Goal: Information Seeking & Learning: Learn about a topic

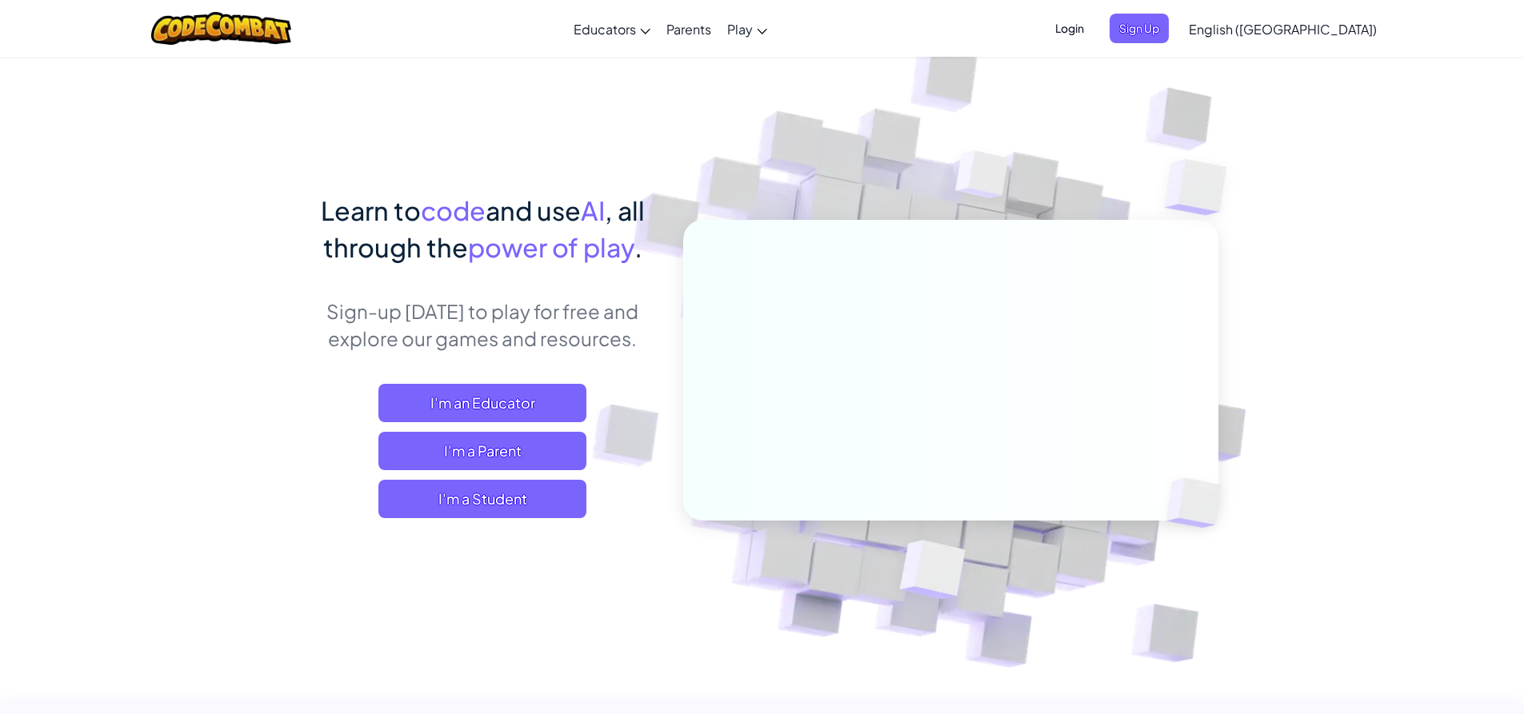
click at [1093, 30] on span "Login" at bounding box center [1069, 29] width 48 height 30
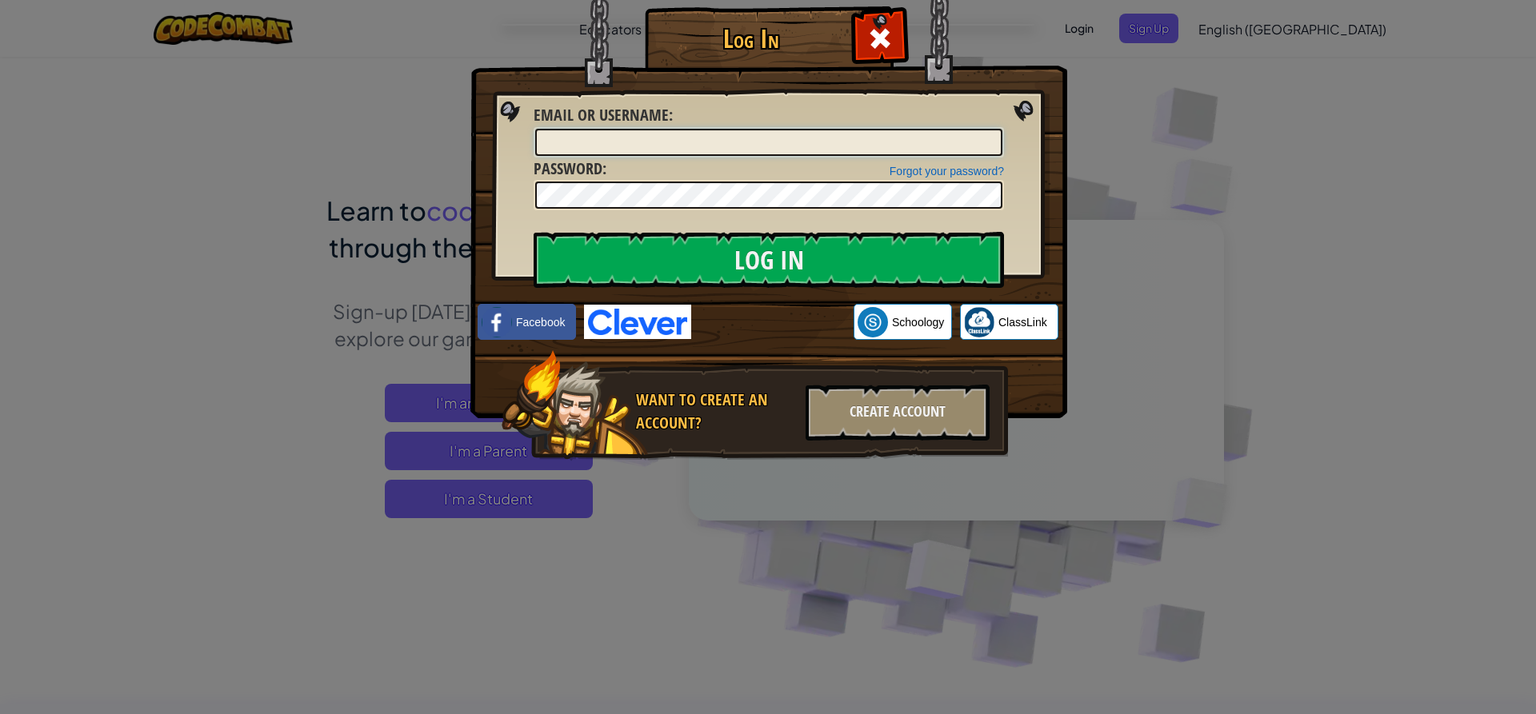
click at [886, 139] on input "Email or Username :" at bounding box center [768, 142] width 467 height 27
click at [878, 34] on span at bounding box center [880, 39] width 26 height 26
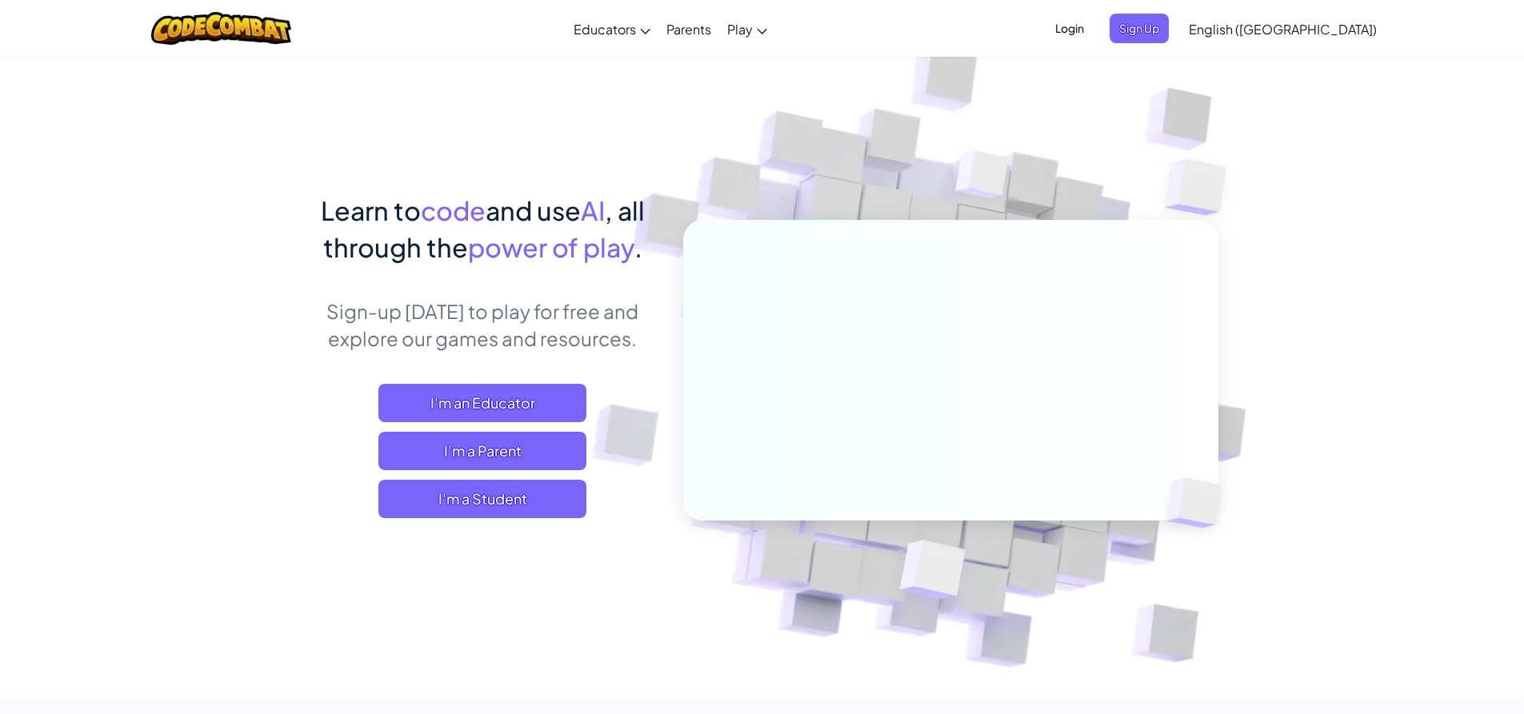
click at [1093, 27] on span "Login" at bounding box center [1069, 29] width 48 height 30
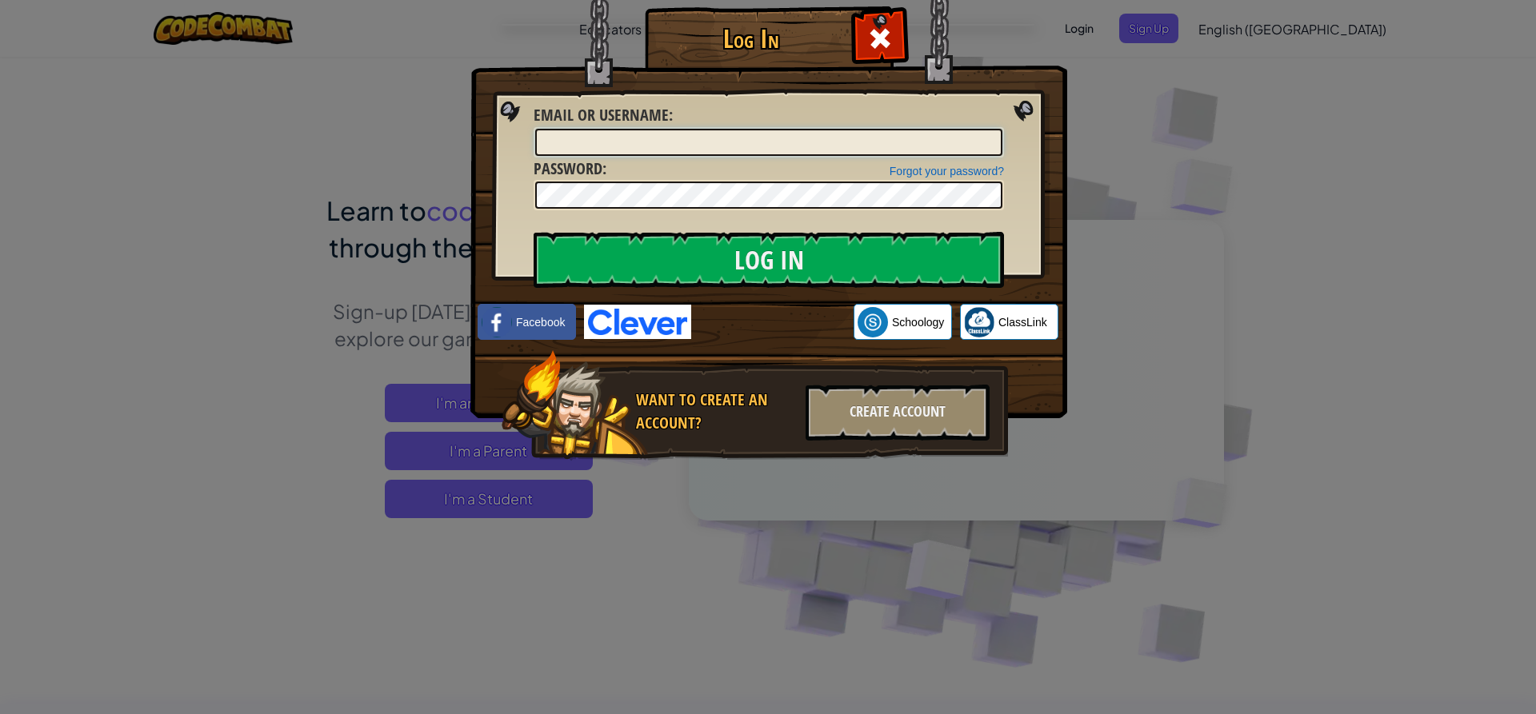
click at [648, 139] on input "Email or Username :" at bounding box center [768, 142] width 467 height 27
click at [704, 130] on input "Email or Username :" at bounding box center [768, 142] width 467 height 27
click at [908, 402] on div "Create Account" at bounding box center [897, 413] width 184 height 56
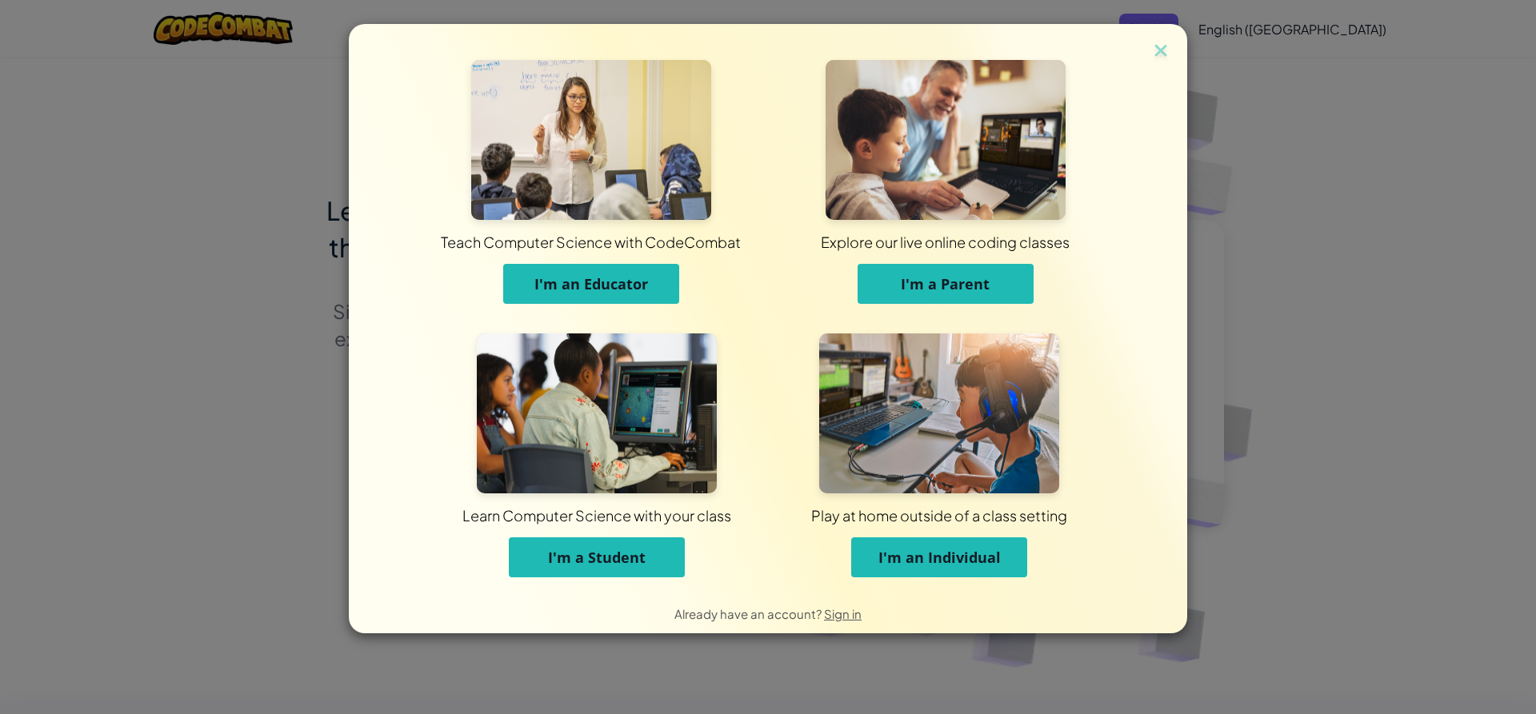
click at [642, 546] on button "I'm a Student" at bounding box center [597, 557] width 176 height 40
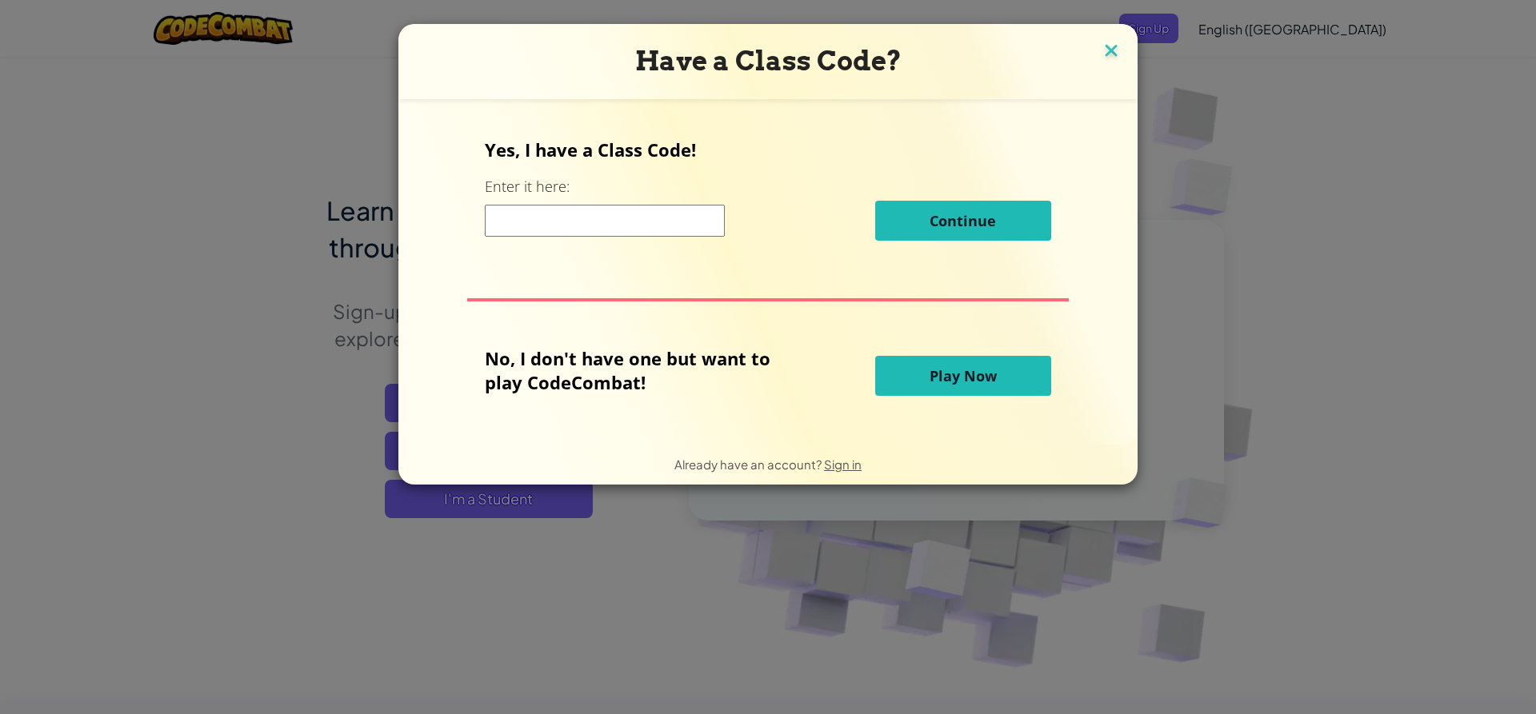
click at [1101, 46] on img at bounding box center [1111, 52] width 21 height 24
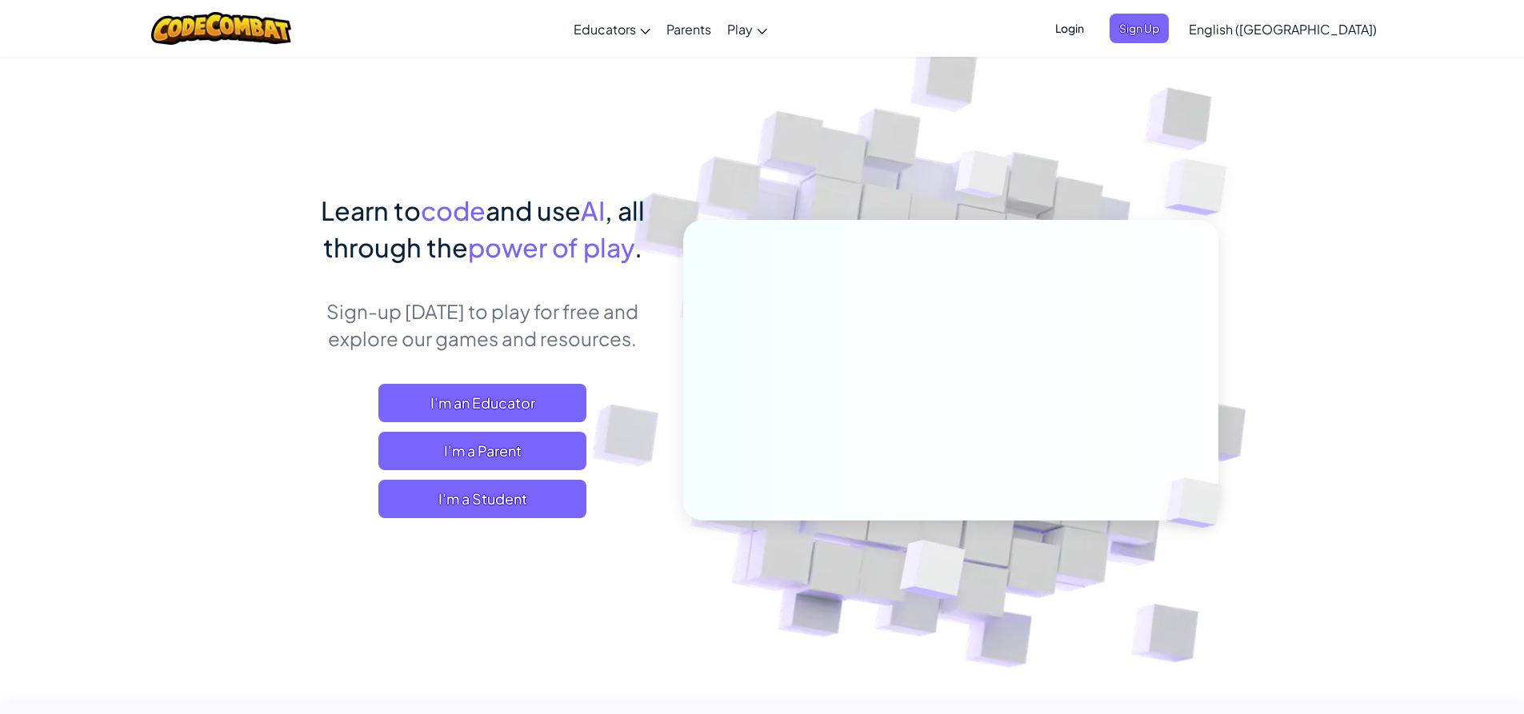
click at [1093, 24] on span "Login" at bounding box center [1069, 29] width 48 height 30
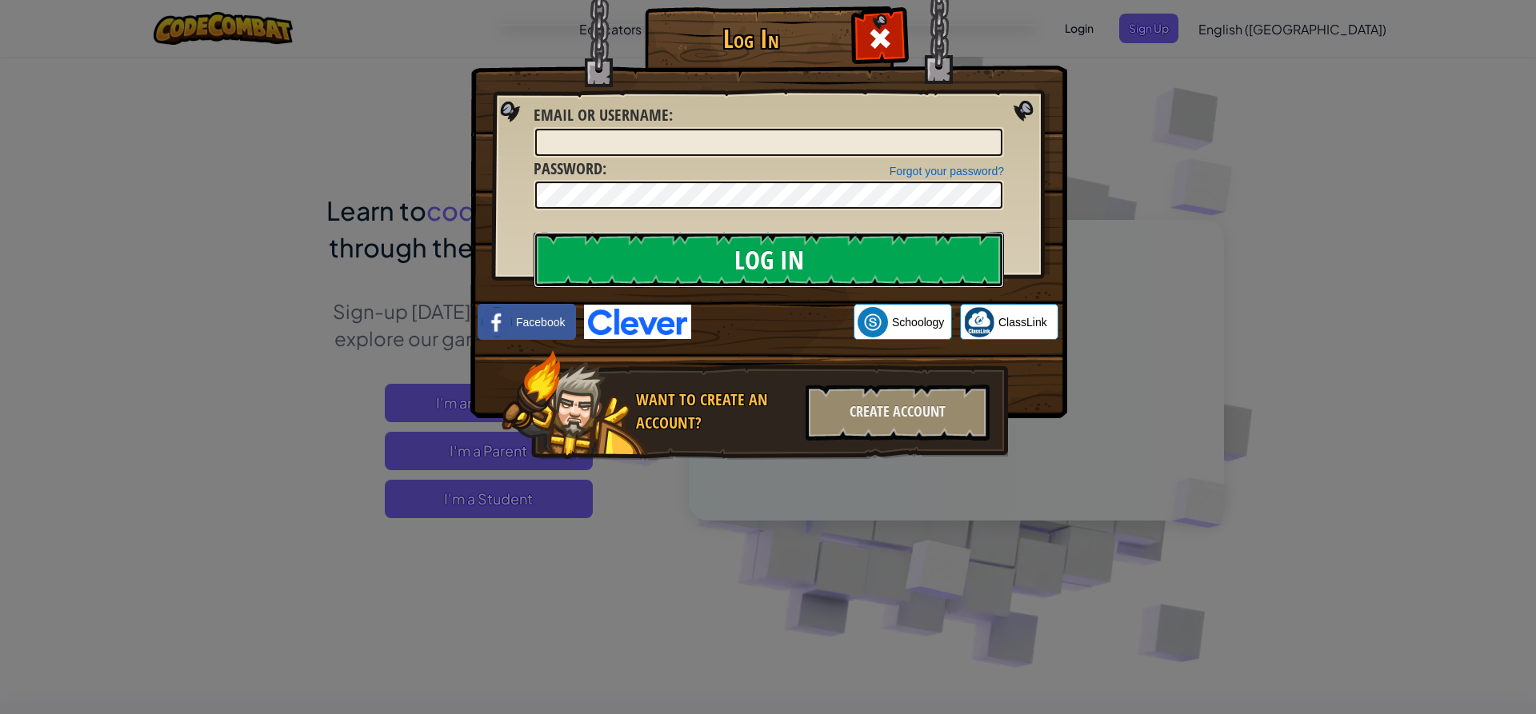
click at [825, 241] on input "Log In" at bounding box center [768, 260] width 470 height 56
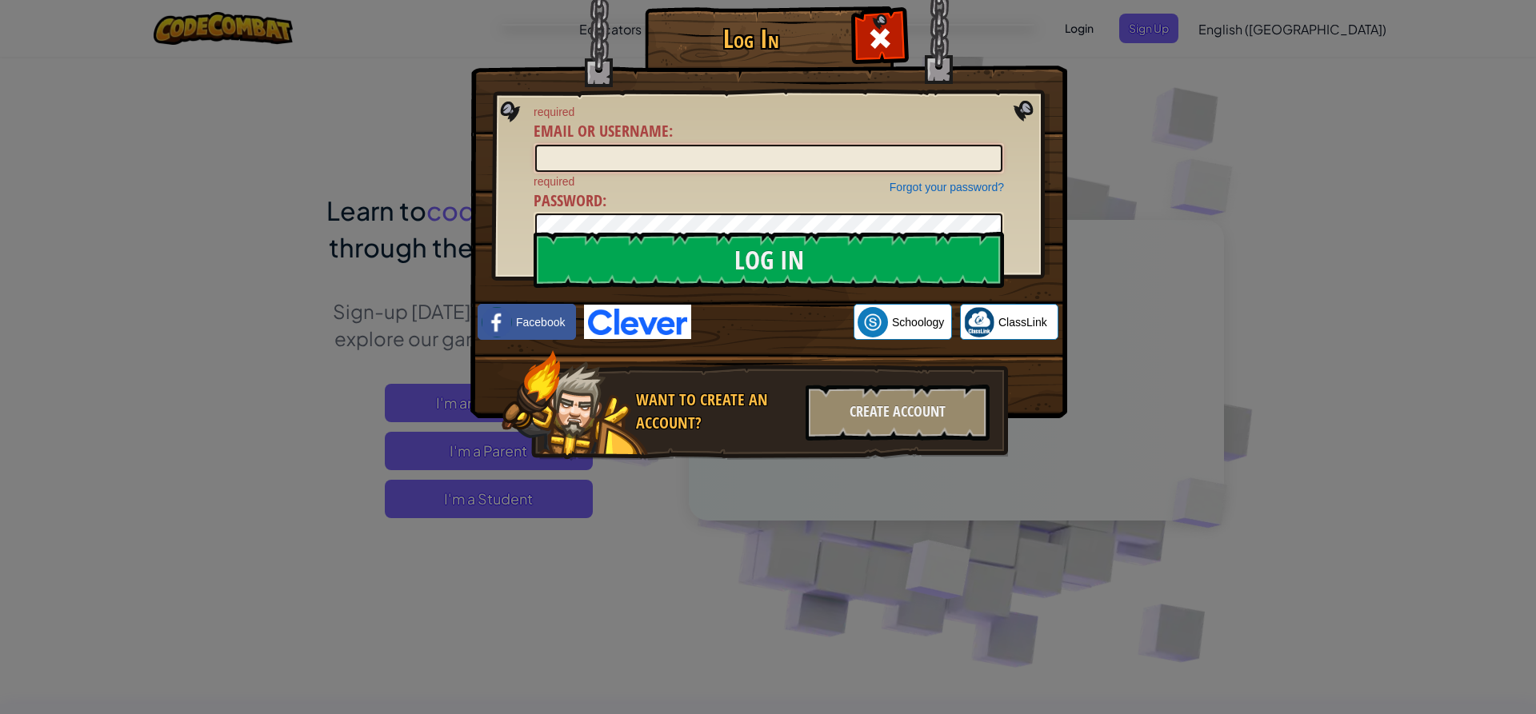
click at [759, 145] on input "Email or Username :" at bounding box center [768, 158] width 467 height 27
type input "tmee5377@k12.dodea."
drag, startPoint x: 871, startPoint y: 47, endPoint x: 996, endPoint y: 11, distance: 129.9
click at [913, 26] on div "Log In" at bounding box center [768, 25] width 533 height 2
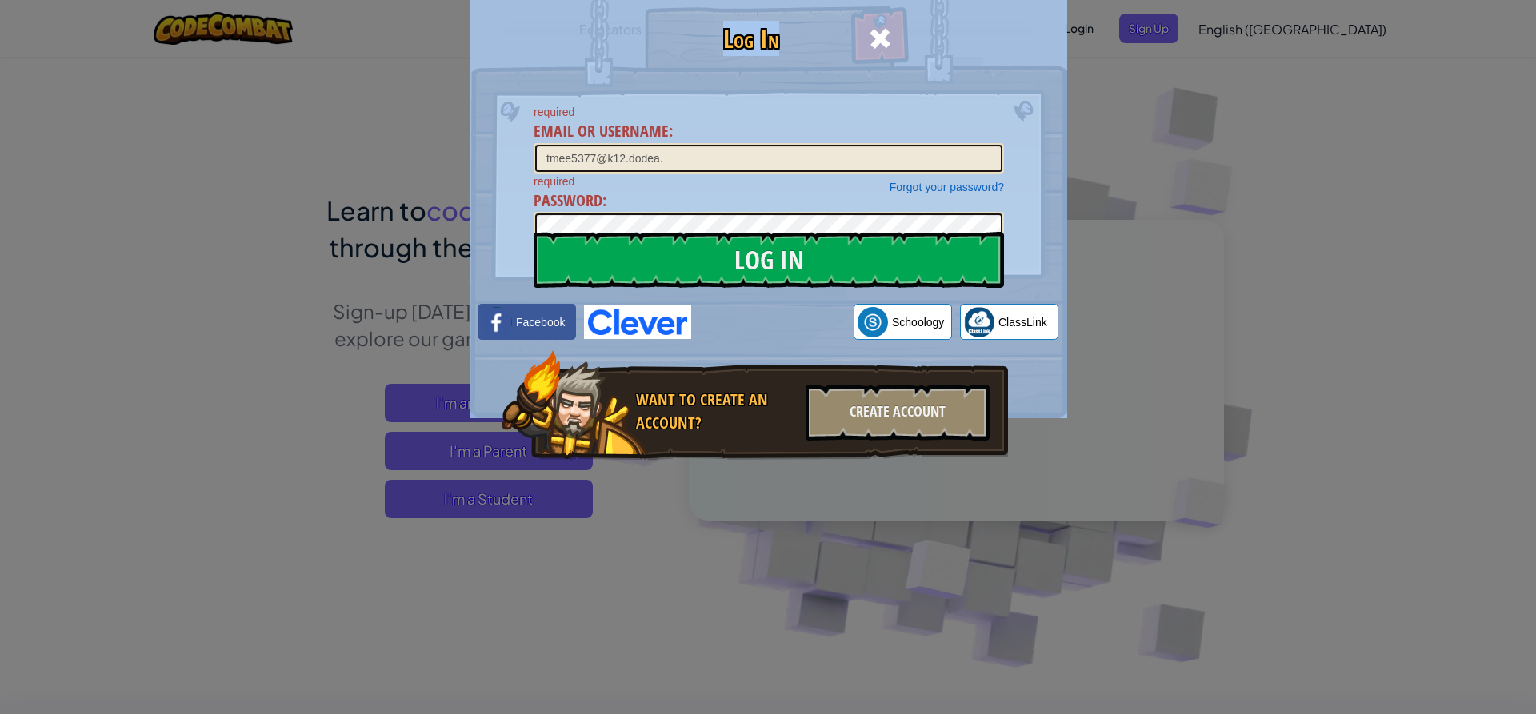
click at [888, 14] on div at bounding box center [879, 36] width 50 height 50
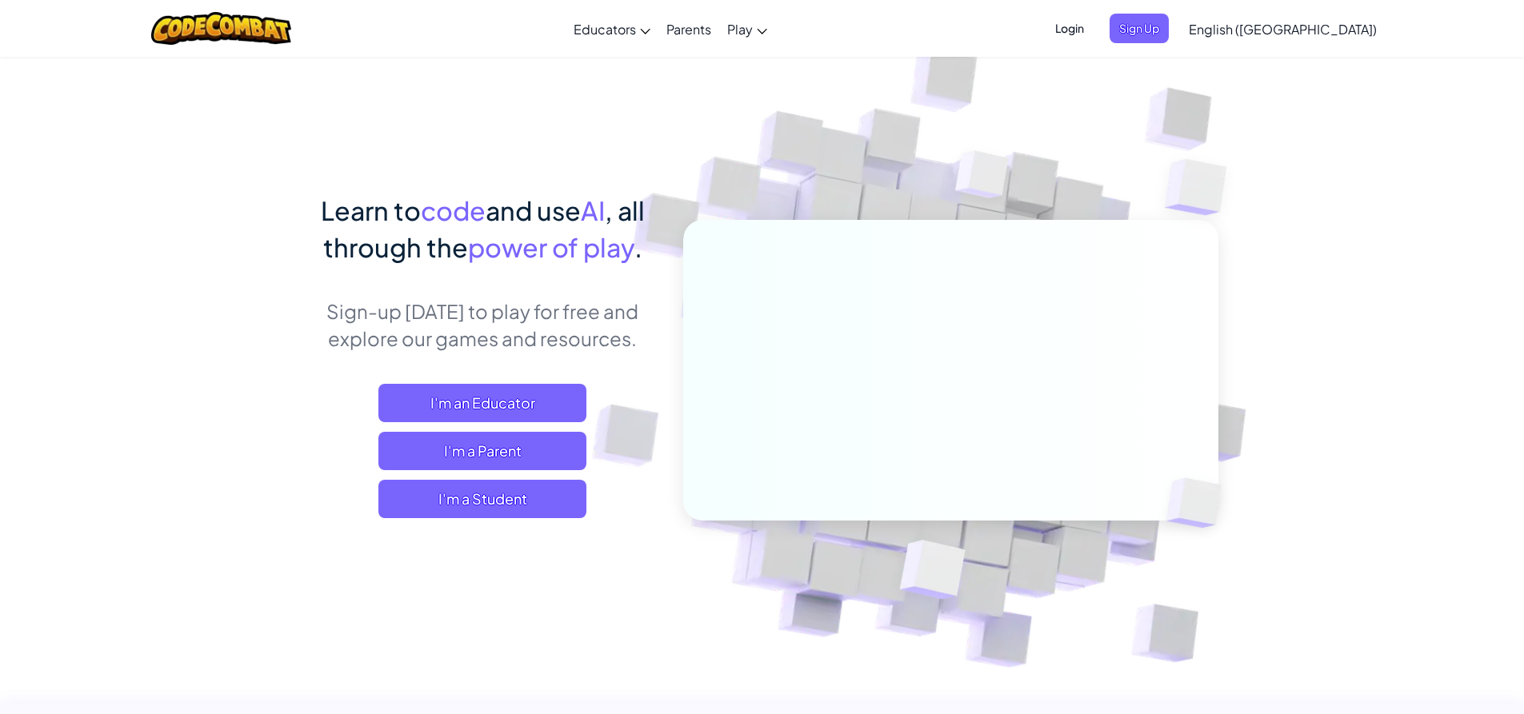
drag, startPoint x: 886, startPoint y: 17, endPoint x: 941, endPoint y: 1, distance: 56.7
click at [886, 19] on div "Toggle navigation Educators Create Free Account School & District Solutions Tea…" at bounding box center [762, 28] width 1532 height 57
click at [1093, 22] on span "Login" at bounding box center [1069, 29] width 48 height 30
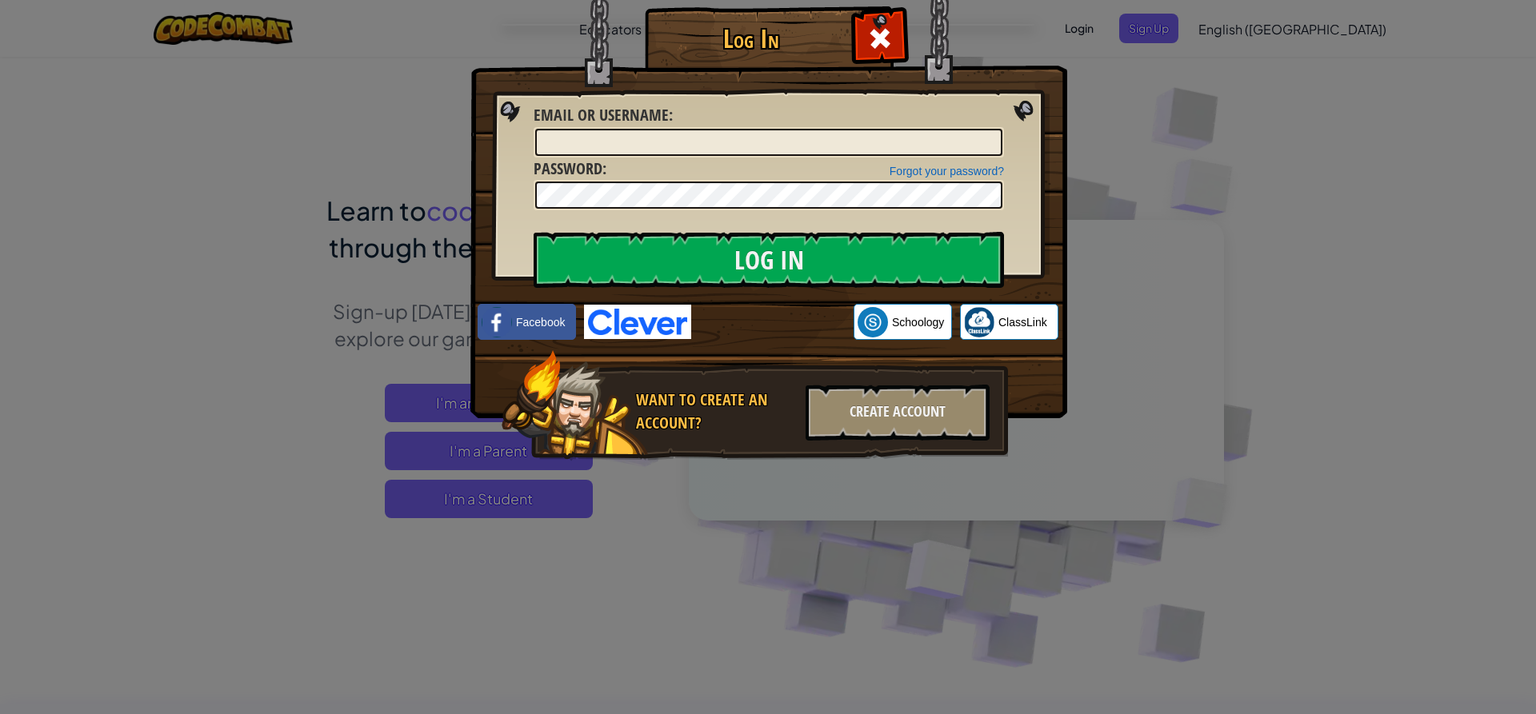
click at [844, 124] on div "Email or Username :" at bounding box center [768, 131] width 470 height 54
click at [856, 146] on input "Email or Username :" at bounding box center [768, 142] width 467 height 27
click at [608, 146] on input "tmee5377@.dodea." at bounding box center [768, 142] width 467 height 27
click at [669, 145] on input "tmee5377@k12.dodea." at bounding box center [768, 142] width 467 height 27
type input "tmee5377@k12.dodea.edu"
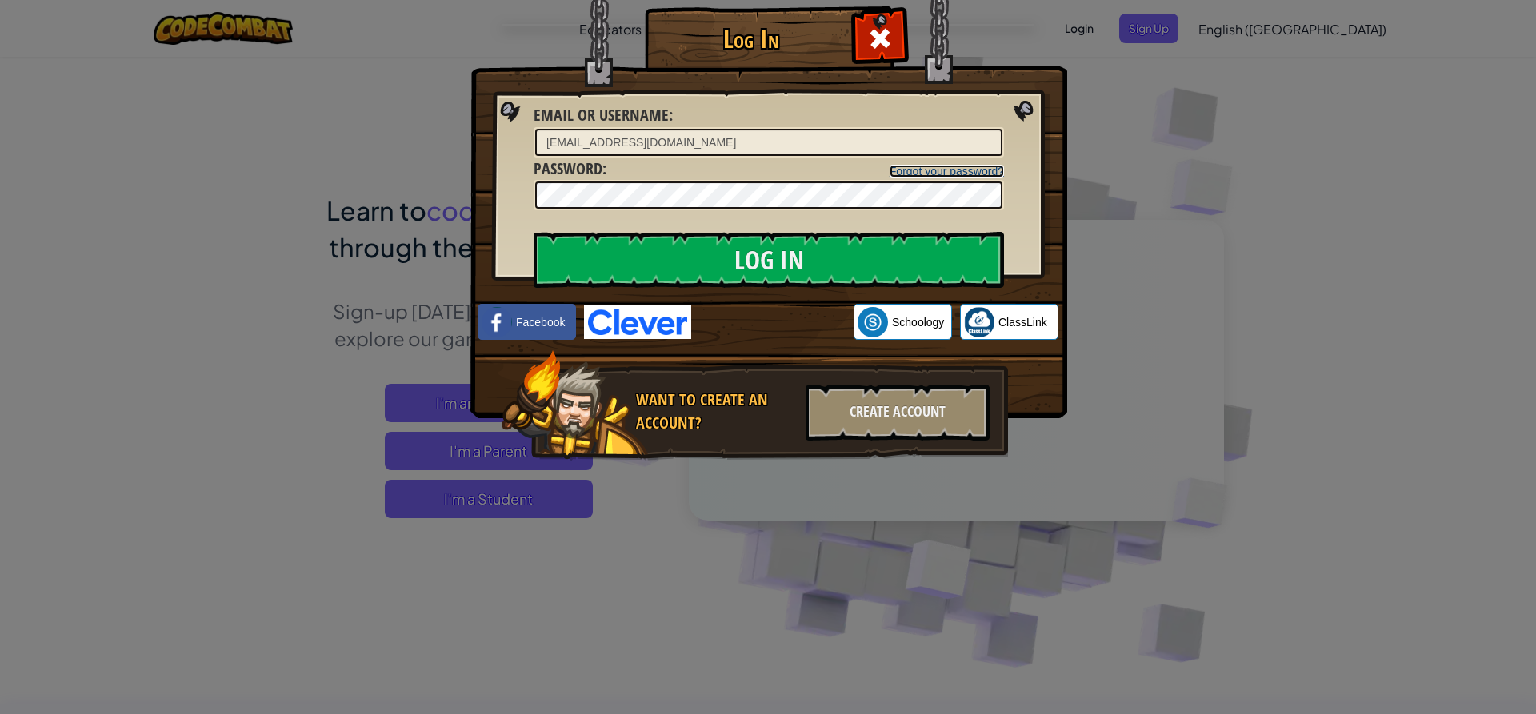
click at [938, 168] on link "Forgot your password?" at bounding box center [946, 171] width 114 height 13
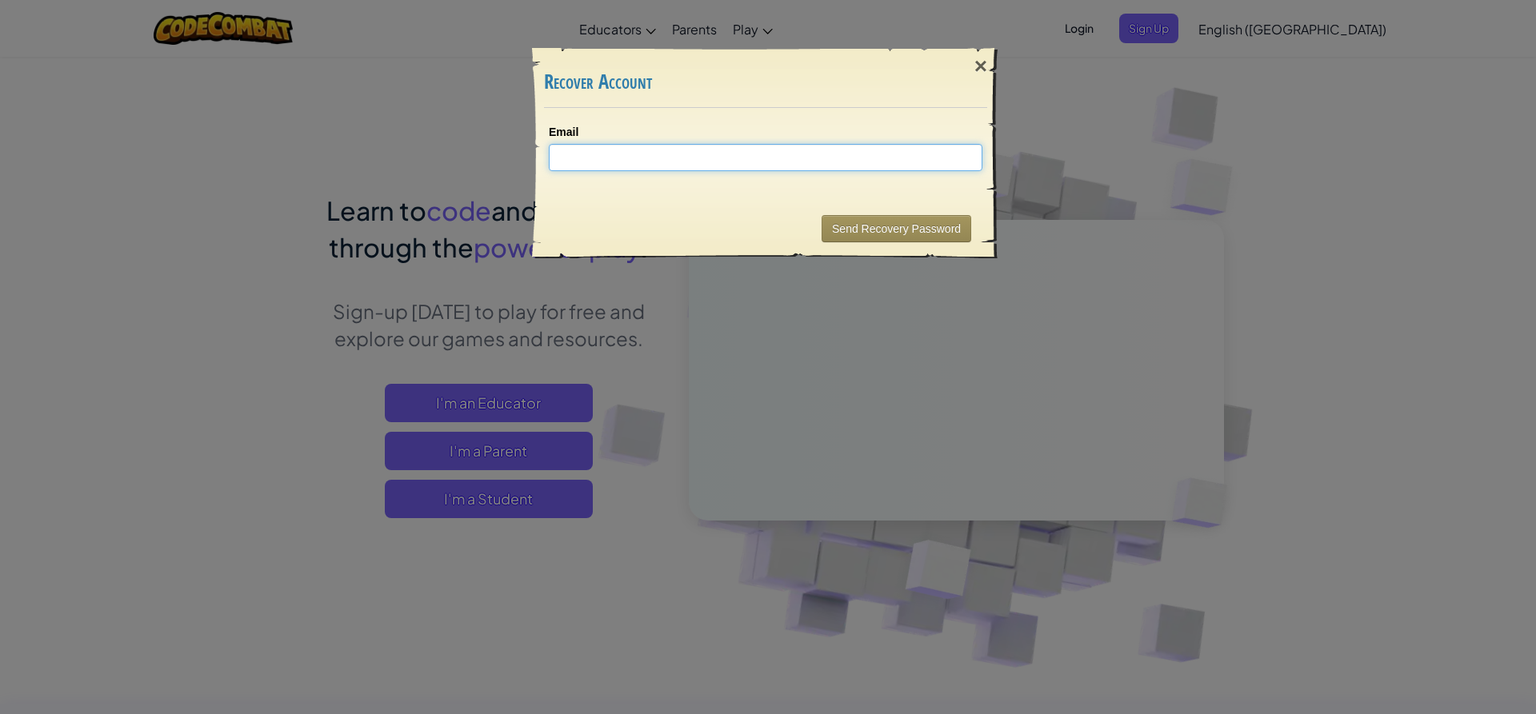
click at [897, 158] on input "Email" at bounding box center [766, 157] width 434 height 27
type input "t"
paste input "student.dodea.ed"
click at [551, 160] on input "student.dodea.edu" at bounding box center [766, 157] width 434 height 27
click at [865, 232] on button "Send Recovery Password" at bounding box center [896, 228] width 150 height 27
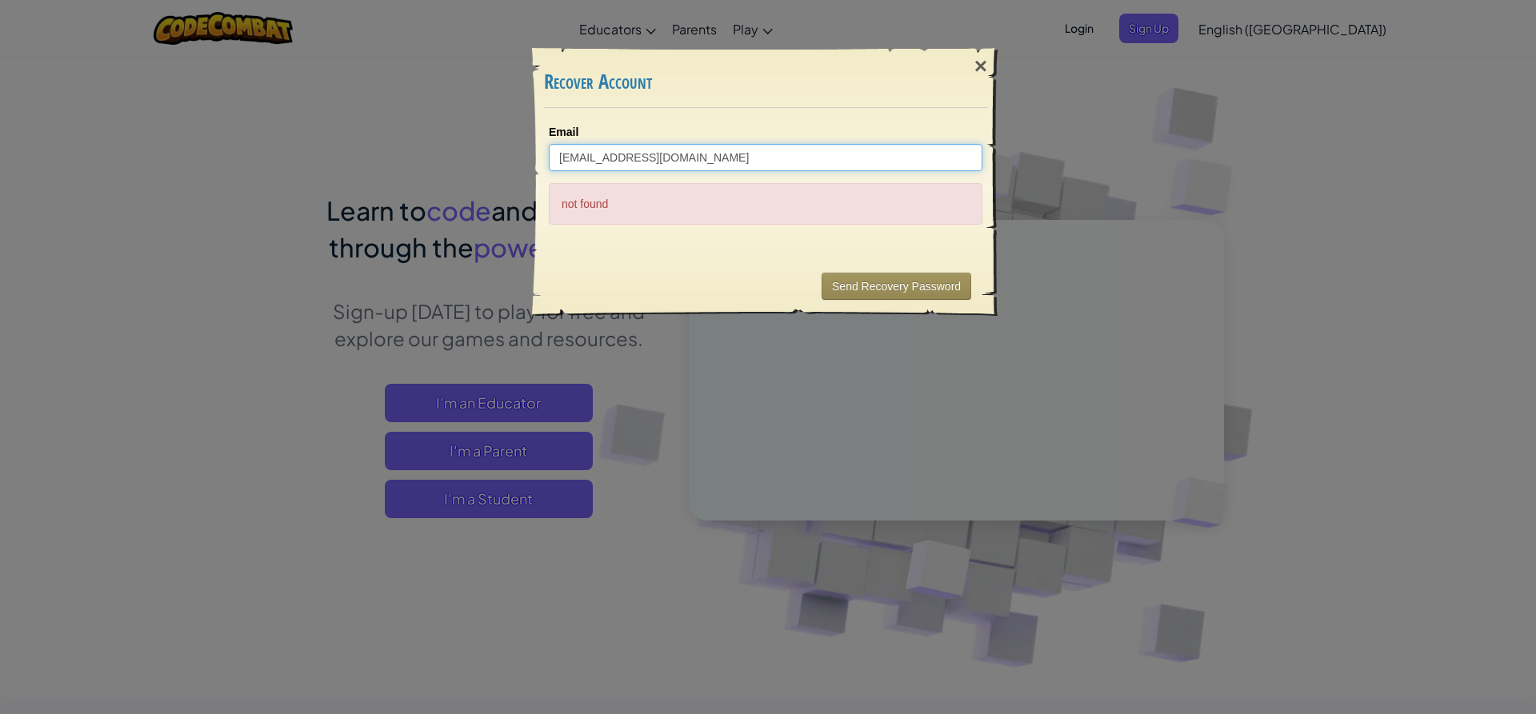
click at [655, 160] on input "tmee5377@student.dodea.edu" at bounding box center [766, 157] width 434 height 27
click at [656, 160] on input "tmee5377@student.dodea.edu" at bounding box center [766, 157] width 434 height 27
type input "tmee5377@k12.dodea.edu"
drag, startPoint x: 887, startPoint y: 290, endPoint x: 868, endPoint y: 294, distance: 19.5
click at [886, 290] on button "Send Recovery Password" at bounding box center [896, 286] width 150 height 27
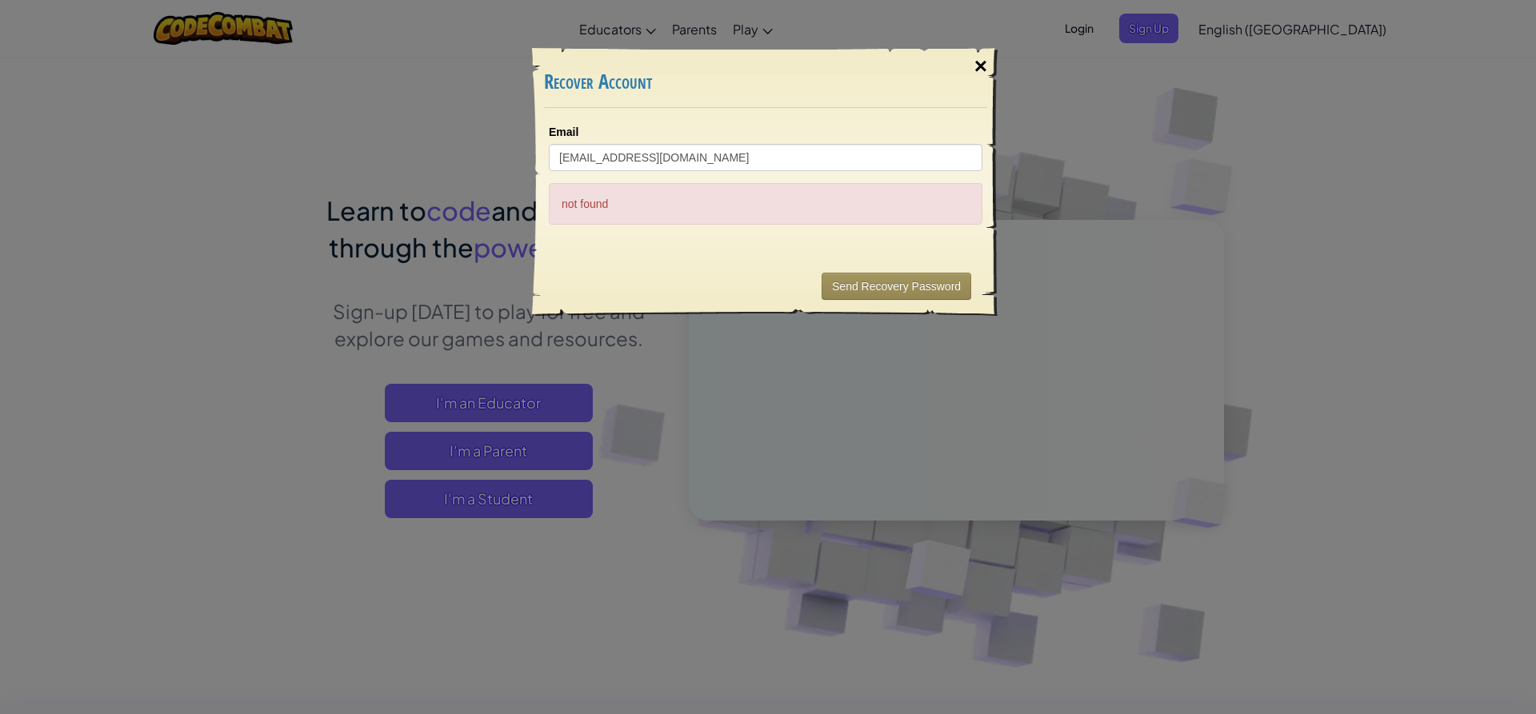
click at [984, 70] on div "×" at bounding box center [980, 66] width 37 height 46
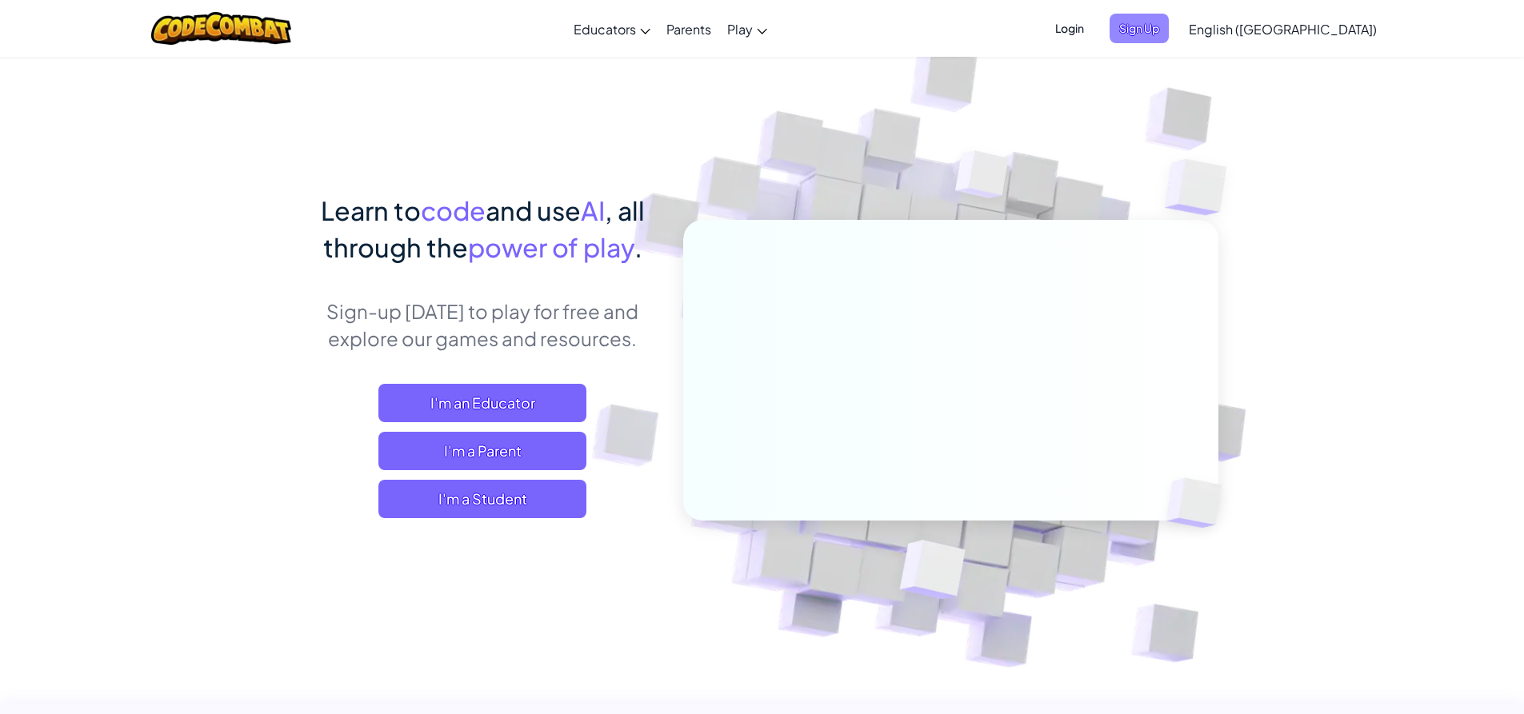
click at [1169, 28] on span "Sign Up" at bounding box center [1138, 29] width 59 height 30
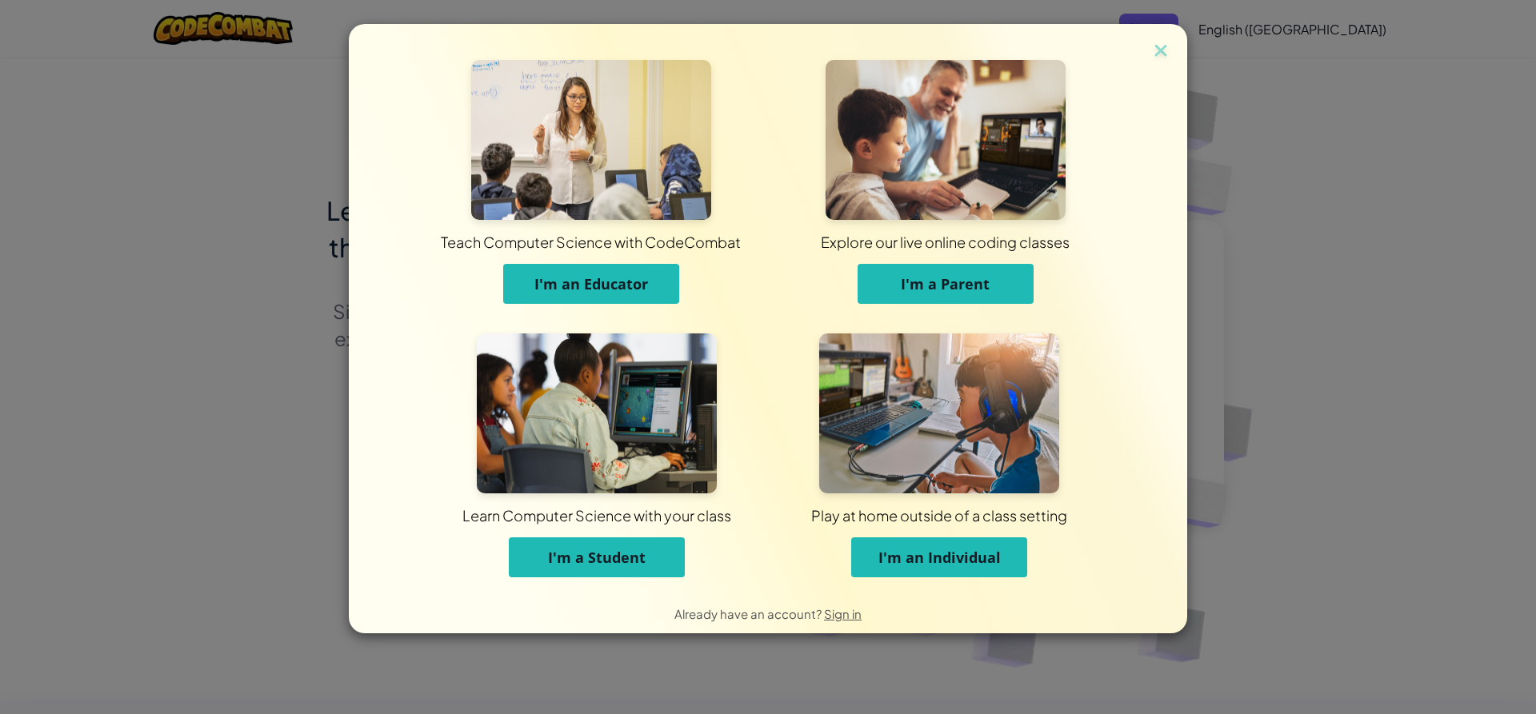
click at [617, 551] on span "I'm a Student" at bounding box center [597, 557] width 98 height 19
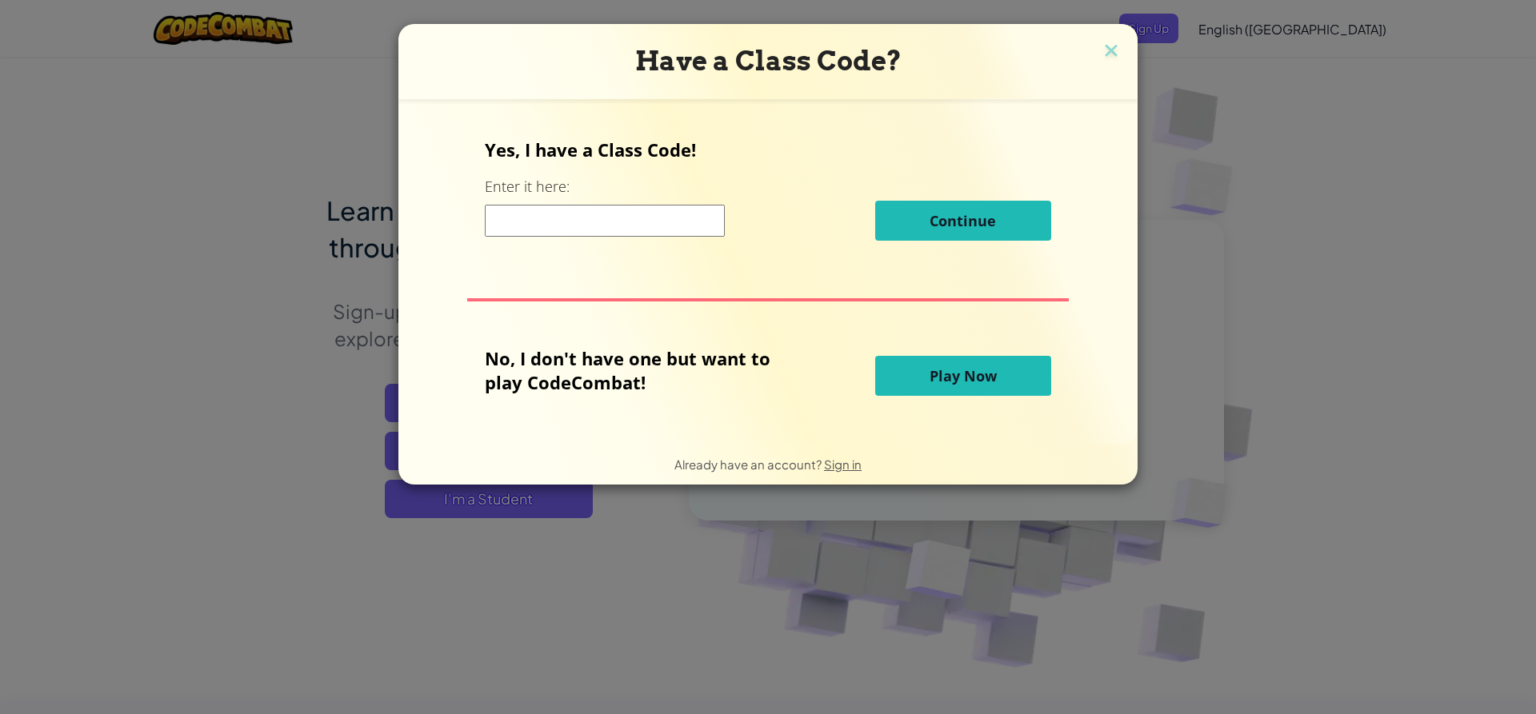
click at [662, 210] on input at bounding box center [605, 221] width 240 height 32
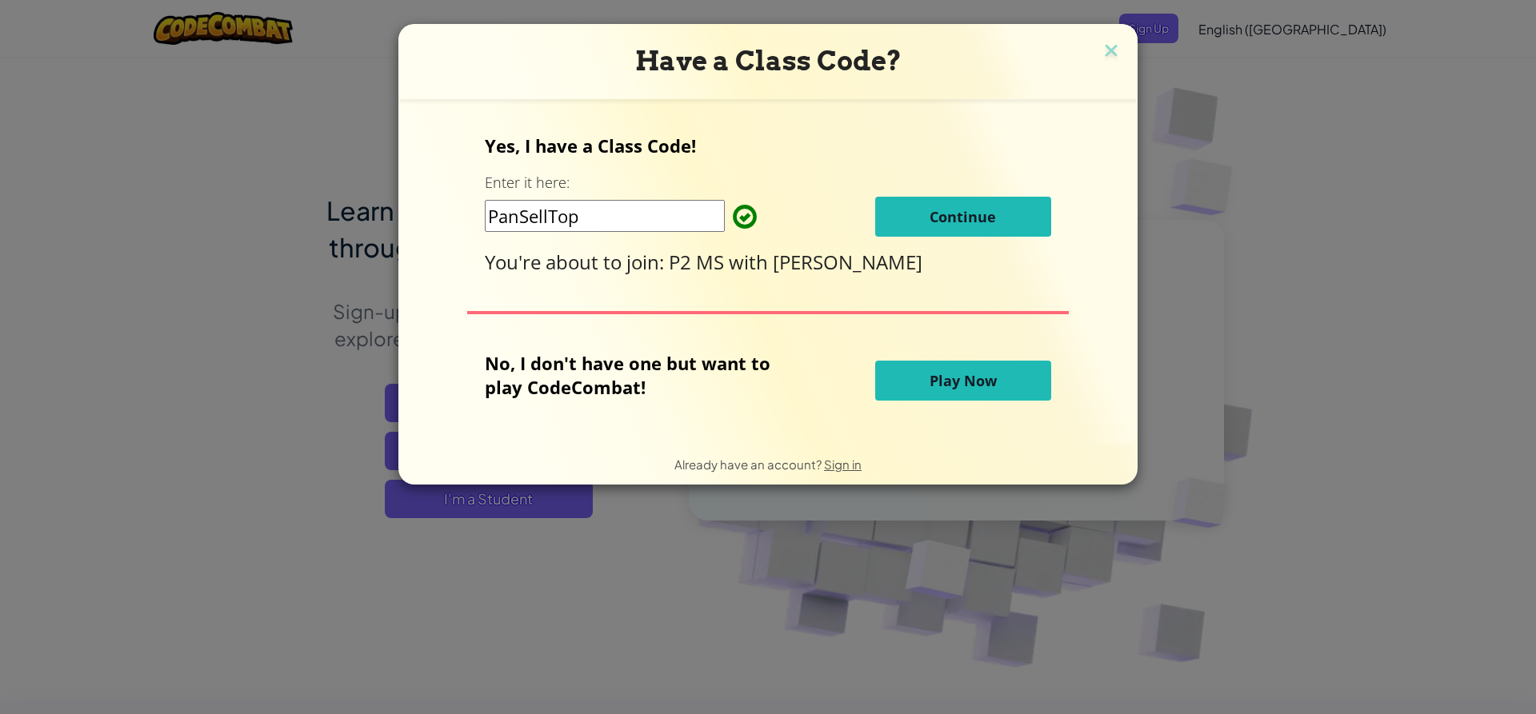
type input "PanSellTop"
click at [953, 214] on span "Continue" at bounding box center [962, 216] width 66 height 19
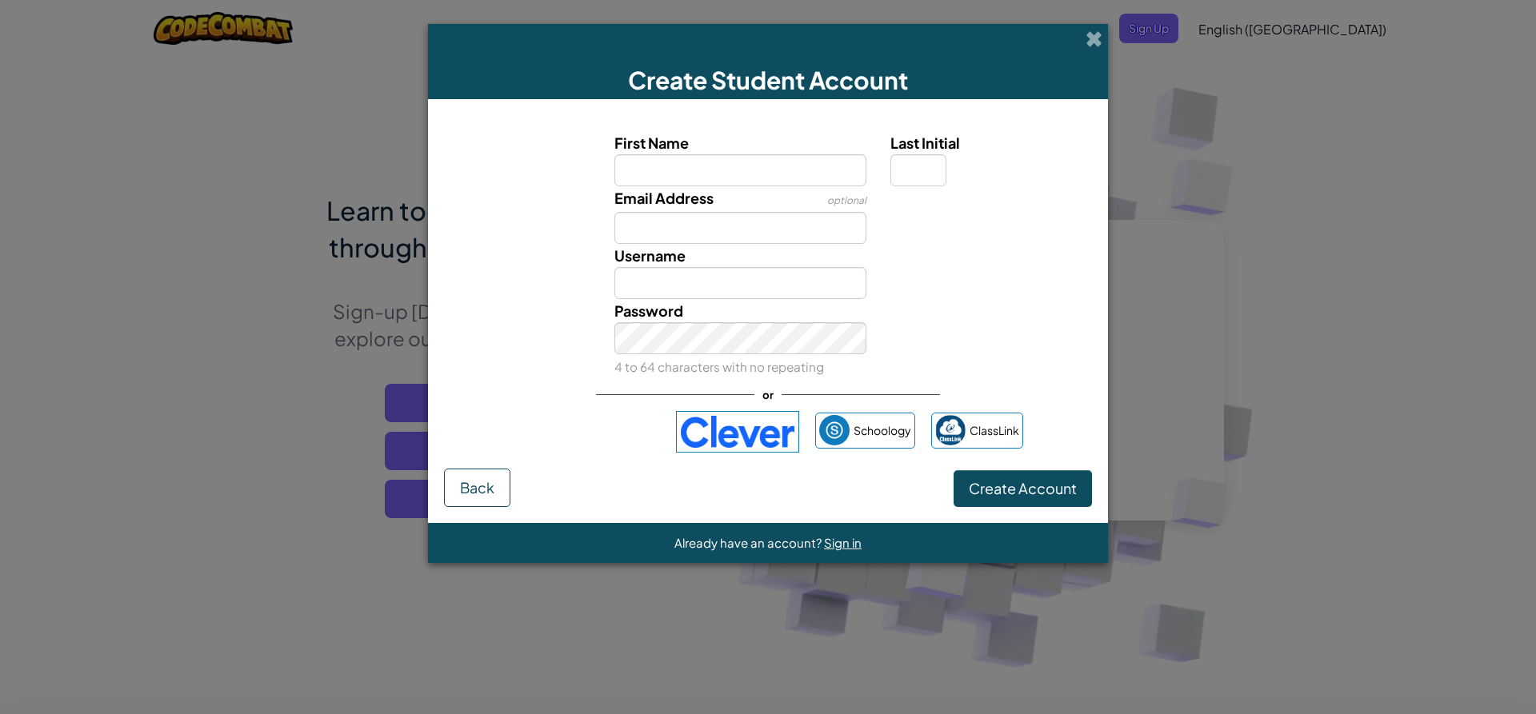
click at [736, 180] on input "First Name" at bounding box center [740, 170] width 253 height 32
type input "student.dodea.edu"
type input "Student.dodea.edu"
click at [676, 224] on input "Email Address" at bounding box center [740, 228] width 253 height 32
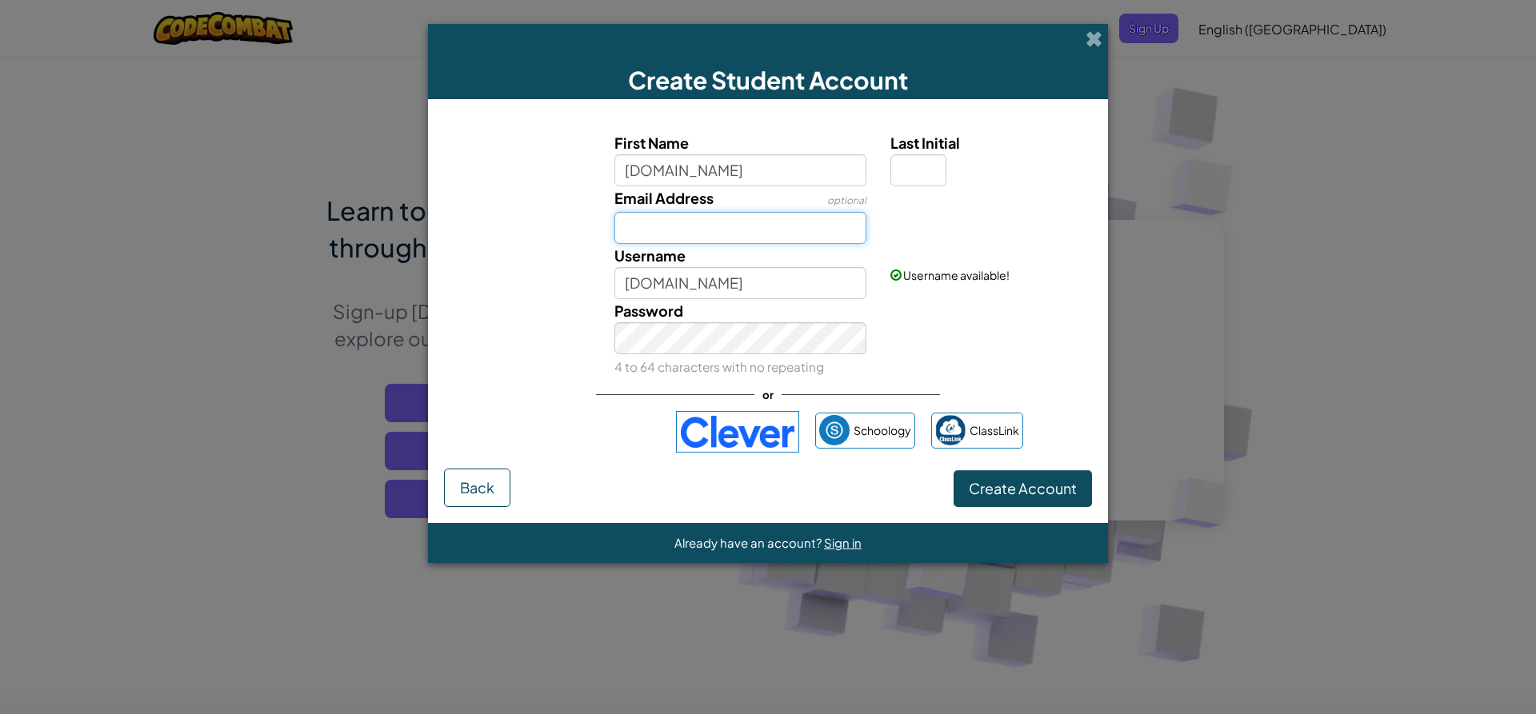
paste input "student.dodea.ed"
type input "student.dodea.ed"
click at [776, 164] on input "student.dodea.edu" at bounding box center [740, 170] width 253 height 32
type input "s"
click at [790, 234] on input "student.dodea.ed" at bounding box center [740, 228] width 253 height 32
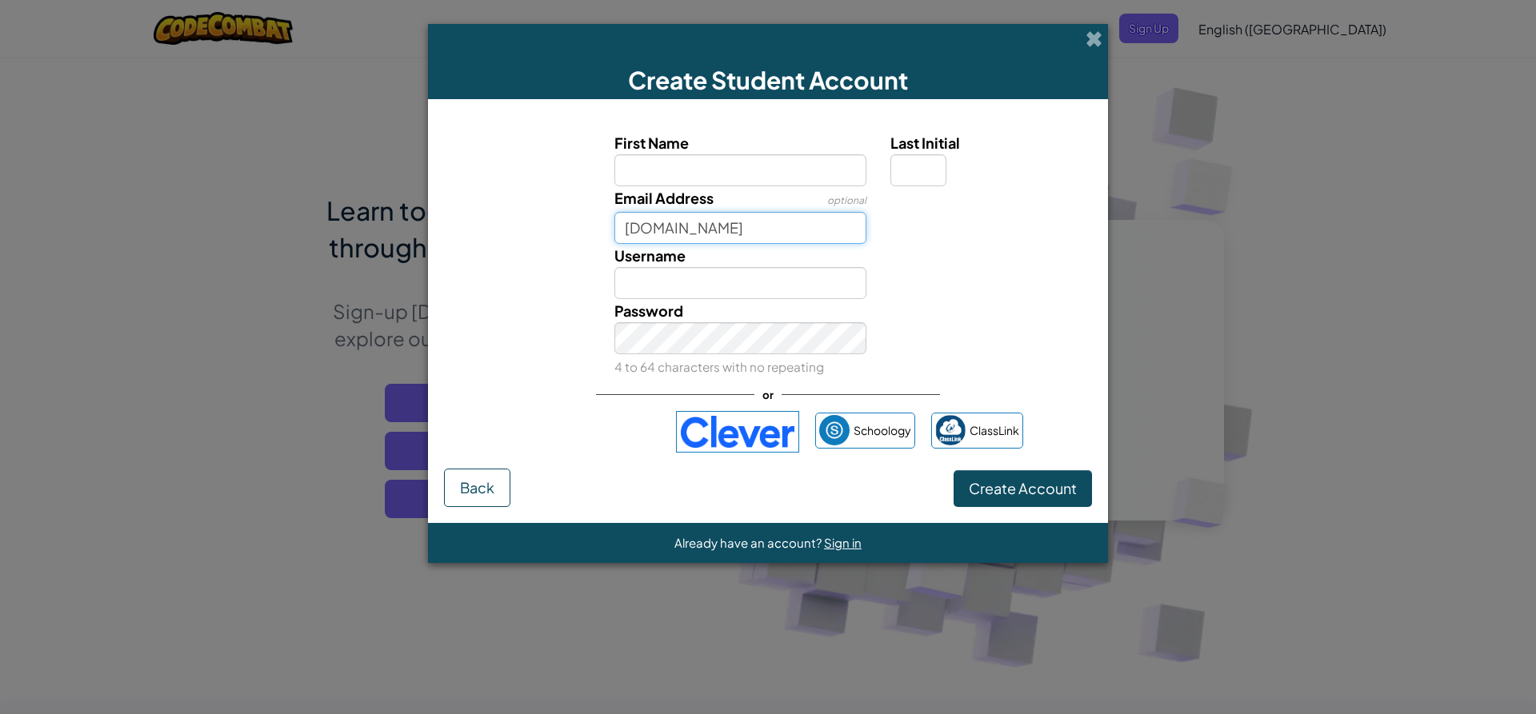
click at [623, 233] on input "student.dodea.edu" at bounding box center [740, 228] width 253 height 32
type input "tmee@student.dodea.edu"
click at [629, 263] on span "Username" at bounding box center [649, 255] width 71 height 18
click at [629, 267] on input "Username" at bounding box center [740, 283] width 253 height 32
click at [1061, 220] on link "Sign in" at bounding box center [1058, 217] width 34 height 14
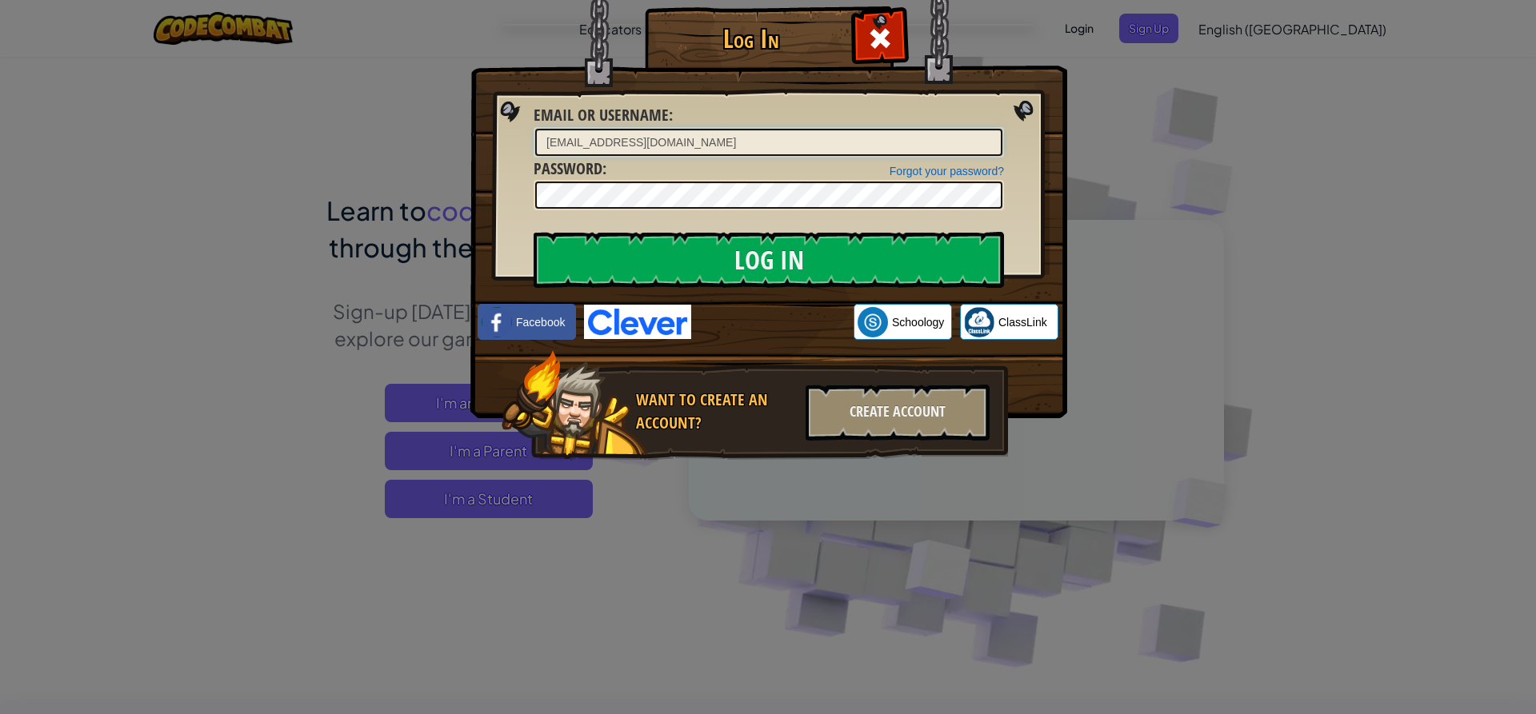
drag, startPoint x: 819, startPoint y: 143, endPoint x: 520, endPoint y: 130, distance: 299.4
click at [520, 130] on div "Log In Unknown Error Email or Username : tmee@student.dodea.edu Forgot your pas…" at bounding box center [768, 257] width 533 height 466
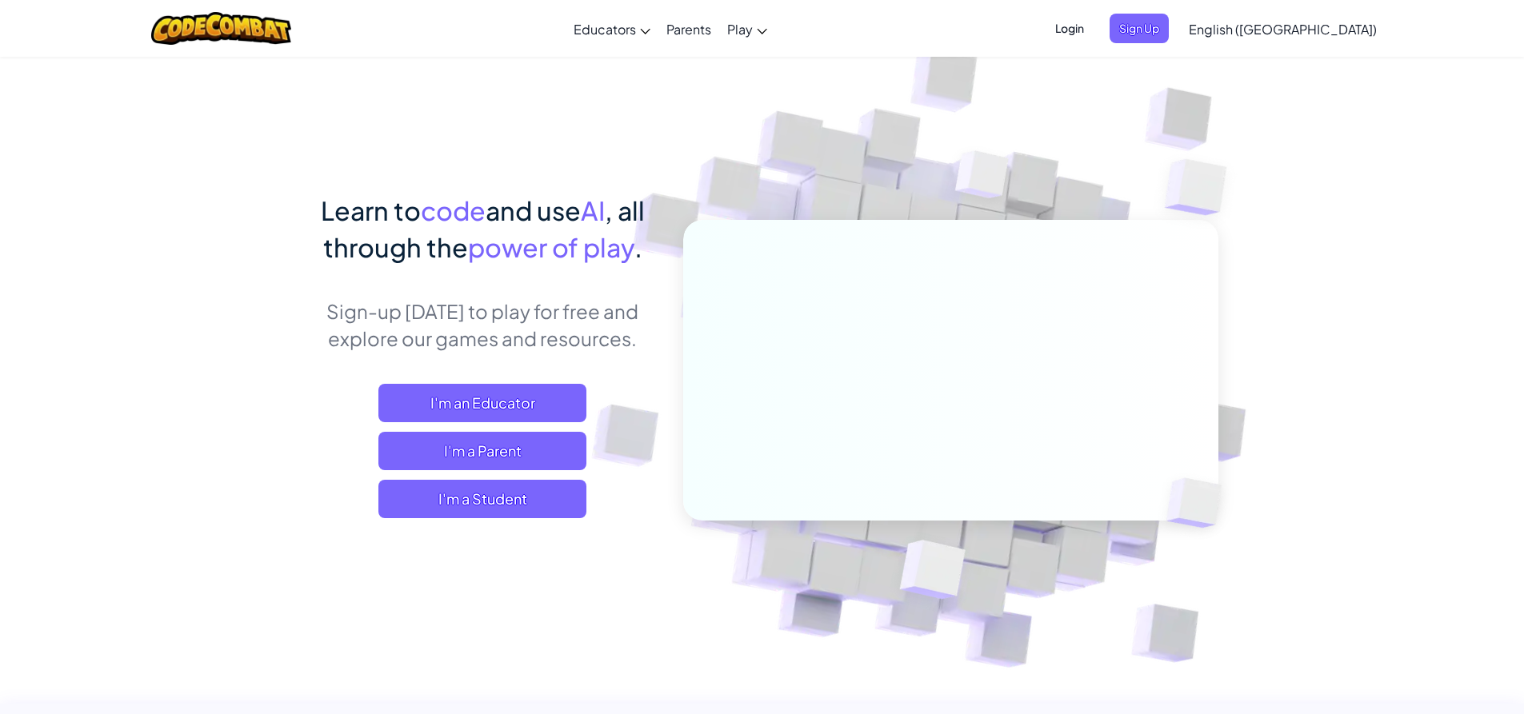
click at [1093, 18] on span "Login" at bounding box center [1069, 29] width 48 height 30
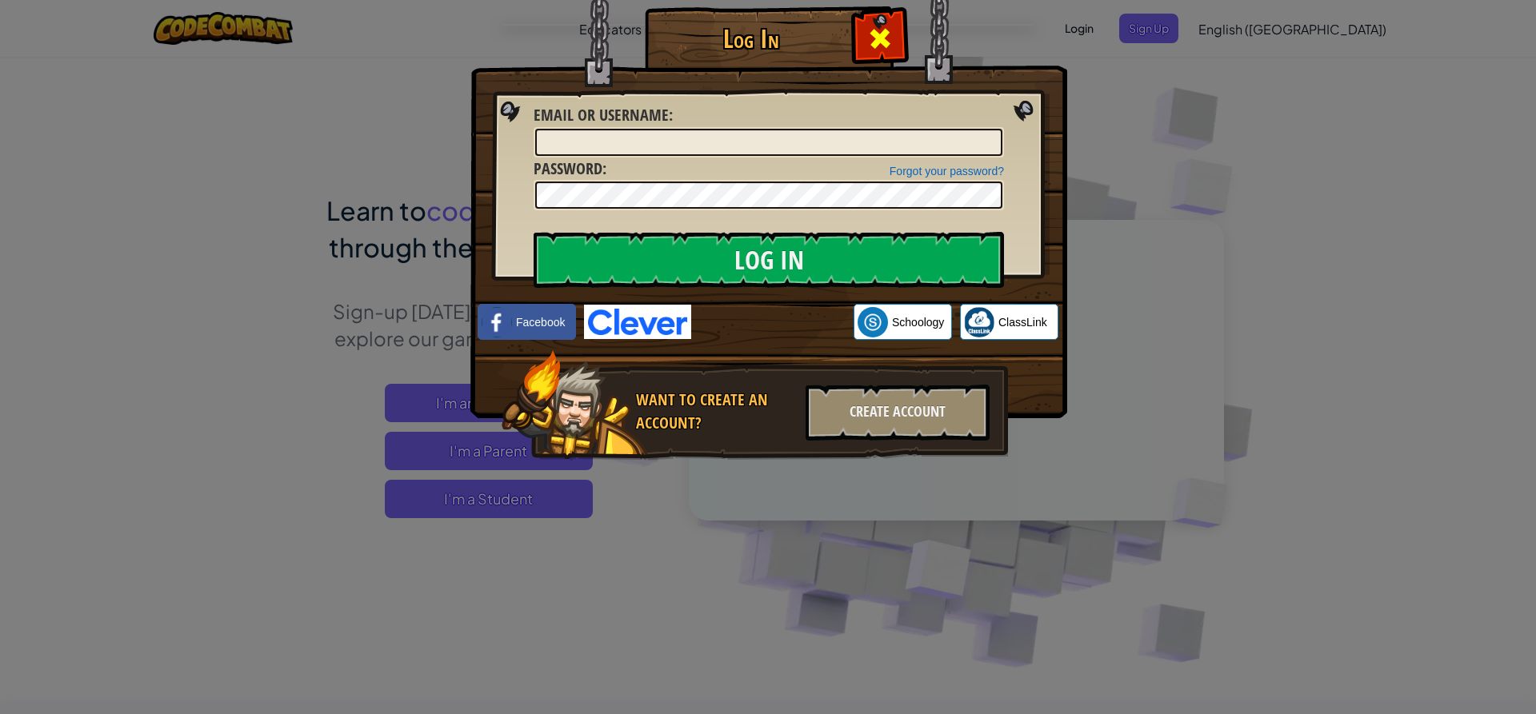
click at [883, 28] on span at bounding box center [880, 39] width 26 height 26
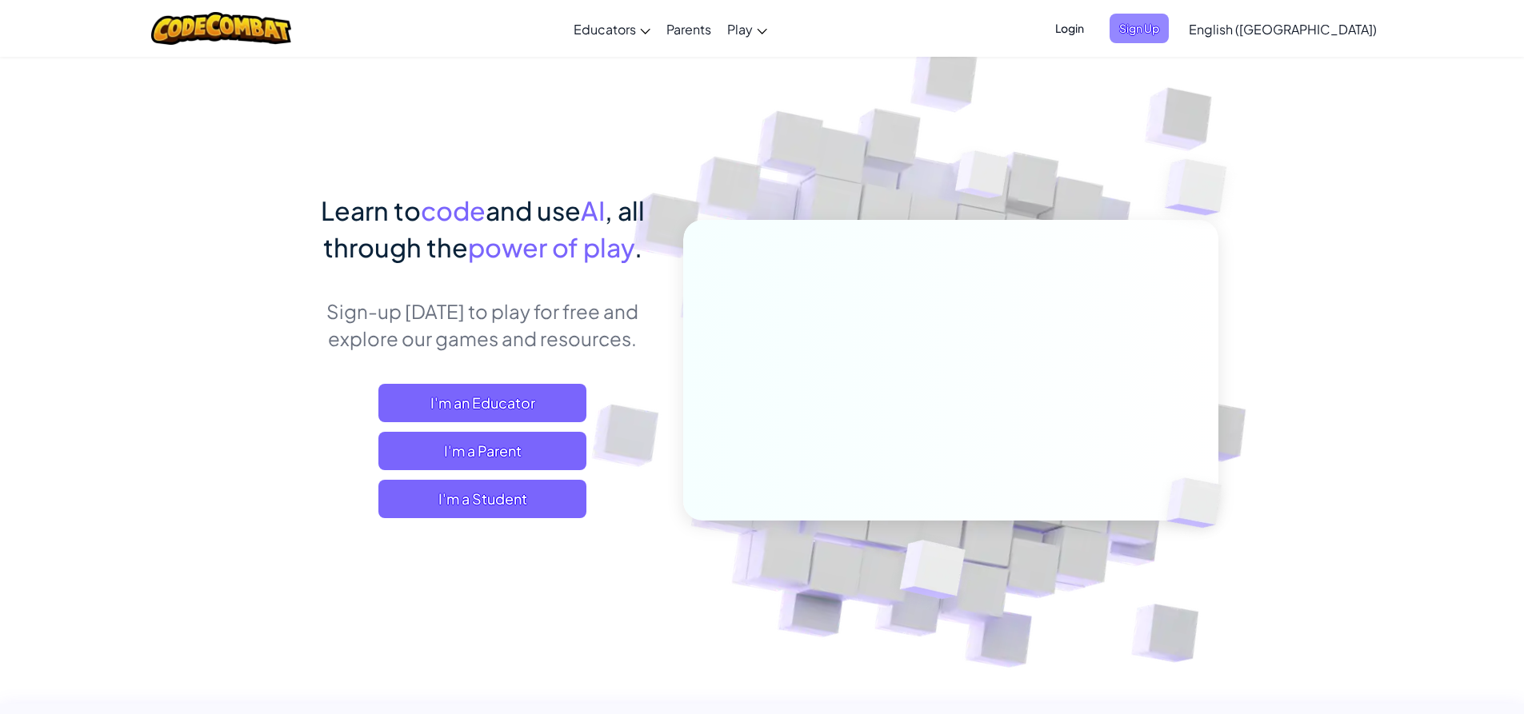
click at [1169, 16] on span "Sign Up" at bounding box center [1138, 29] width 59 height 30
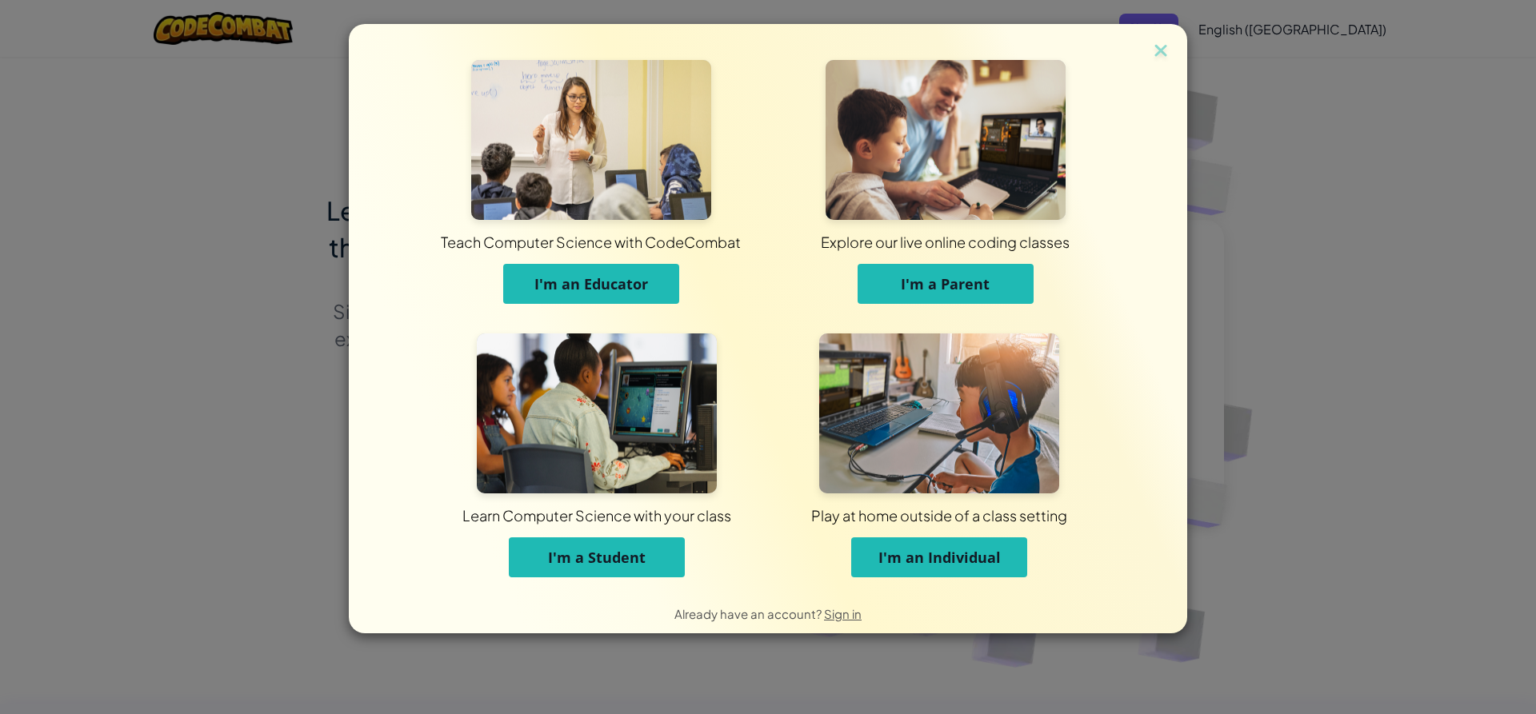
click at [597, 543] on button "I'm a Student" at bounding box center [597, 557] width 176 height 40
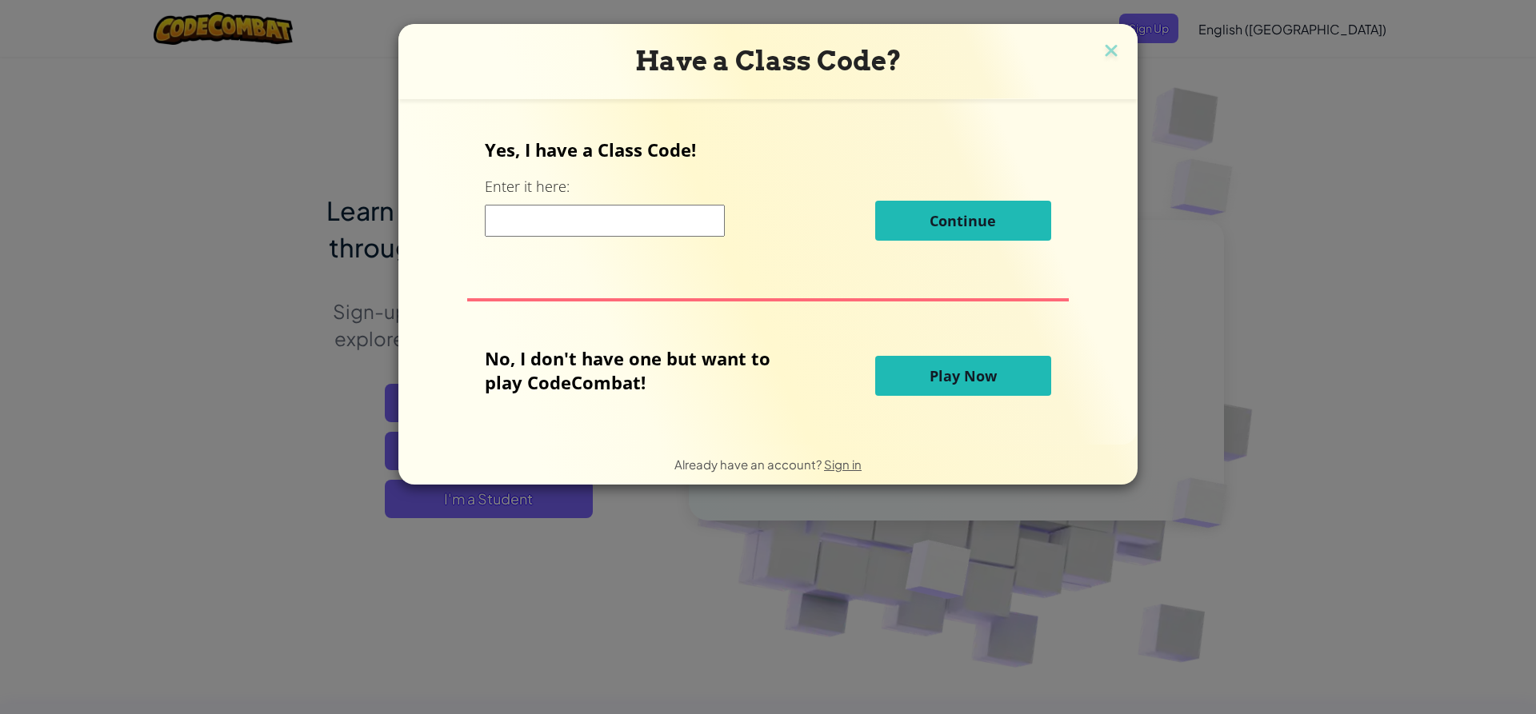
click at [700, 229] on input at bounding box center [605, 221] width 240 height 32
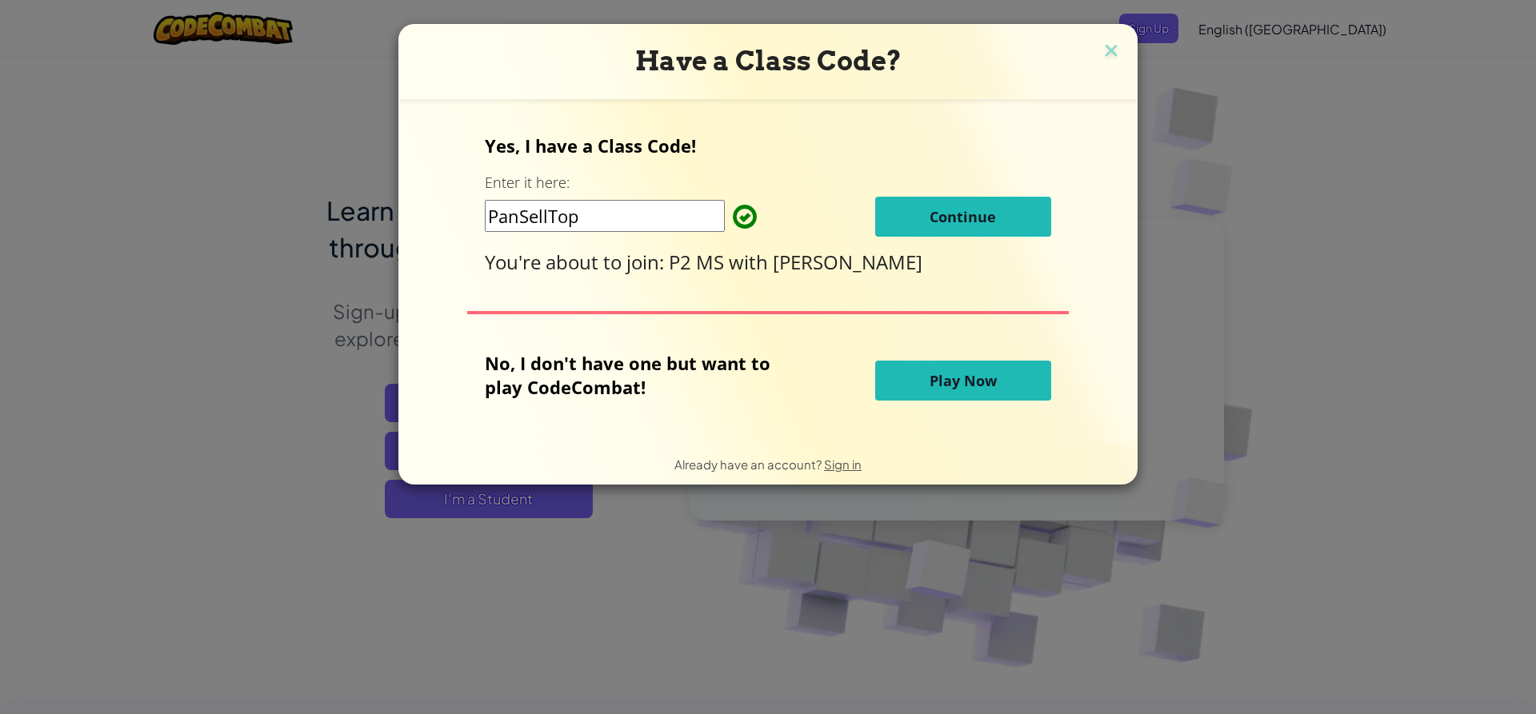
type input "PanSellTop"
click at [1003, 218] on button "Continue" at bounding box center [963, 217] width 176 height 40
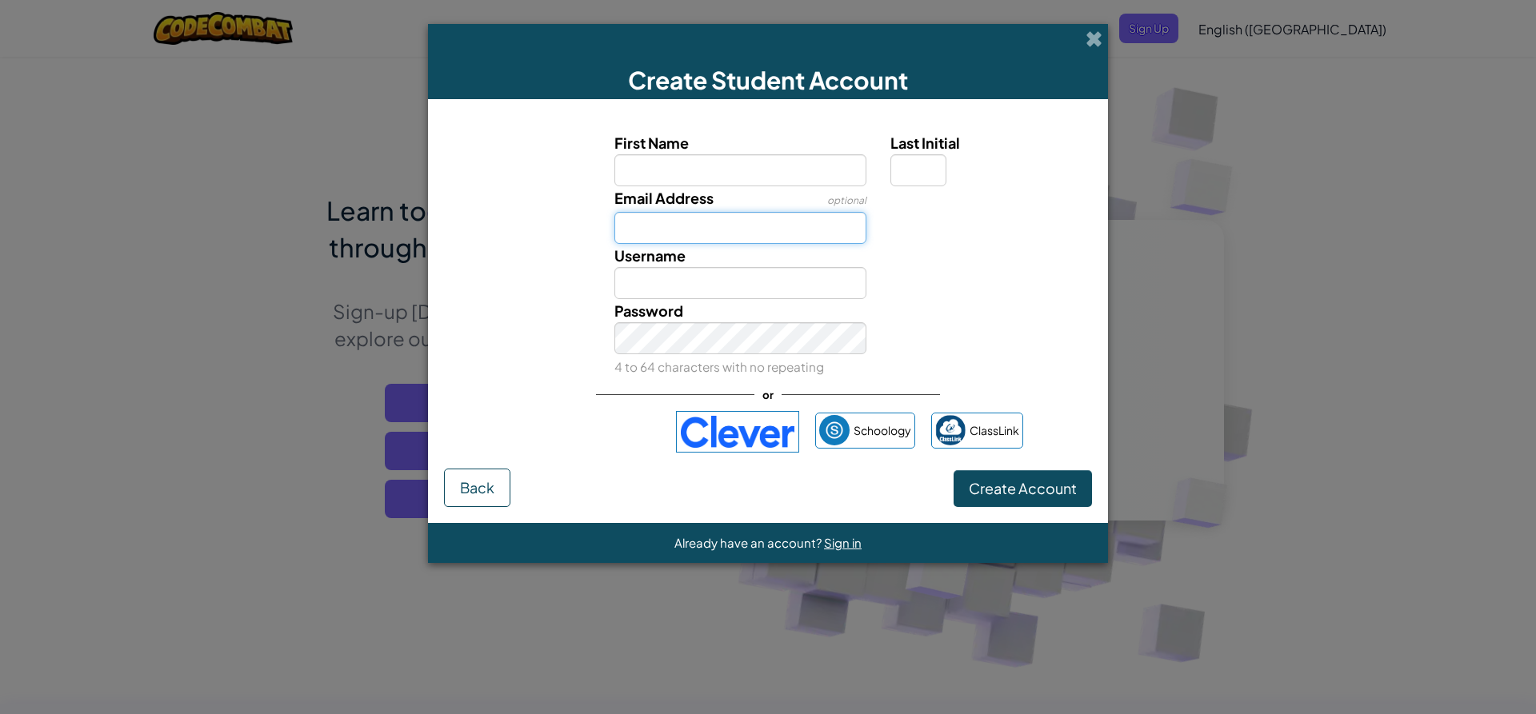
click at [738, 224] on input "Email Address" at bounding box center [740, 228] width 253 height 32
paste input "student.dodea.ed"
click at [620, 230] on input "student.dodea.edu" at bounding box center [740, 228] width 253 height 32
click at [755, 278] on input "Username" at bounding box center [740, 283] width 253 height 32
click at [692, 231] on input "tmee5377student.dodea.edu" at bounding box center [740, 228] width 253 height 32
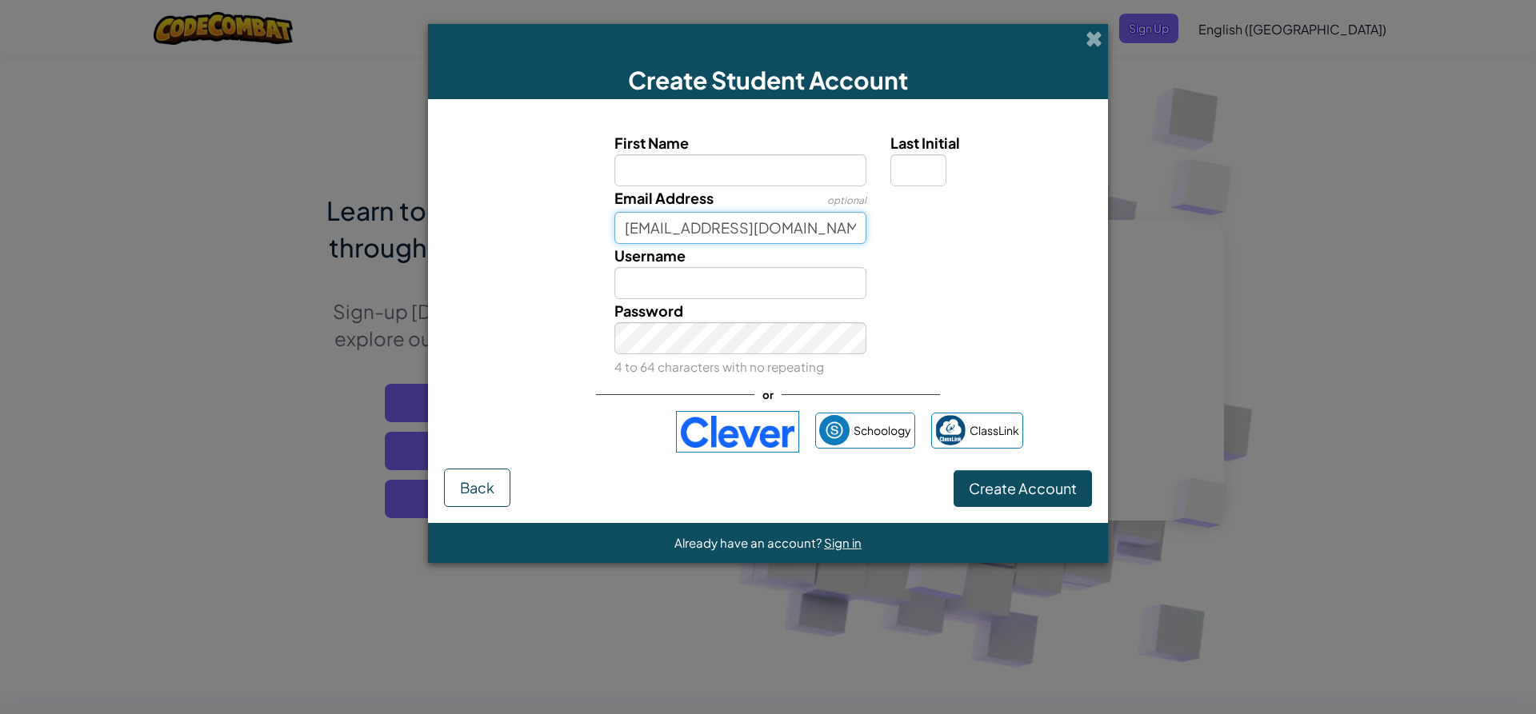
type input "tmee5377@student.dodea.edu"
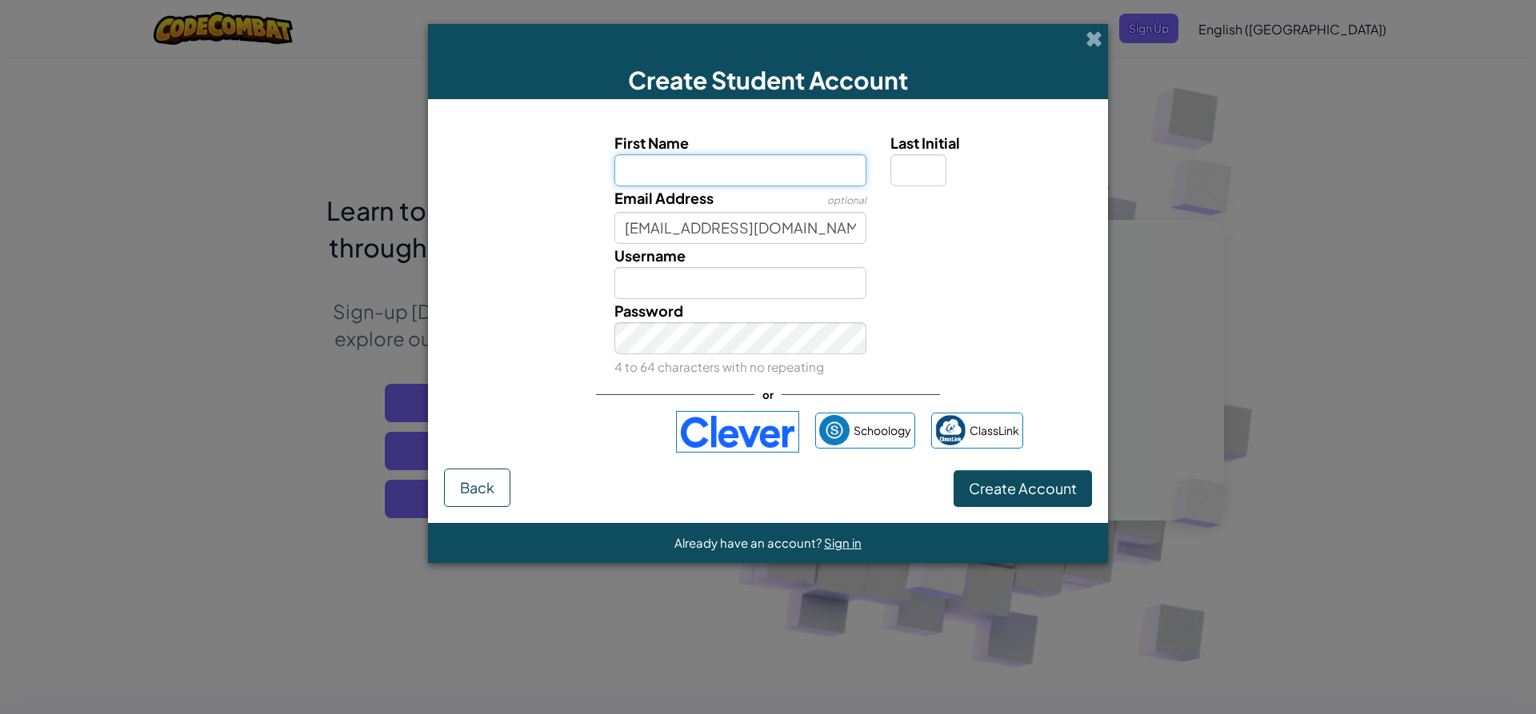
click at [677, 170] on input "First Name" at bounding box center [740, 170] width 253 height 32
type input "t"
click at [623, 174] on input "Tristan?" at bounding box center [740, 170] width 253 height 32
type input "?Tristan?"
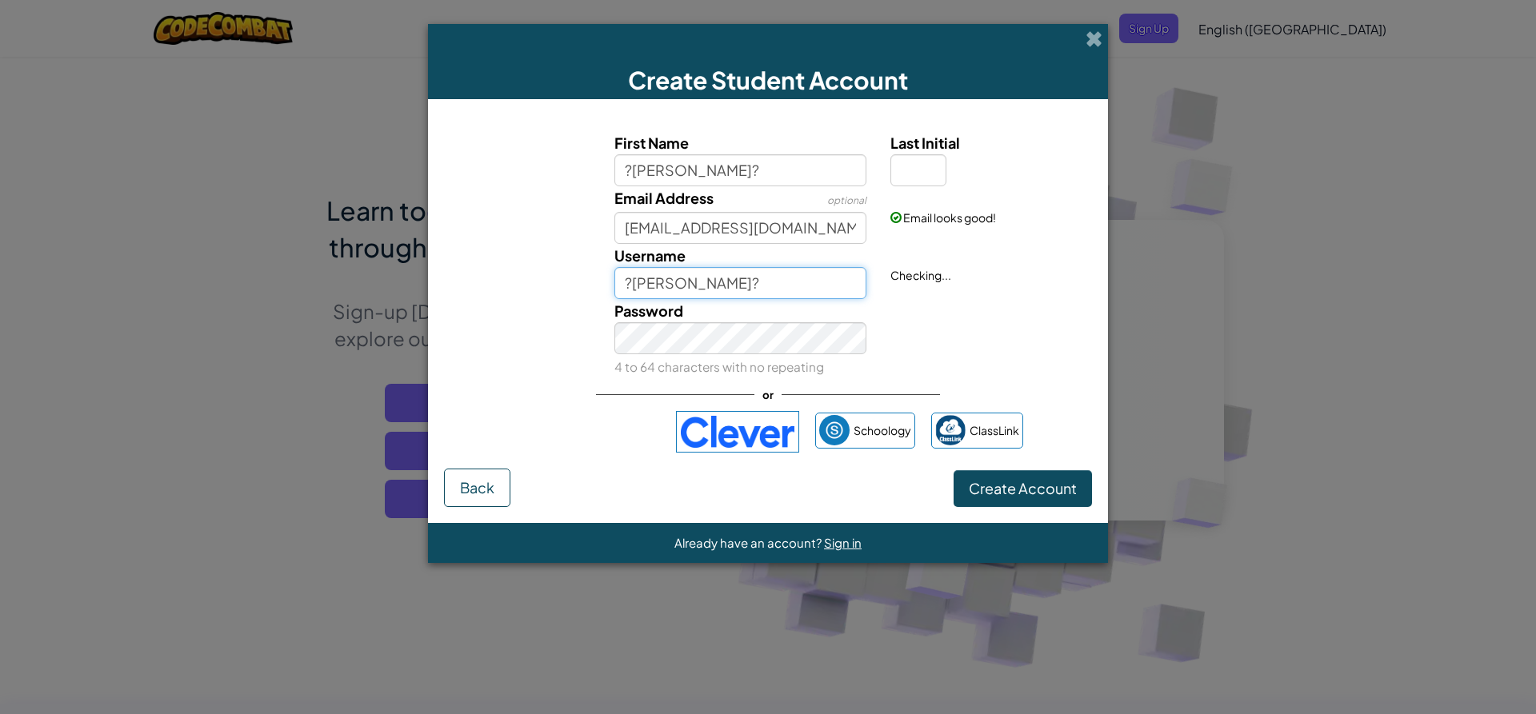
click at [737, 267] on input "?Tristan?" at bounding box center [740, 283] width 253 height 32
click at [712, 269] on input "?Tristan?" at bounding box center [740, 283] width 253 height 32
click at [683, 234] on input "tmee5377@student.dodea.edu" at bounding box center [740, 228] width 253 height 32
click at [702, 270] on input "?Tristan??" at bounding box center [740, 283] width 253 height 32
click at [621, 290] on input "?Tristan??" at bounding box center [740, 283] width 253 height 32
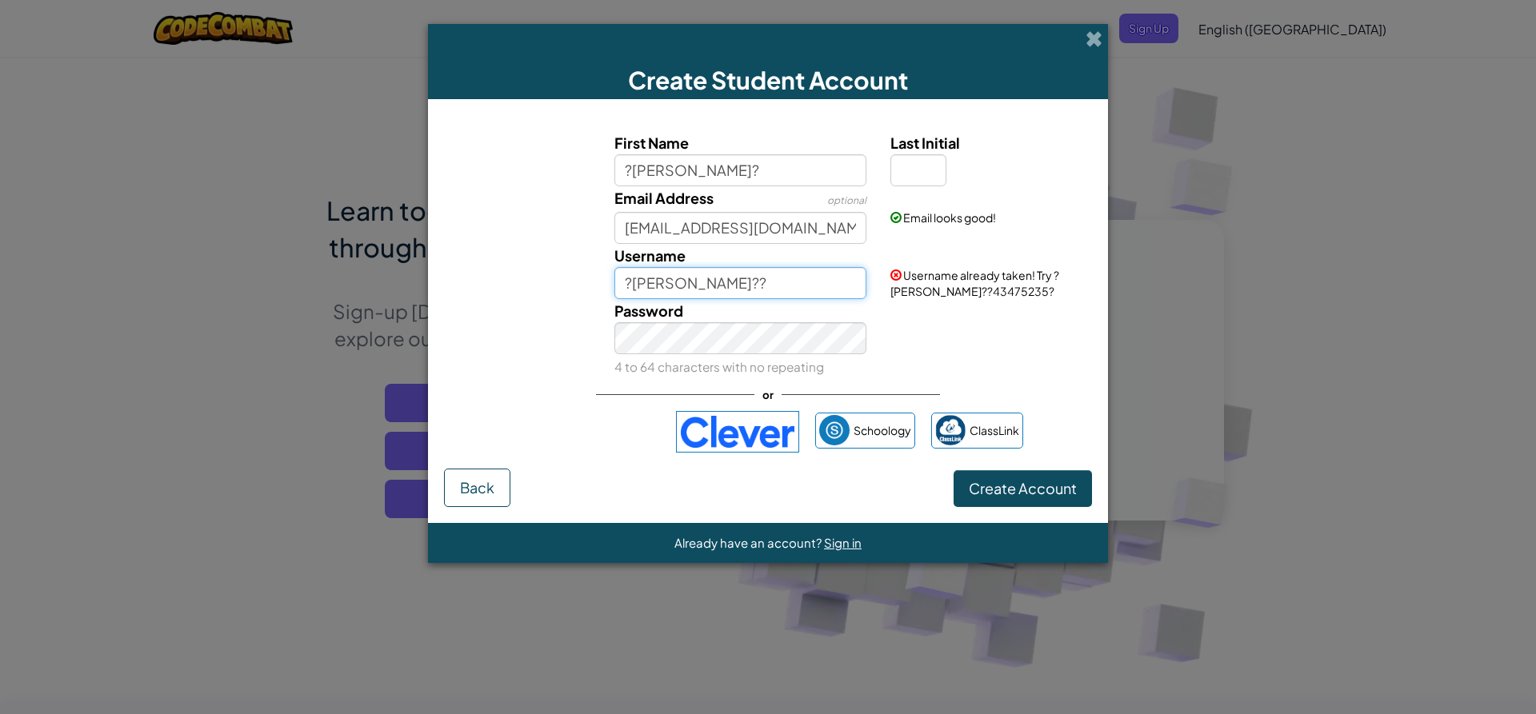
click at [711, 279] on input "?Tristan??" at bounding box center [740, 283] width 253 height 32
click at [622, 285] on input "?Tristan?!" at bounding box center [740, 283] width 253 height 32
click at [729, 272] on input "!?Tristan?!" at bounding box center [740, 283] width 253 height 32
click at [664, 289] on input "!?Tristan?" at bounding box center [740, 283] width 253 height 32
click at [701, 296] on input "!?TrisTan?" at bounding box center [740, 283] width 253 height 32
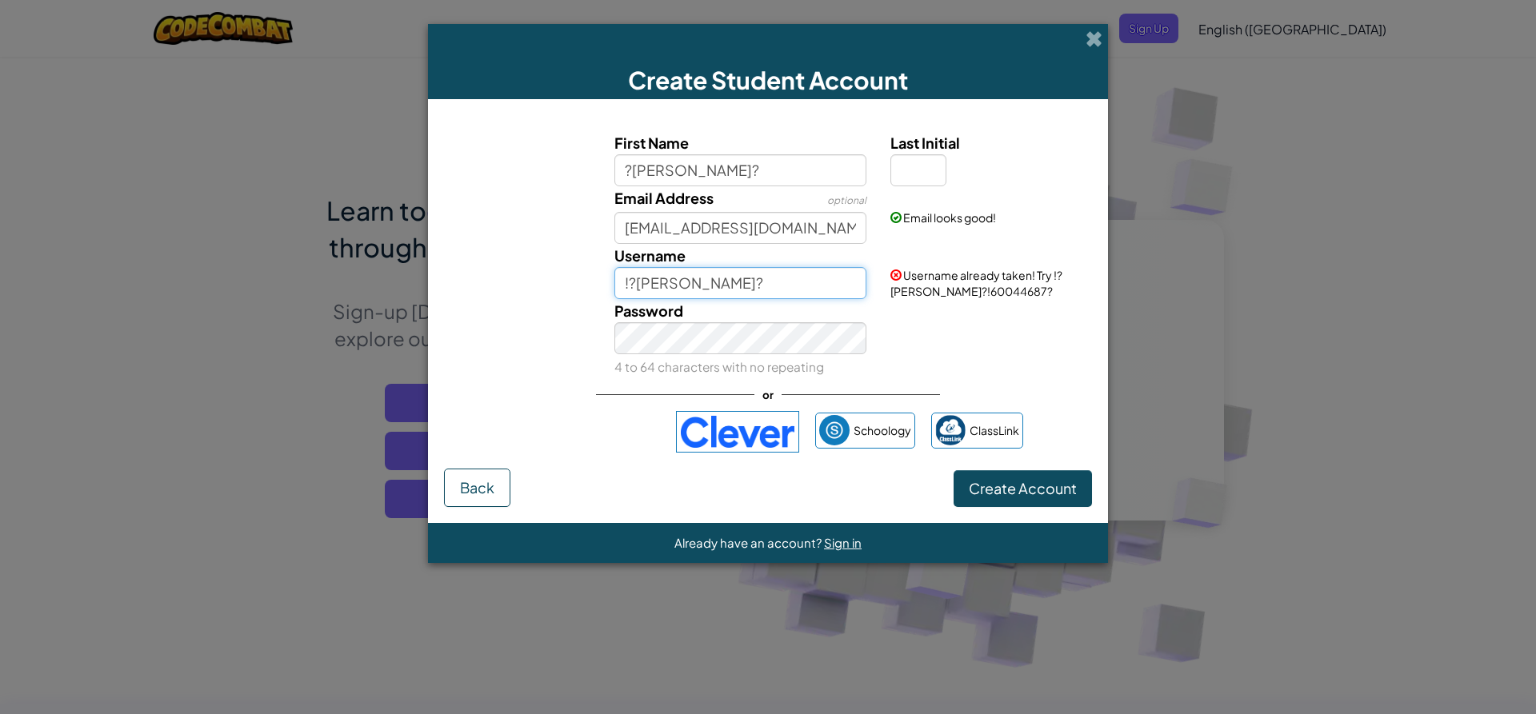
click at [667, 280] on input "!?TrisTan?" at bounding box center [740, 283] width 253 height 32
drag, startPoint x: 652, startPoint y: 280, endPoint x: 748, endPoint y: 217, distance: 114.9
click at [653, 278] on input "!?TrisTan?" at bounding box center [740, 283] width 253 height 32
click at [666, 280] on input "!?TrisTan?" at bounding box center [740, 283] width 253 height 32
click at [677, 278] on input "!?Tristan?" at bounding box center [740, 283] width 253 height 32
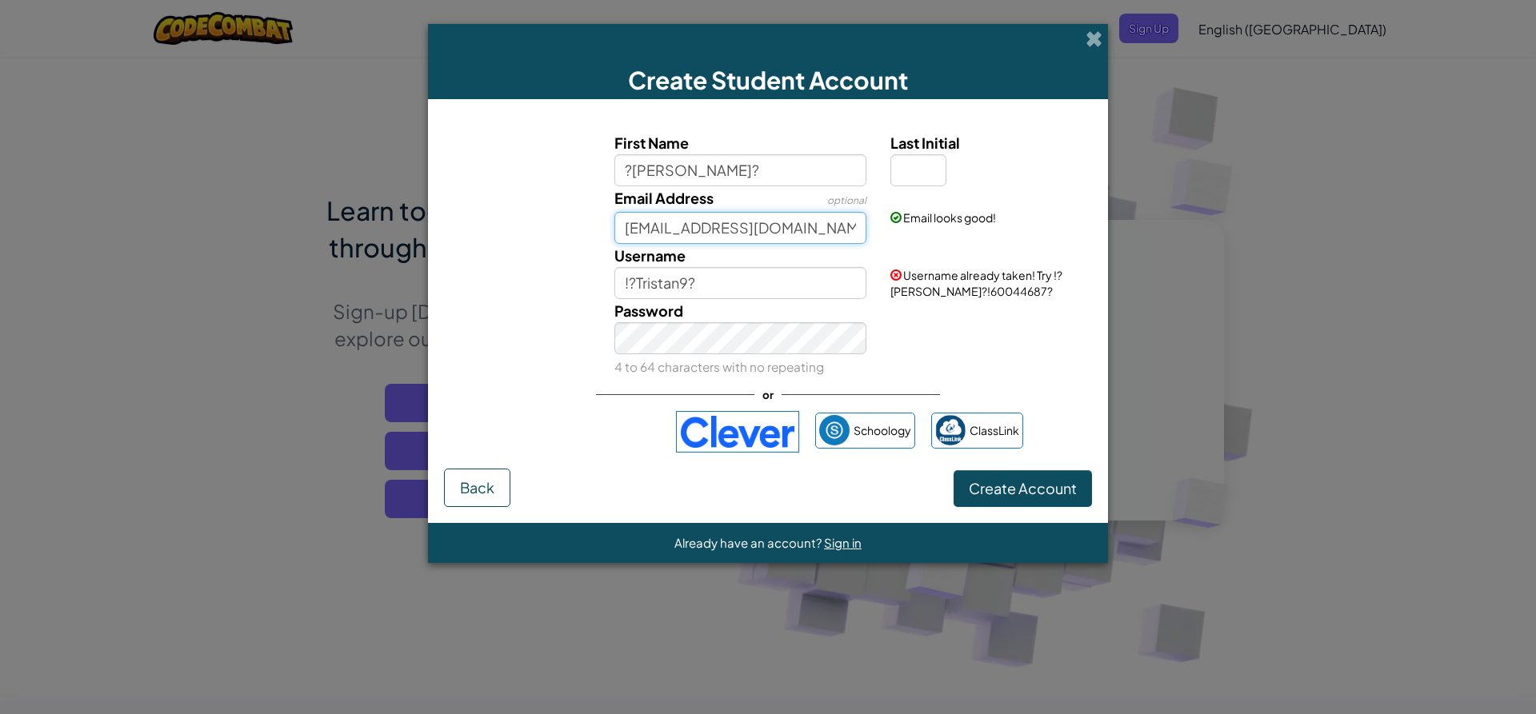
click at [739, 216] on input "tmee5377@student.dodea.edu" at bounding box center [740, 228] width 253 height 32
click at [690, 283] on input "!?Tristan9?" at bounding box center [740, 283] width 253 height 32
click at [634, 279] on input "!?Tristan=?" at bounding box center [740, 283] width 253 height 32
type input "!?=Tristan=?"
click at [745, 238] on div "First Name ?Tristan? Last Initial Email Address optional tmee5377@student.dodea…" at bounding box center [768, 254] width 640 height 247
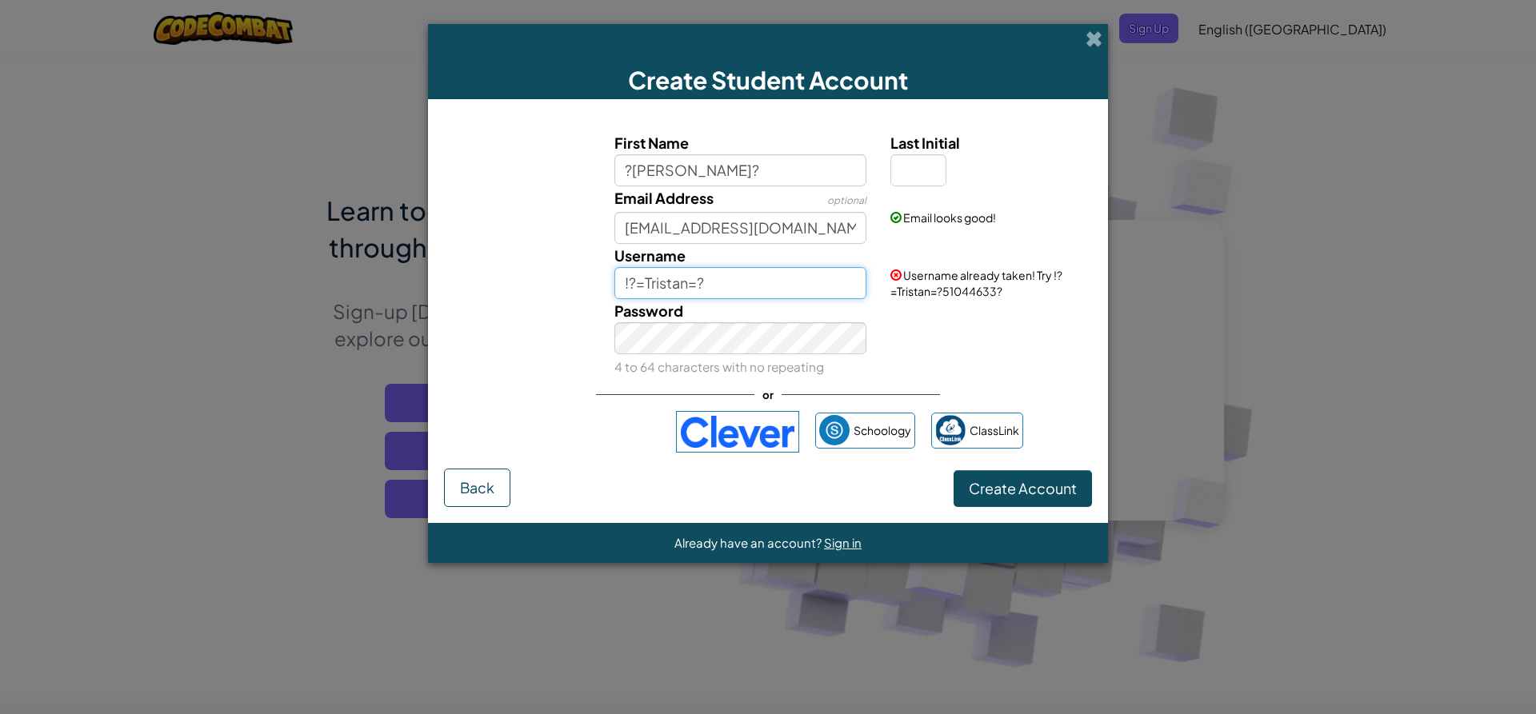
click at [805, 276] on input "!?=Tristan=?" at bounding box center [740, 283] width 253 height 32
click at [926, 171] on input "Last Initial" at bounding box center [918, 170] width 56 height 32
type input "M"
click at [725, 282] on input "?Tristan?M" at bounding box center [740, 283] width 253 height 32
type input "?TristantoCrazy?"
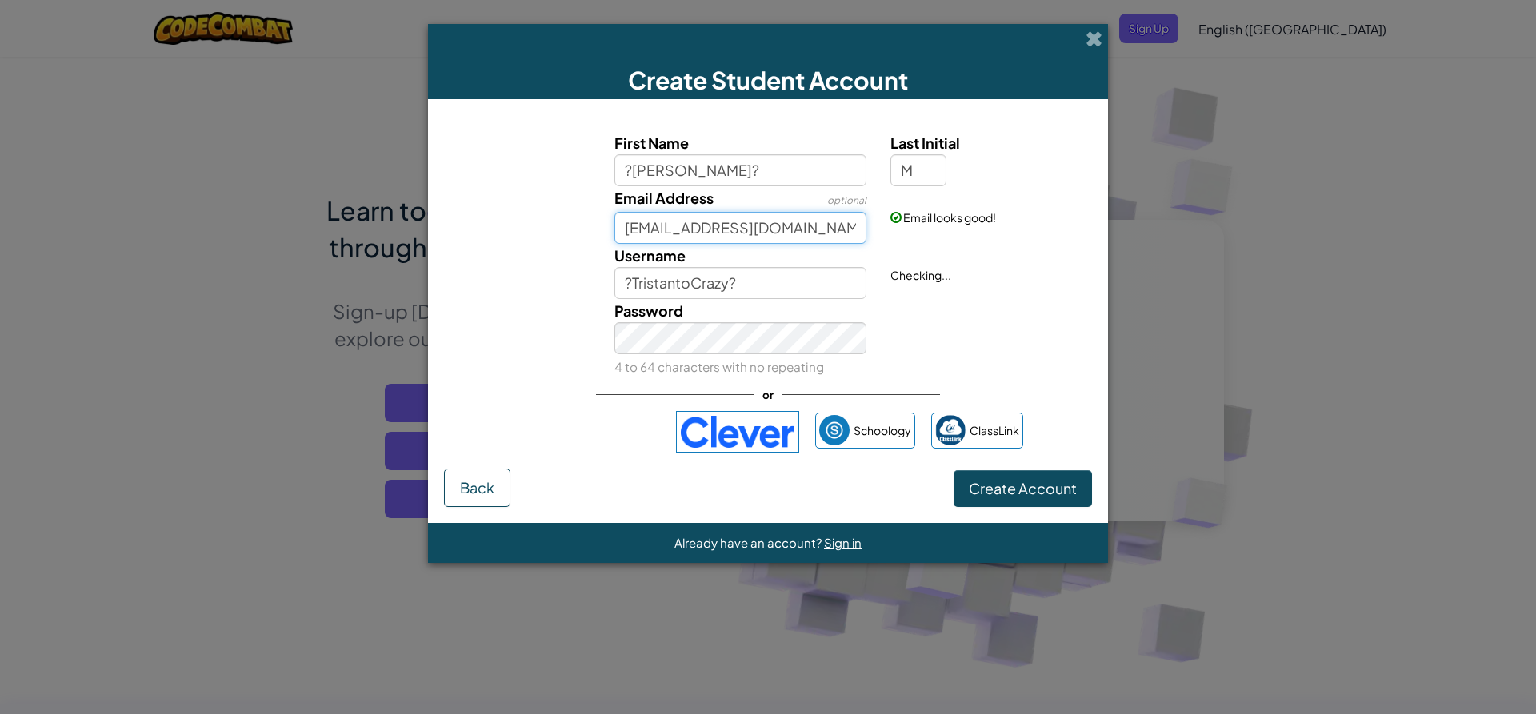
click at [727, 238] on input "tmee5377@student.dodea.edu" at bounding box center [740, 228] width 253 height 32
click at [973, 479] on span "Create Account" at bounding box center [1023, 488] width 108 height 18
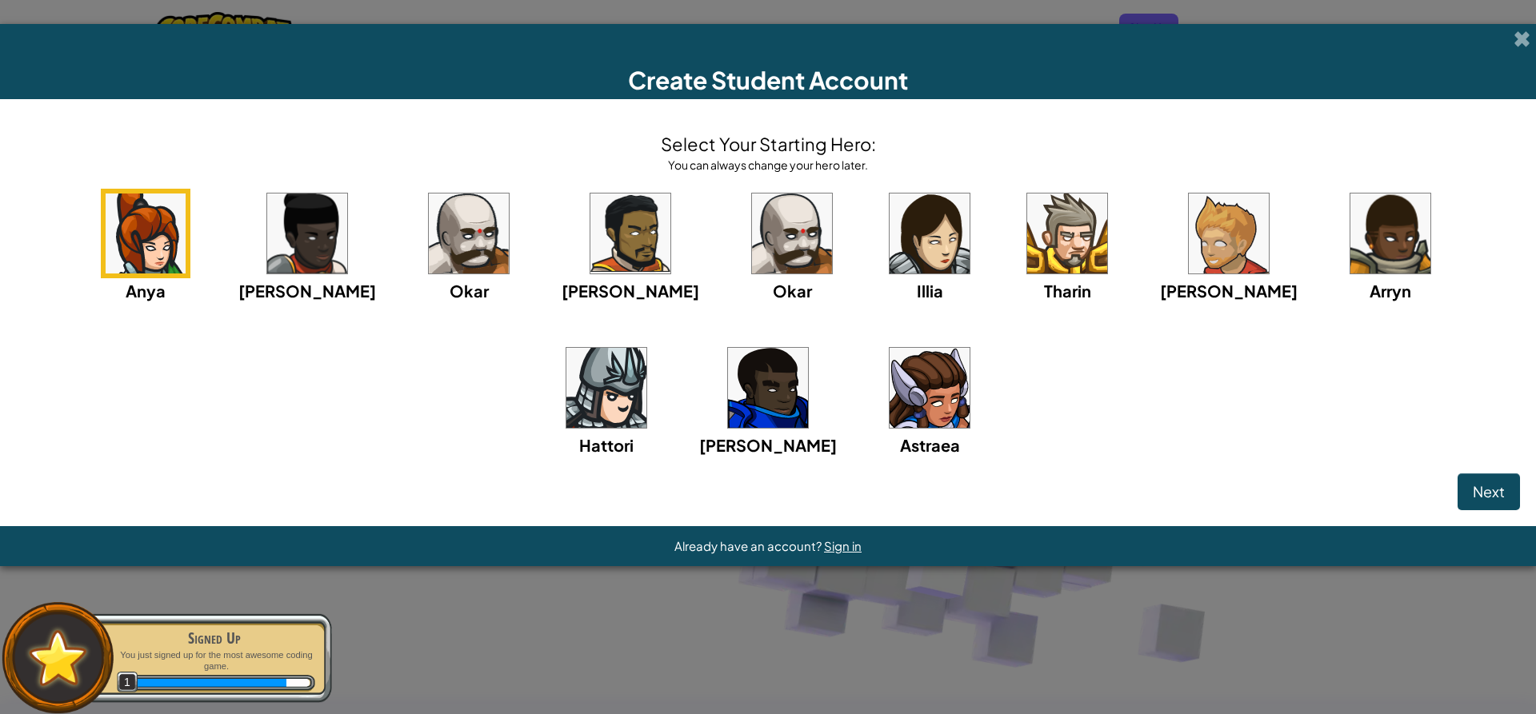
click at [591, 230] on img at bounding box center [630, 234] width 80 height 80
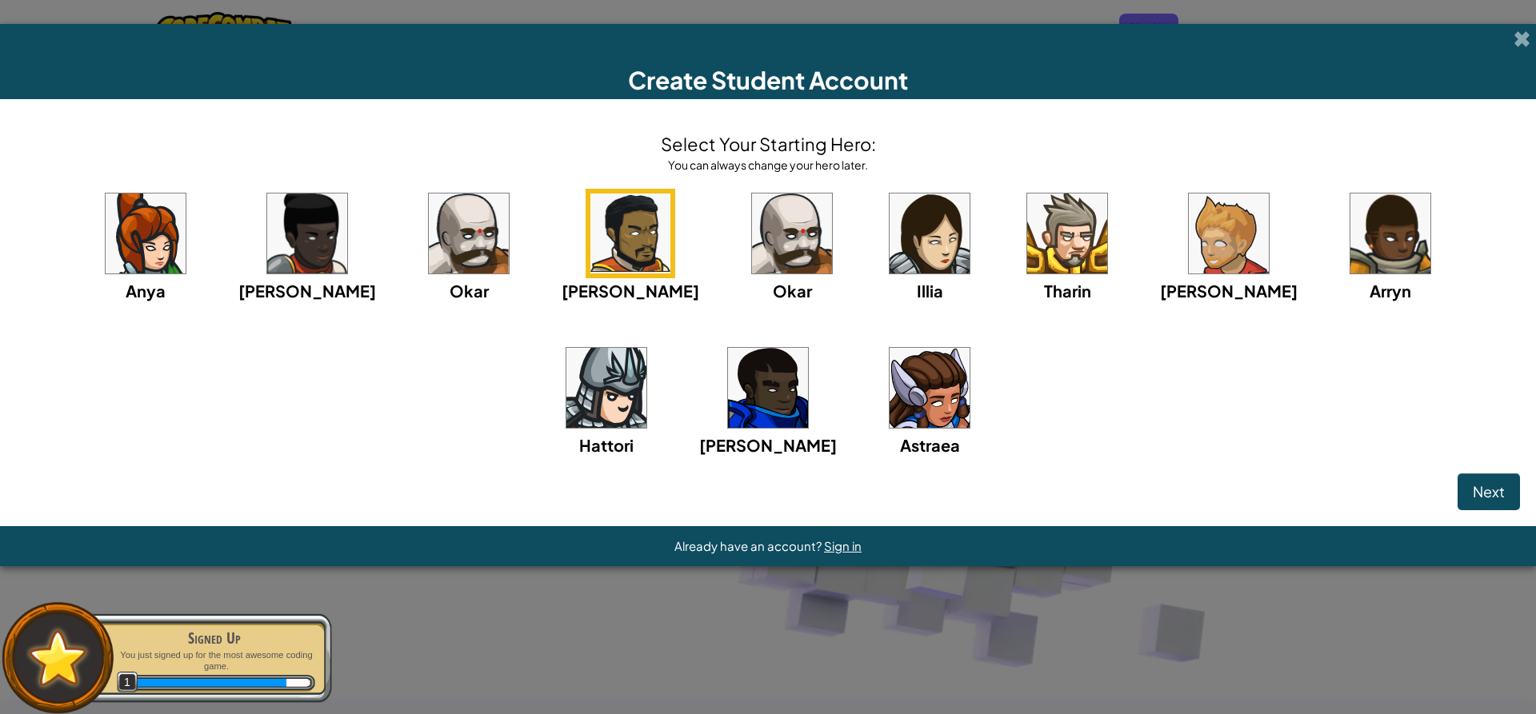
click at [728, 402] on img at bounding box center [768, 388] width 80 height 80
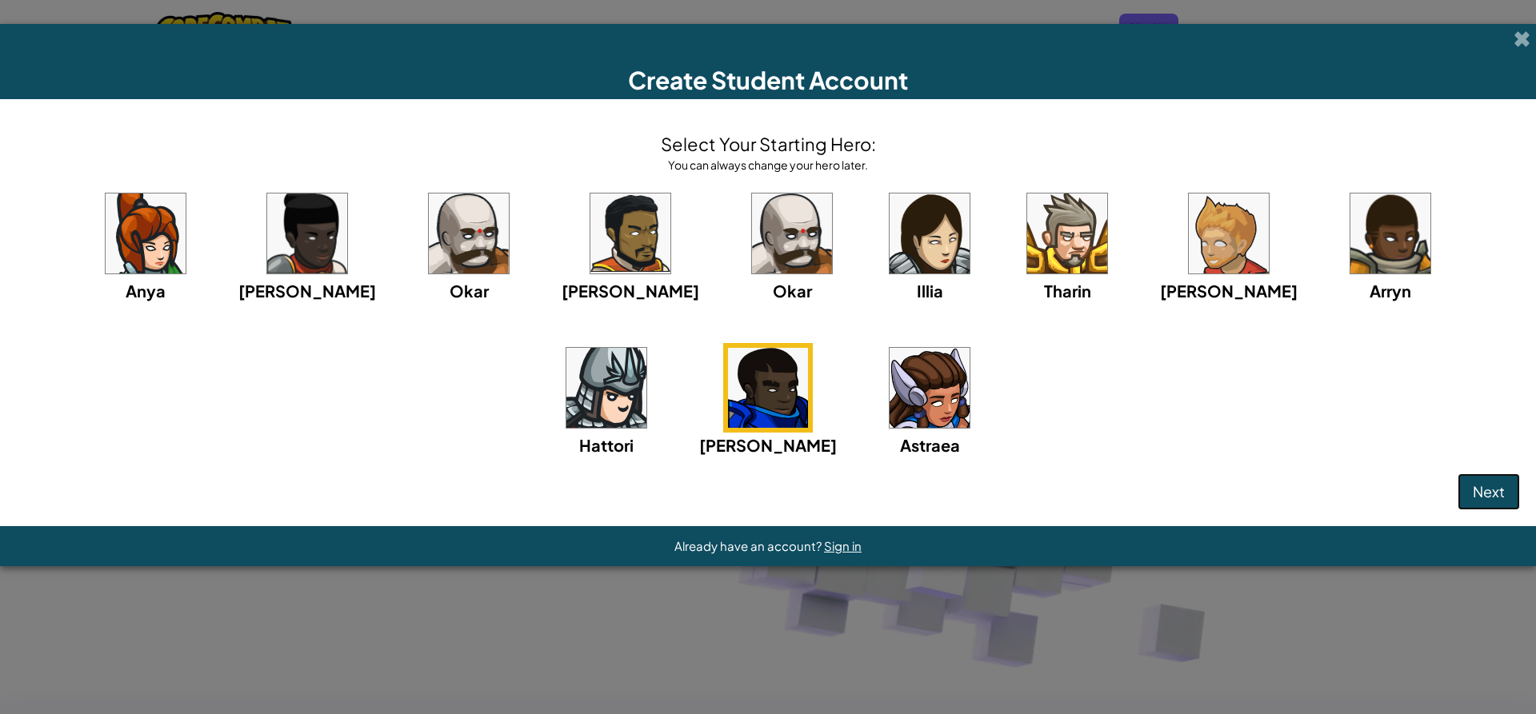
click at [1481, 488] on span "Next" at bounding box center [1489, 491] width 32 height 18
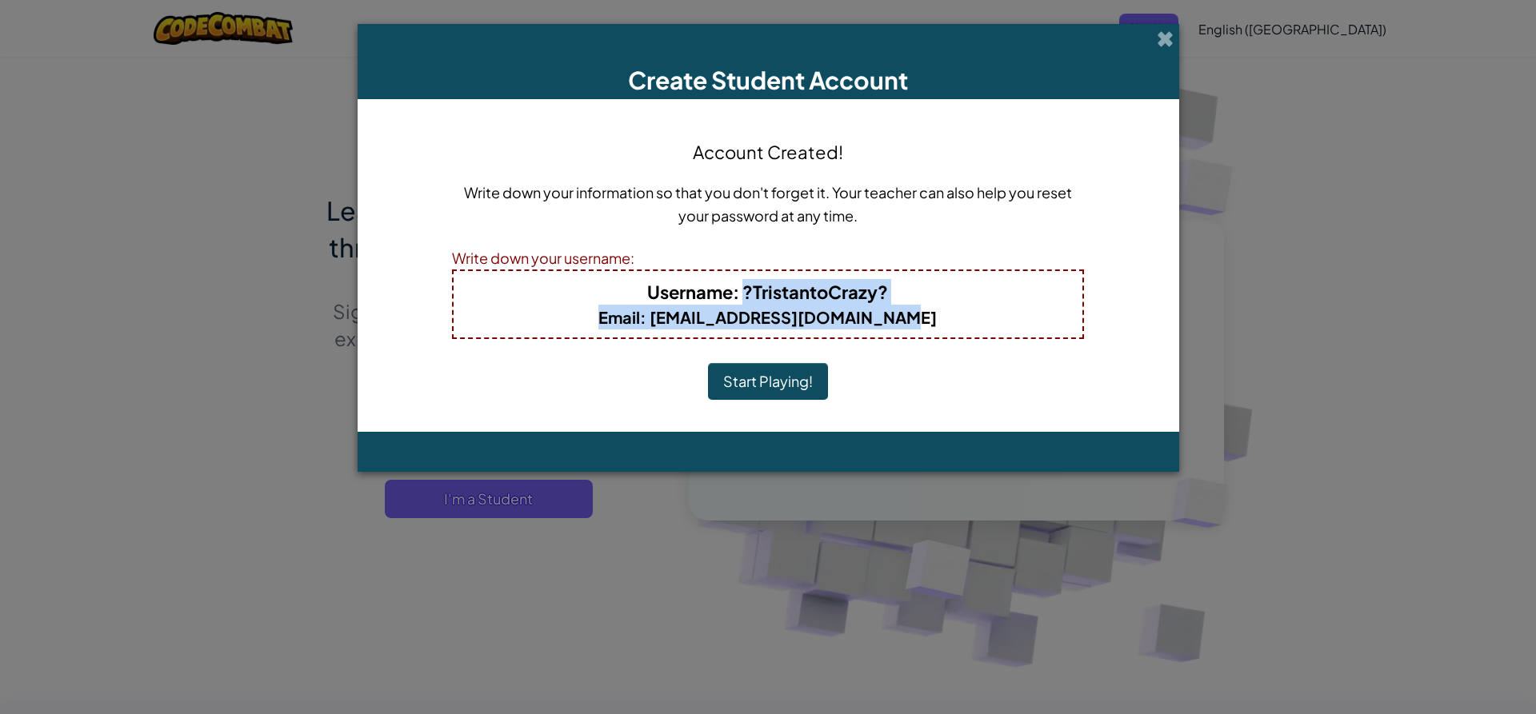
drag, startPoint x: 744, startPoint y: 293, endPoint x: 921, endPoint y: 323, distance: 180.1
click at [921, 323] on div "Username : ?TristantoCrazy? Email : tmee5377@student.dodea.edu" at bounding box center [768, 305] width 632 height 70
copy div "?TristantoCrazy? Email : tmee5377@student.dodea.edu"
click at [788, 386] on button "Start Playing!" at bounding box center [768, 381] width 120 height 37
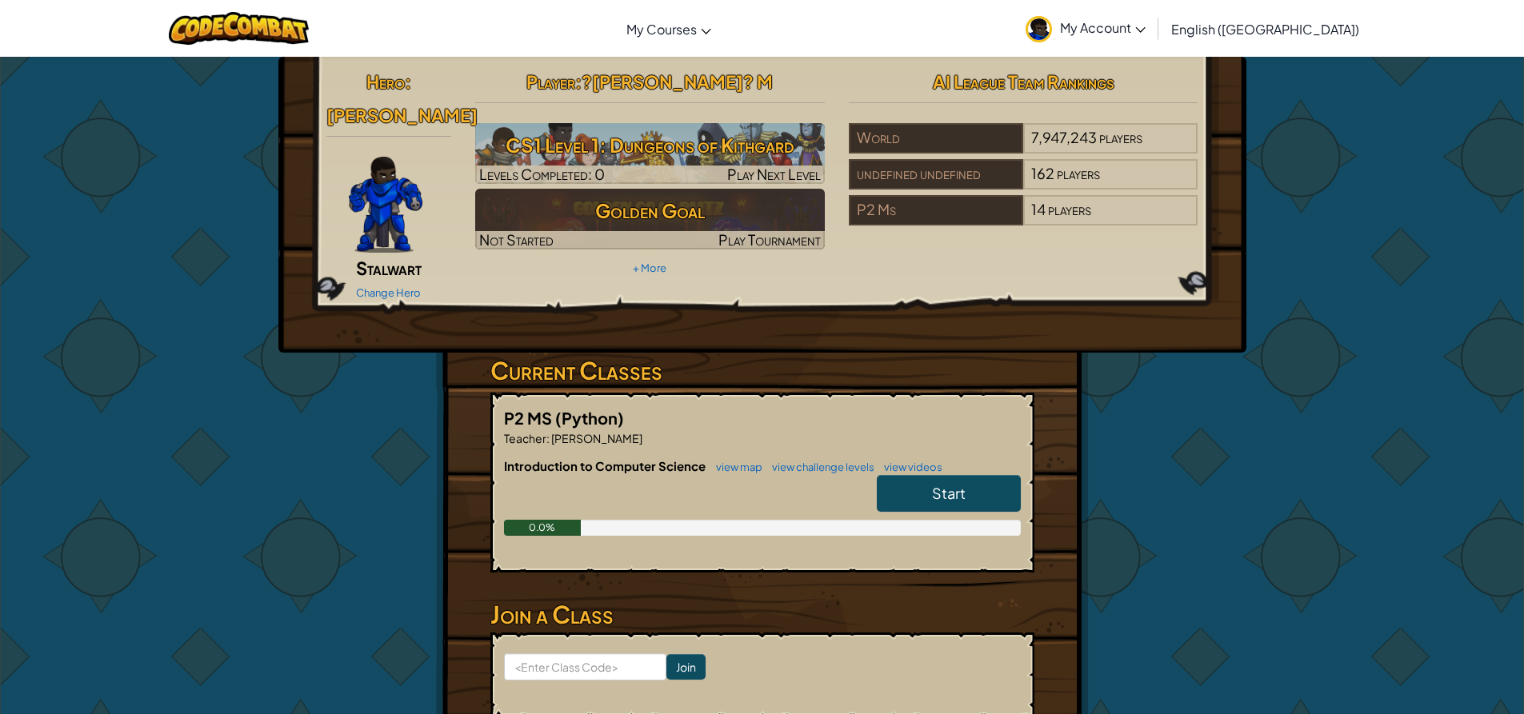
click at [945, 490] on div "Start" at bounding box center [941, 497] width 160 height 45
click at [959, 484] on span "Start" at bounding box center [949, 493] width 34 height 18
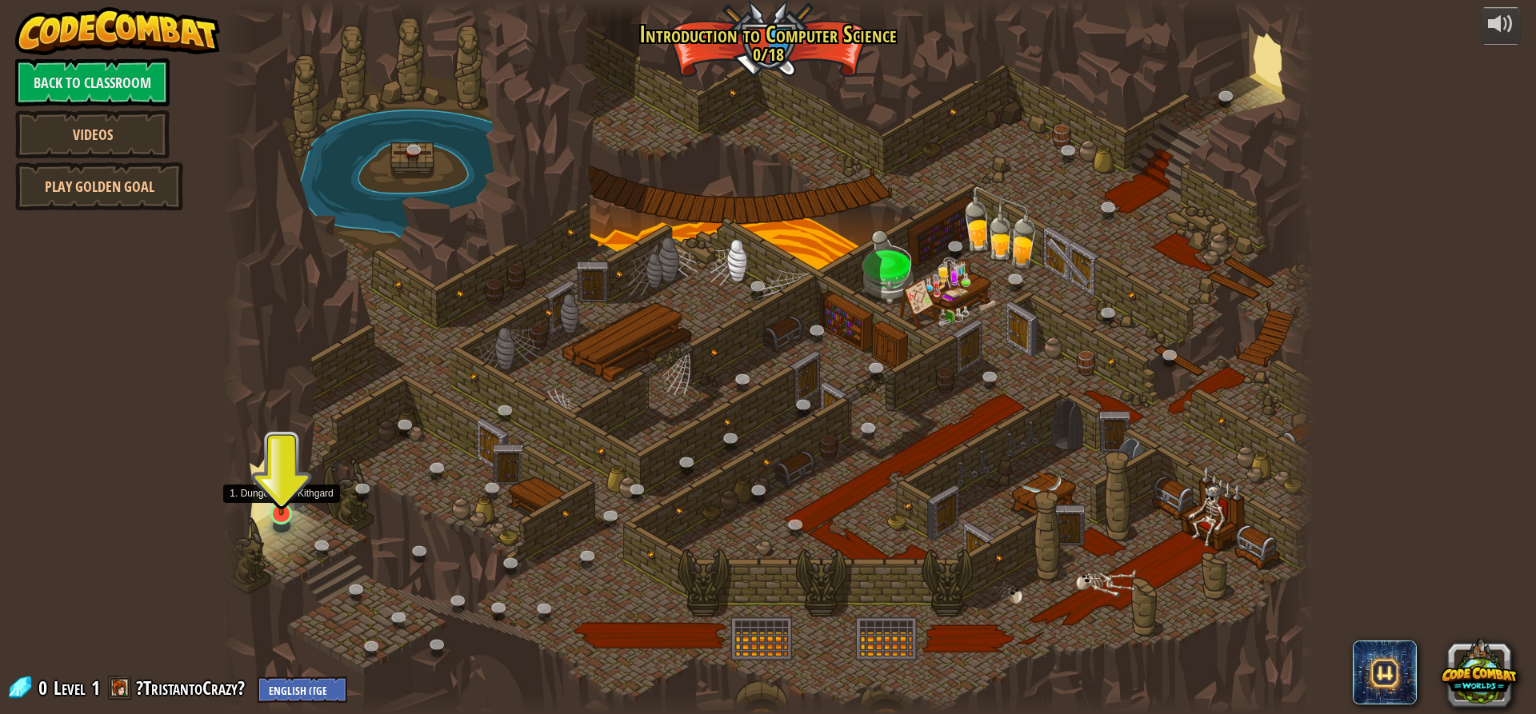
click at [283, 507] on img at bounding box center [281, 483] width 29 height 66
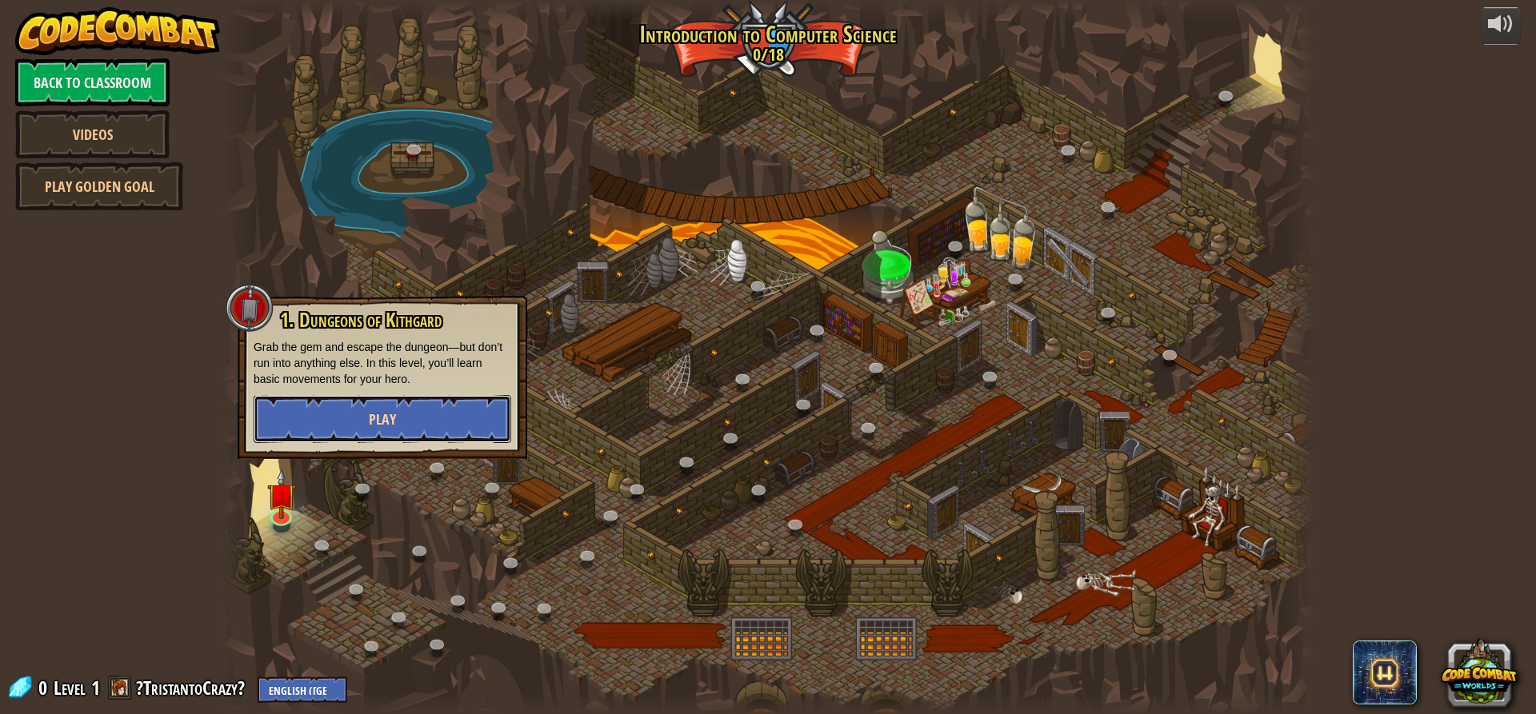
click at [406, 418] on button "Play" at bounding box center [383, 419] width 258 height 48
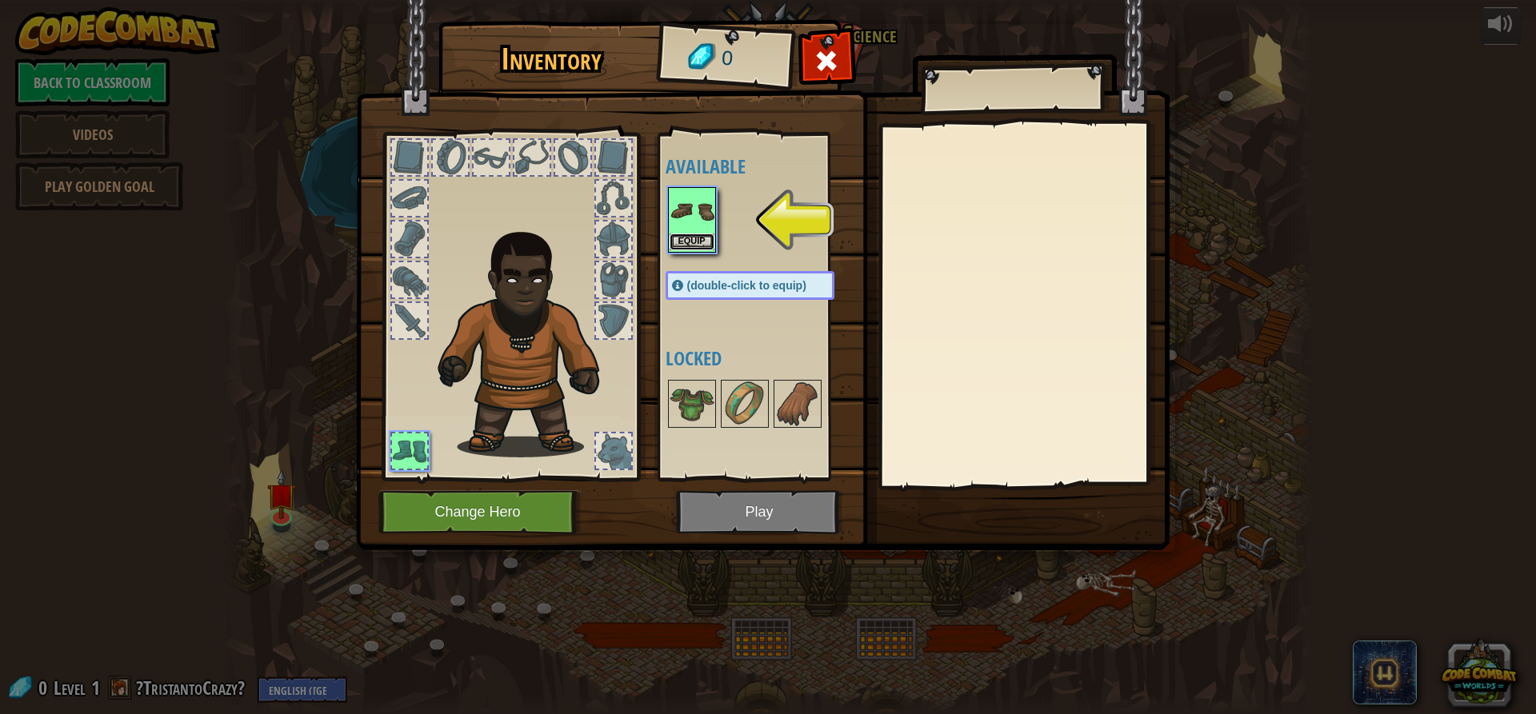
click at [683, 238] on button "Equip" at bounding box center [691, 242] width 45 height 17
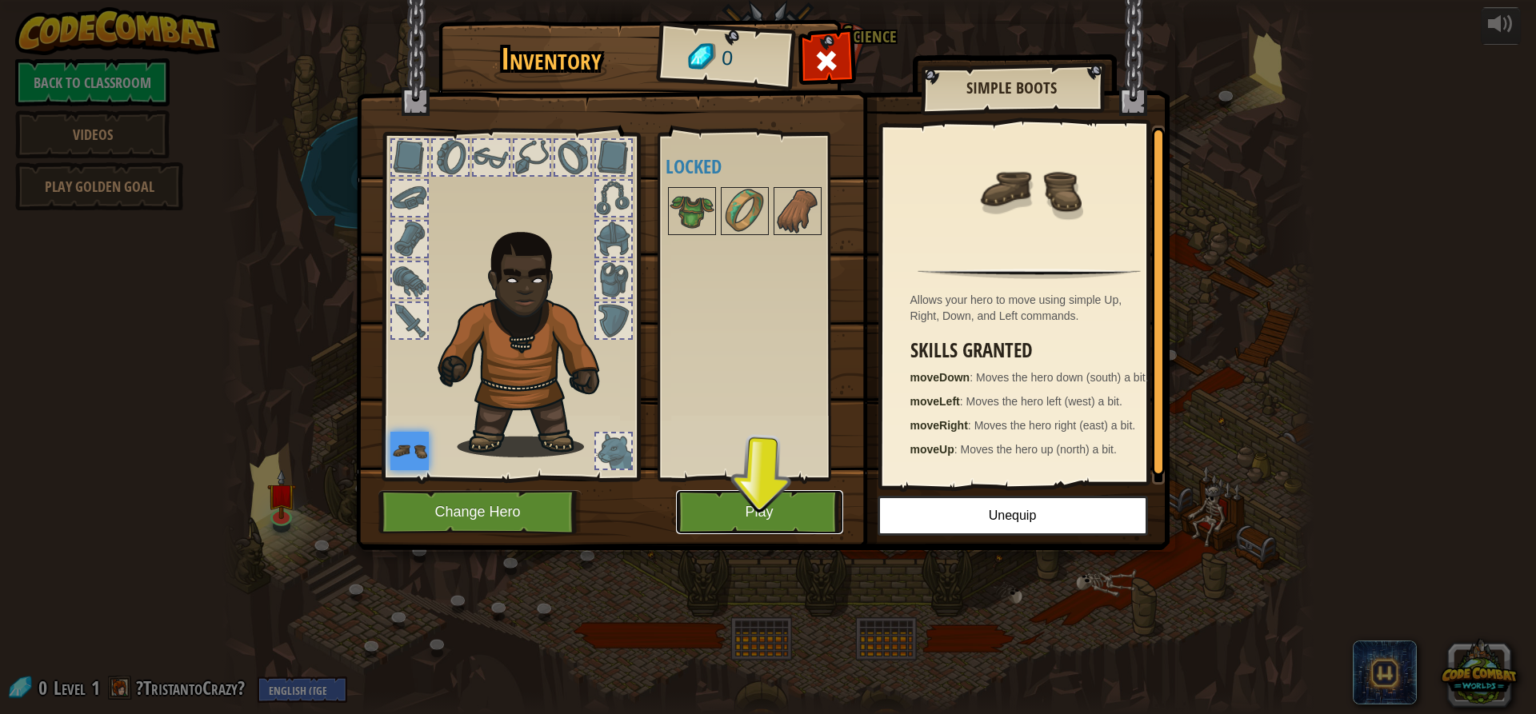
click at [750, 526] on button "Play" at bounding box center [759, 512] width 167 height 44
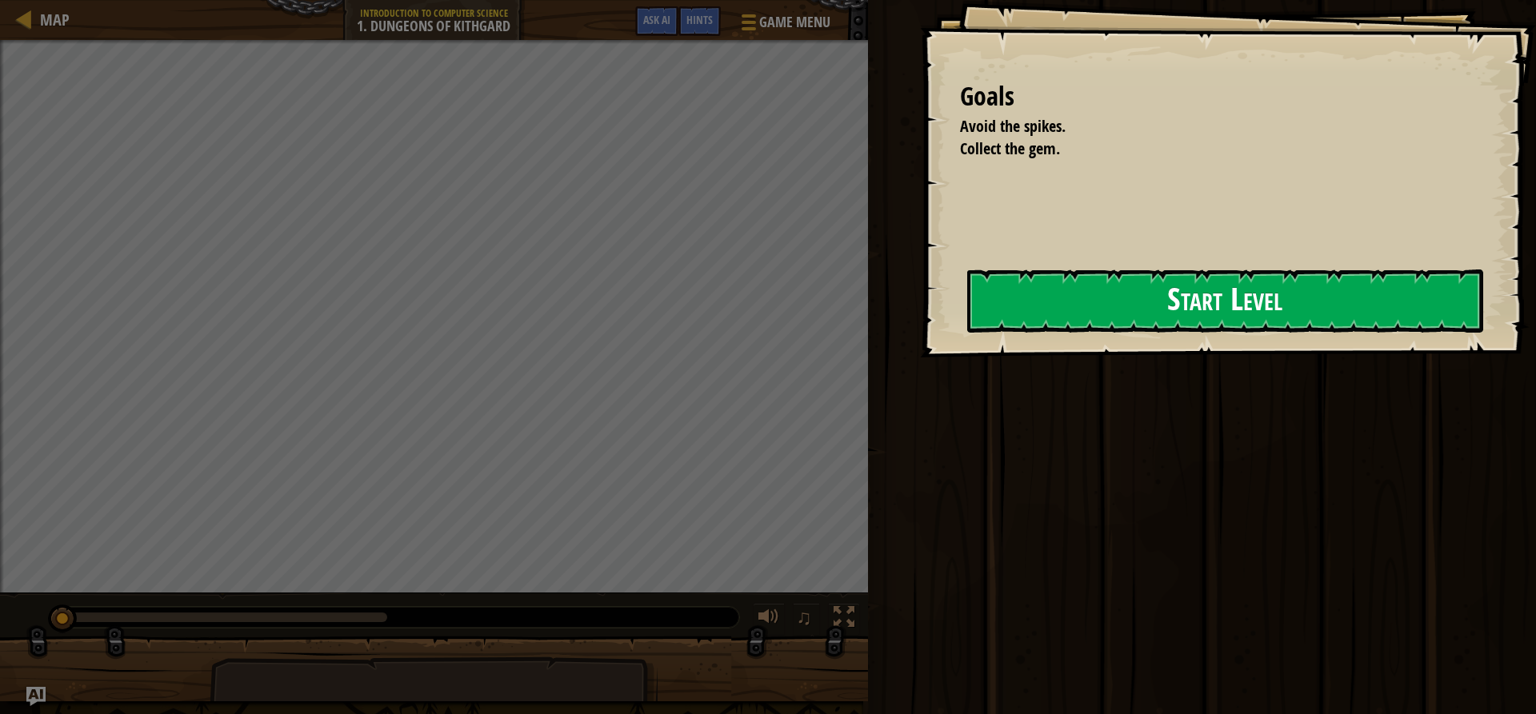
click at [967, 303] on button "Start Level" at bounding box center [1225, 301] width 516 height 63
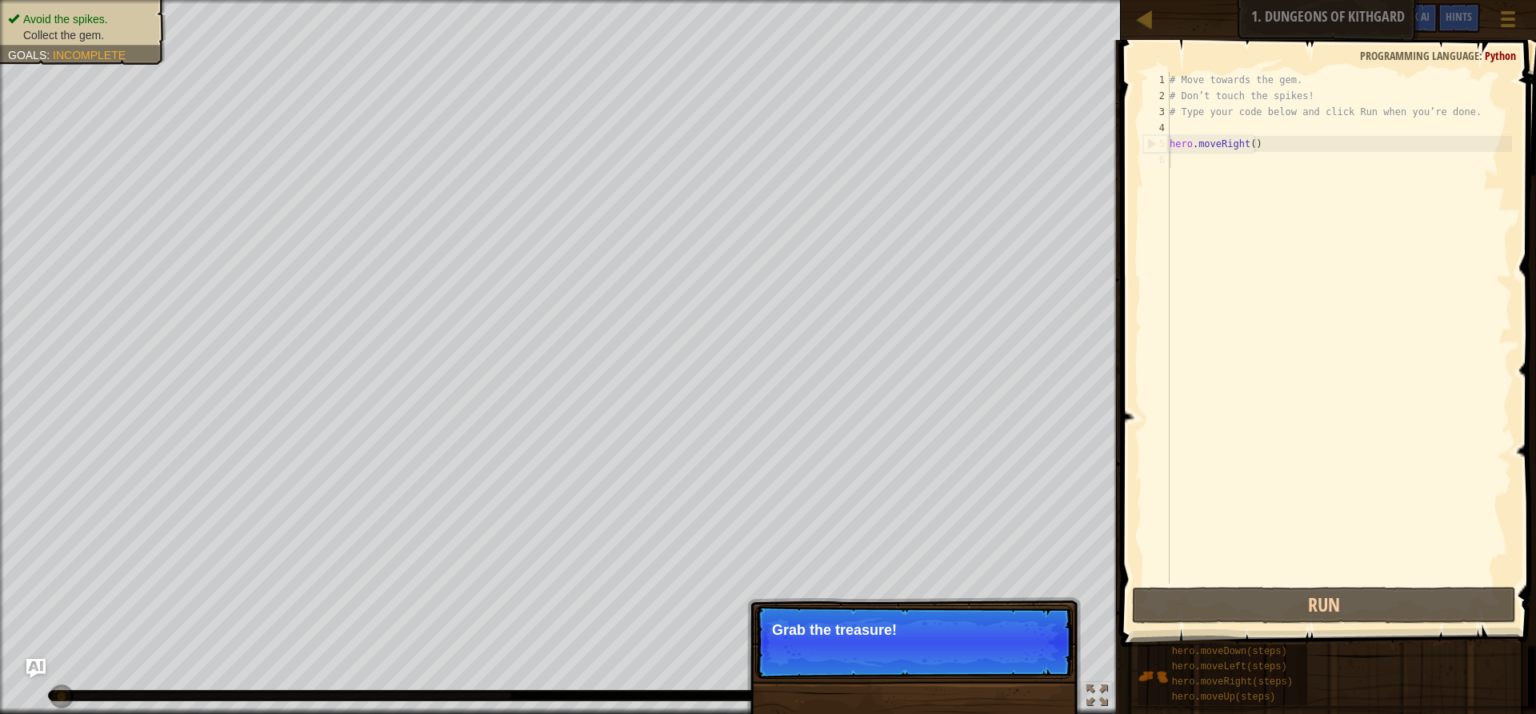
click at [833, 625] on p "Grab the treasure!" at bounding box center [914, 630] width 284 height 16
click at [839, 618] on p "Skip (esc) Continue Grab the treasure!" at bounding box center [914, 642] width 318 height 74
drag, startPoint x: 840, startPoint y: 618, endPoint x: 900, endPoint y: 620, distance: 60.0
click at [842, 618] on p "Skip (esc) Continue Grab the treasure!" at bounding box center [914, 642] width 318 height 74
drag, startPoint x: 932, startPoint y: 627, endPoint x: 1503, endPoint y: 628, distance: 571.1
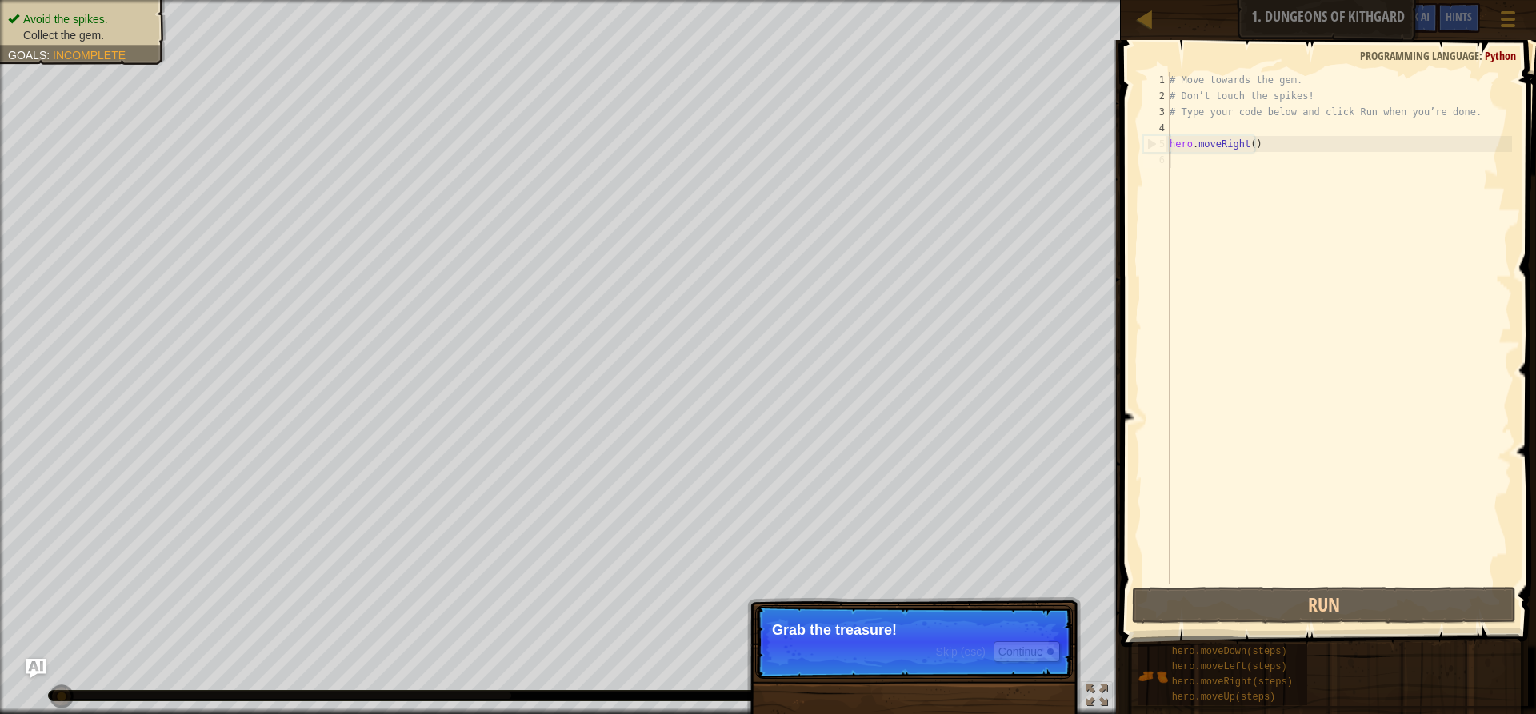
click at [1125, 632] on div "Map Introduction to Computer Science 1. Dungeons of Kithgard Game Menu Done Hin…" at bounding box center [768, 357] width 1536 height 714
drag, startPoint x: 1504, startPoint y: 628, endPoint x: 1369, endPoint y: 610, distance: 135.5
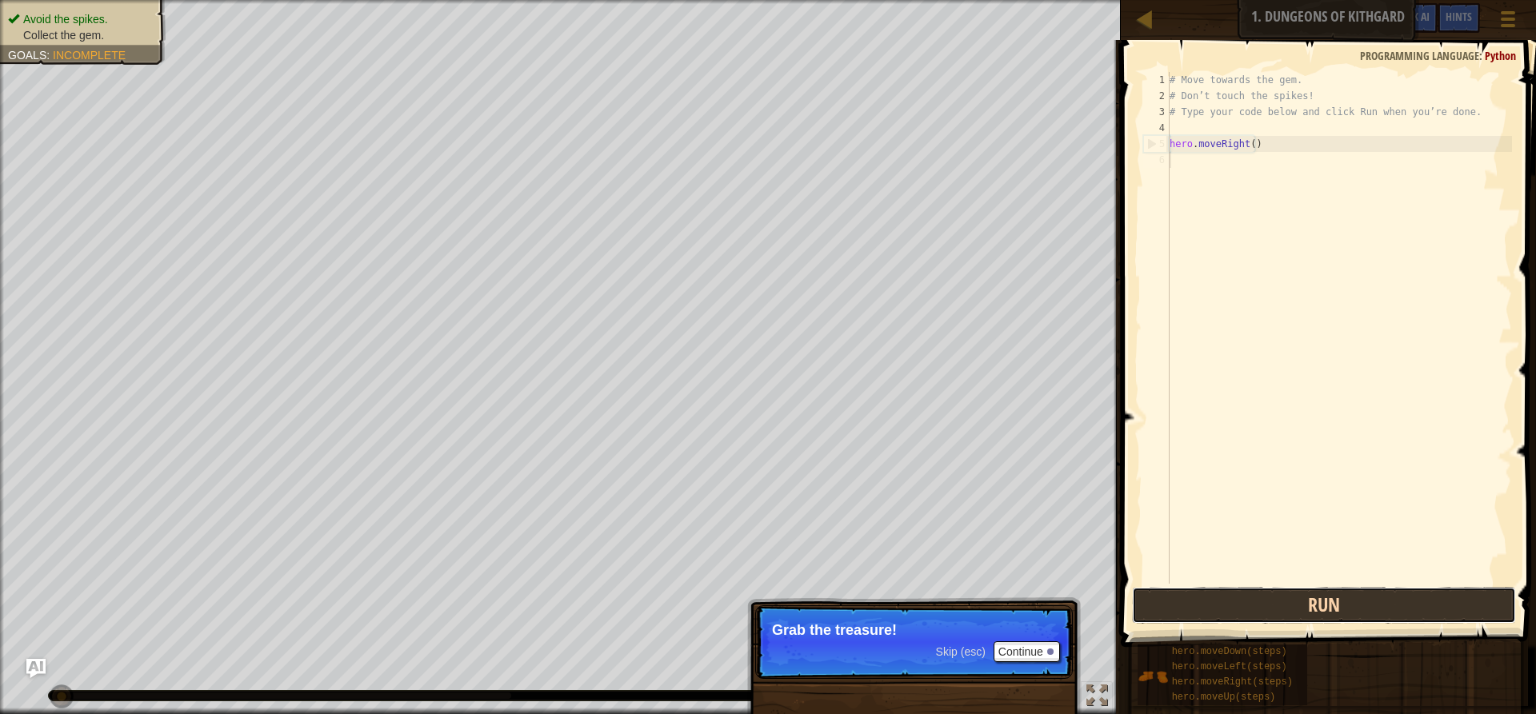
click at [1369, 610] on button "Run" at bounding box center [1324, 605] width 384 height 37
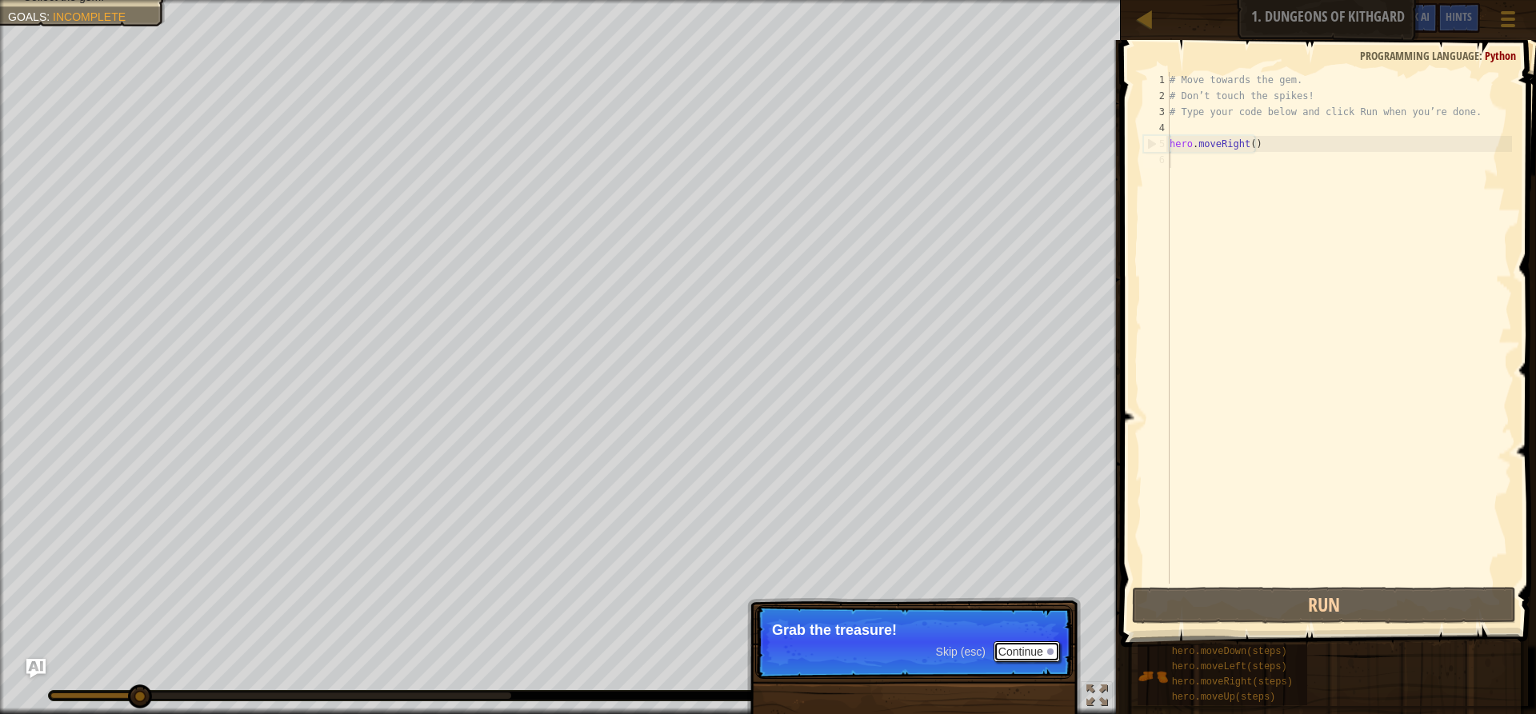
click at [1023, 645] on button "Continue" at bounding box center [1026, 651] width 66 height 21
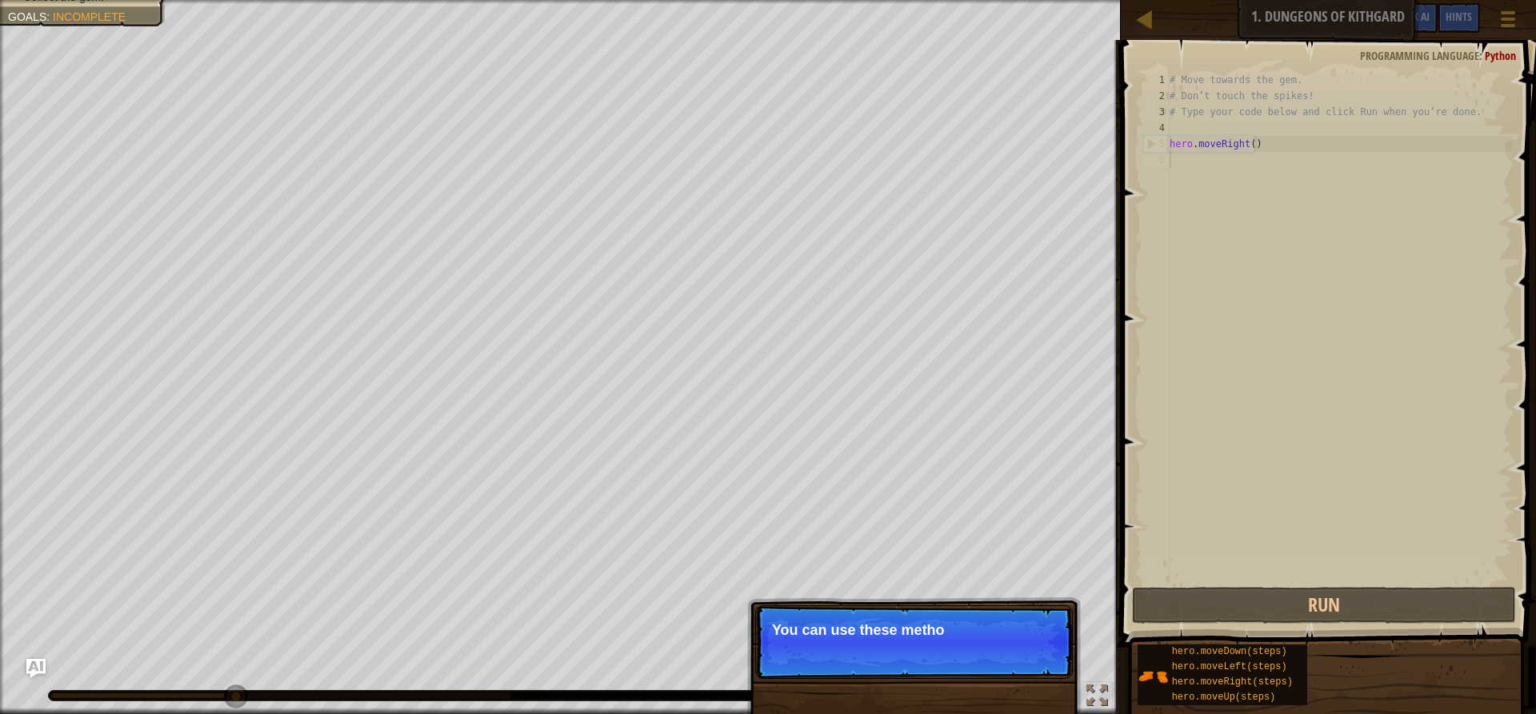
click at [971, 642] on p "Skip (esc) Continue You can use these metho" at bounding box center [914, 642] width 318 height 74
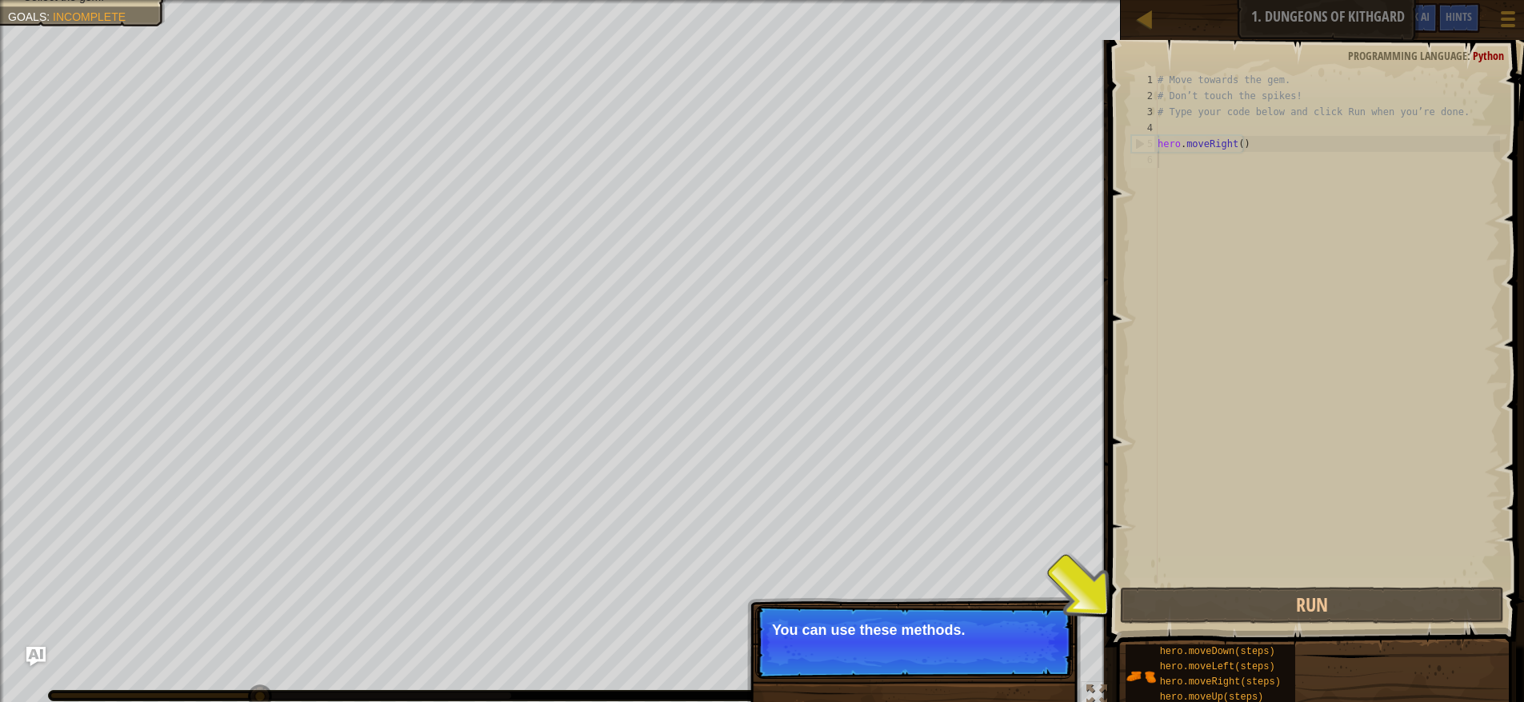
click at [971, 641] on p "Skip (esc) Continue You can use these methods." at bounding box center [914, 642] width 318 height 74
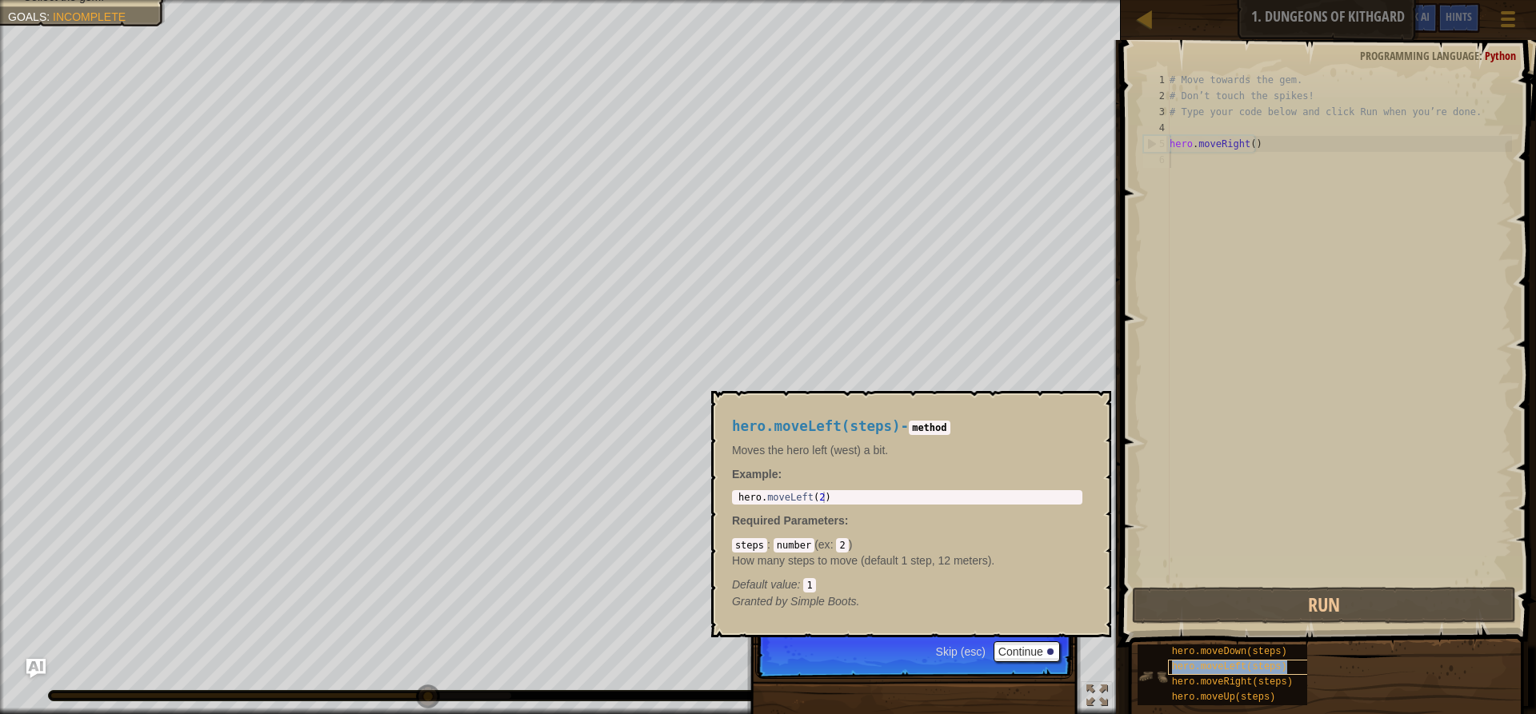
click at [1176, 669] on span "hero.moveLeft(steps)" at bounding box center [1229, 666] width 115 height 11
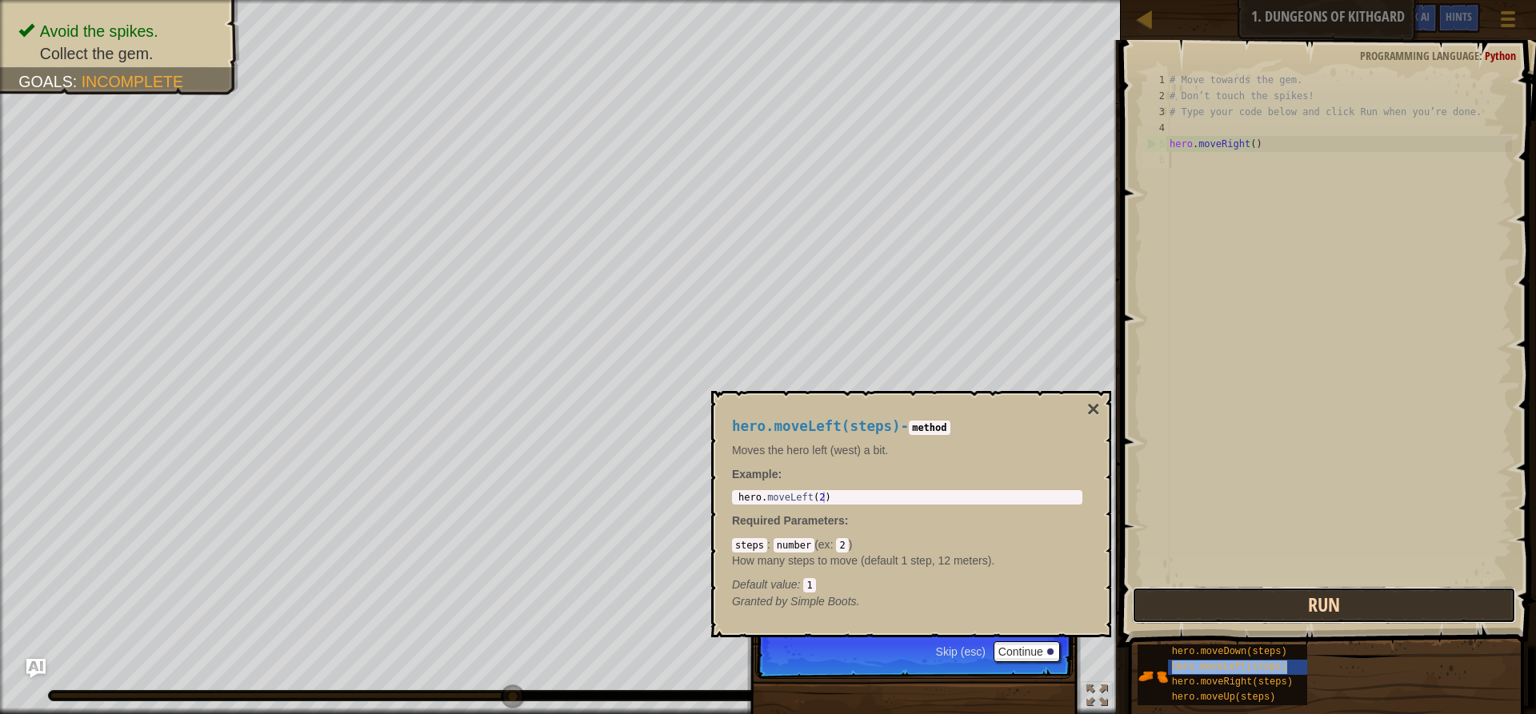
click at [1185, 602] on button "Run" at bounding box center [1324, 605] width 384 height 37
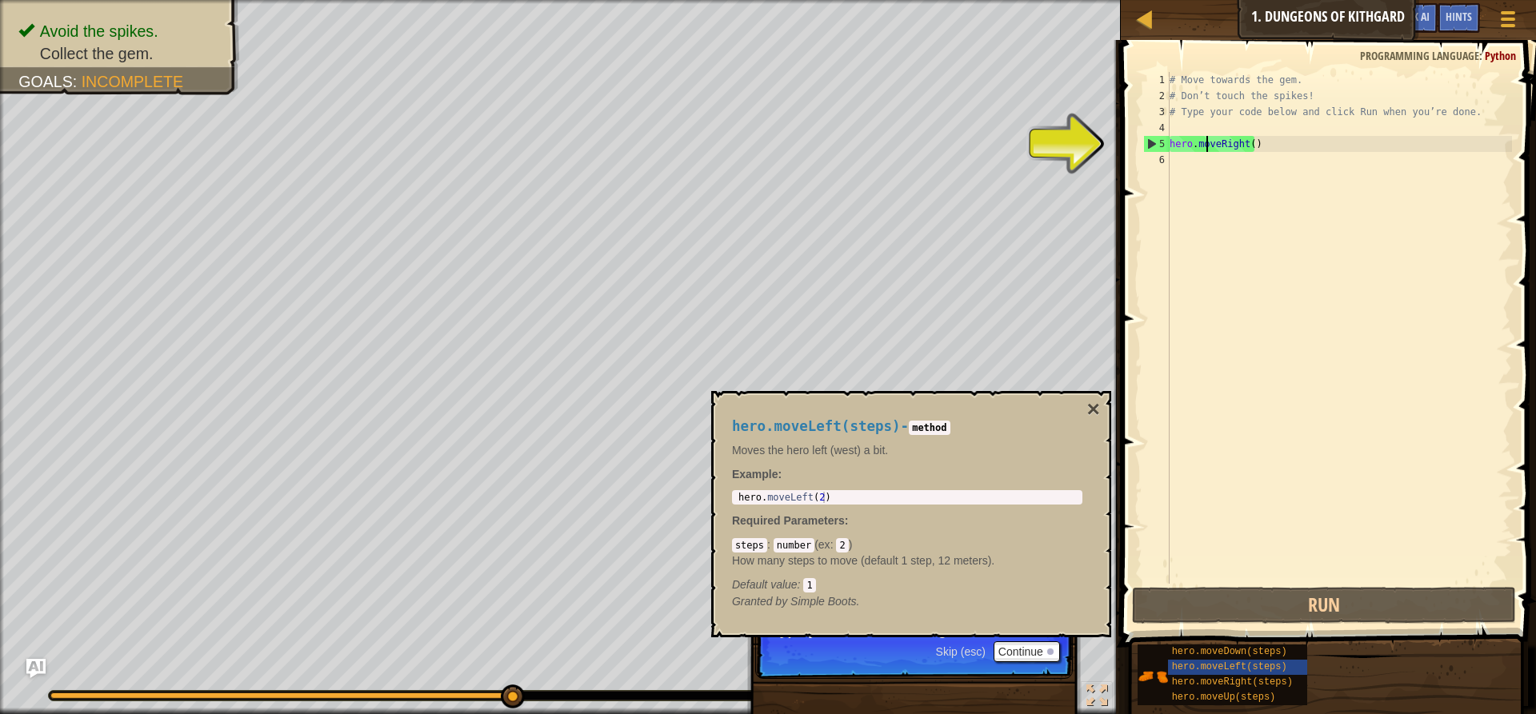
click at [1205, 147] on div "# Move towards the gem. # Don’t touch the spikes! # Type your code below and cl…" at bounding box center [1339, 344] width 346 height 544
click at [1252, 151] on div "# Move towards the gem. # Don’t touch the spikes! # Type your code below and cl…" at bounding box center [1339, 344] width 346 height 544
type textarea "hero.moveRigh t()"
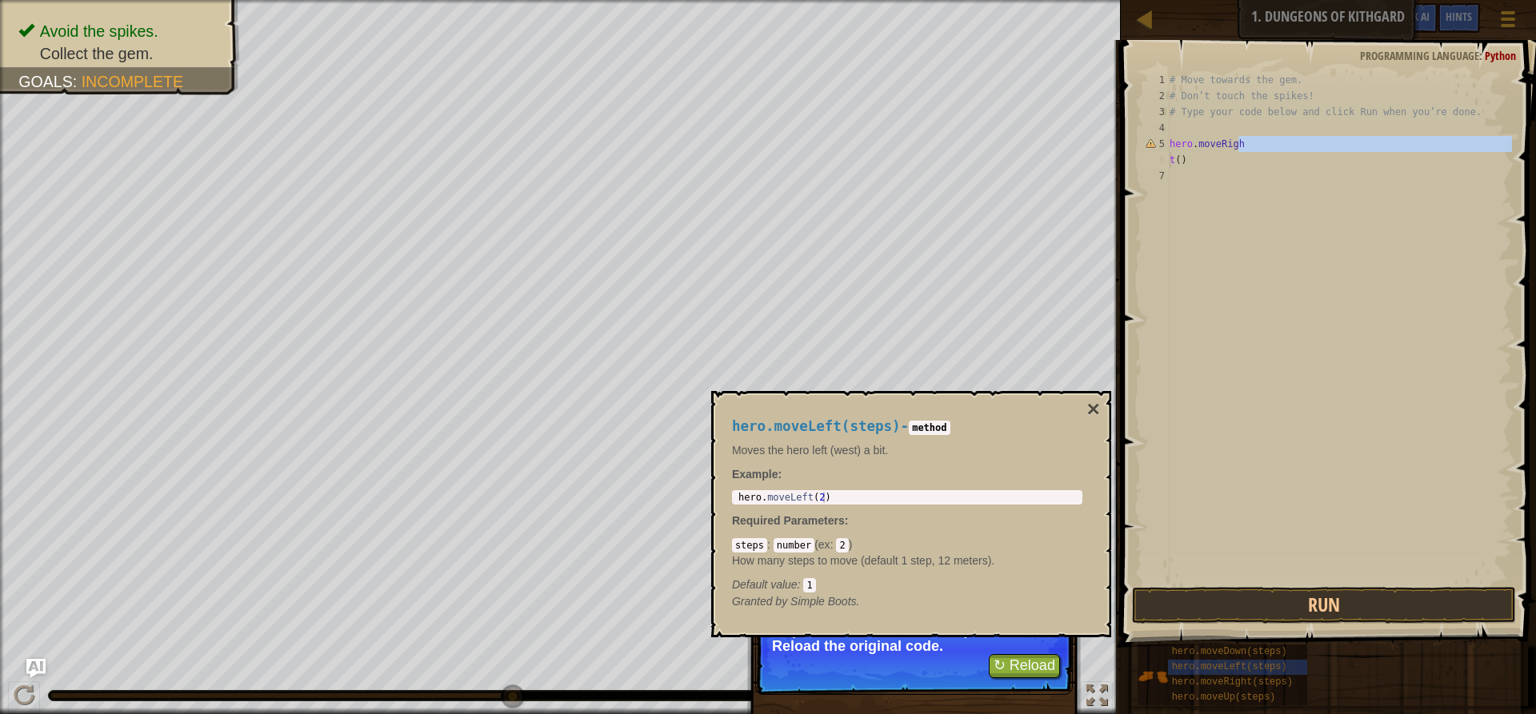
click at [961, 625] on div "hero.moveLeft(steps) - method Moves the hero left (west) a bit. Example : 1 her…" at bounding box center [911, 514] width 400 height 246
click at [1049, 673] on button "↻ Reload" at bounding box center [1024, 666] width 71 height 24
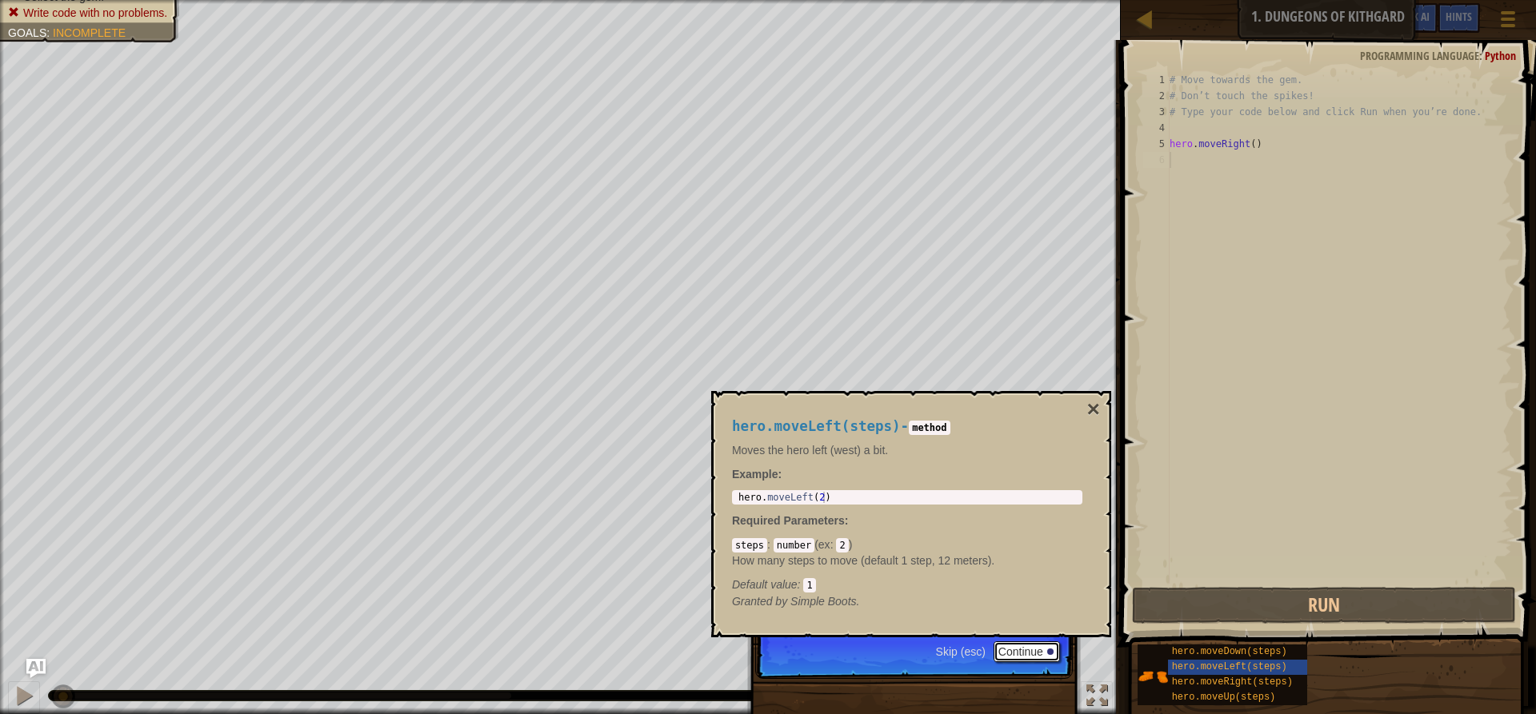
click at [1022, 651] on button "Continue" at bounding box center [1026, 651] width 66 height 21
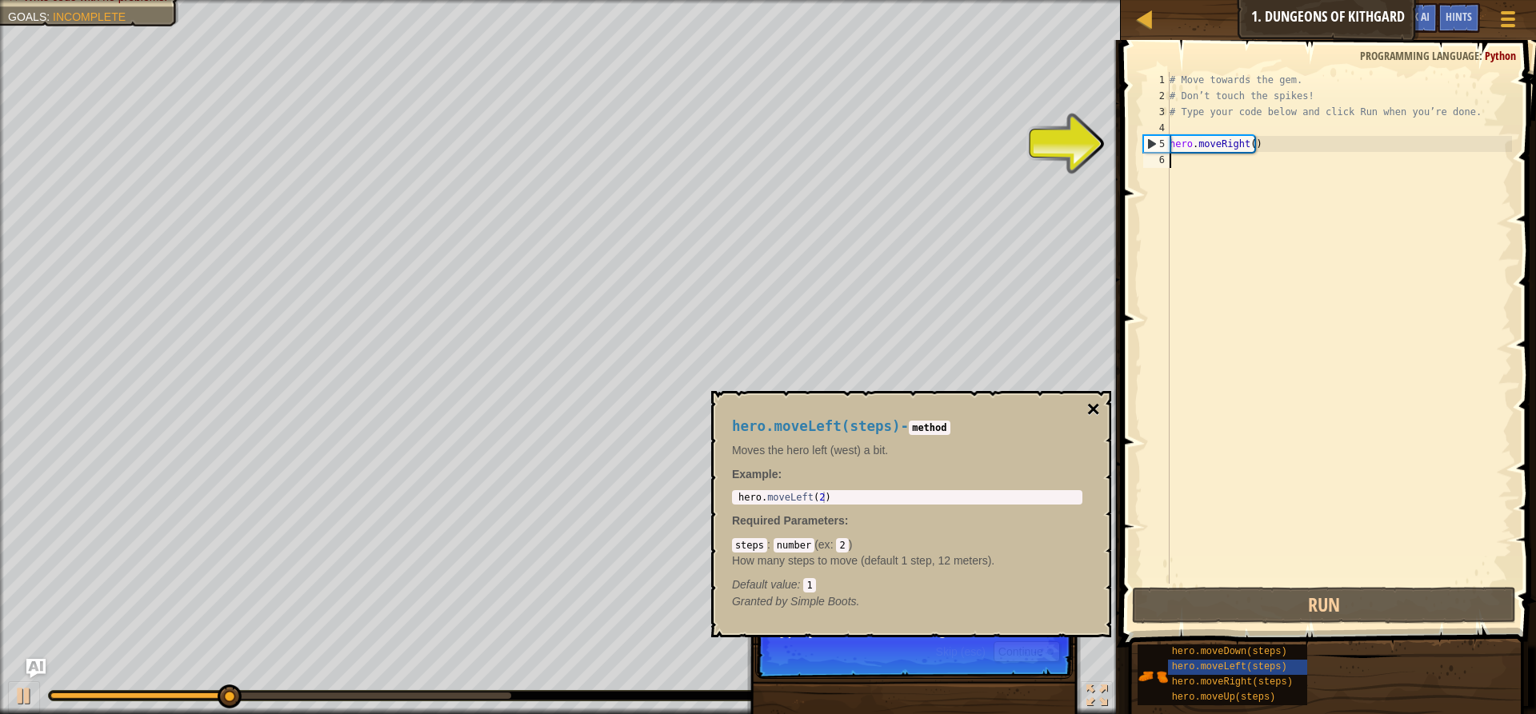
click at [1093, 408] on button "×" at bounding box center [1093, 409] width 13 height 22
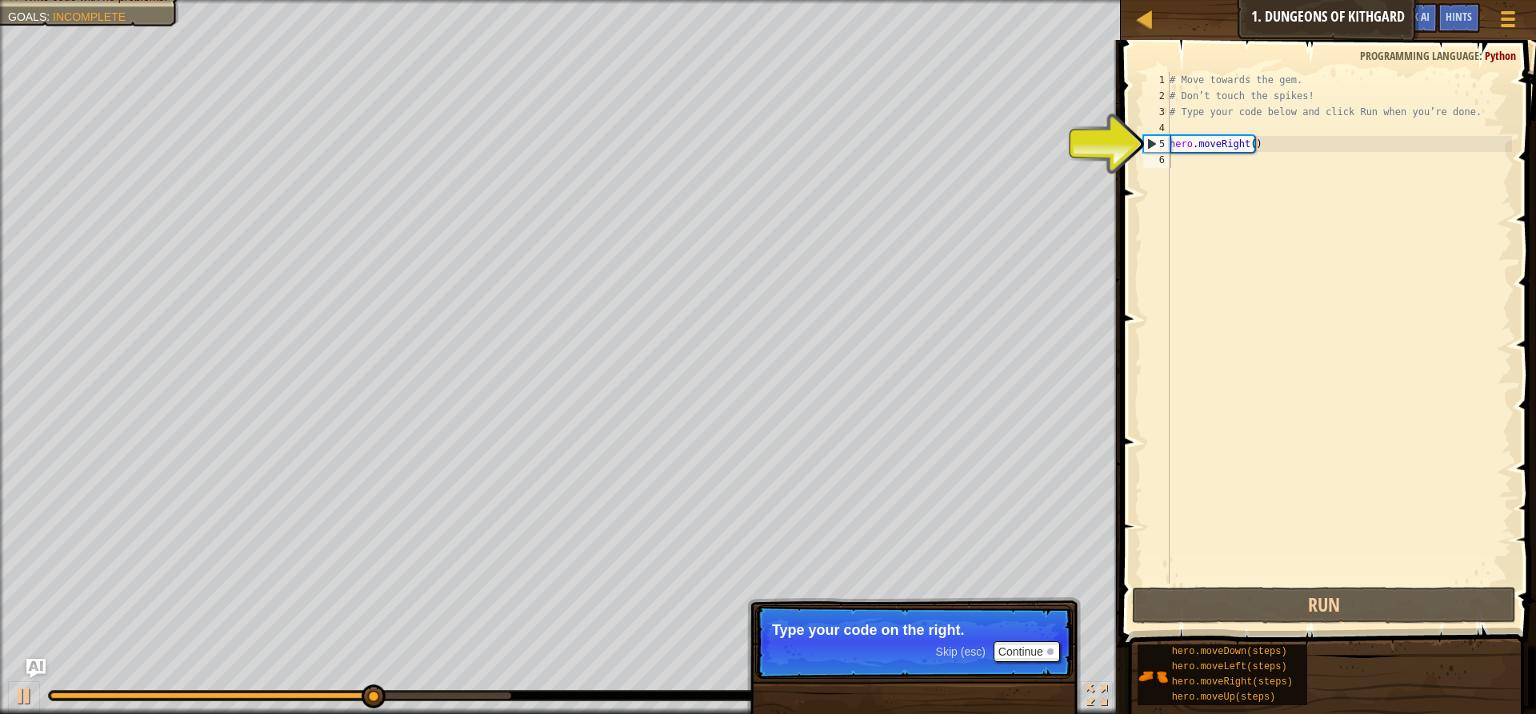
click at [1210, 134] on div "# Move towards the gem. # Don’t touch the spikes! # Type your code below and cl…" at bounding box center [1339, 344] width 346 height 544
click at [1179, 140] on div "# Move towards the gem. # Don’t touch the spikes! # Type your code below and cl…" at bounding box center [1339, 344] width 346 height 544
type textarea "hero.moveRight()"
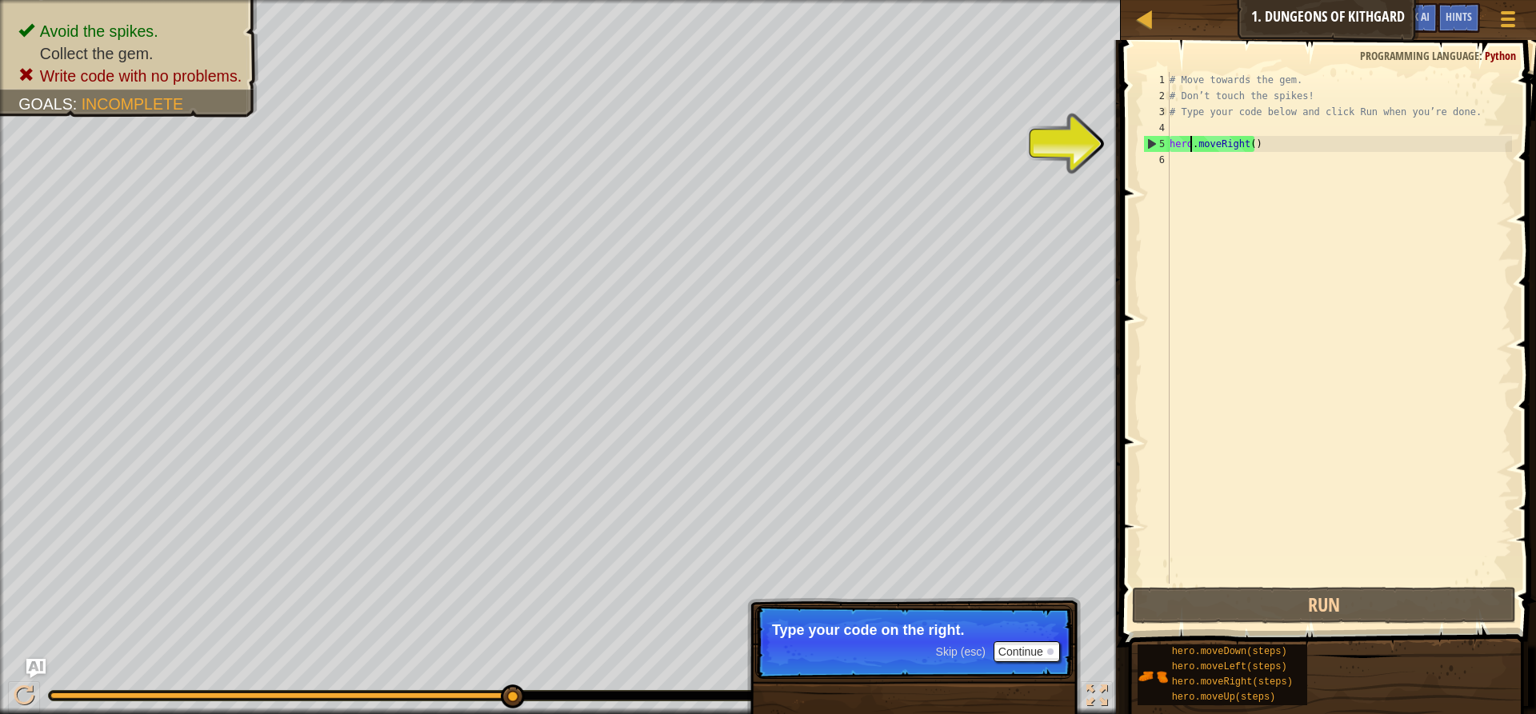
click at [1192, 147] on div "# Move towards the gem. # Don’t touch the spikes! # Type your code below and cl…" at bounding box center [1339, 344] width 346 height 544
click at [1177, 160] on div "# Move towards the gem. # Don’t touch the spikes! # Type your code below and cl…" at bounding box center [1339, 344] width 346 height 544
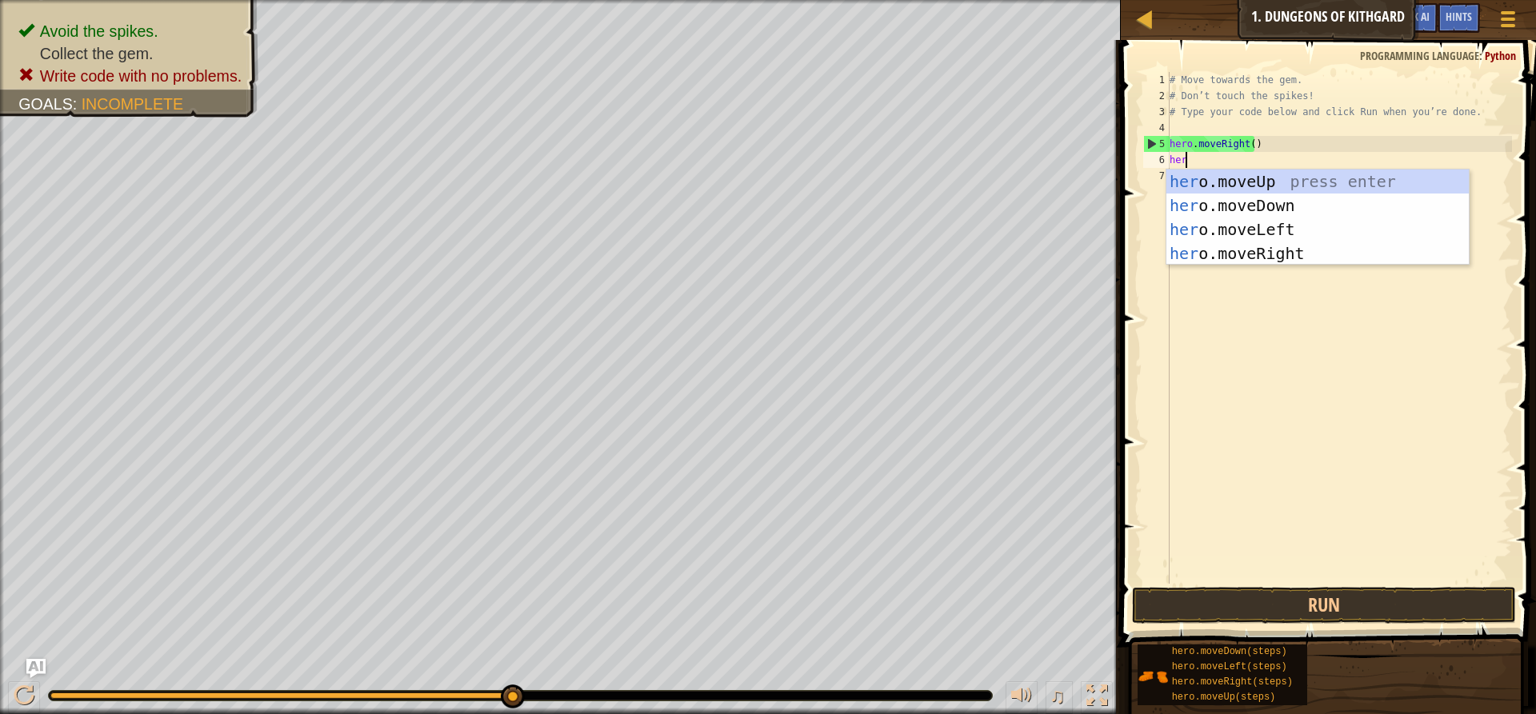
type textarea "hero"
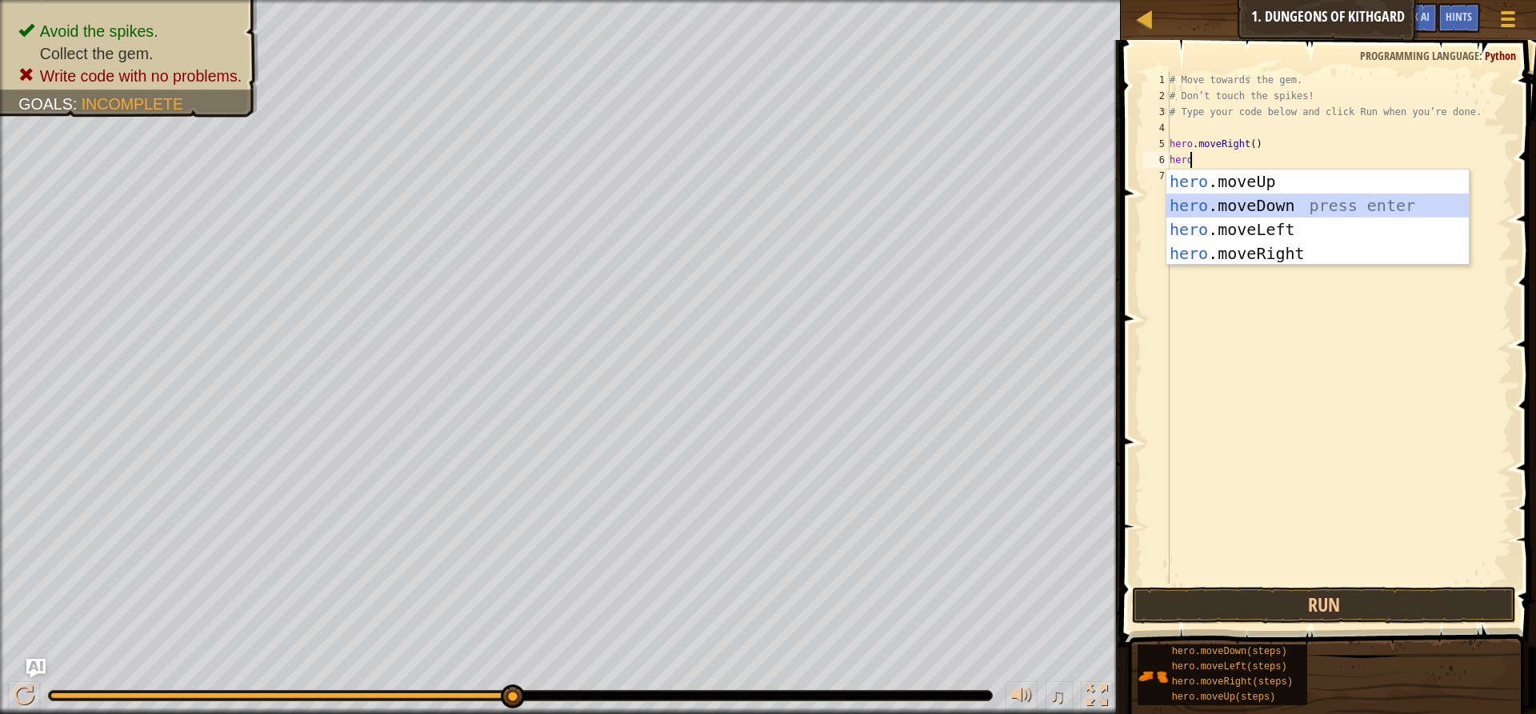
click at [1299, 199] on div "hero .moveUp press enter hero .moveDown press enter hero .moveLeft press enter …" at bounding box center [1317, 242] width 302 height 144
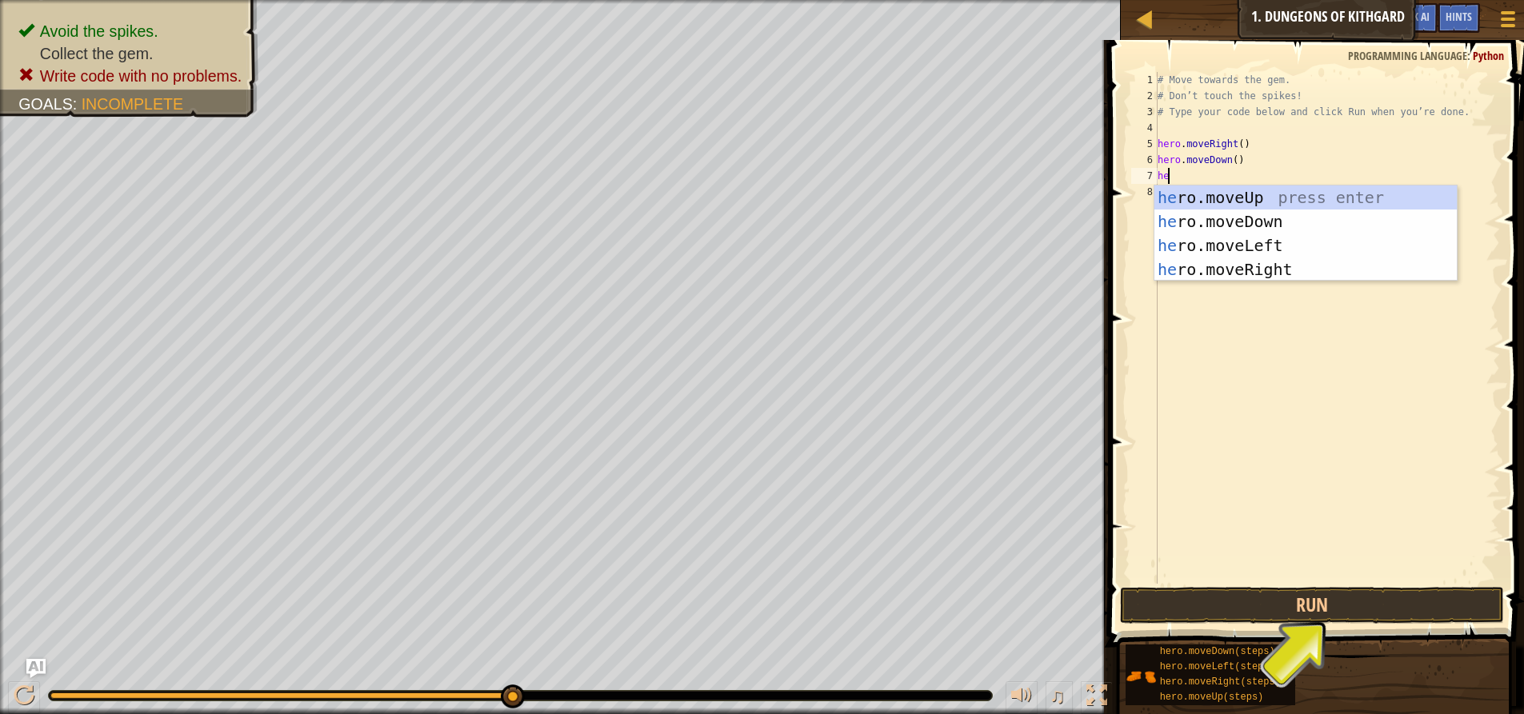
type textarea "hero"
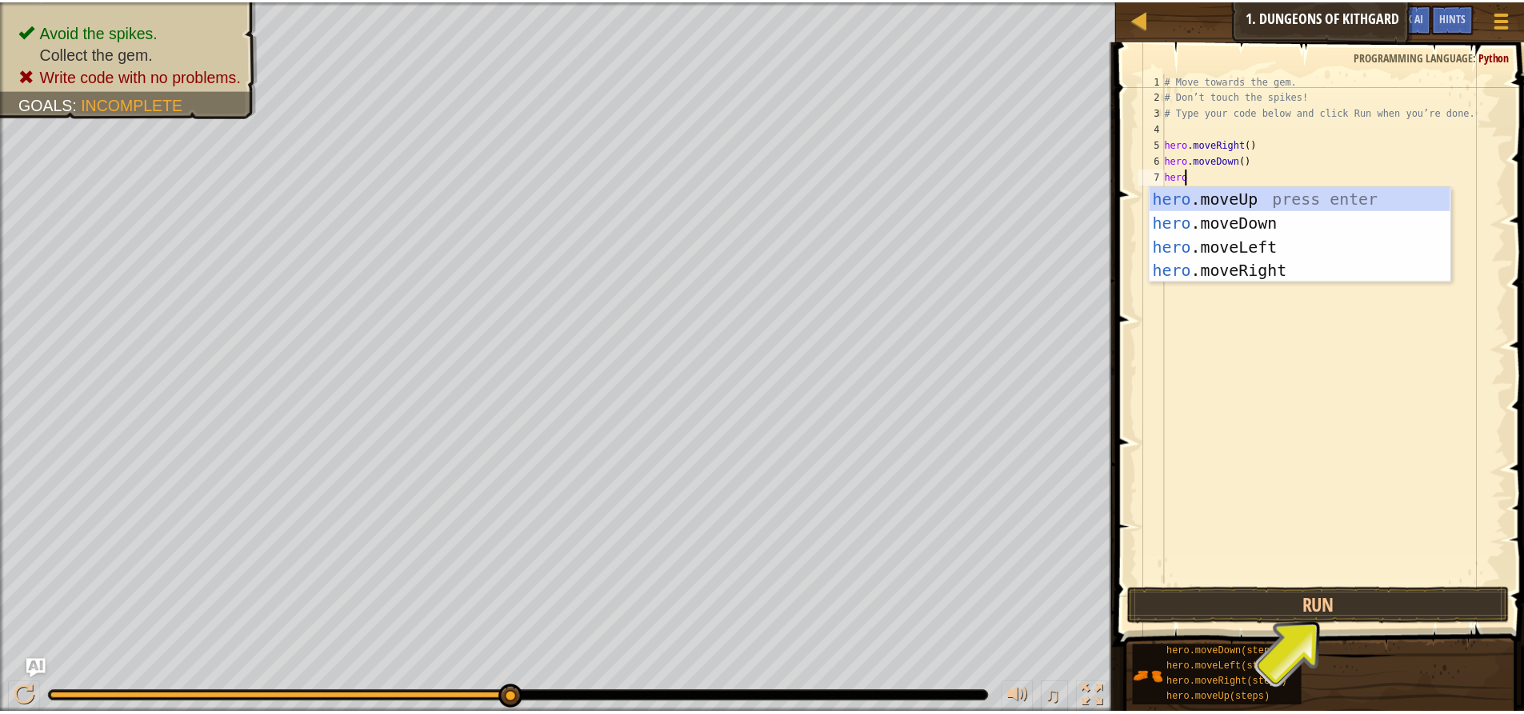
scroll to position [7, 1]
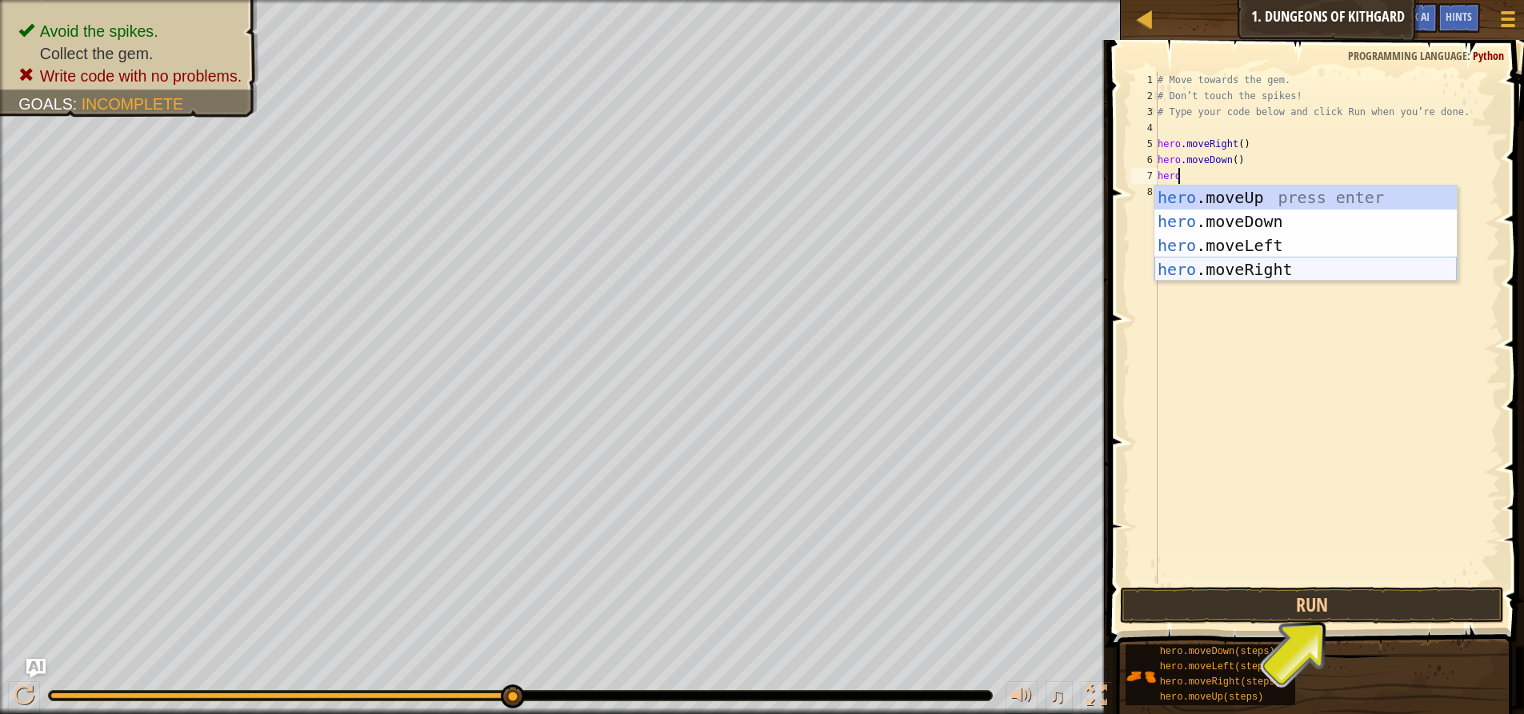
click at [1218, 269] on div "hero .moveUp press enter hero .moveDown press enter hero .moveLeft press enter …" at bounding box center [1305, 258] width 302 height 144
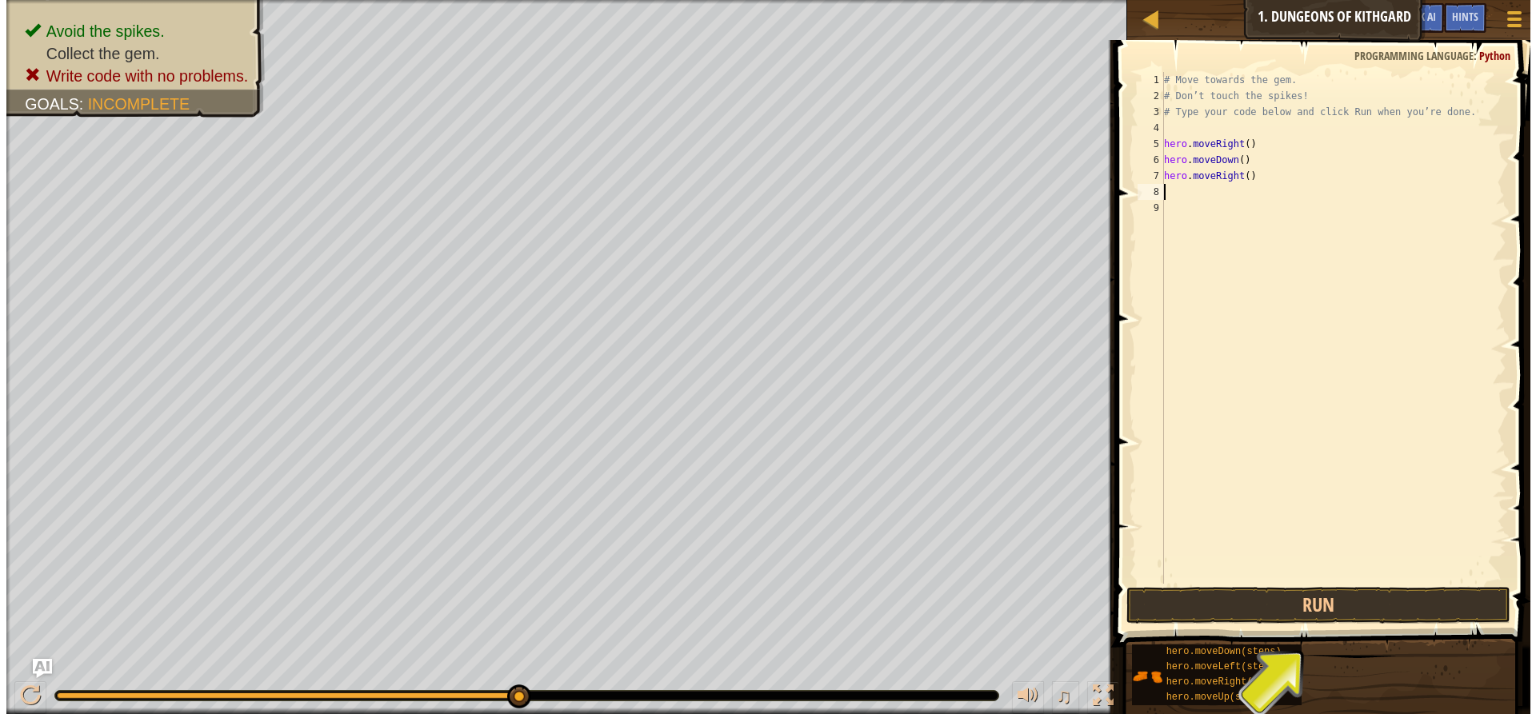
scroll to position [7, 0]
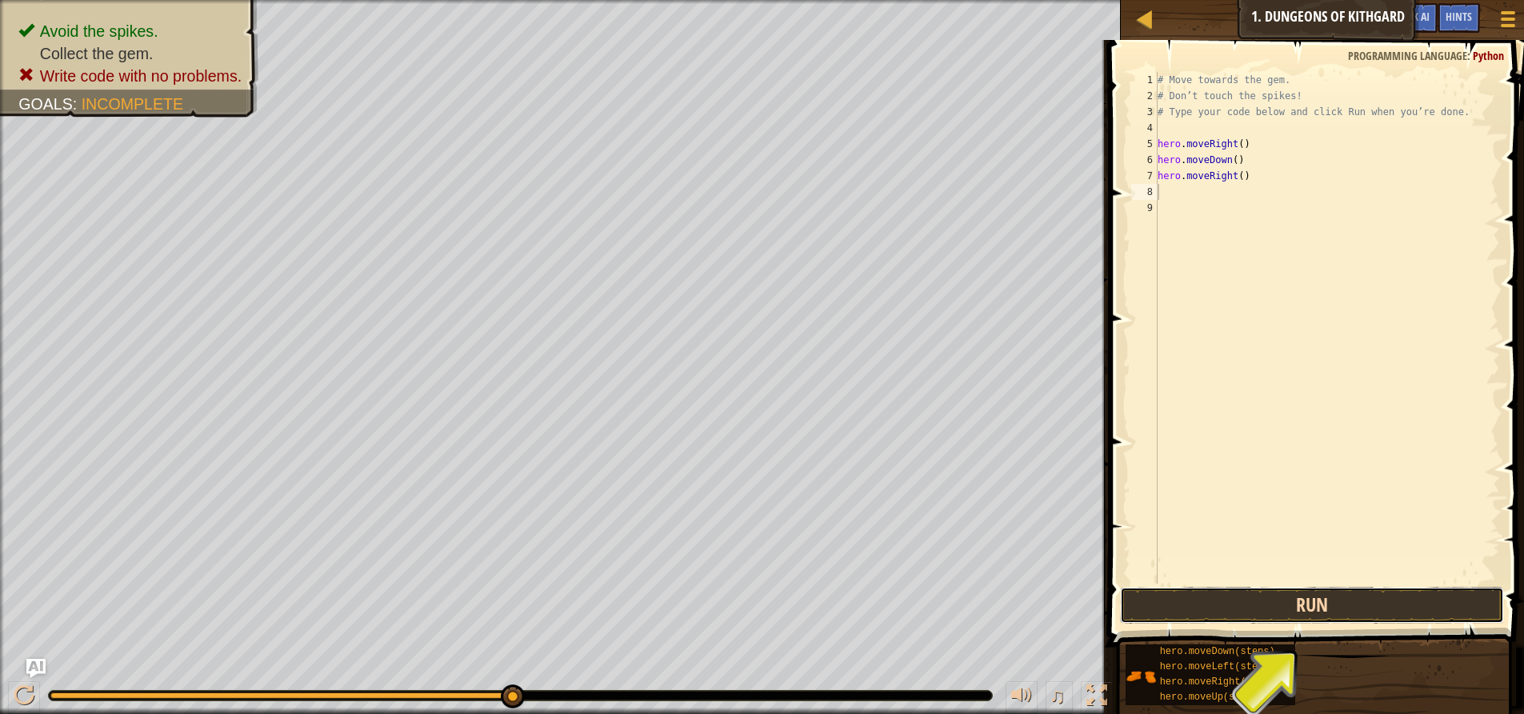
click at [1261, 615] on button "Run" at bounding box center [1312, 605] width 384 height 37
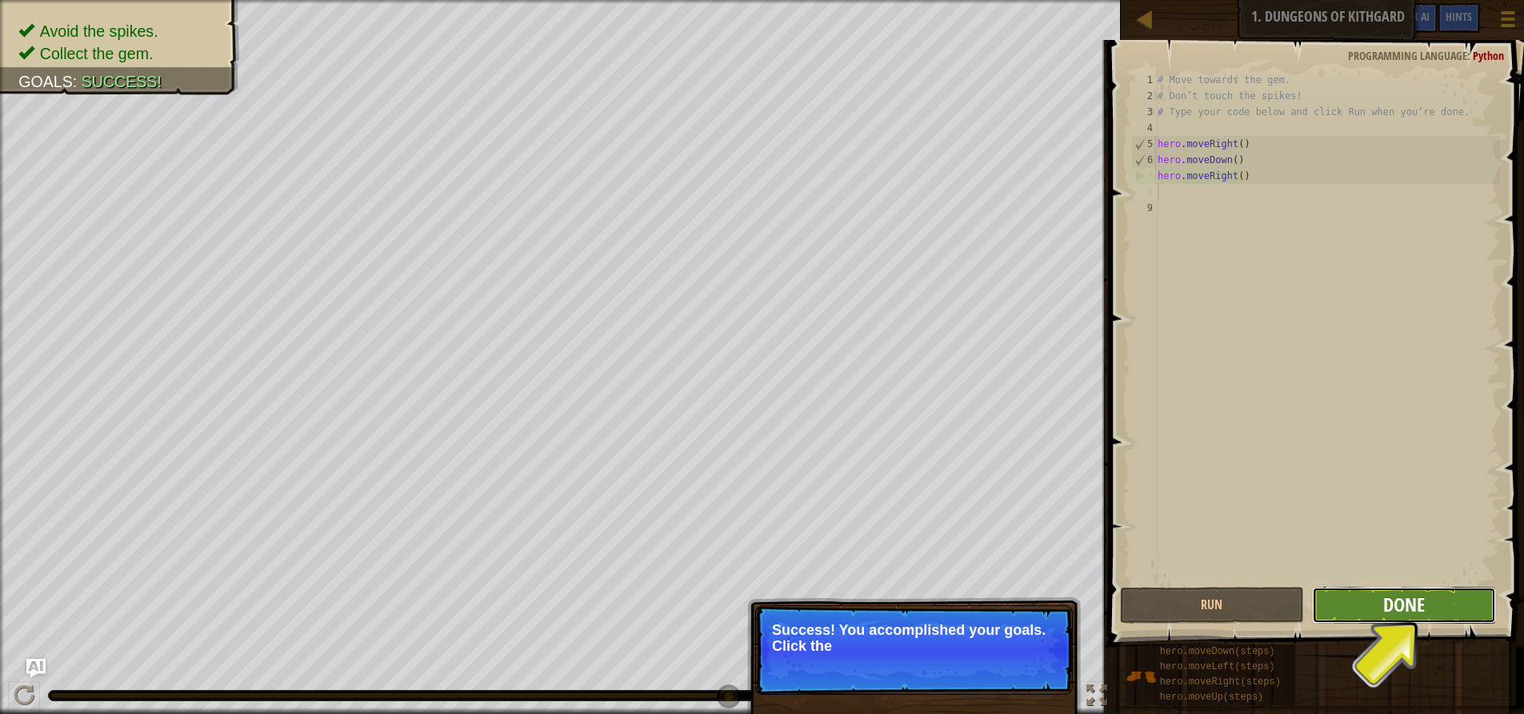
click at [1397, 605] on span "Done" at bounding box center [1404, 605] width 42 height 26
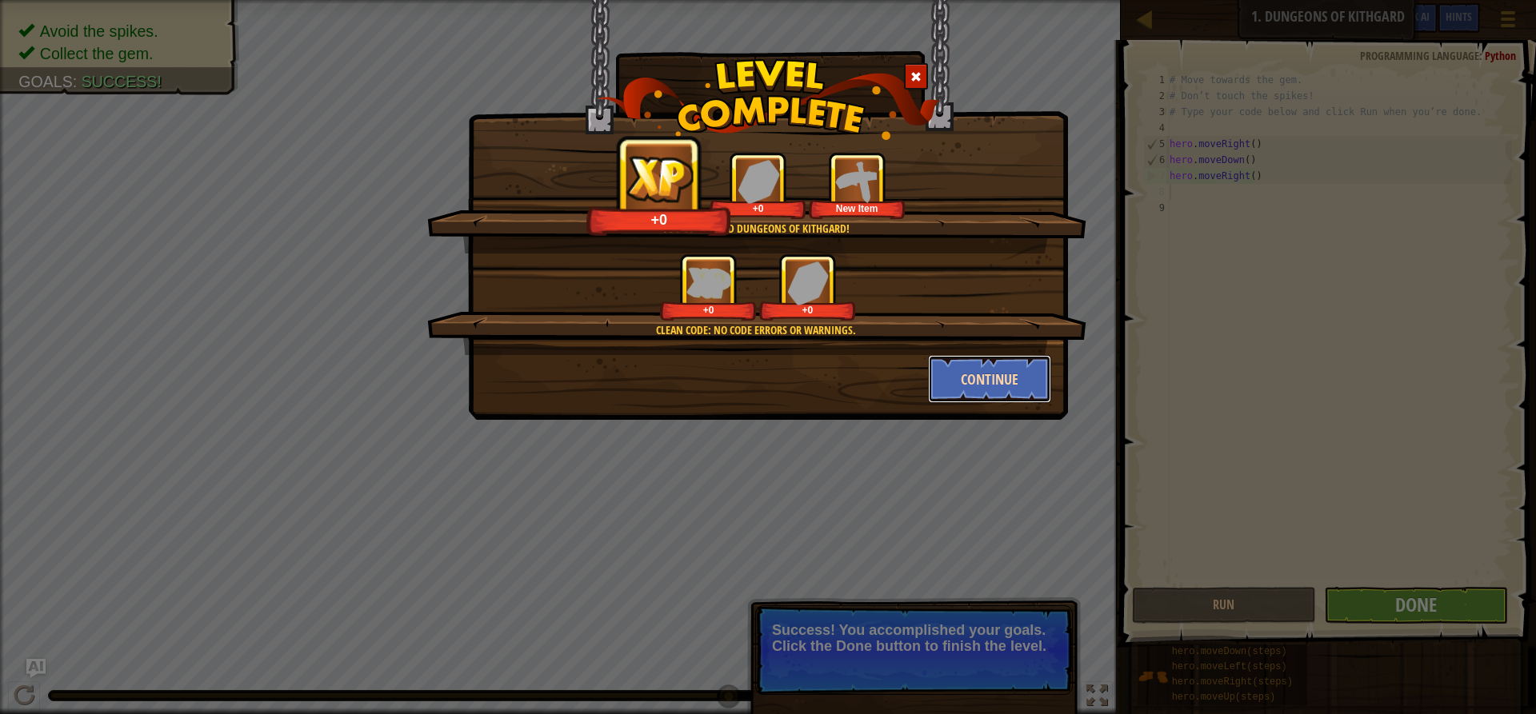
click at [980, 394] on button "Continue" at bounding box center [990, 379] width 124 height 48
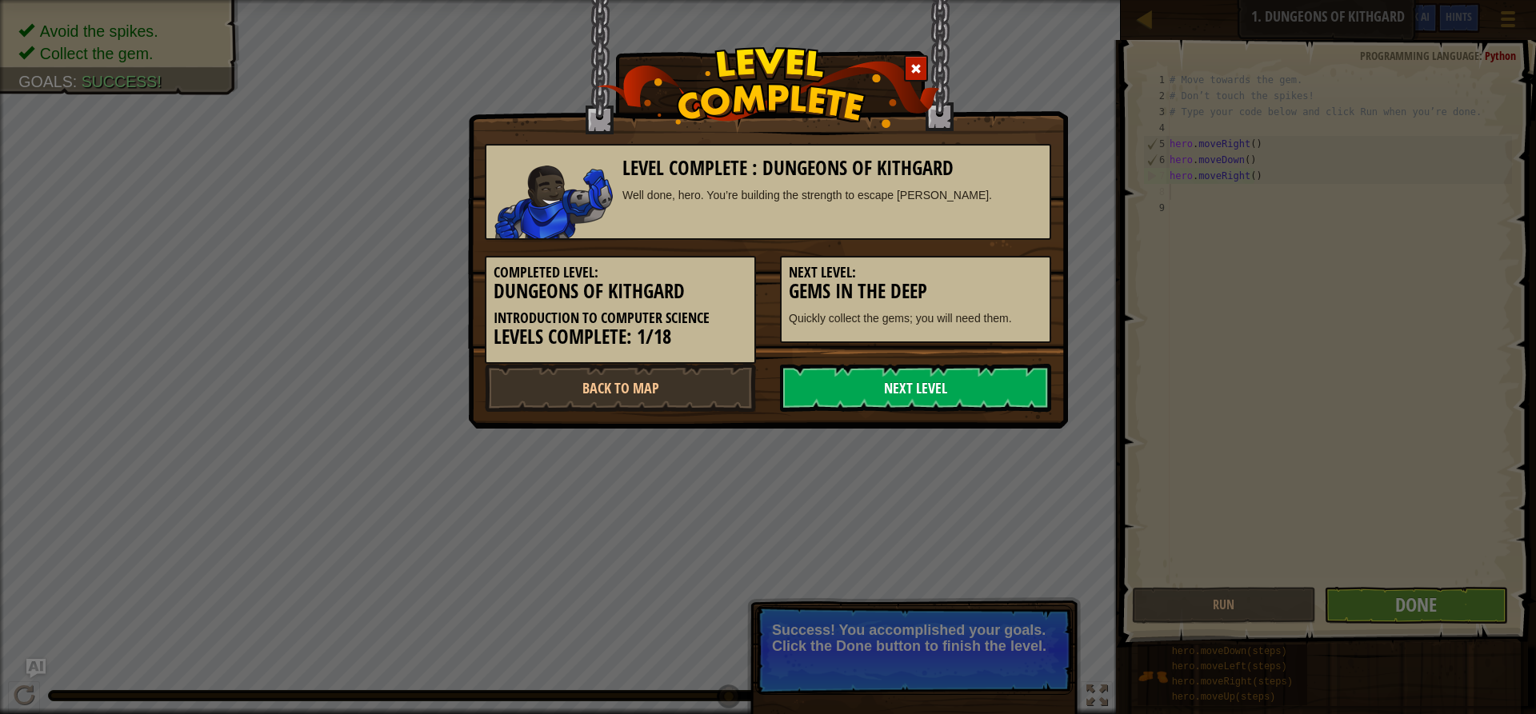
click at [983, 380] on link "Next Level" at bounding box center [915, 388] width 271 height 48
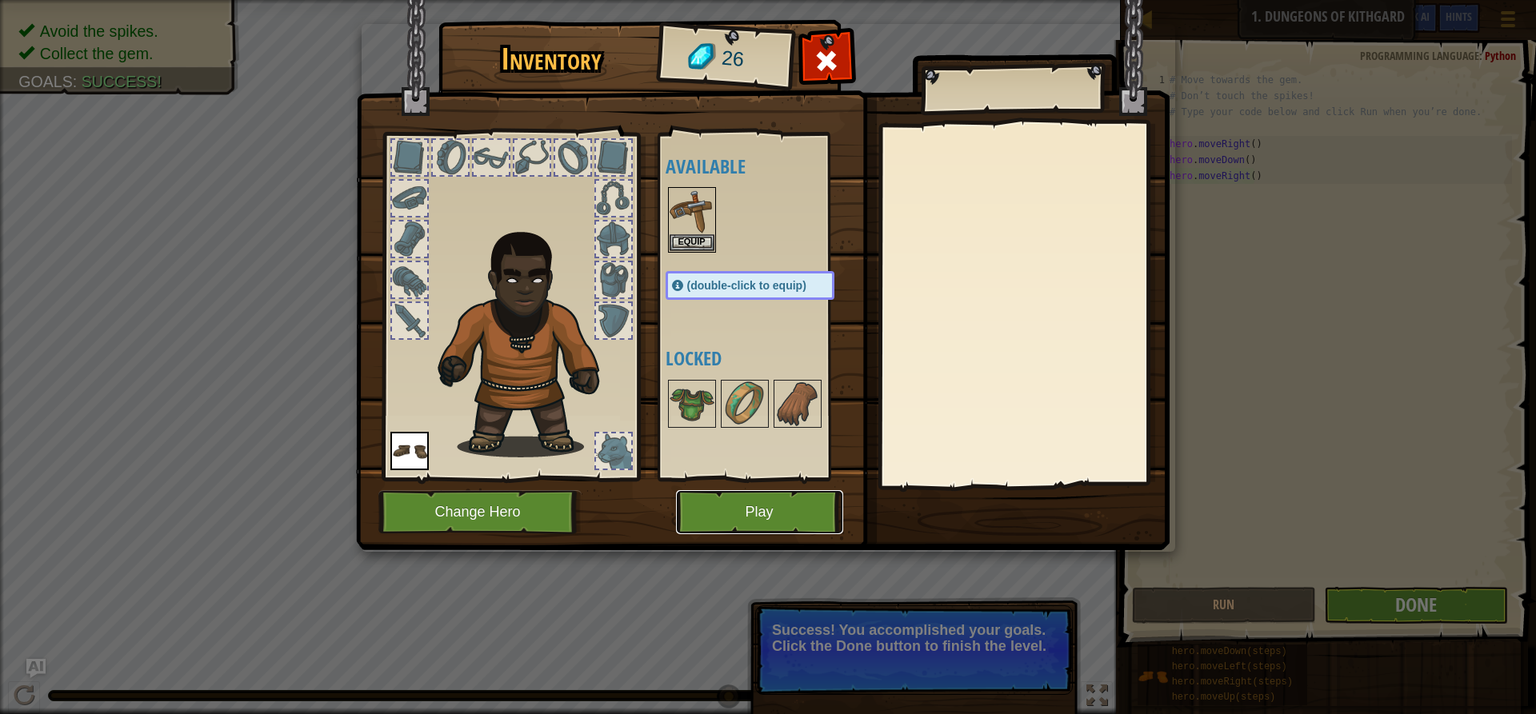
click at [821, 507] on button "Play" at bounding box center [759, 512] width 167 height 44
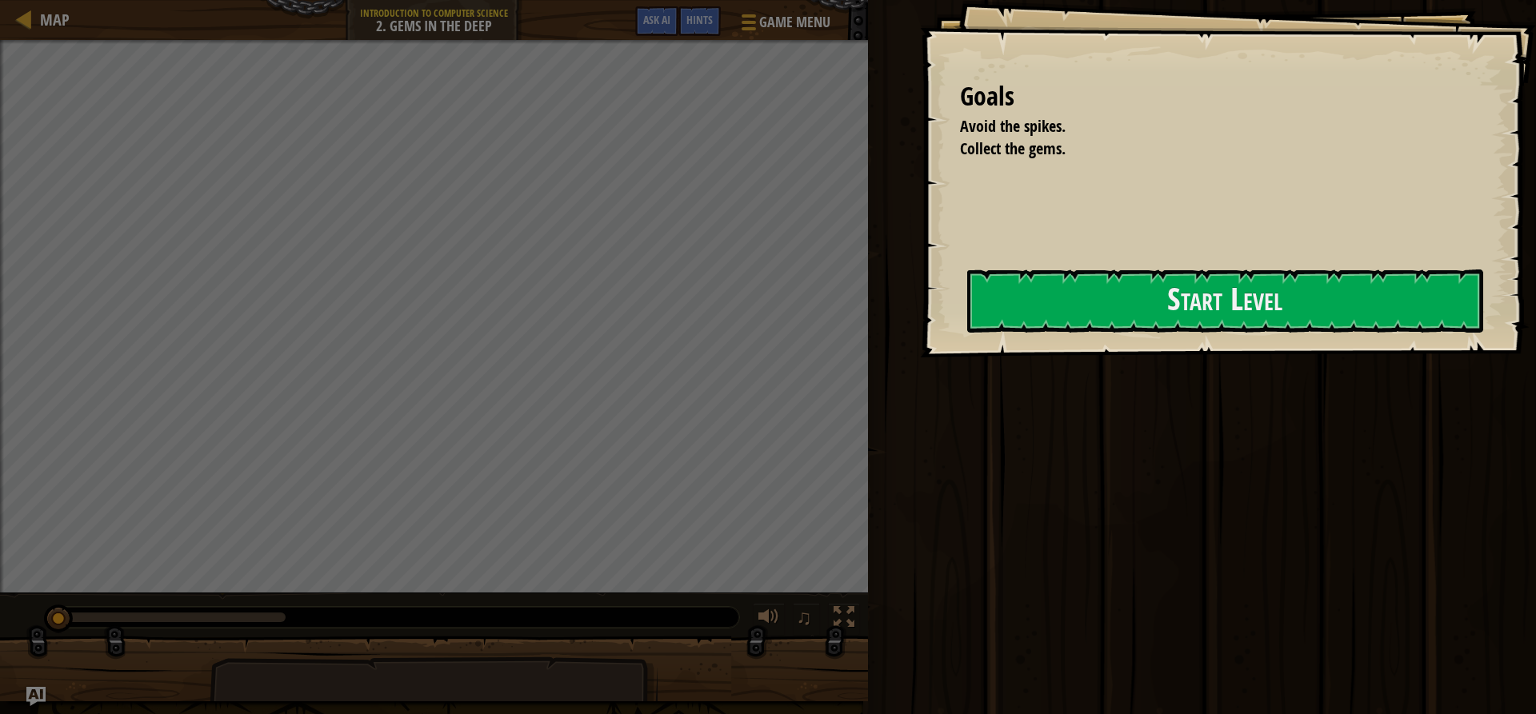
click at [974, 345] on div "Goals Avoid the spikes. Collect the gems. Start Level Error loading from server…" at bounding box center [1228, 179] width 616 height 358
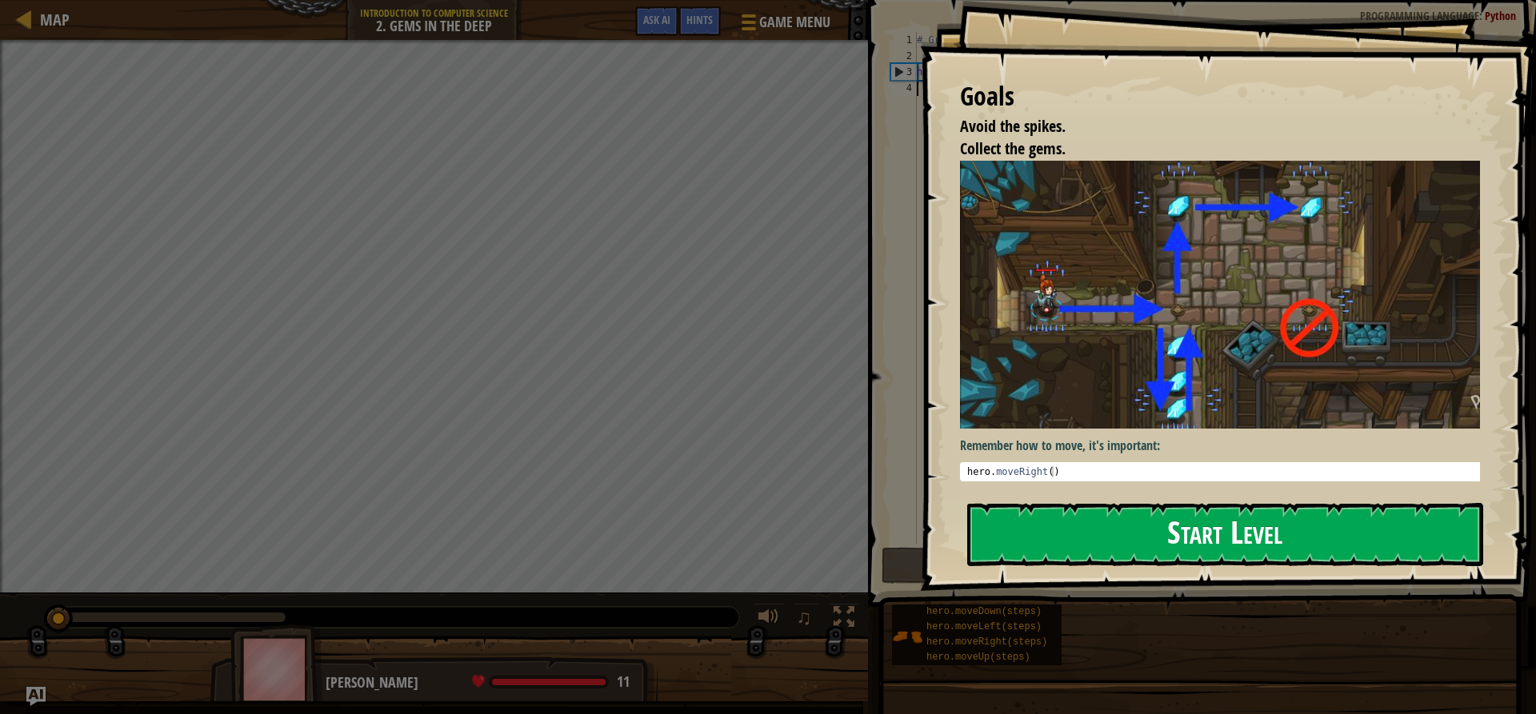
click at [1054, 503] on button "Start Level" at bounding box center [1225, 534] width 516 height 63
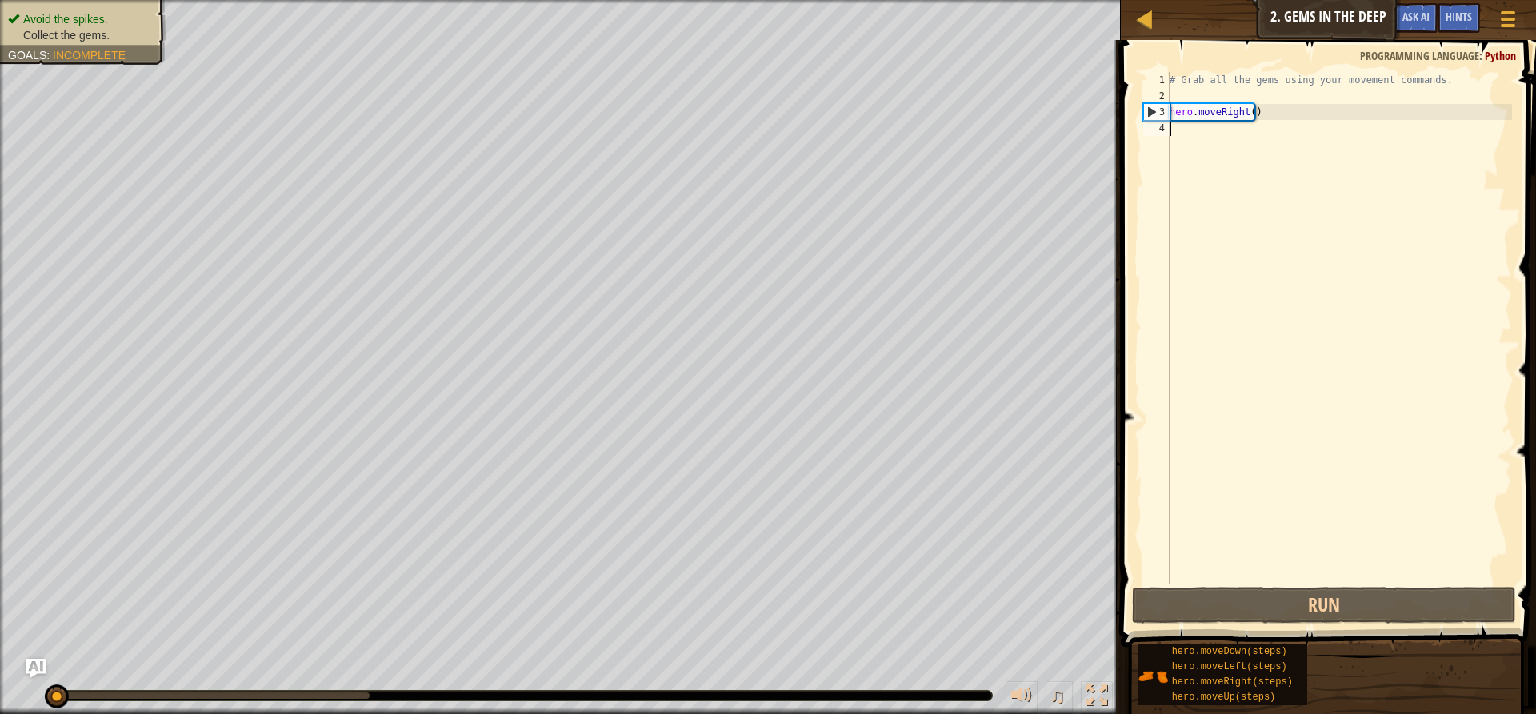
scroll to position [7, 0]
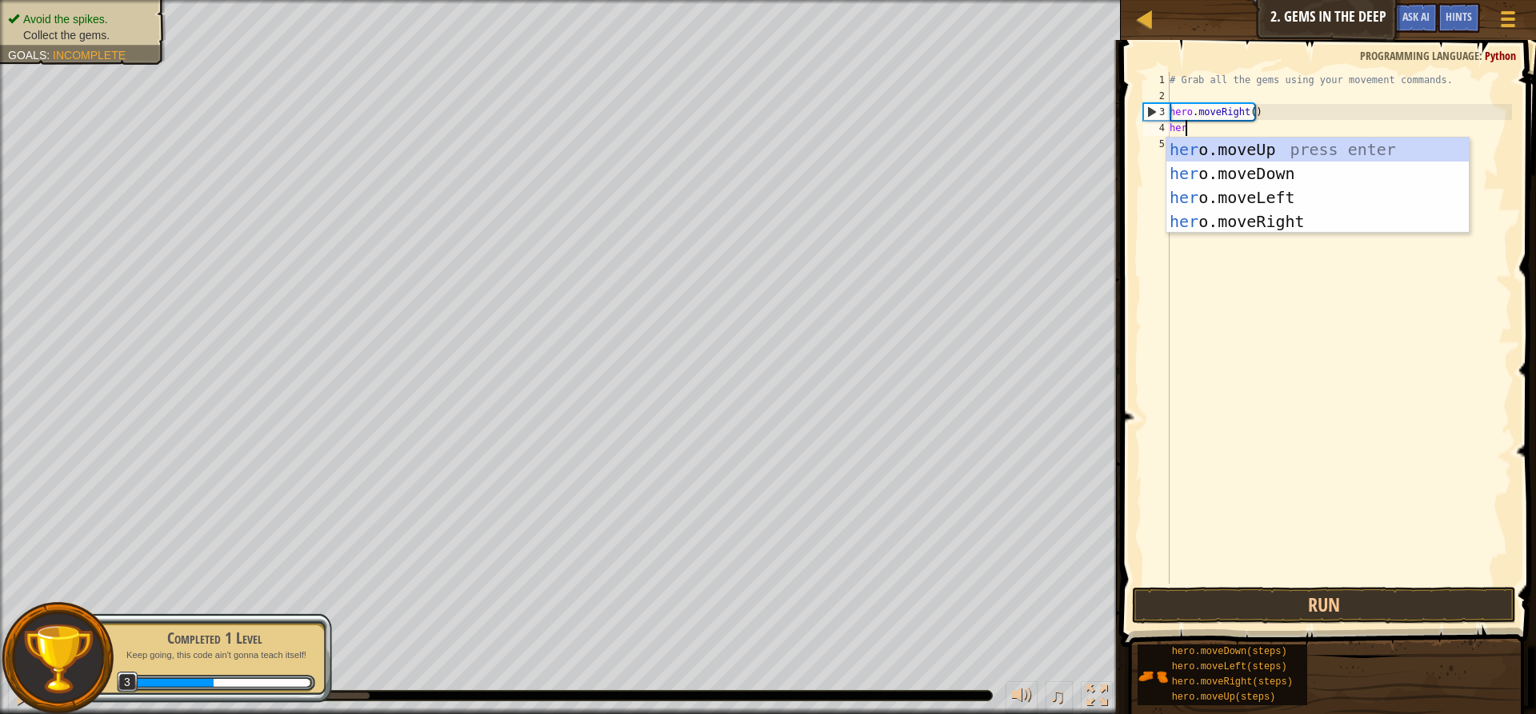
type textarea "hero"
click at [1253, 150] on div "hero .moveUp press enter hero .moveDown press enter hero .moveLeft press enter …" at bounding box center [1317, 210] width 302 height 144
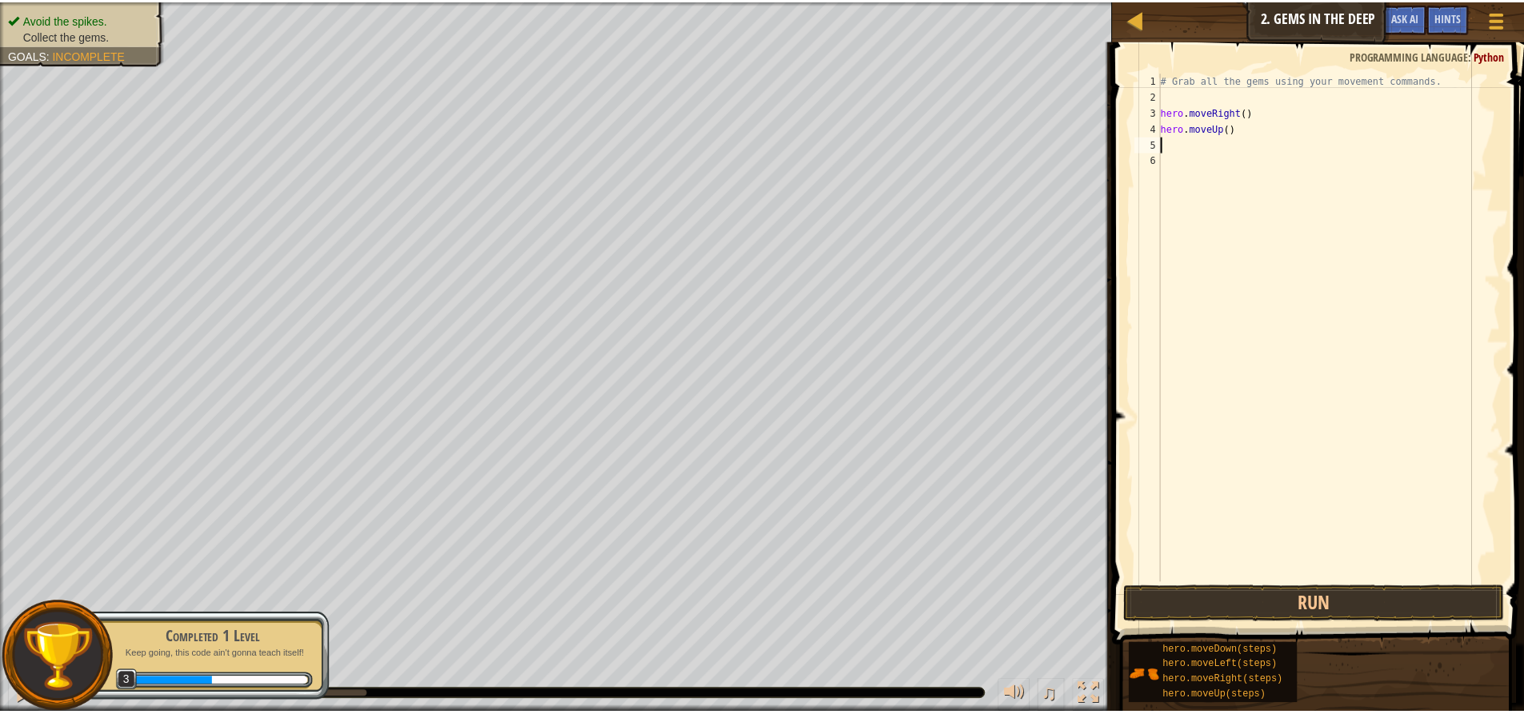
scroll to position [7, 0]
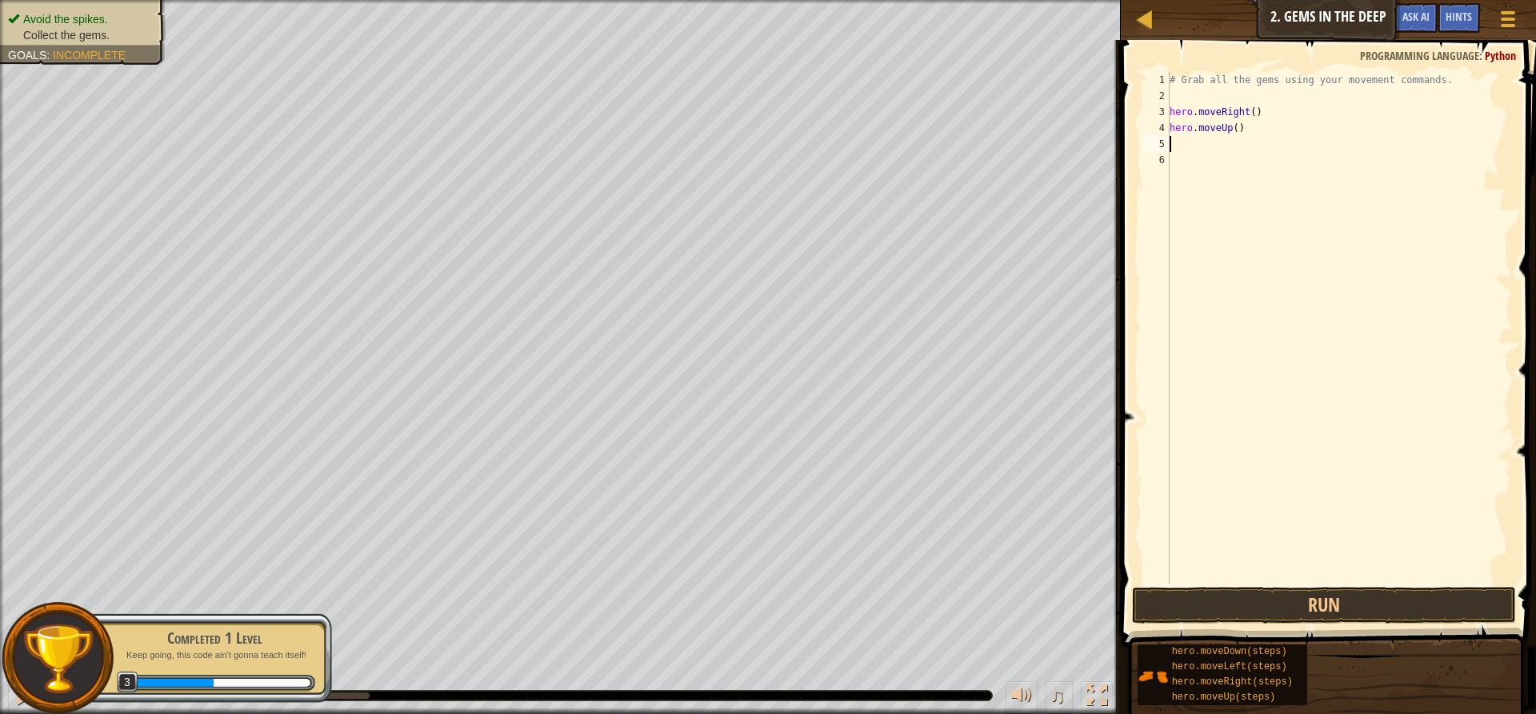
click at [1222, 132] on div "# Grab all the gems using your movement commands. hero . moveRight ( ) hero . m…" at bounding box center [1339, 344] width 346 height 544
click at [1225, 130] on div "# Grab all the gems using your movement commands. hero . moveRight ( ) hero . m…" at bounding box center [1339, 344] width 346 height 544
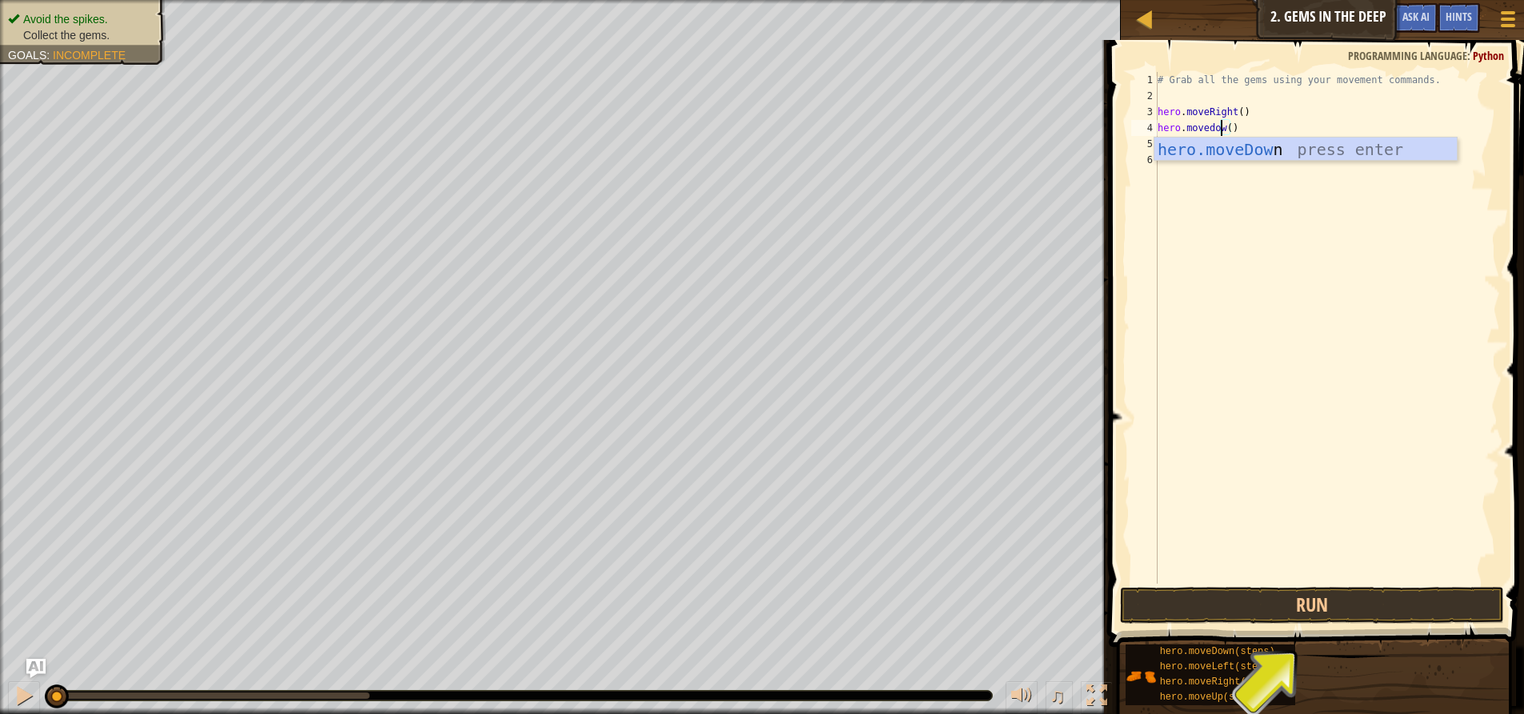
scroll to position [7, 6]
click at [1232, 145] on div "hero.moveDown press enter" at bounding box center [1305, 174] width 302 height 72
type textarea "hero.moveDown"
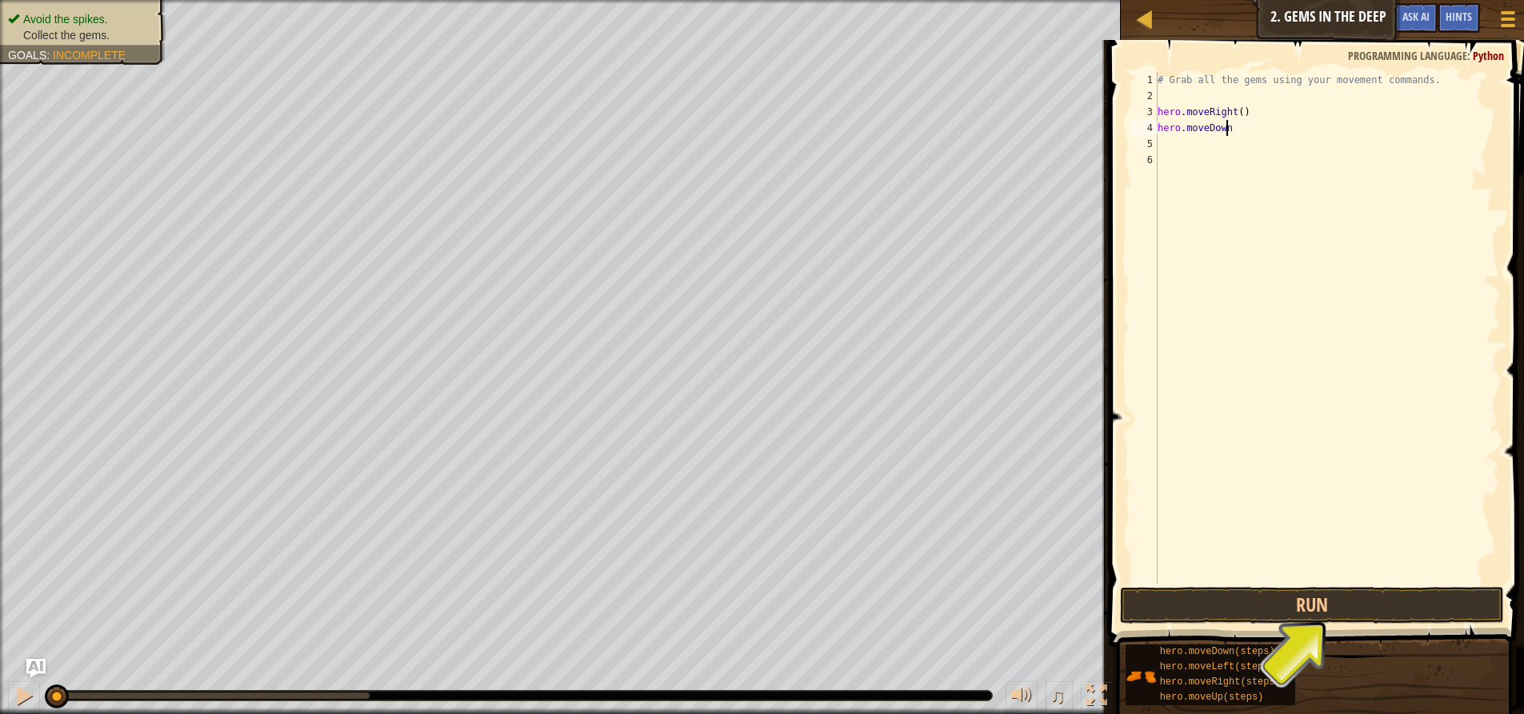
scroll to position [7, 5]
click at [1162, 146] on div "# Grab all the gems using your movement commands. hero . moveRight ( ) hero . […" at bounding box center [1327, 344] width 346 height 544
click at [1165, 126] on div "# Grab all the gems using your movement commands. hero . moveRight ( ) hero . […" at bounding box center [1327, 344] width 346 height 544
click at [1227, 129] on div "# Grab all the gems using your movement commands. hero . moveRight ( ) hero . […" at bounding box center [1327, 344] width 346 height 544
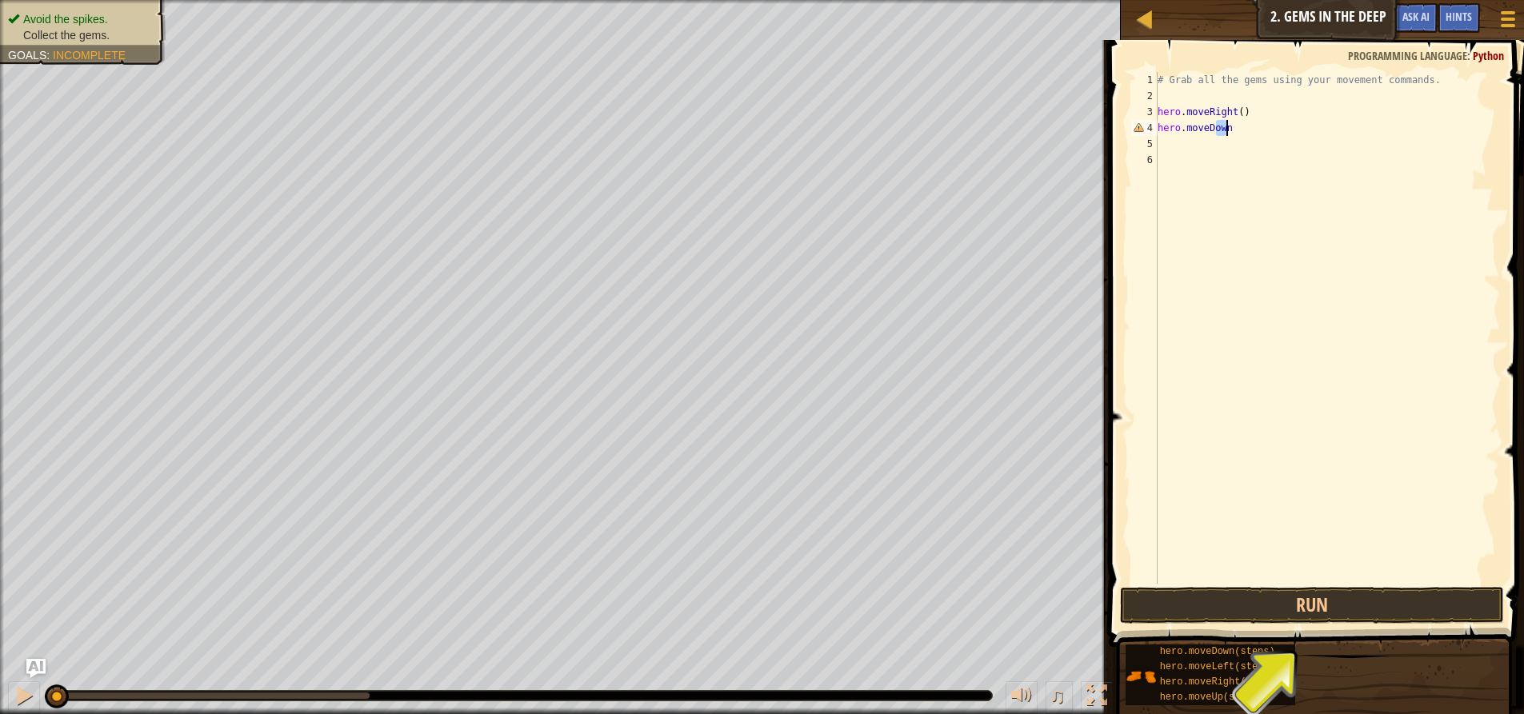
click at [1227, 129] on div "# Grab all the gems using your movement commands. hero . moveRight ( ) hero . […" at bounding box center [1327, 344] width 346 height 544
click at [1233, 130] on div "# Grab all the gems using your movement commands. hero . moveRight ( ) hero . […" at bounding box center [1327, 328] width 346 height 512
type textarea "h"
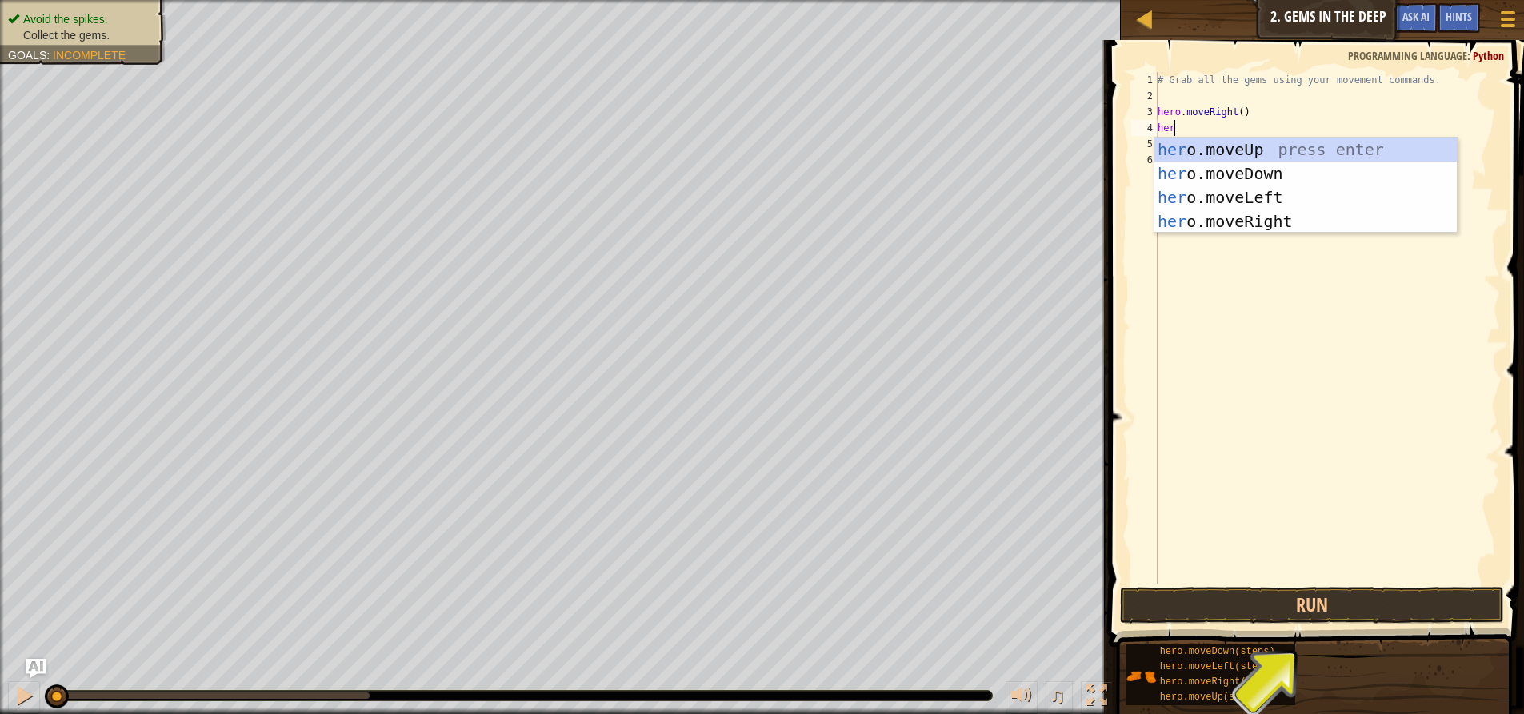
type textarea "hero"
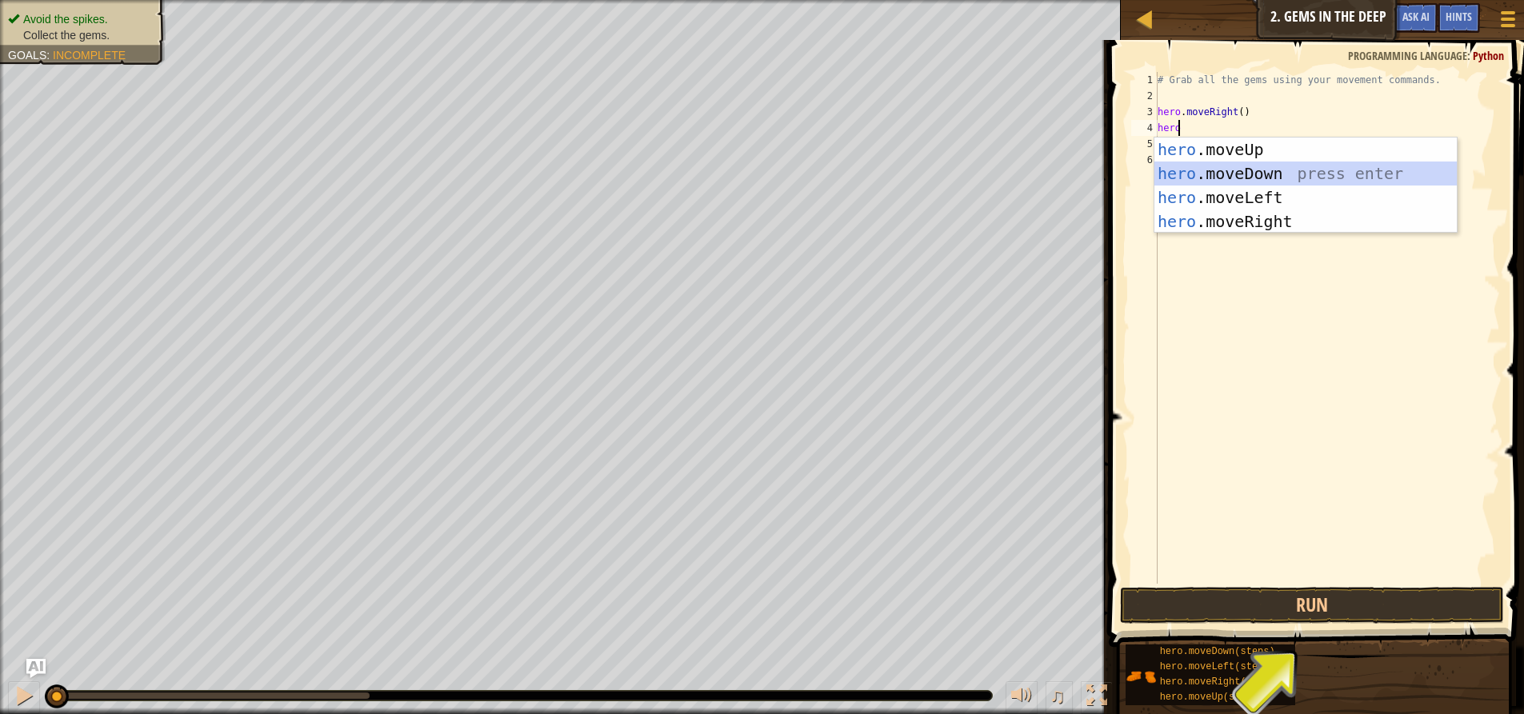
click at [1304, 169] on div "hero .moveUp press enter hero .moveDown press enter hero .moveLeft press enter …" at bounding box center [1305, 210] width 302 height 144
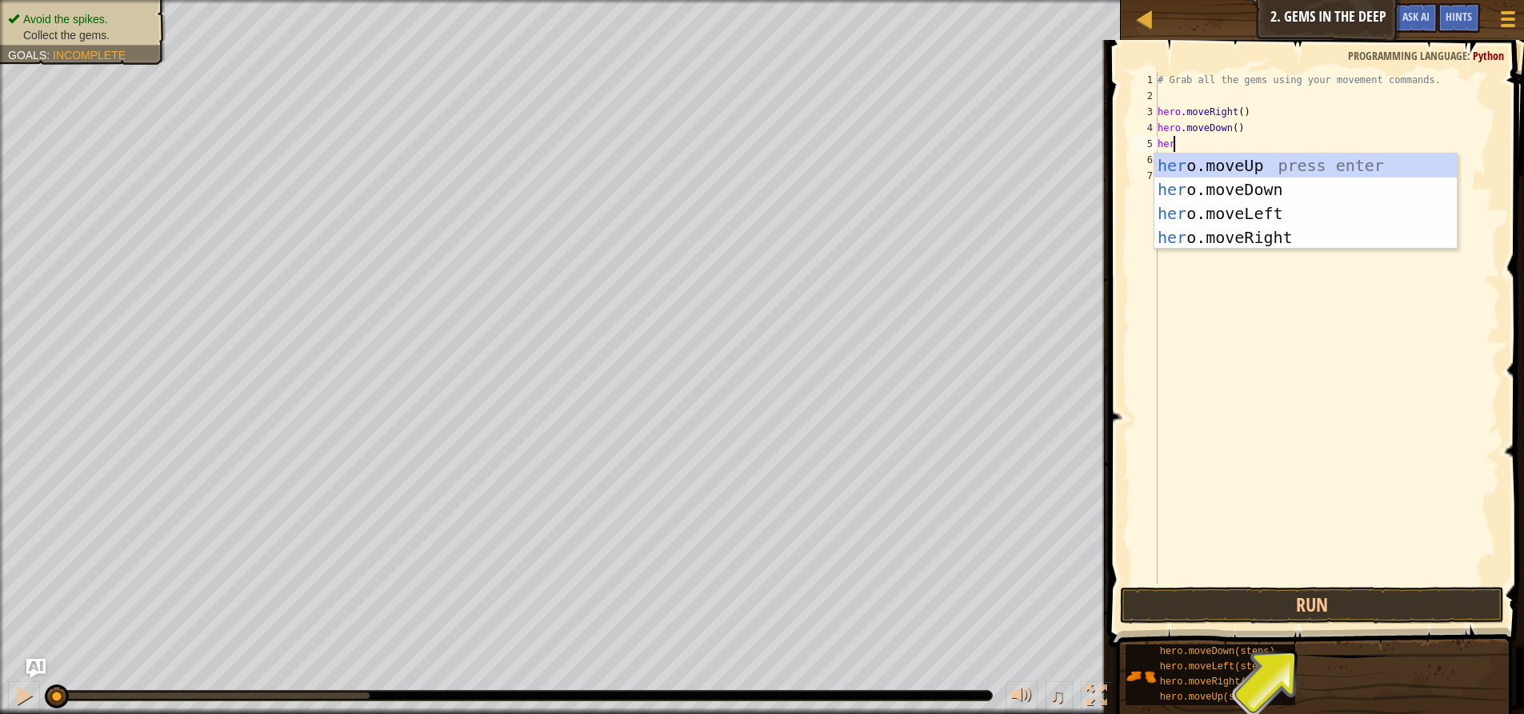
type textarea "hero"
click at [1213, 166] on div "hero .moveUp press enter hero .moveDown press enter hero .moveLeft press enter …" at bounding box center [1305, 226] width 302 height 144
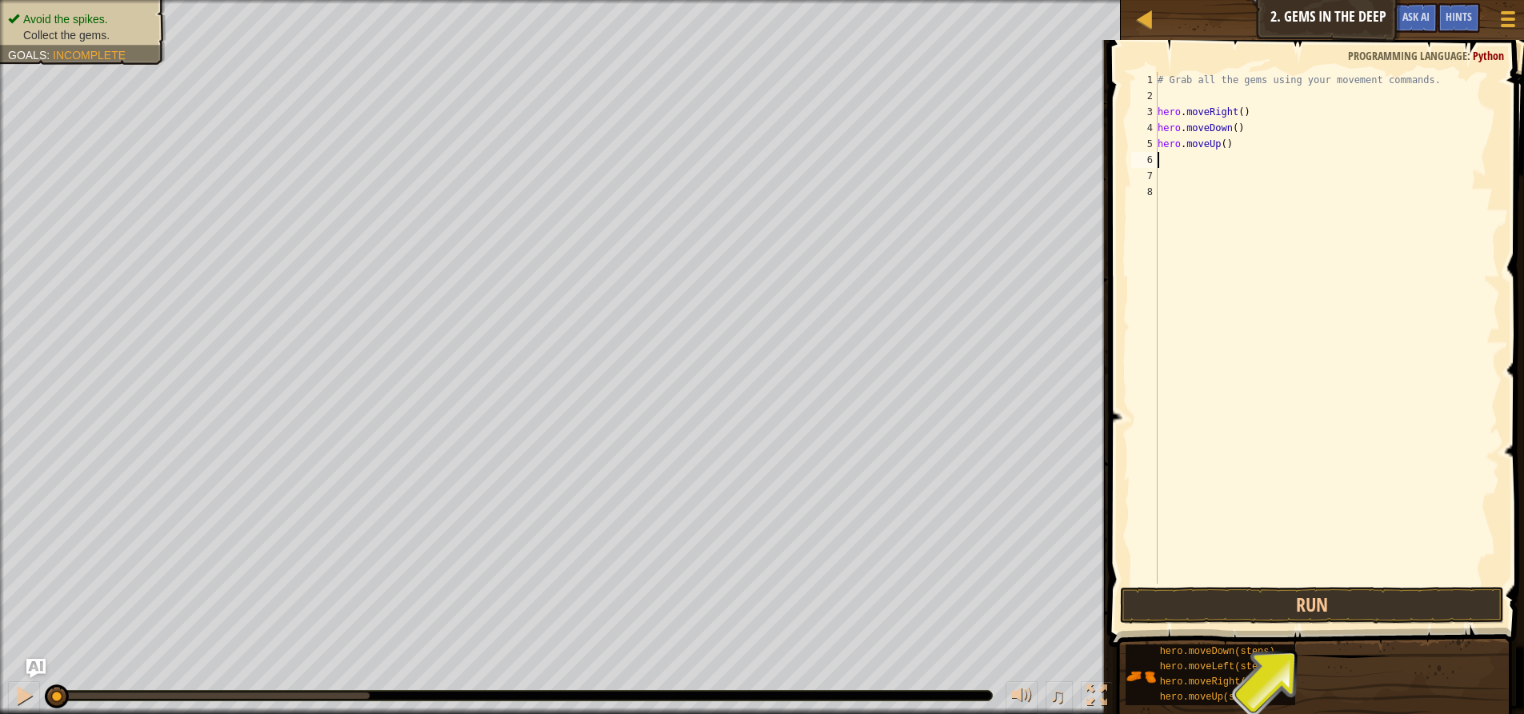
scroll to position [7, 0]
click at [1218, 146] on div "# Grab all the gems using your movement commands. hero . moveRight ( ) hero . m…" at bounding box center [1327, 344] width 346 height 544
type textarea "hero.moveUp(2)"
click at [1179, 165] on div "# Grab all the gems using your movement commands. hero . moveRight ( ) hero . m…" at bounding box center [1327, 344] width 346 height 544
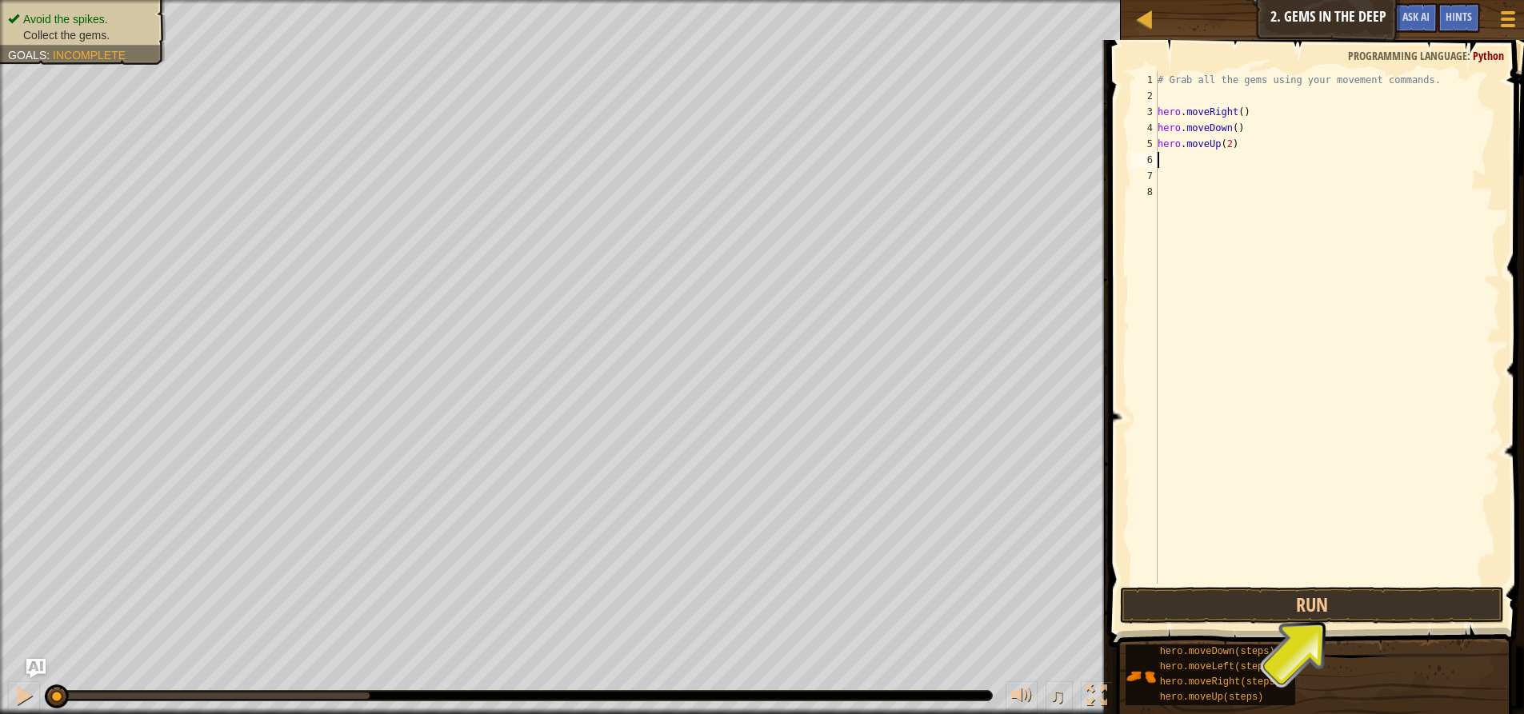
scroll to position [7, 0]
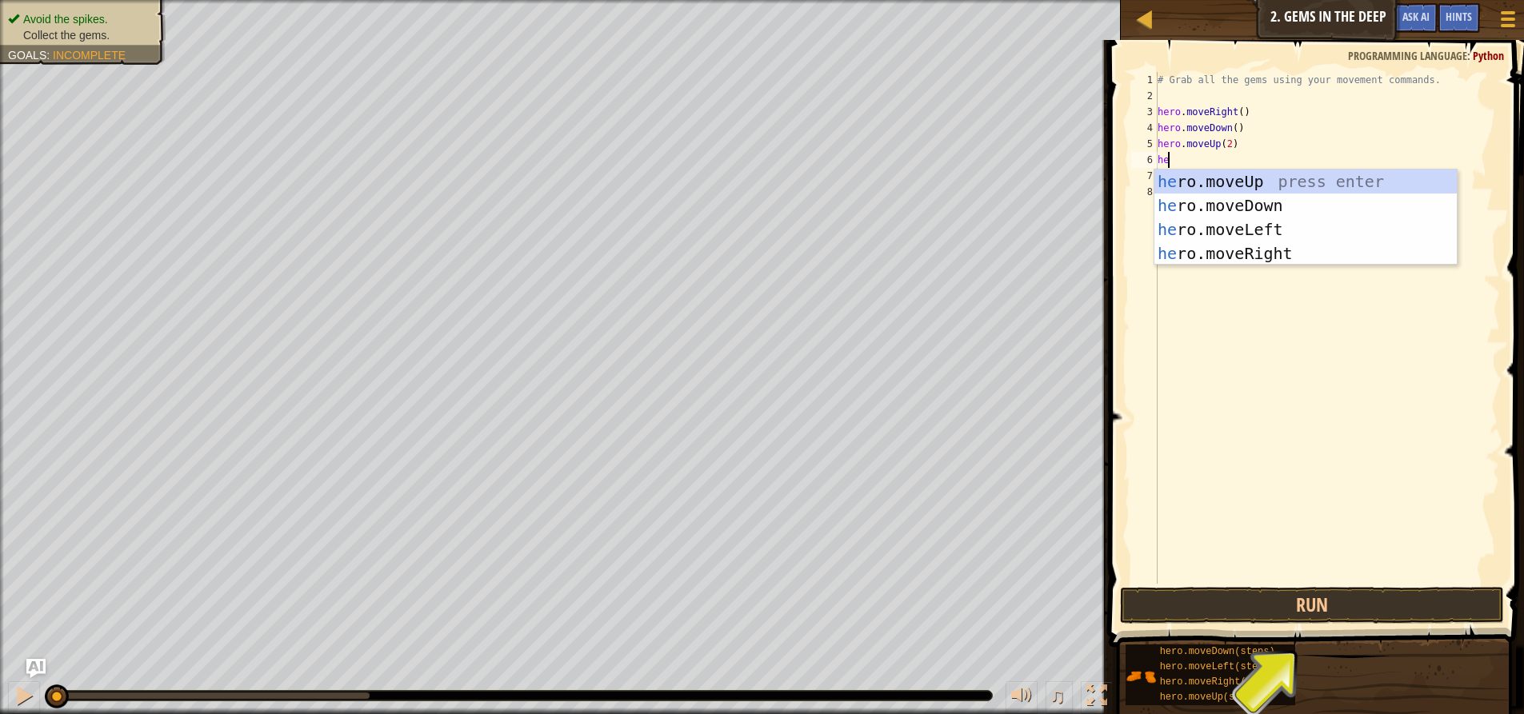
type textarea "hero"
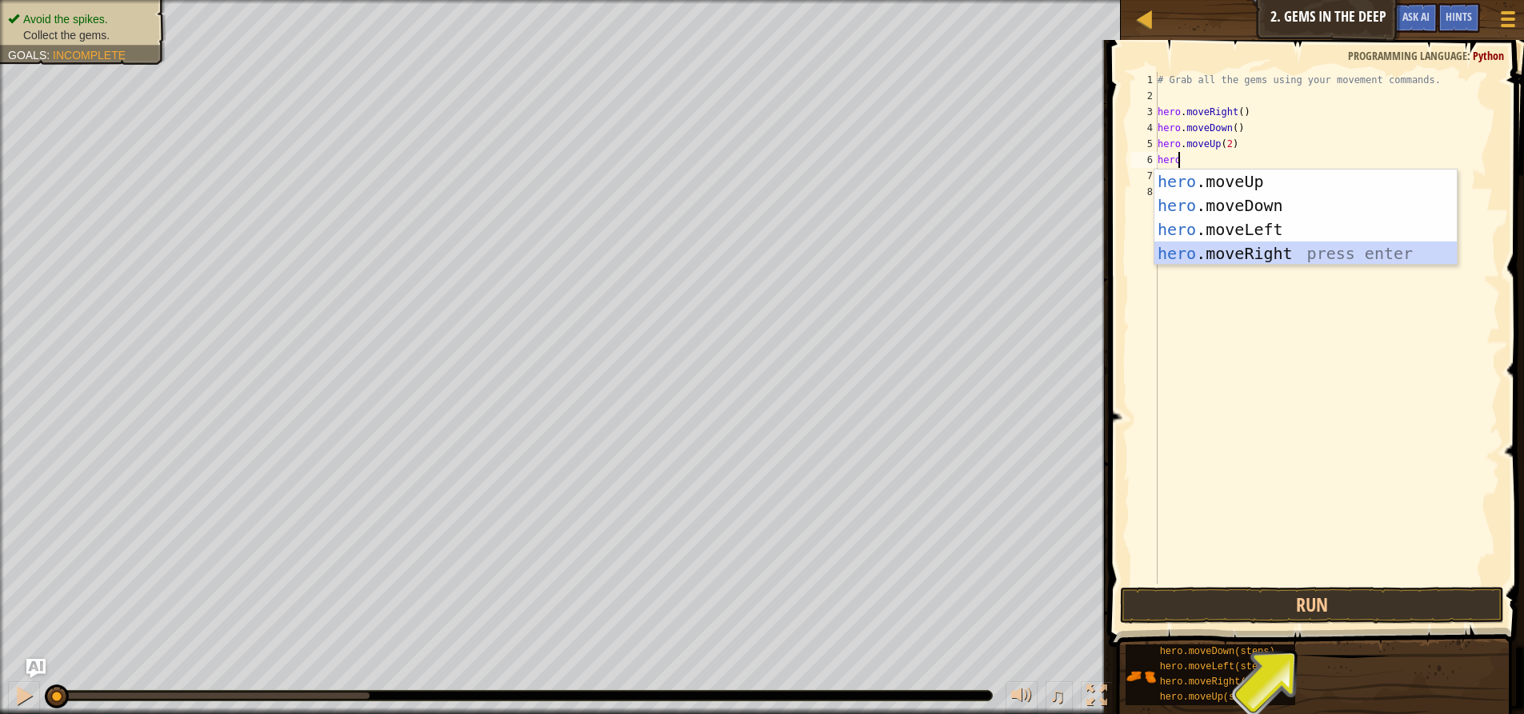
click at [1252, 251] on div "hero .moveUp press enter hero .moveDown press enter hero .moveLeft press enter …" at bounding box center [1305, 242] width 302 height 144
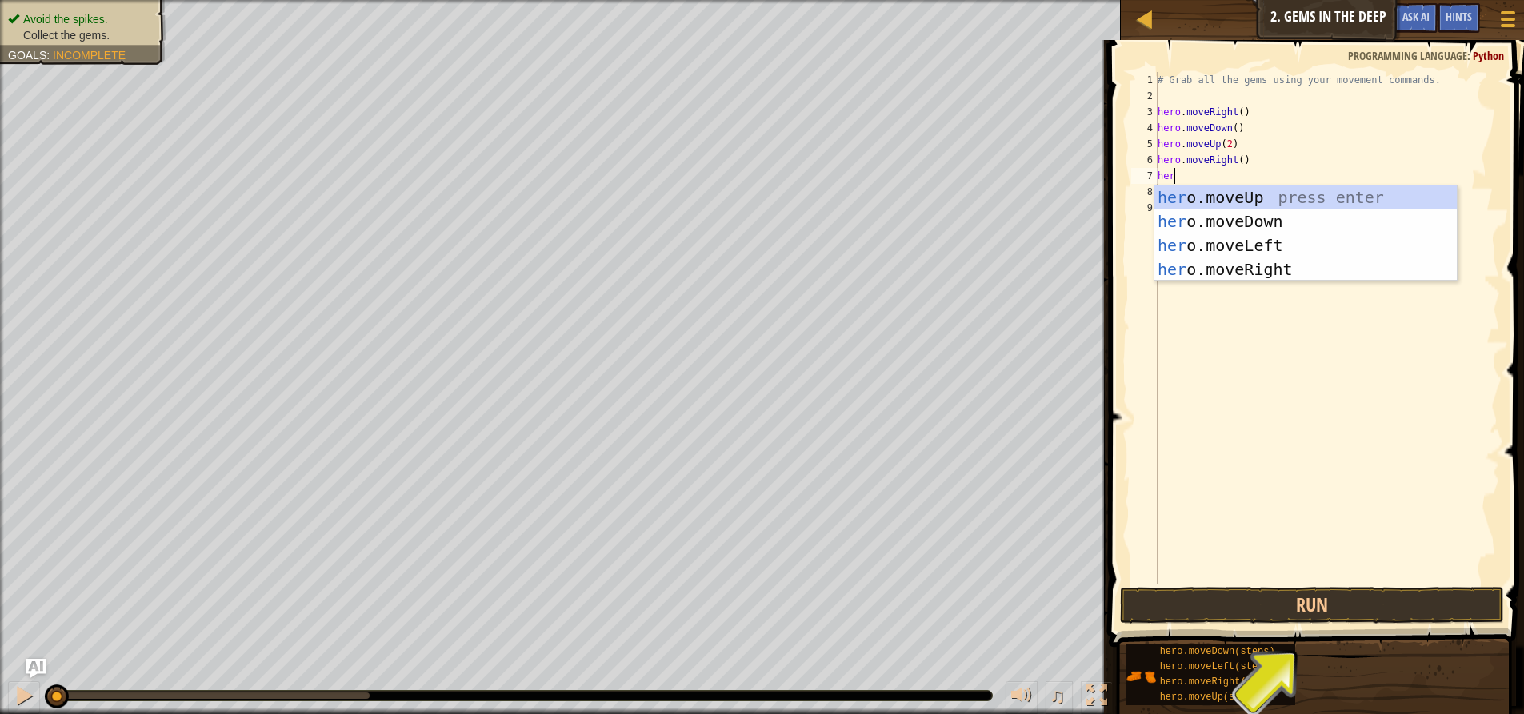
type textarea "hero"
click at [1267, 212] on div "hero .moveUp press enter hero .moveDown press enter hero .moveLeft press enter …" at bounding box center [1305, 258] width 302 height 144
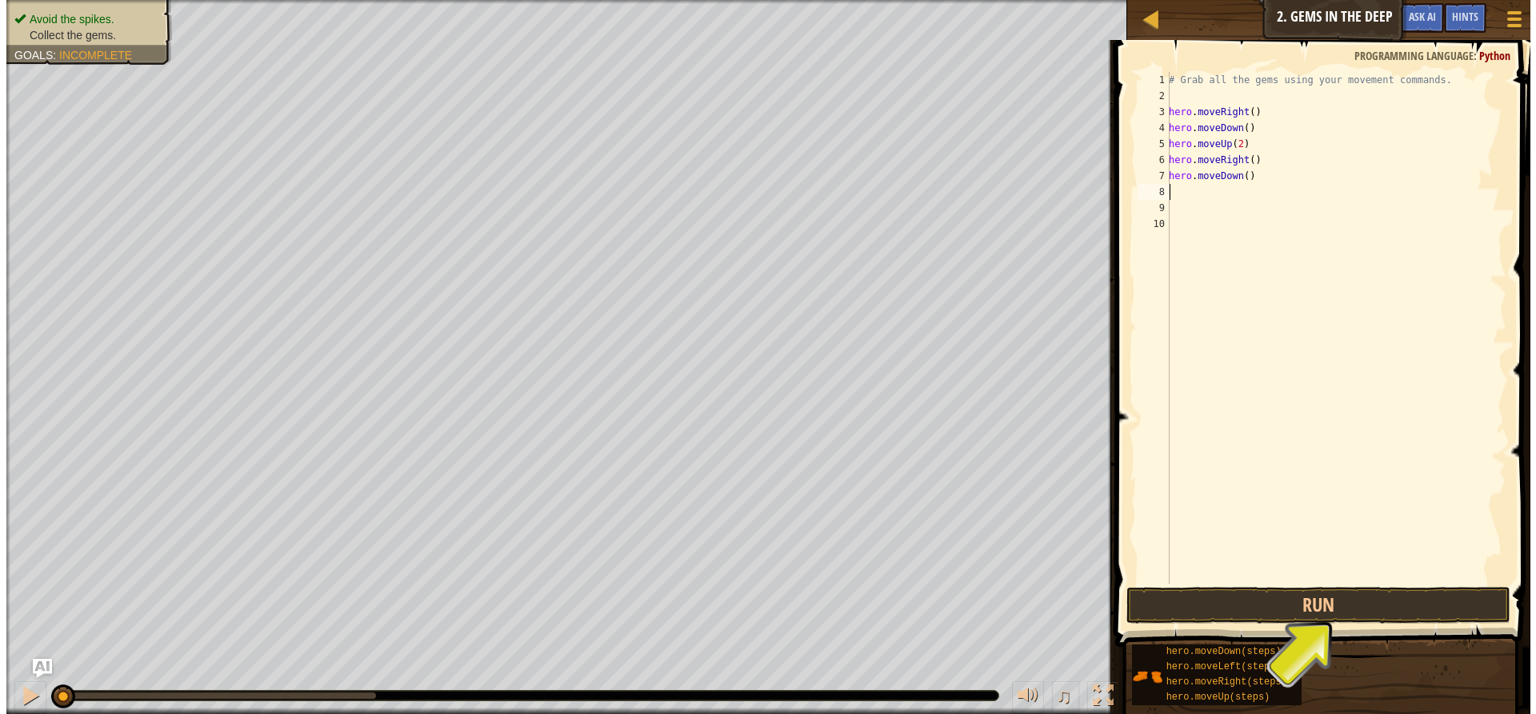
scroll to position [7, 0]
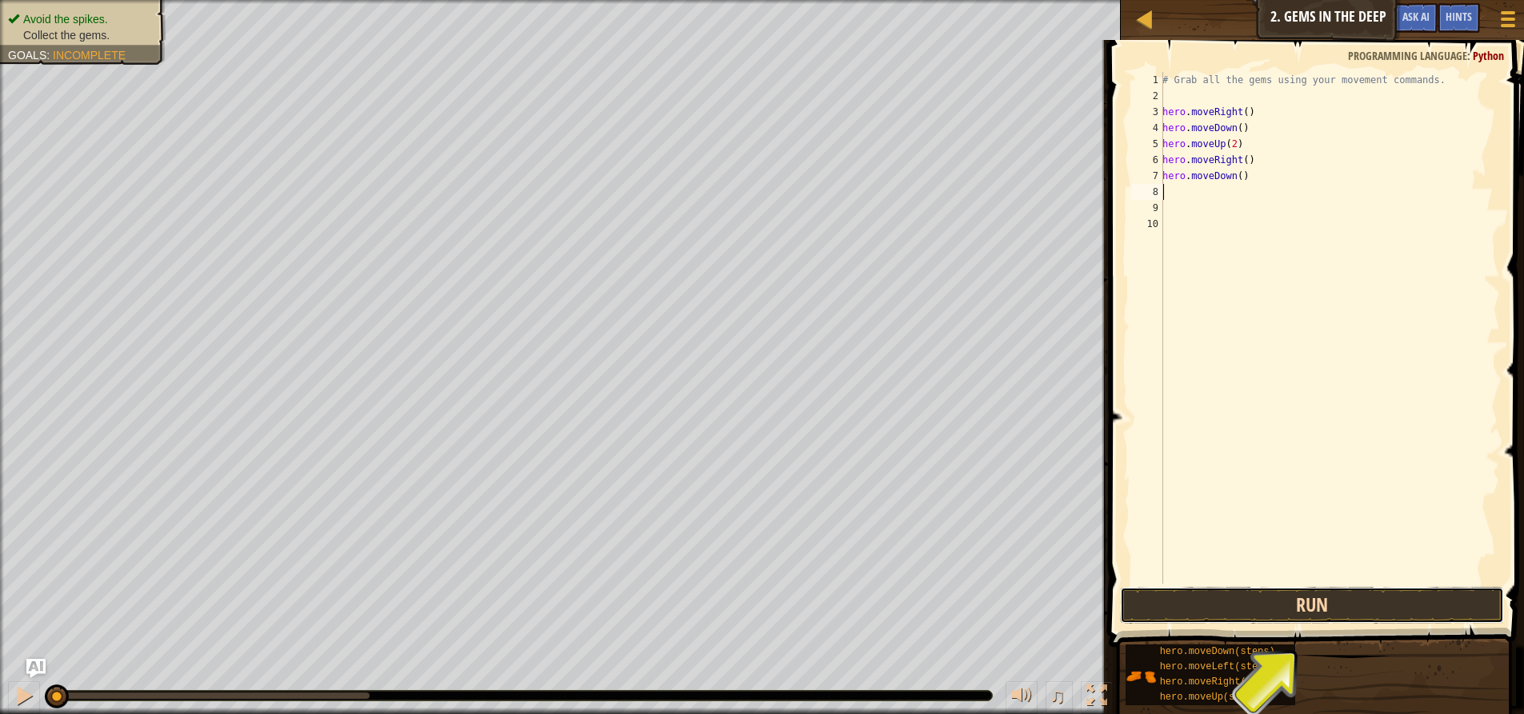
click at [1253, 605] on button "Run" at bounding box center [1312, 605] width 384 height 37
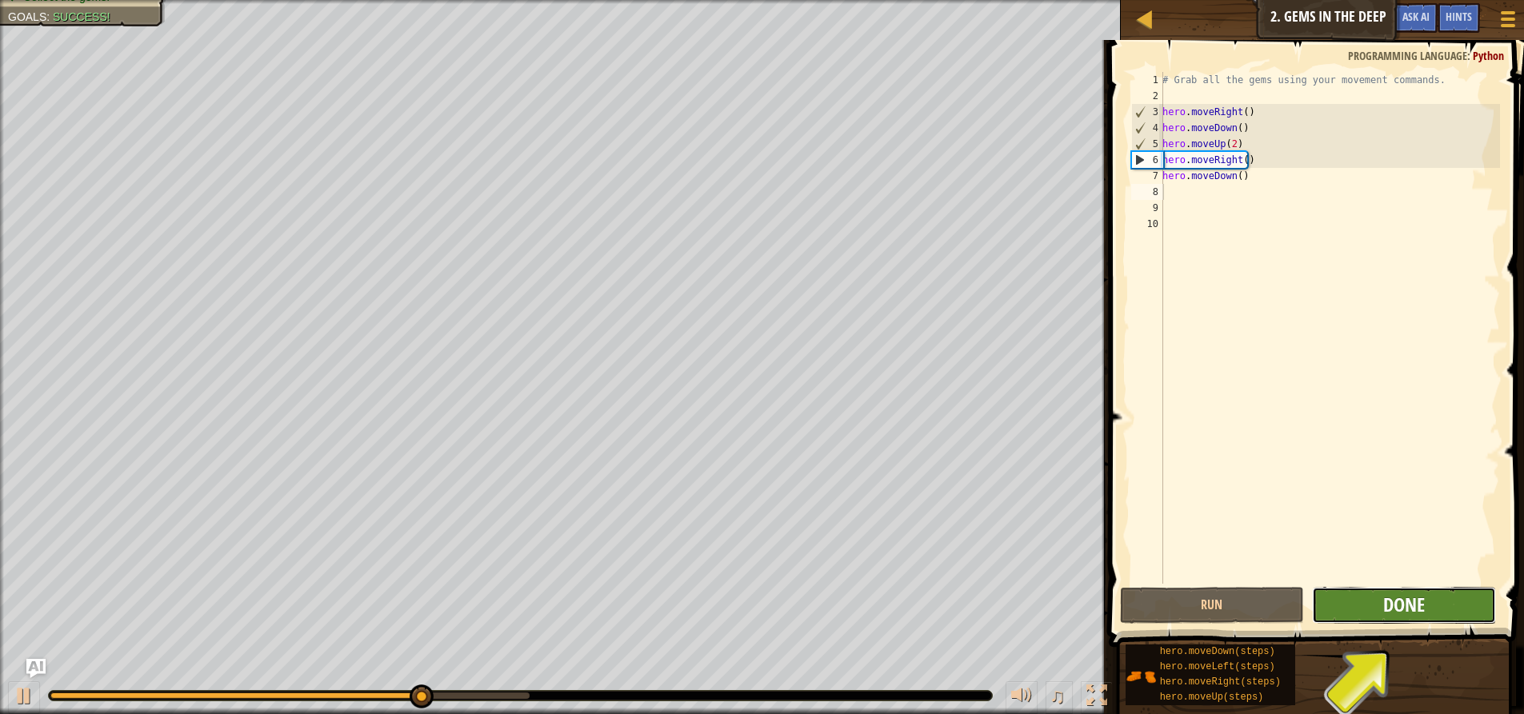
click at [1419, 601] on span "Done" at bounding box center [1404, 605] width 42 height 26
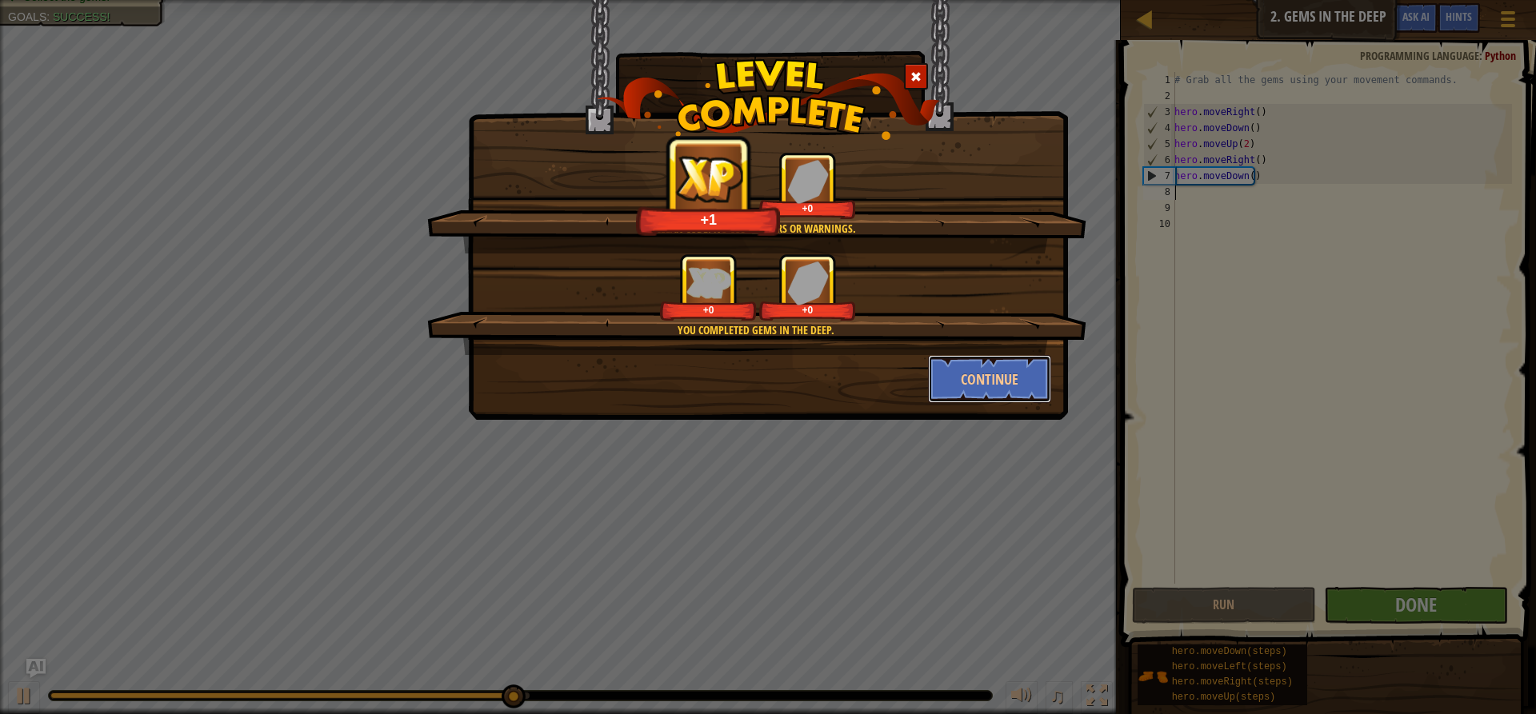
drag, startPoint x: 1025, startPoint y: 361, endPoint x: 1098, endPoint y: 405, distance: 85.0
click at [1025, 362] on button "Continue" at bounding box center [990, 379] width 124 height 48
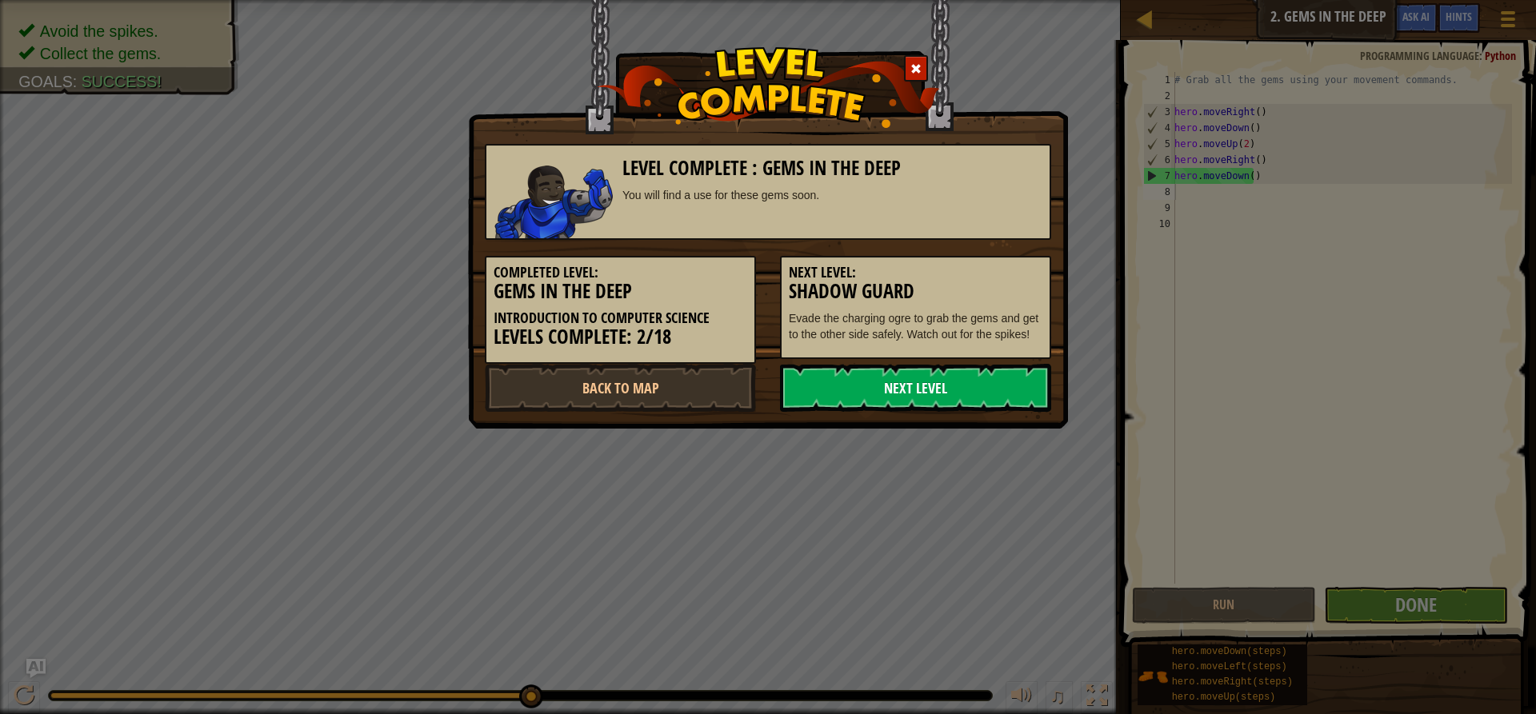
click at [973, 373] on link "Next Level" at bounding box center [915, 388] width 271 height 48
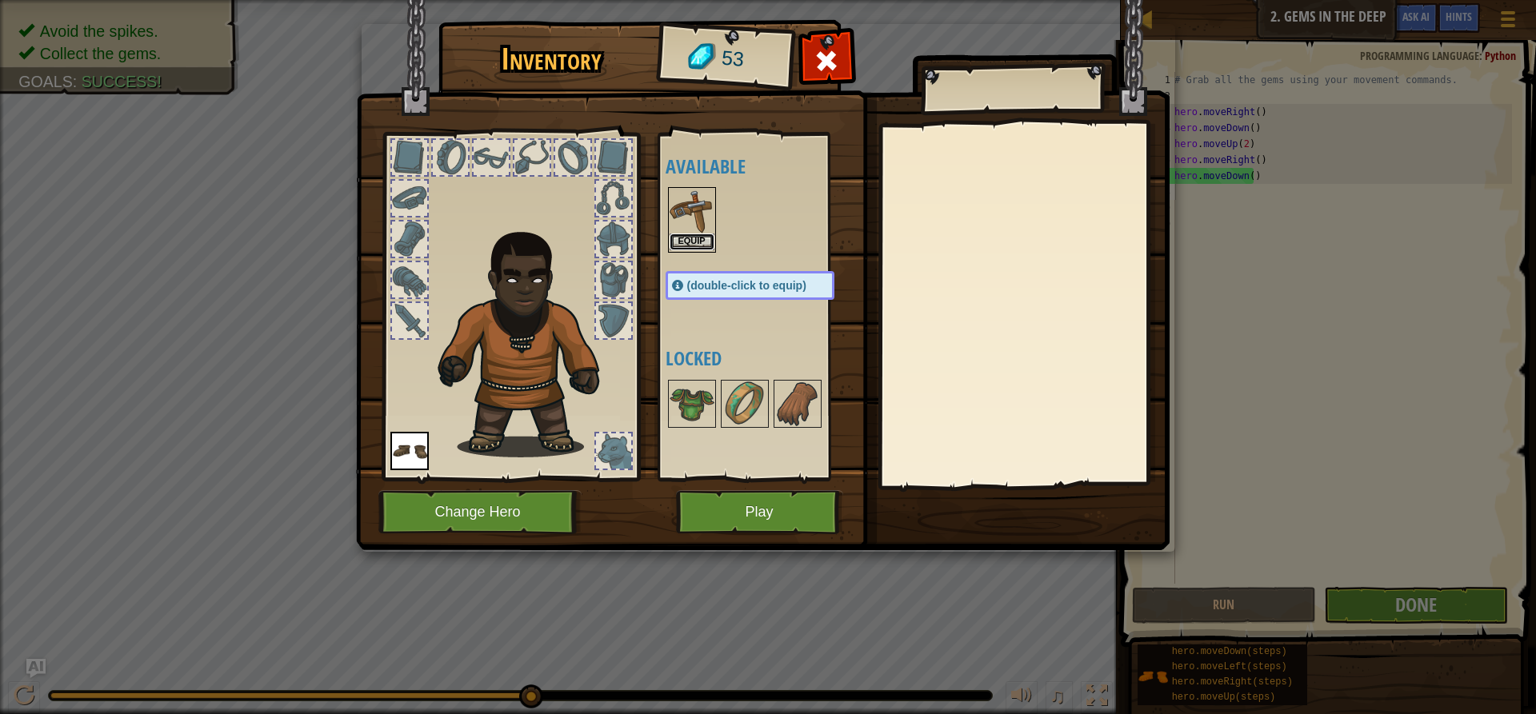
click at [691, 234] on button "Equip" at bounding box center [691, 242] width 45 height 17
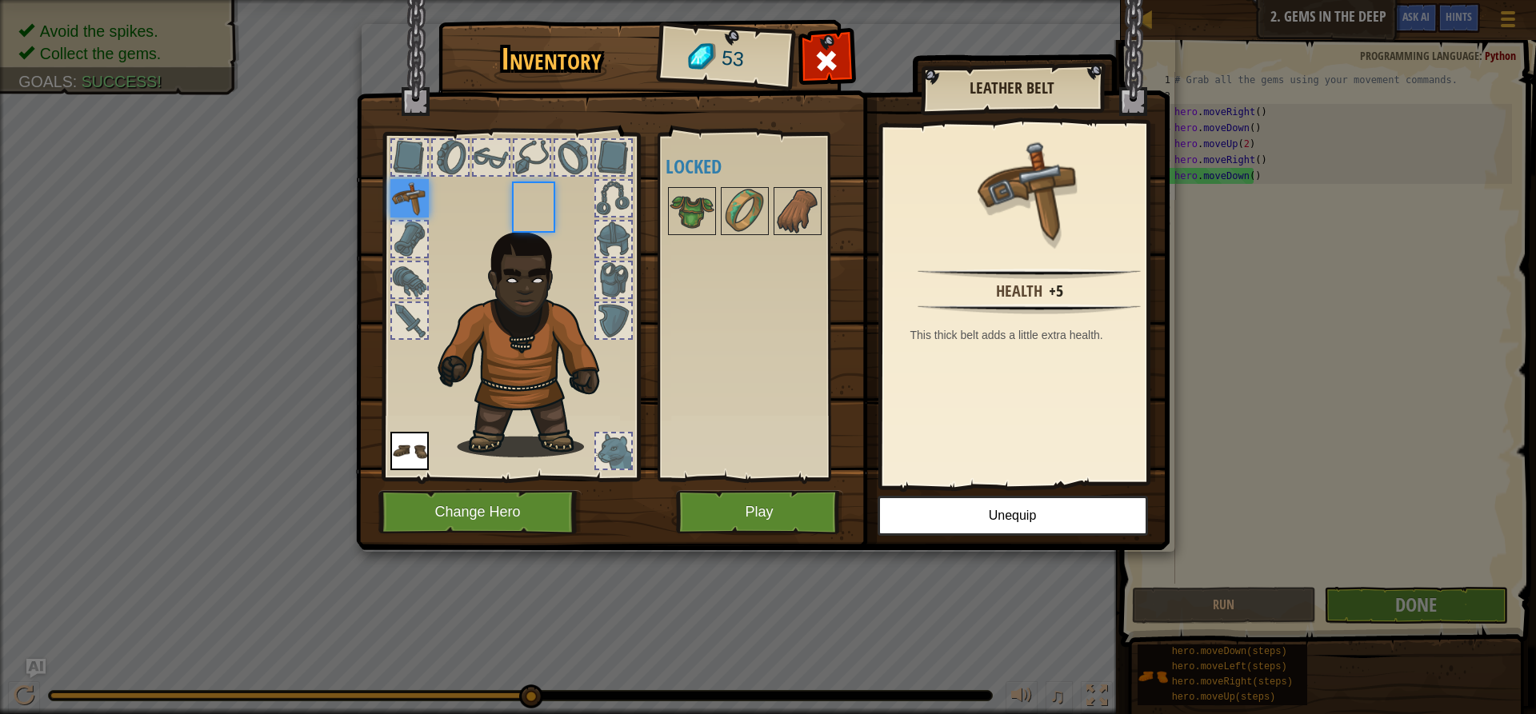
click at [691, 234] on img at bounding box center [691, 211] width 45 height 45
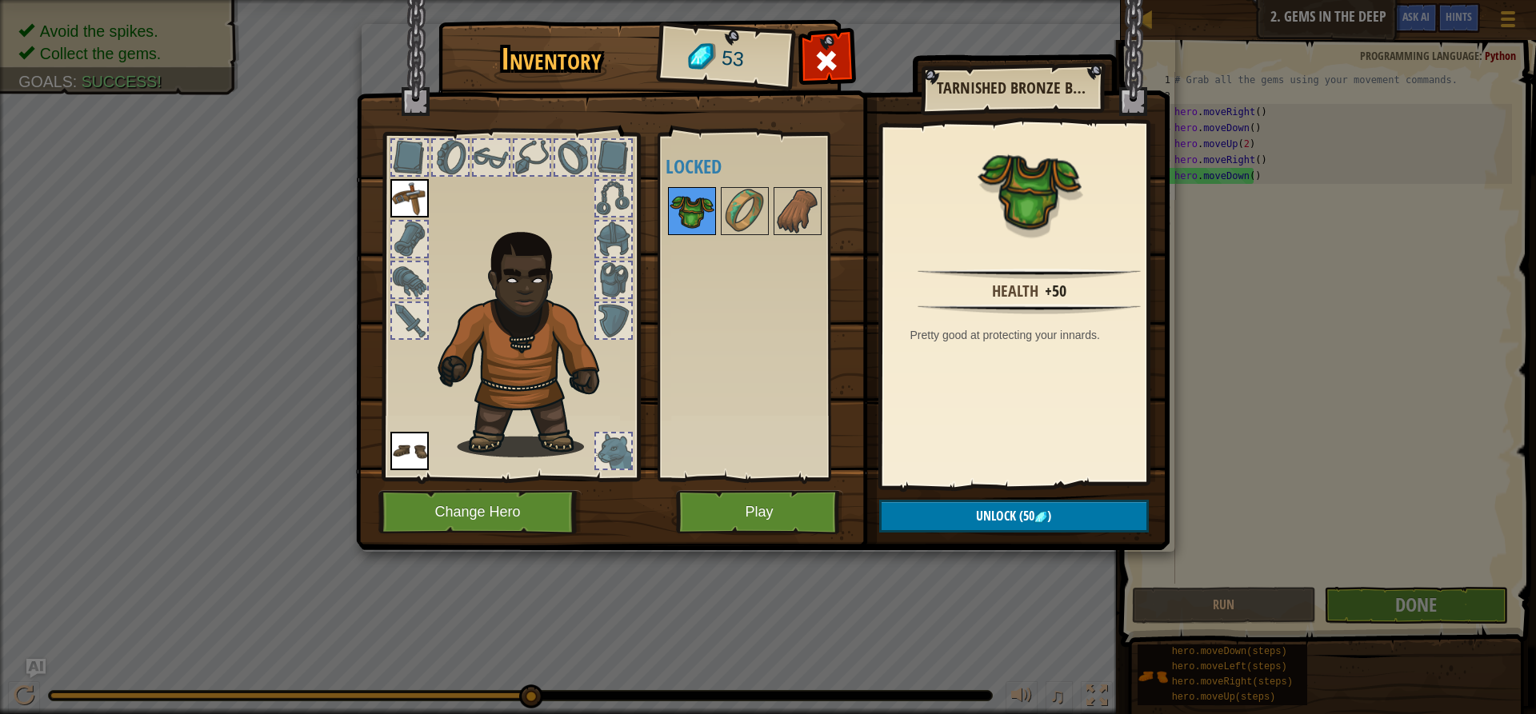
click at [701, 217] on img at bounding box center [691, 211] width 45 height 45
click at [923, 515] on button "Unlock (50 )" at bounding box center [1014, 516] width 270 height 33
click at [1046, 525] on button "Confirm" at bounding box center [1014, 516] width 270 height 33
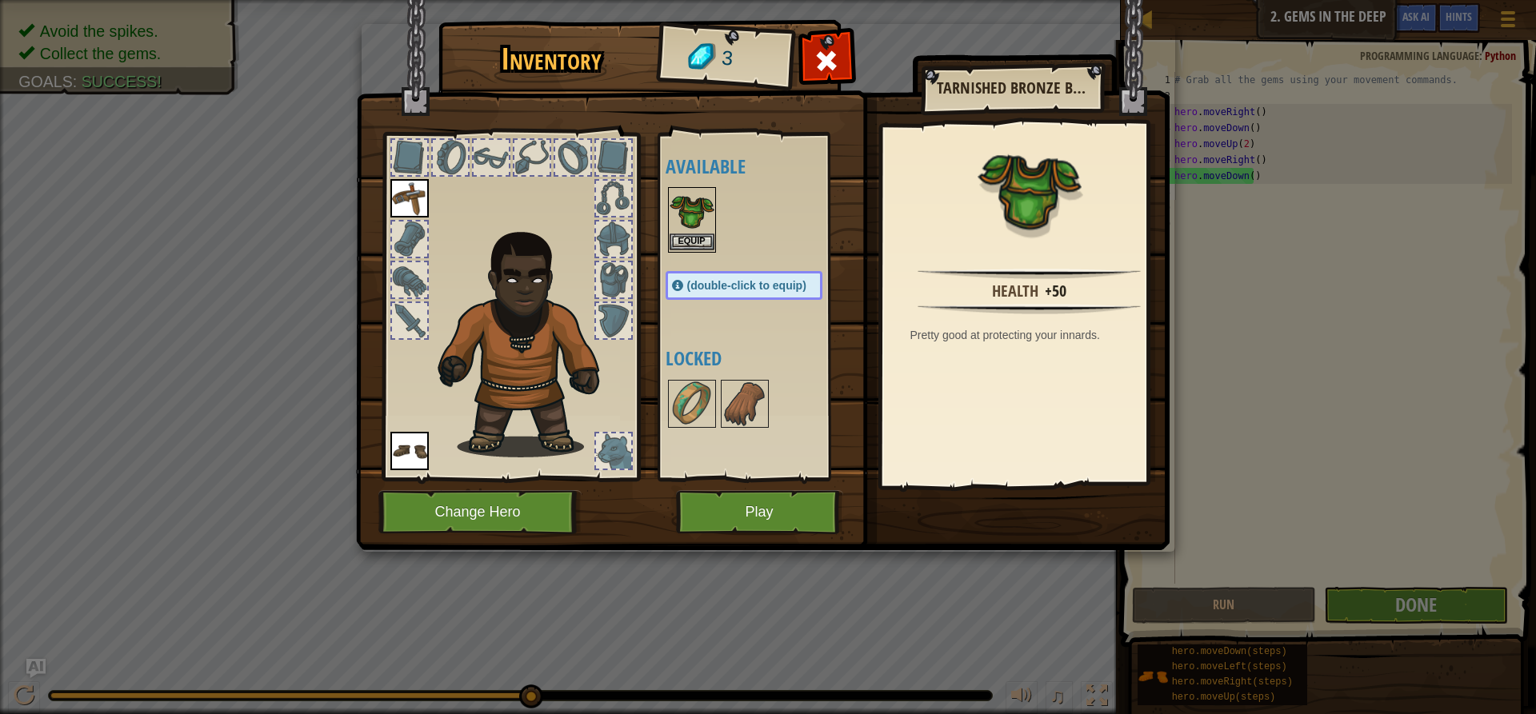
click at [687, 225] on img at bounding box center [691, 211] width 45 height 45
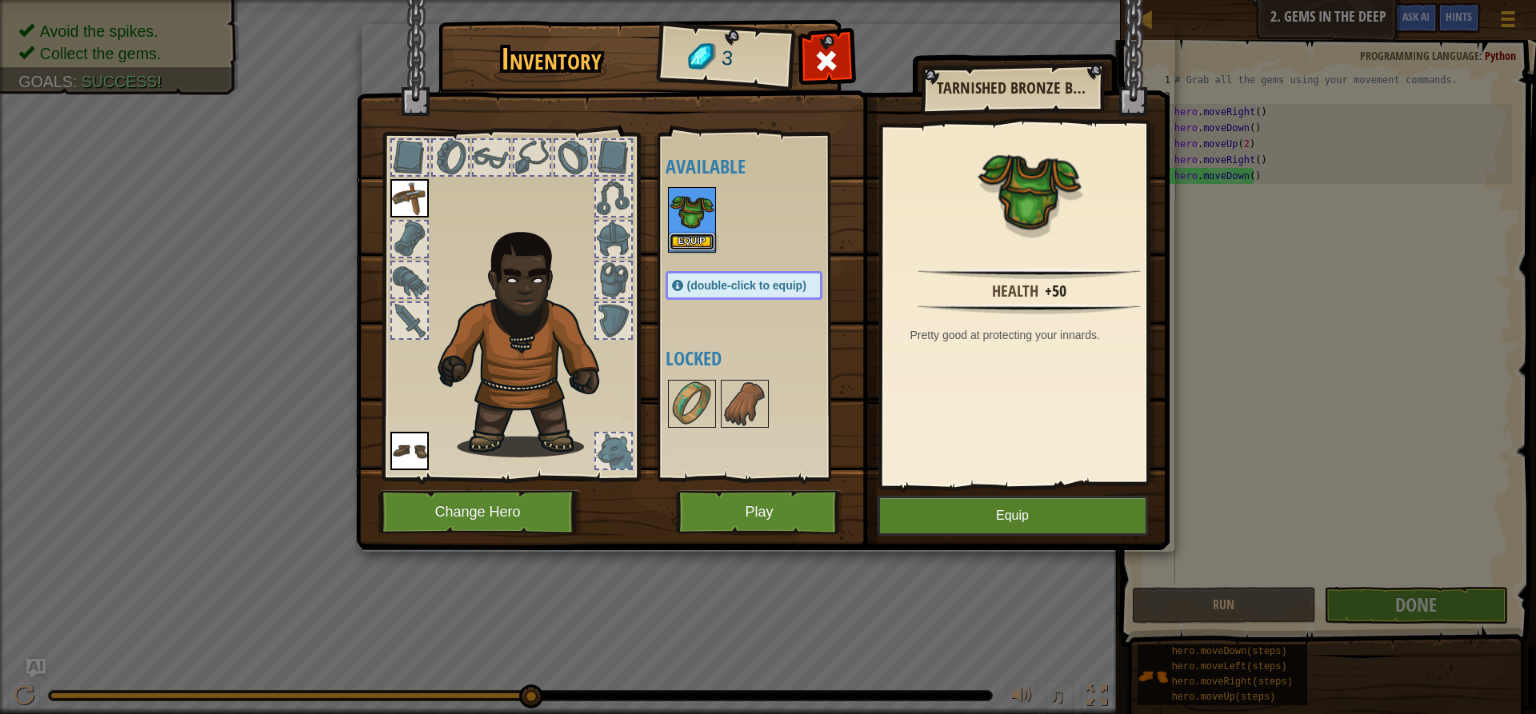
click at [685, 241] on button "Equip" at bounding box center [691, 242] width 45 height 17
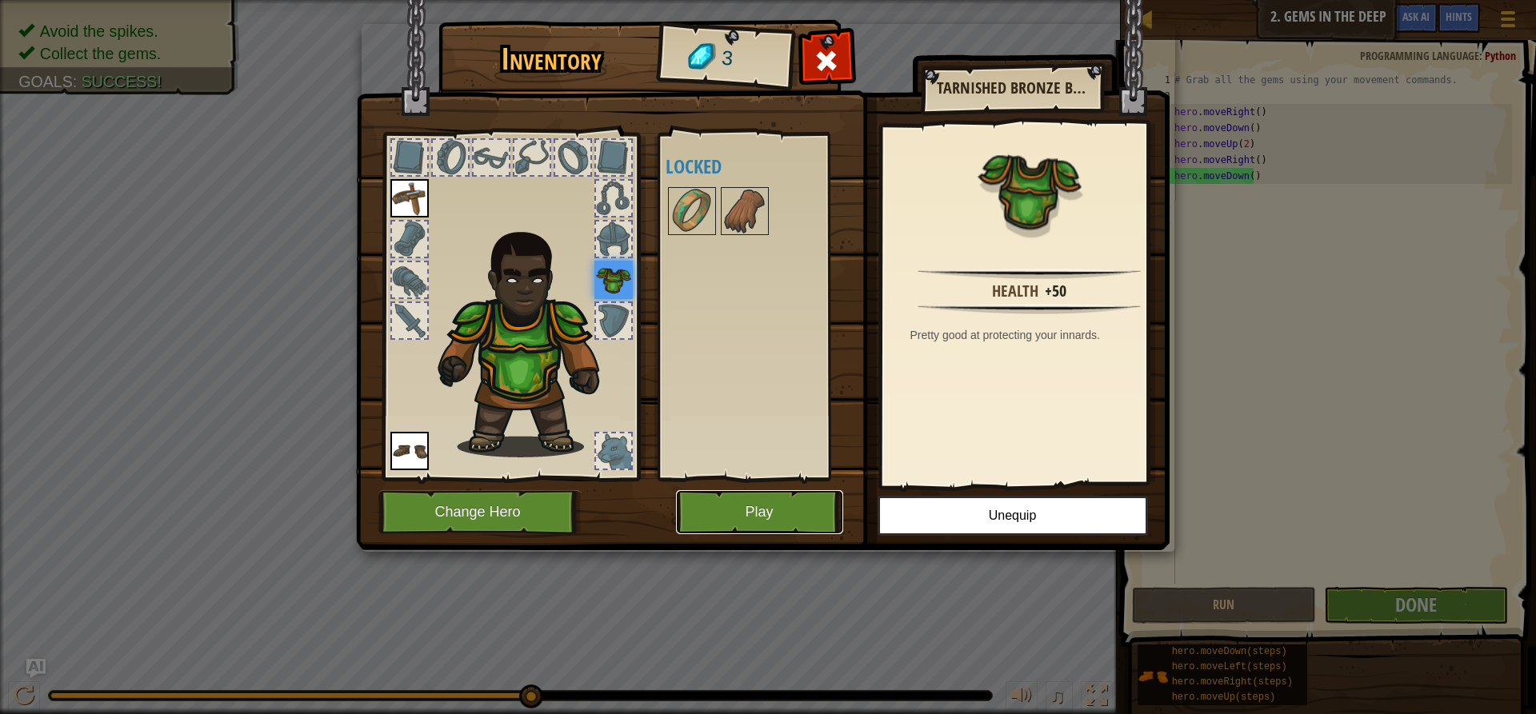
drag, startPoint x: 768, startPoint y: 520, endPoint x: 757, endPoint y: 524, distance: 11.1
click at [757, 524] on button "Play" at bounding box center [759, 512] width 167 height 44
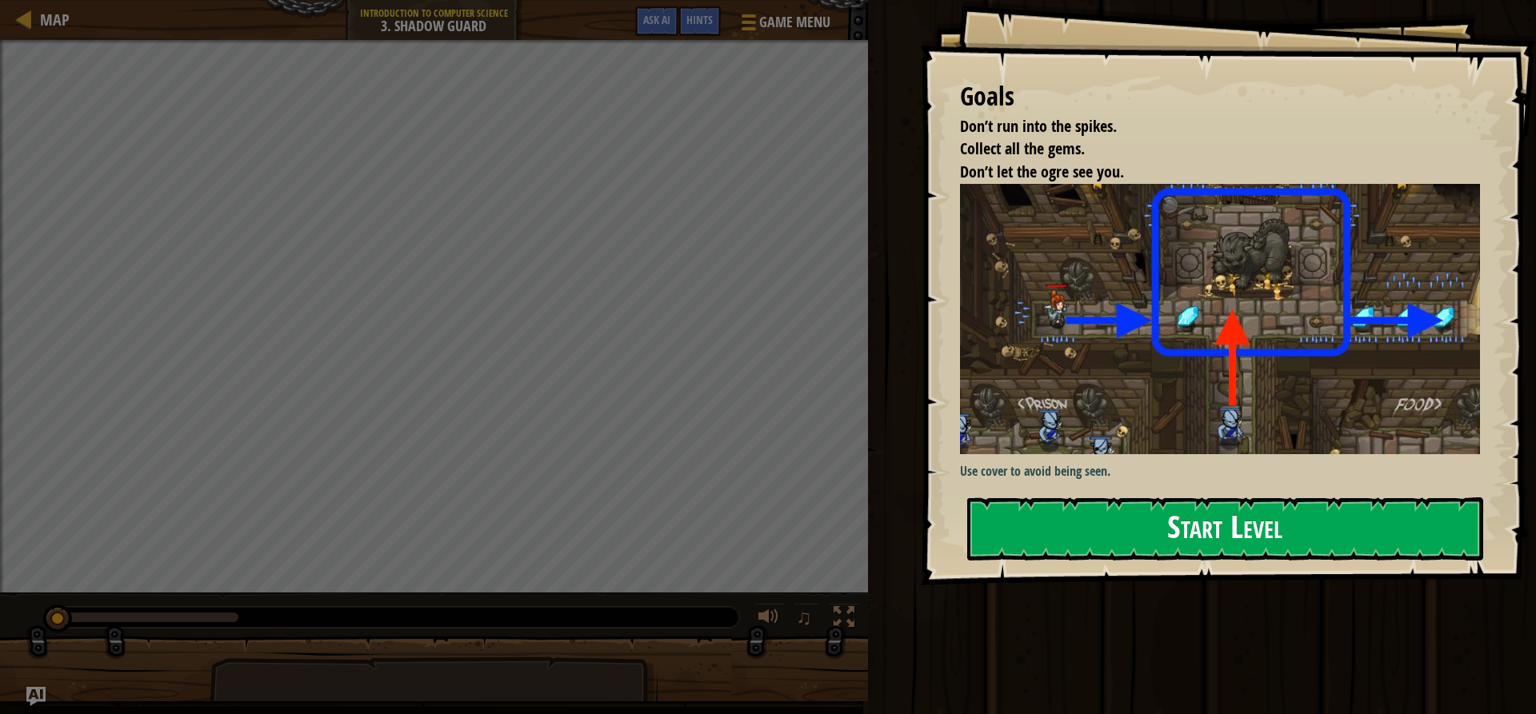
click at [1144, 529] on button "Start Level" at bounding box center [1225, 529] width 516 height 63
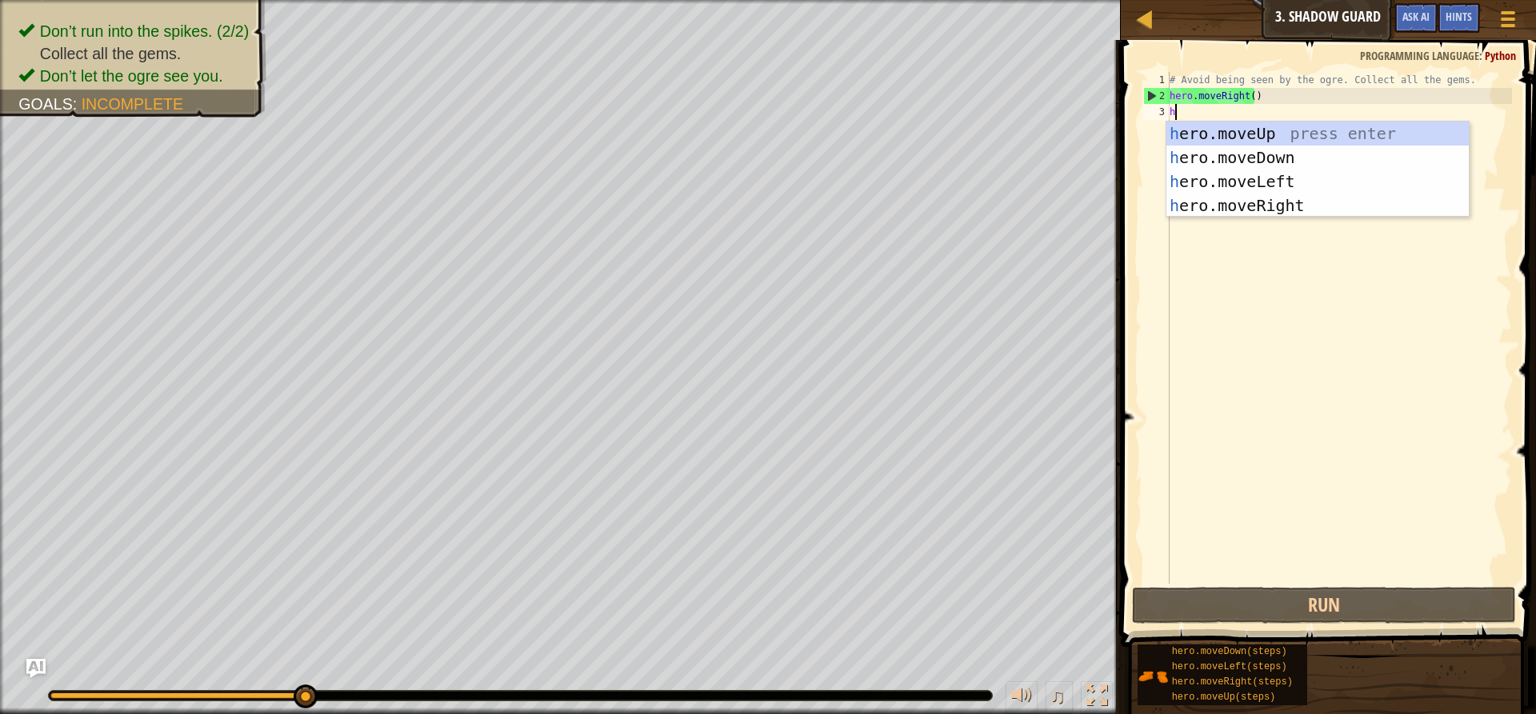
scroll to position [7, 0]
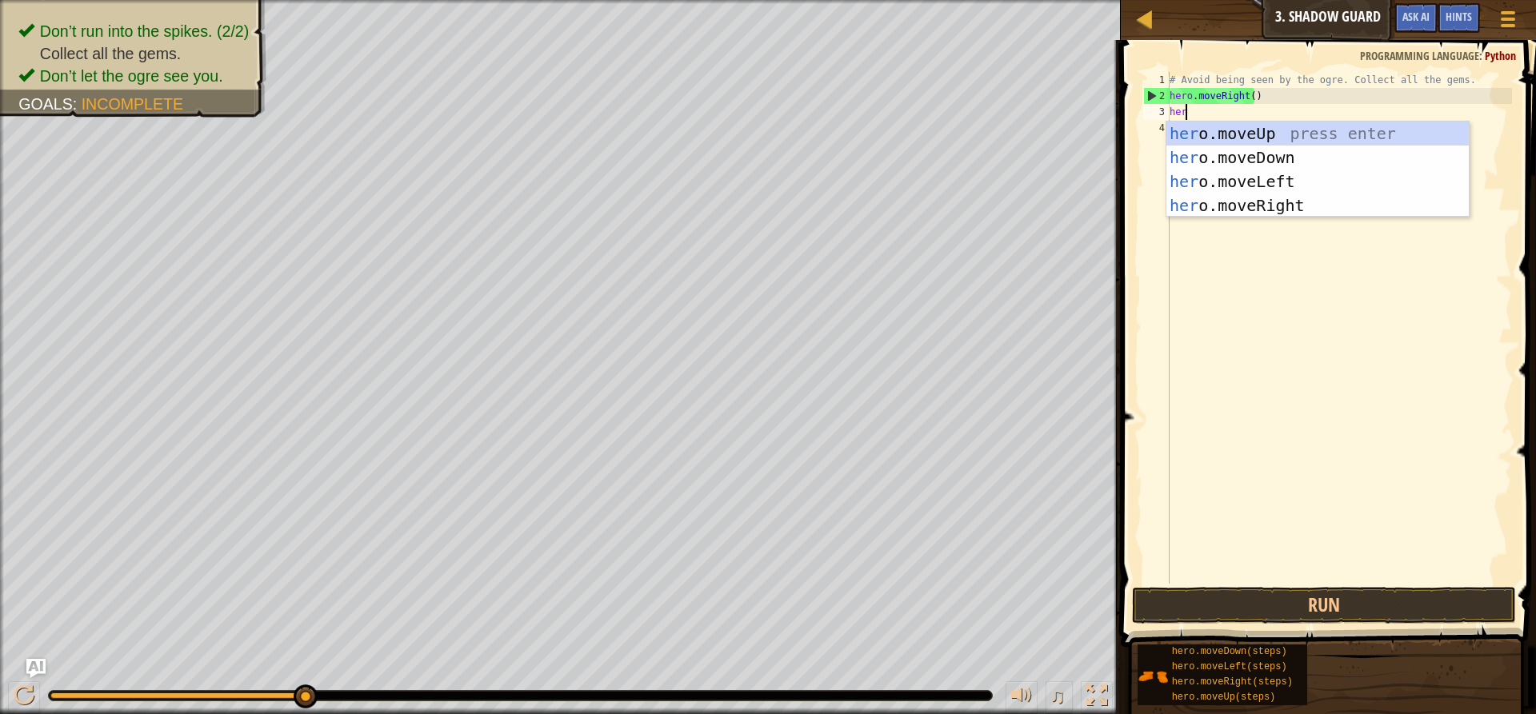
type textarea "hero"
click at [1233, 137] on div "hero .moveUp press enter hero .moveDown press enter hero .moveLeft press enter …" at bounding box center [1317, 194] width 302 height 144
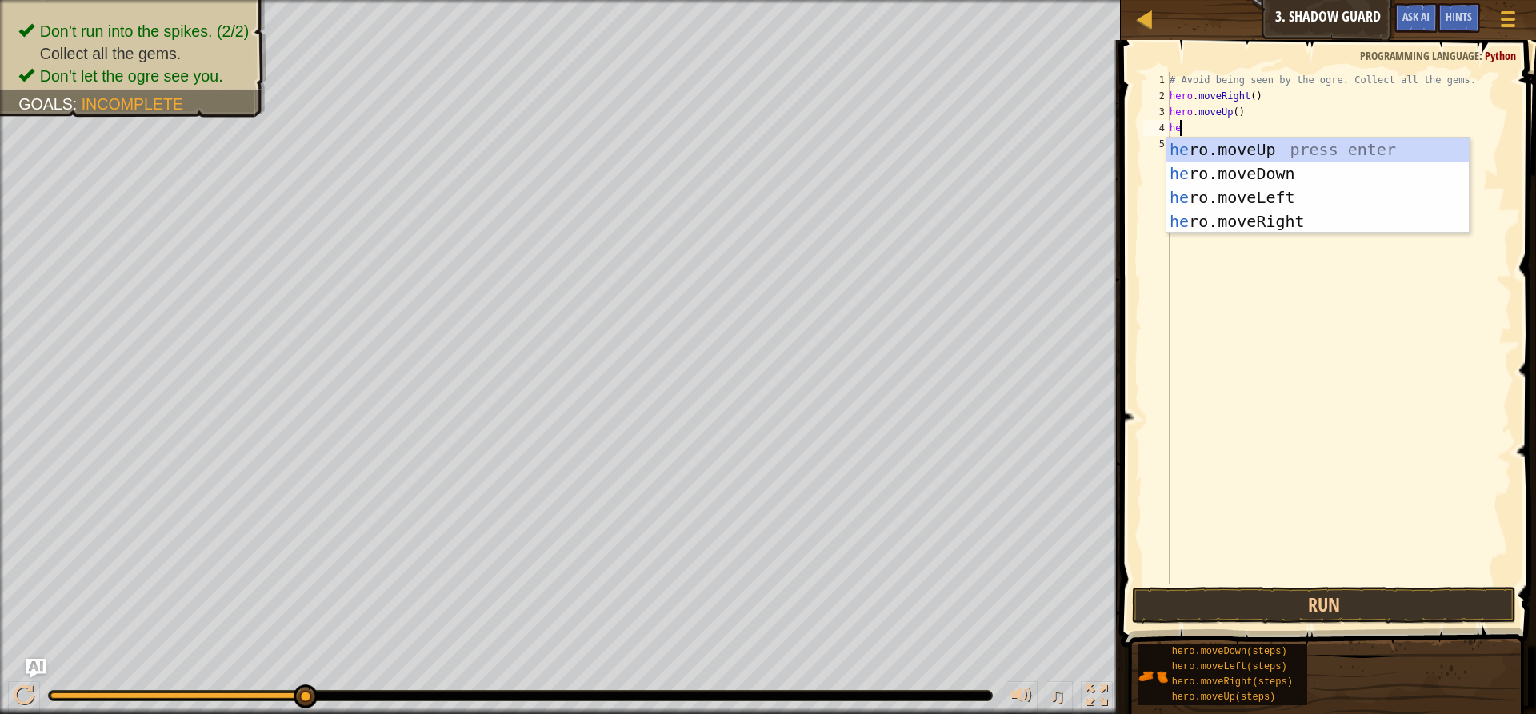
type textarea "hero"
click at [1237, 221] on div "hero .moveUp press enter hero .moveDown press enter hero .moveLeft press enter …" at bounding box center [1317, 210] width 302 height 144
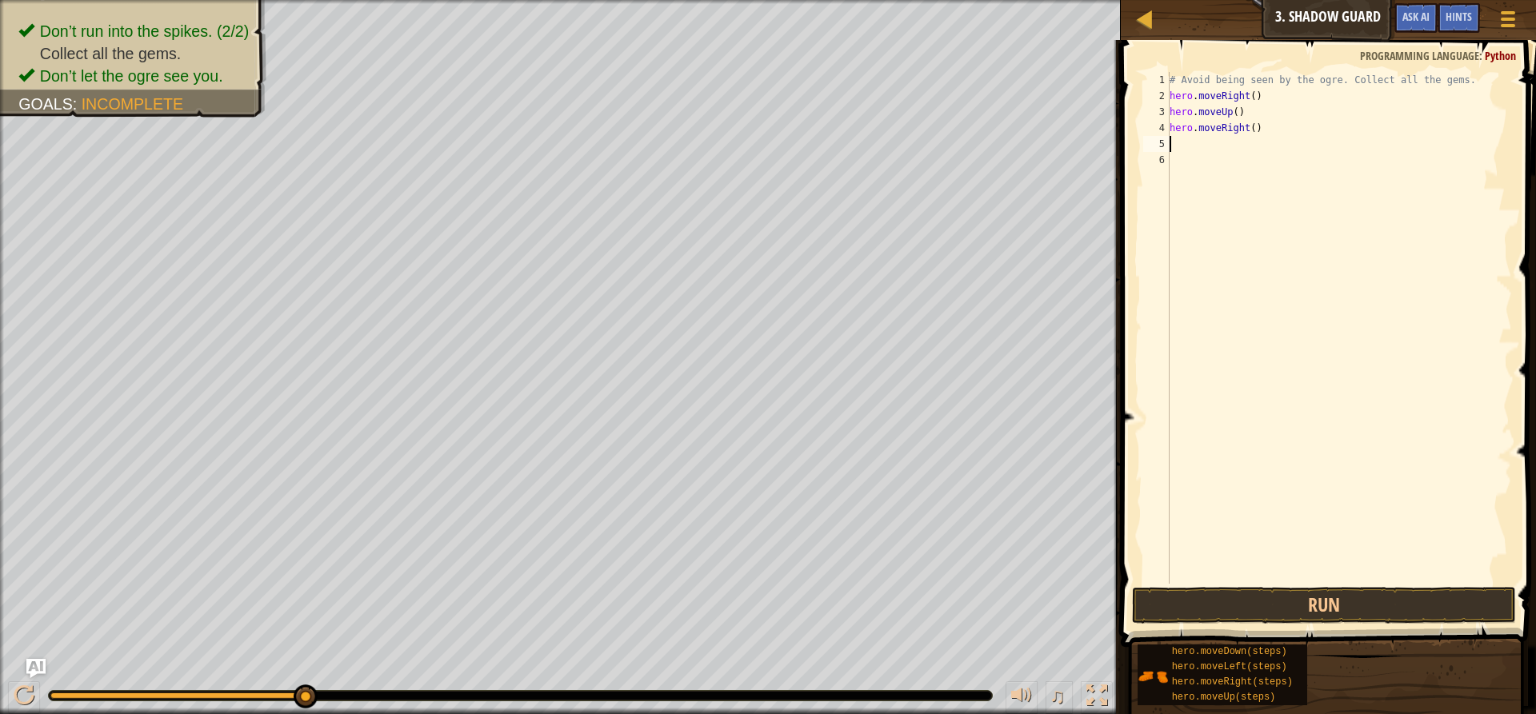
scroll to position [7, 0]
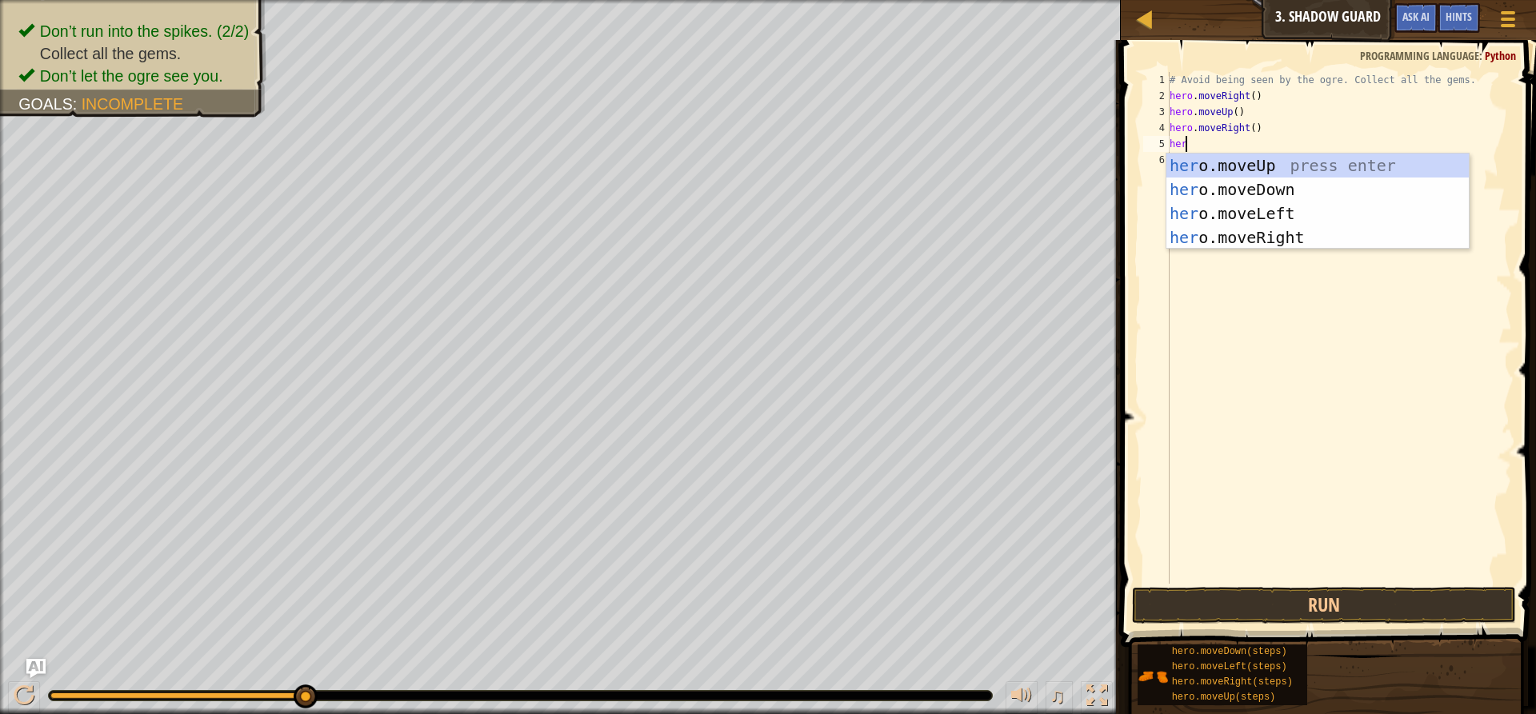
type textarea "hero"
click at [1217, 190] on div "hero .moveUp press enter hero .moveDown press enter hero .moveLeft press enter …" at bounding box center [1317, 226] width 302 height 144
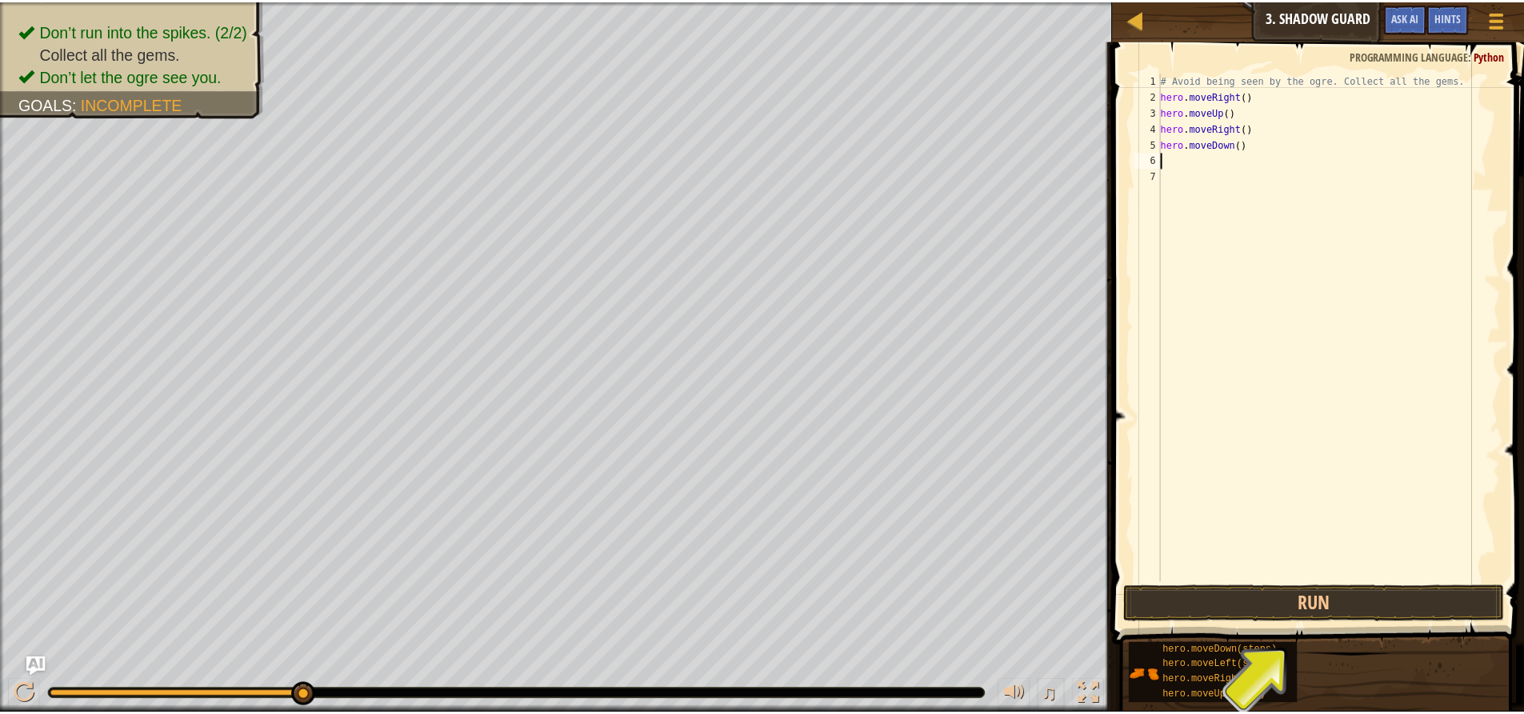
scroll to position [7, 0]
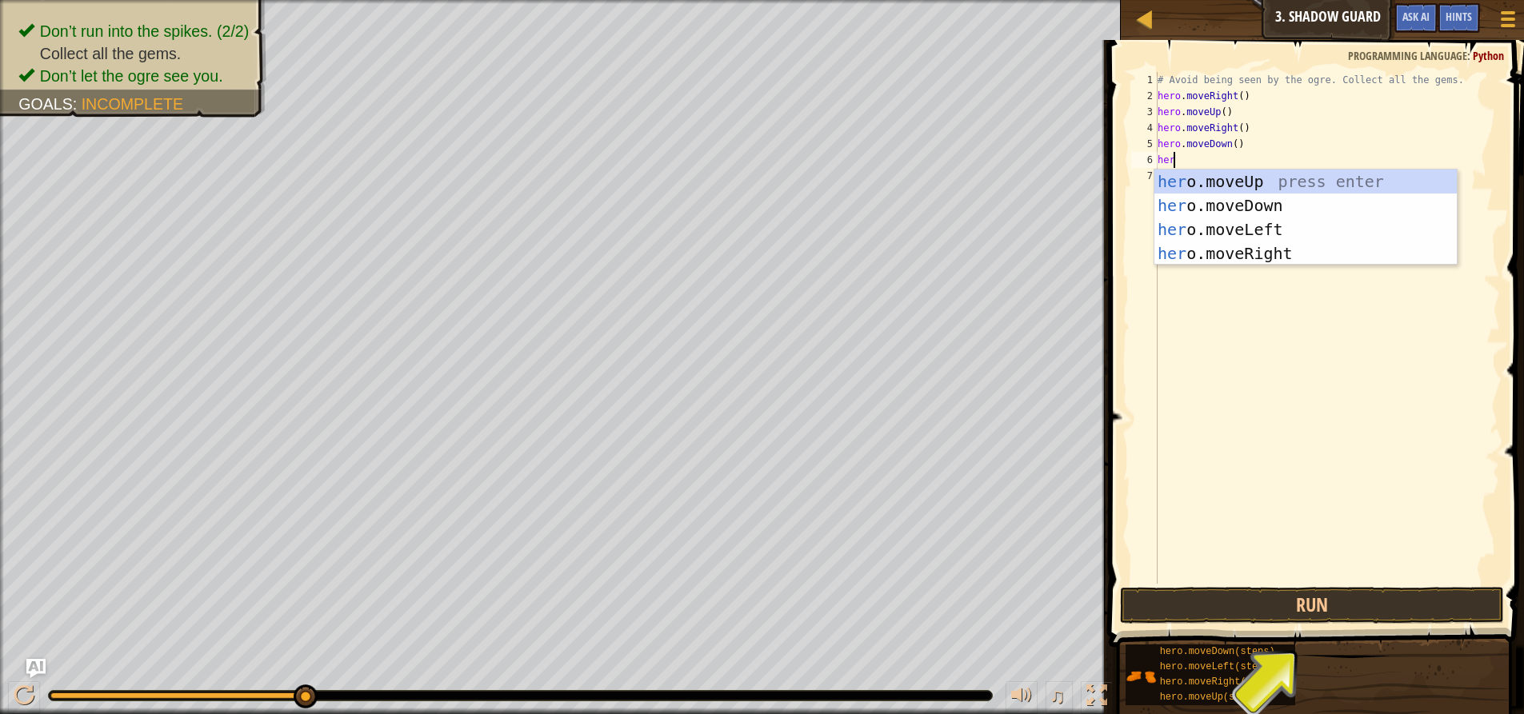
type textarea "hero"
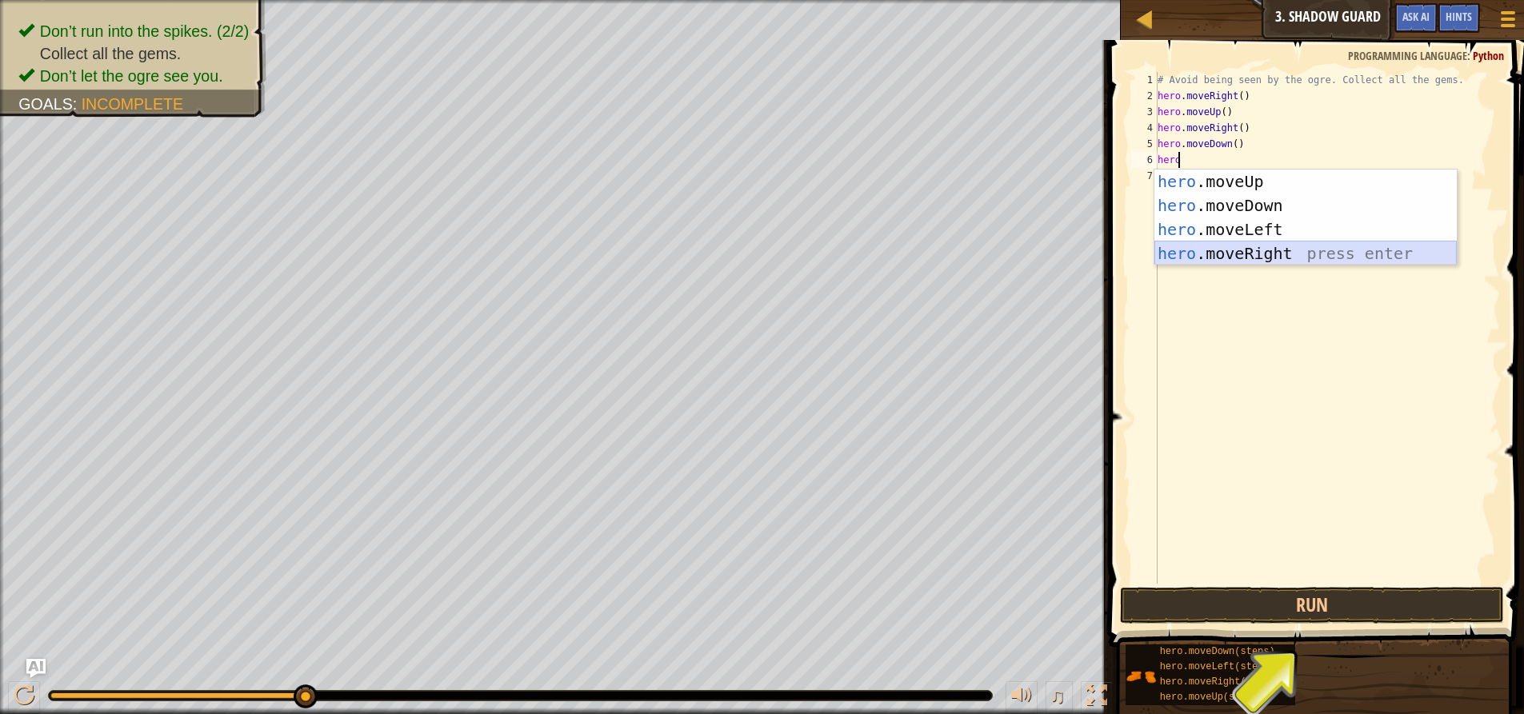
click at [1262, 244] on div "hero .moveUp press enter hero .moveDown press enter hero .moveLeft press enter …" at bounding box center [1305, 242] width 302 height 144
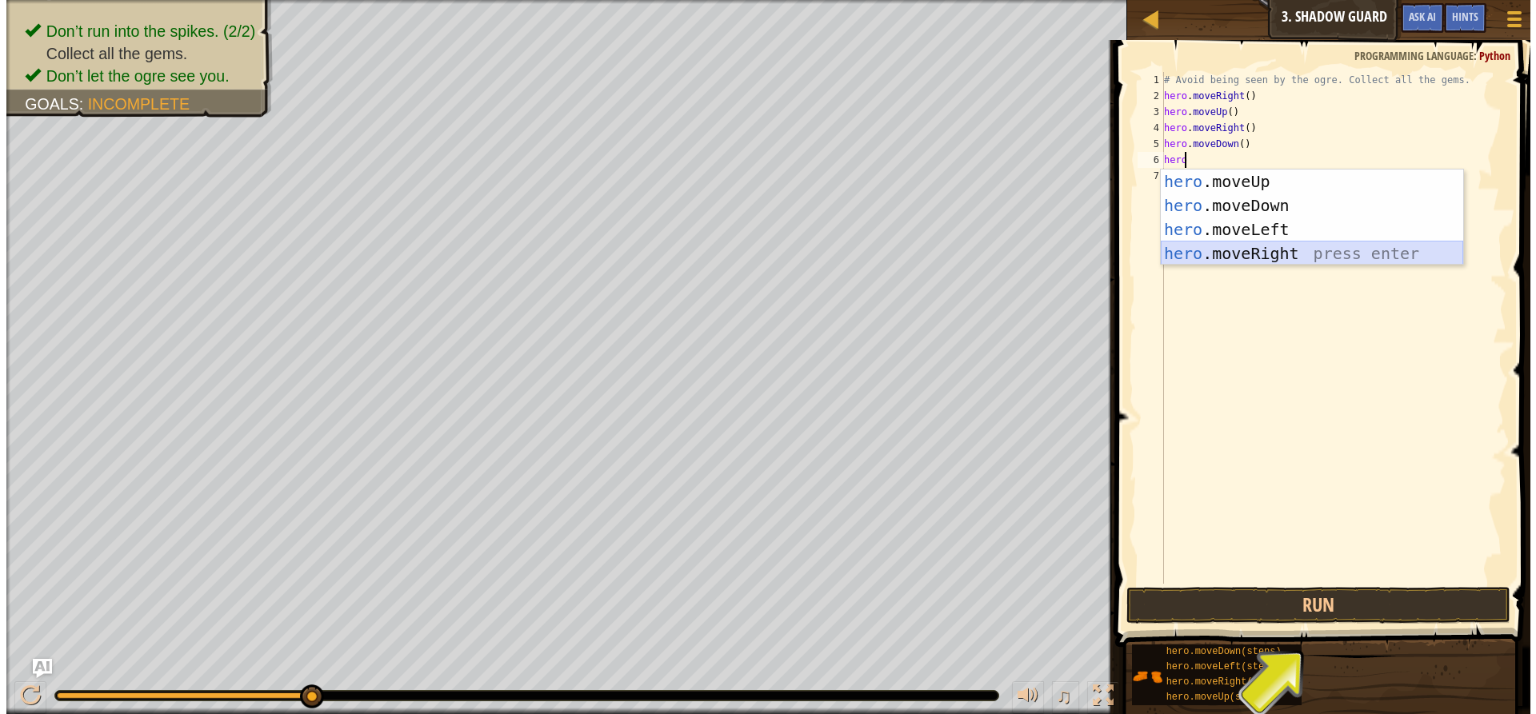
scroll to position [7, 0]
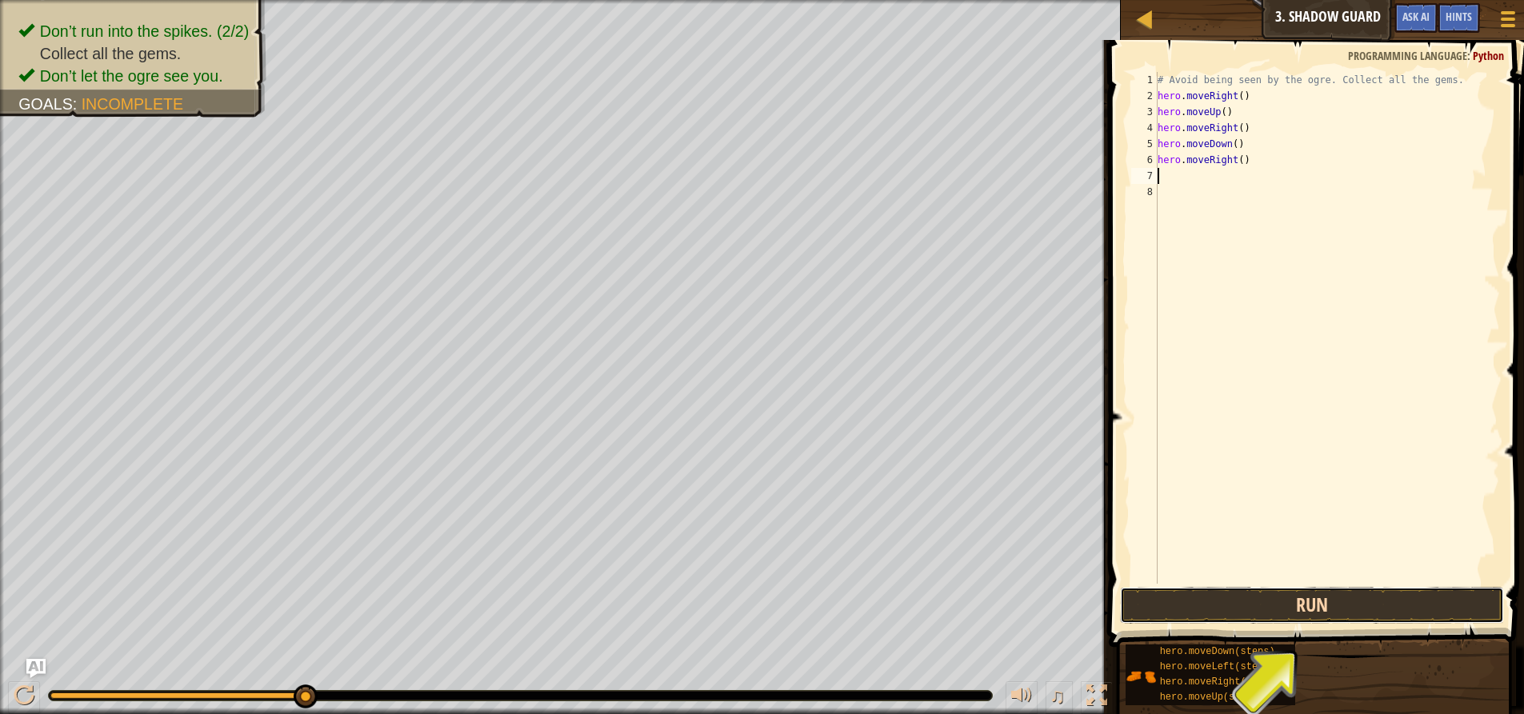
click at [1259, 601] on button "Run" at bounding box center [1312, 605] width 384 height 37
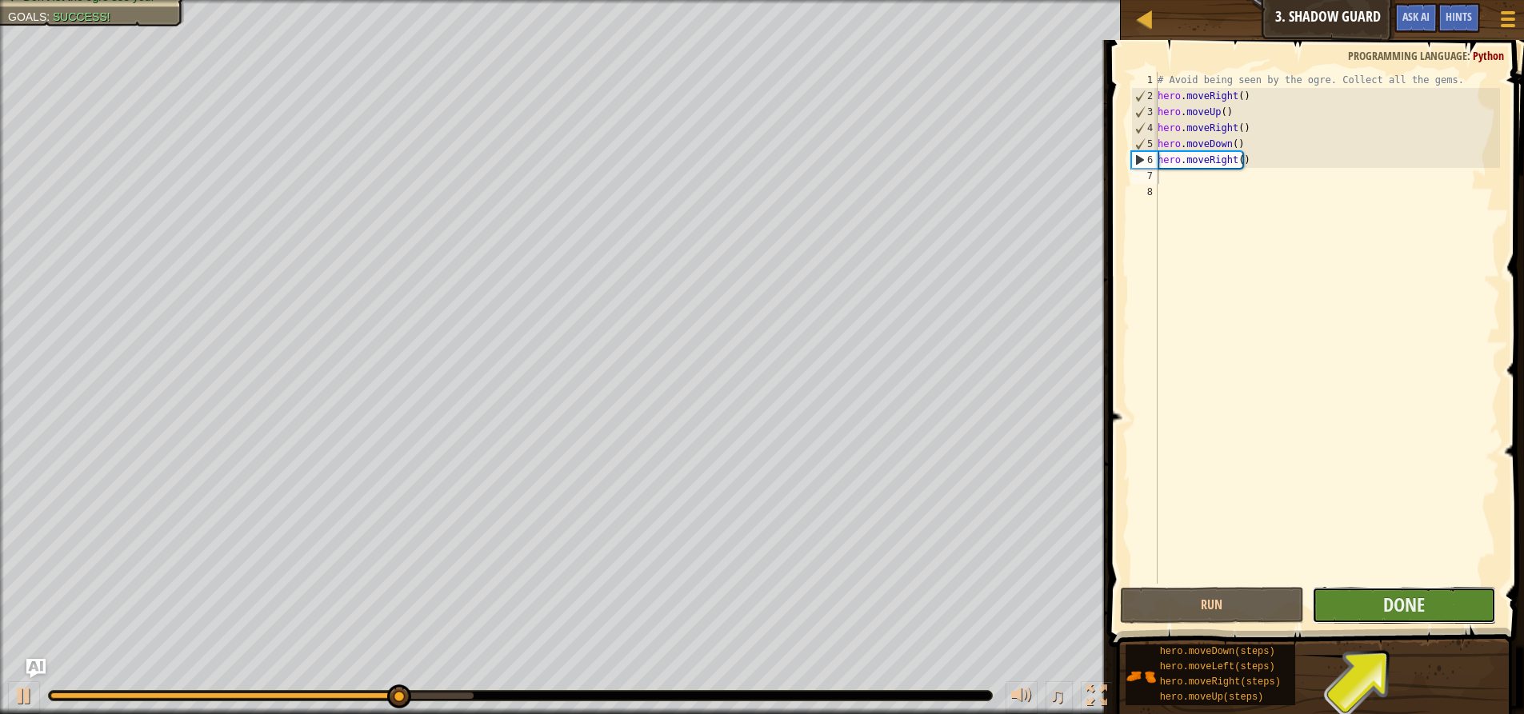
click at [1345, 596] on button "Done" at bounding box center [1404, 605] width 184 height 37
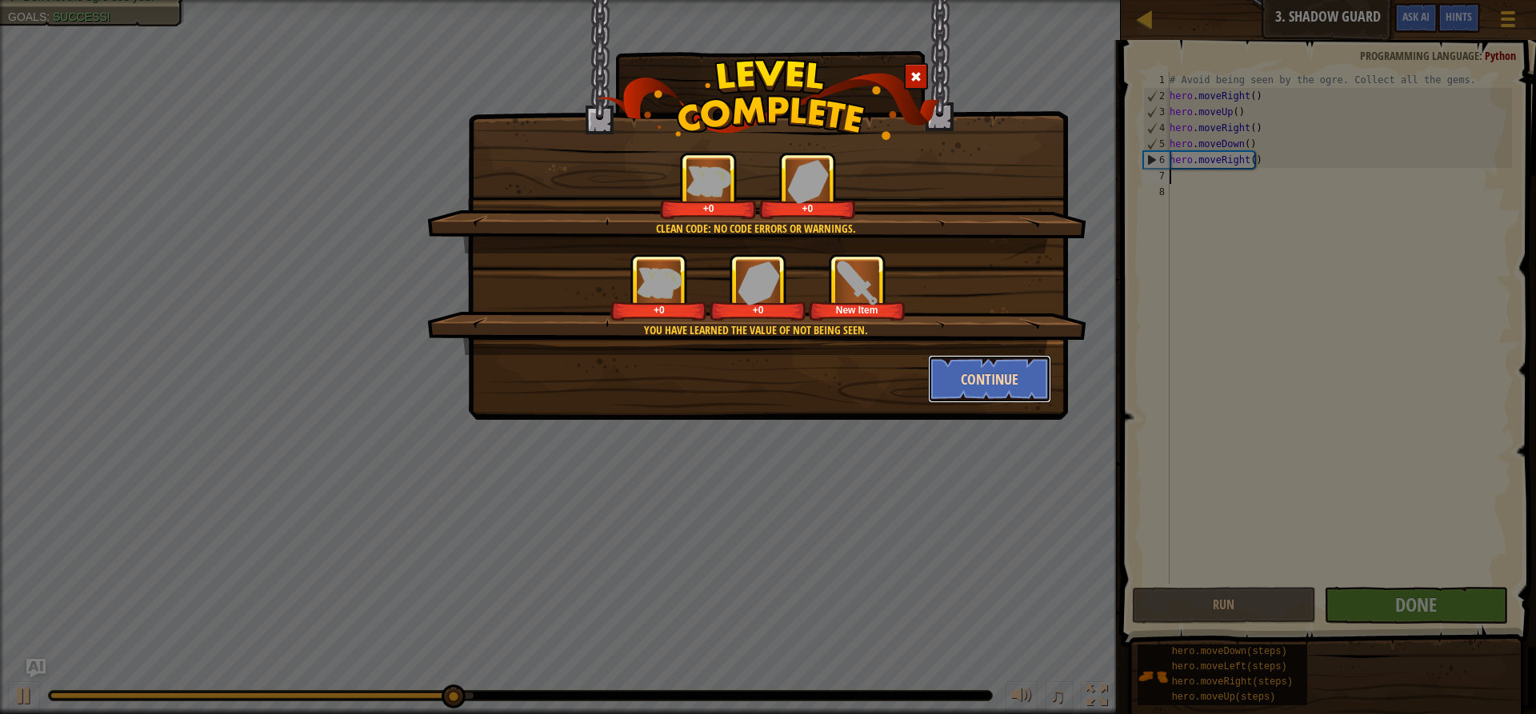
click at [1005, 398] on button "Continue" at bounding box center [990, 379] width 124 height 48
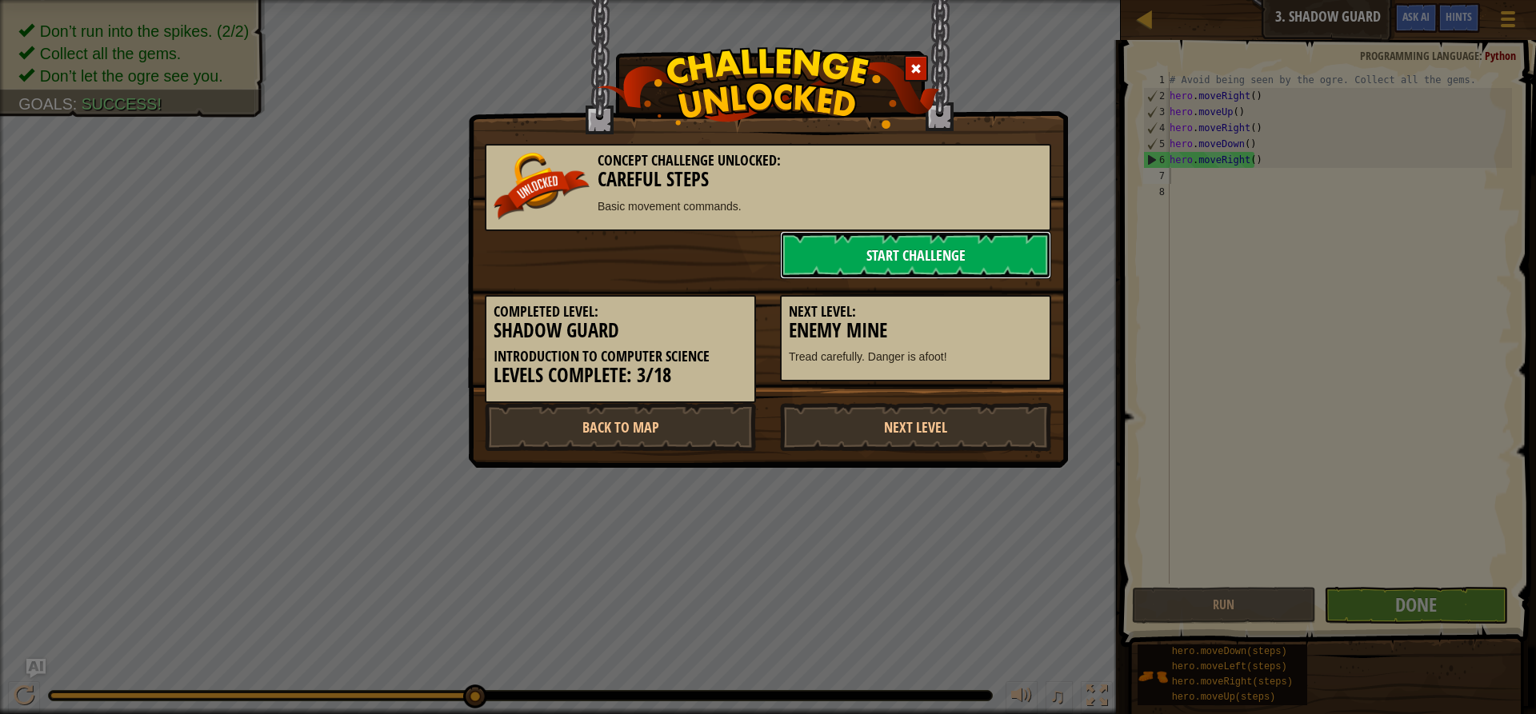
click at [884, 236] on link "Start Challenge" at bounding box center [915, 255] width 271 height 48
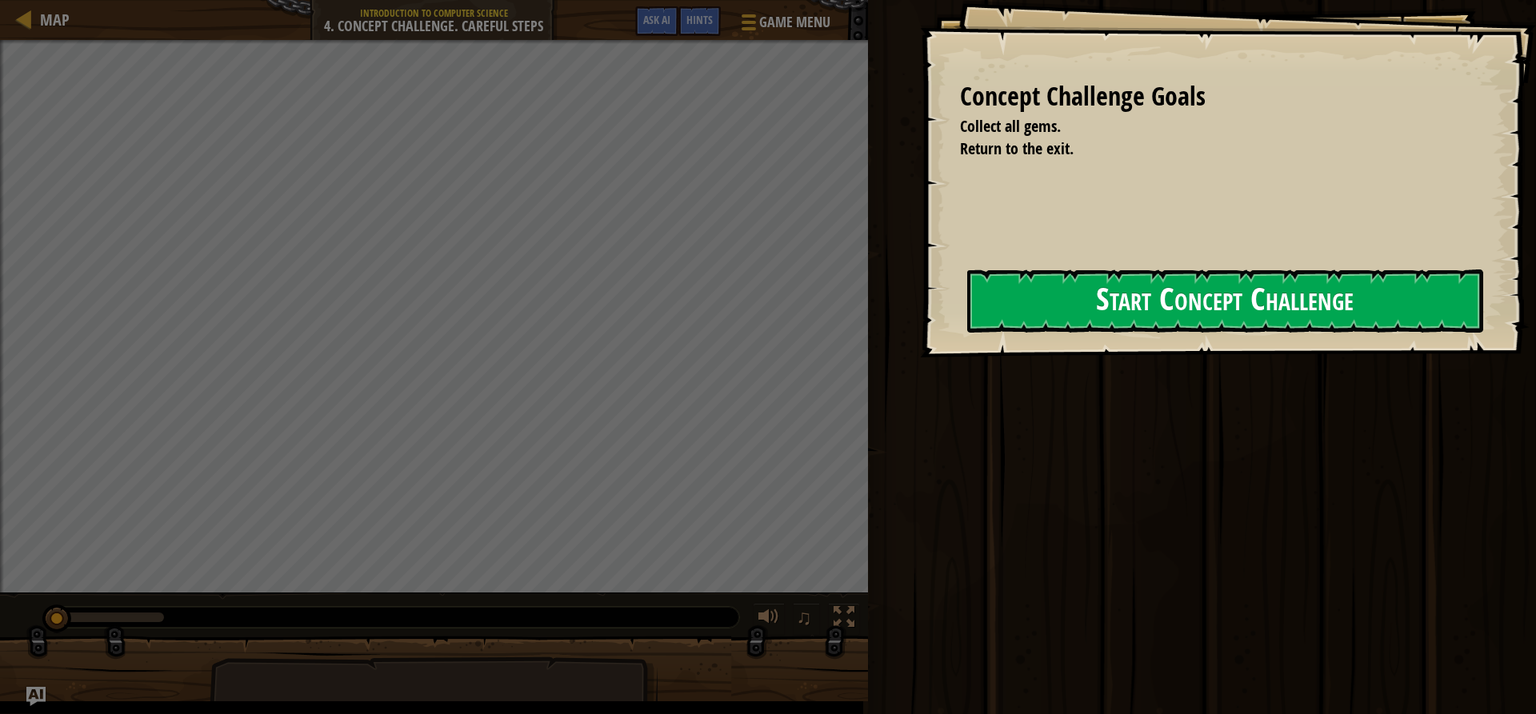
click at [967, 333] on button "Start Concept Challenge" at bounding box center [1225, 301] width 516 height 63
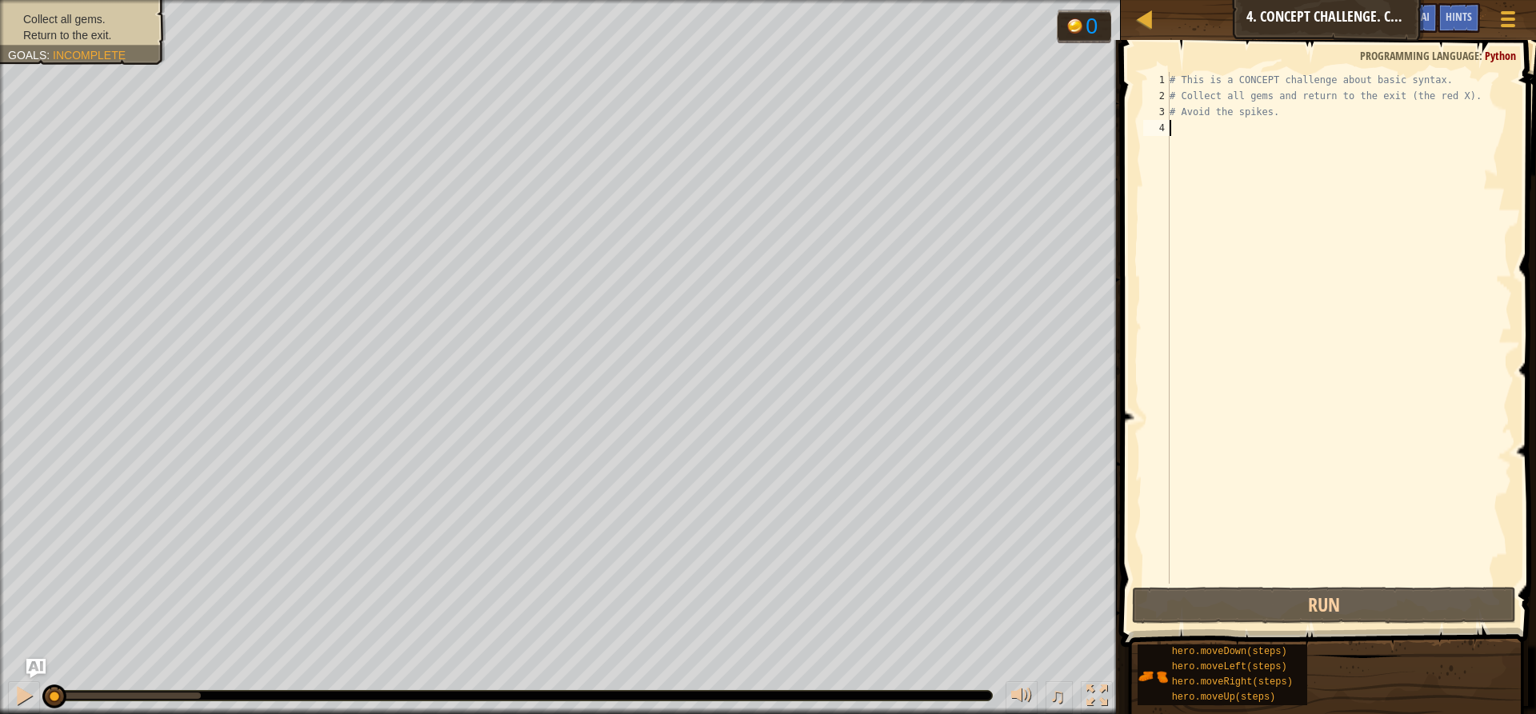
click at [1227, 297] on div "# This is a CONCEPT challenge about basic syntax. # Collect all gems and return…" at bounding box center [1465, 344] width 598 height 544
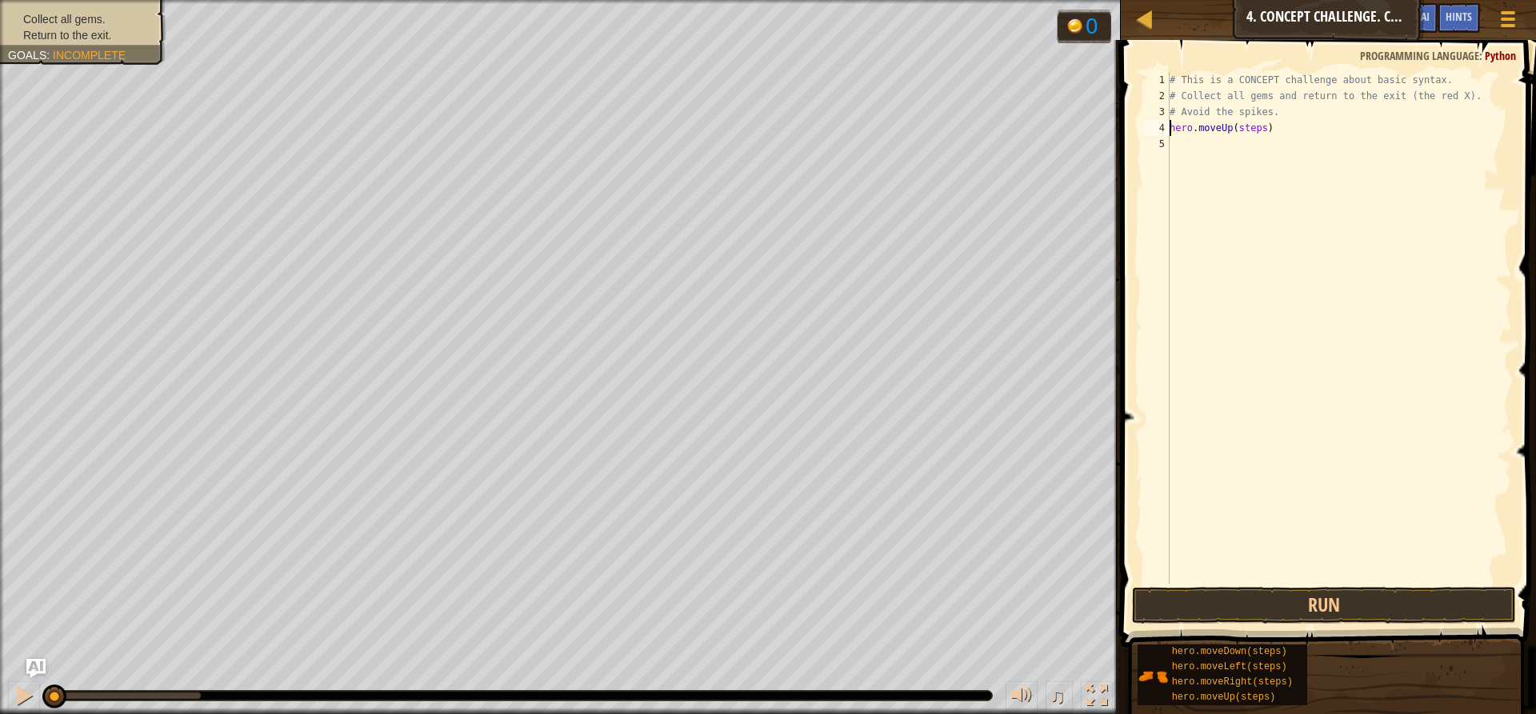
click at [1255, 133] on div "# This is a CONCEPT challenge about basic syntax. # Collect all gems and return…" at bounding box center [1339, 344] width 346 height 544
click at [1259, 130] on div "# This is a CONCEPT challenge about basic syntax. # Collect all gems and return…" at bounding box center [1339, 344] width 346 height 544
type textarea "hero.moveUp()"
click at [1177, 148] on div "# This is a CONCEPT challenge about basic syntax. # Collect all gems and return…" at bounding box center [1339, 344] width 346 height 544
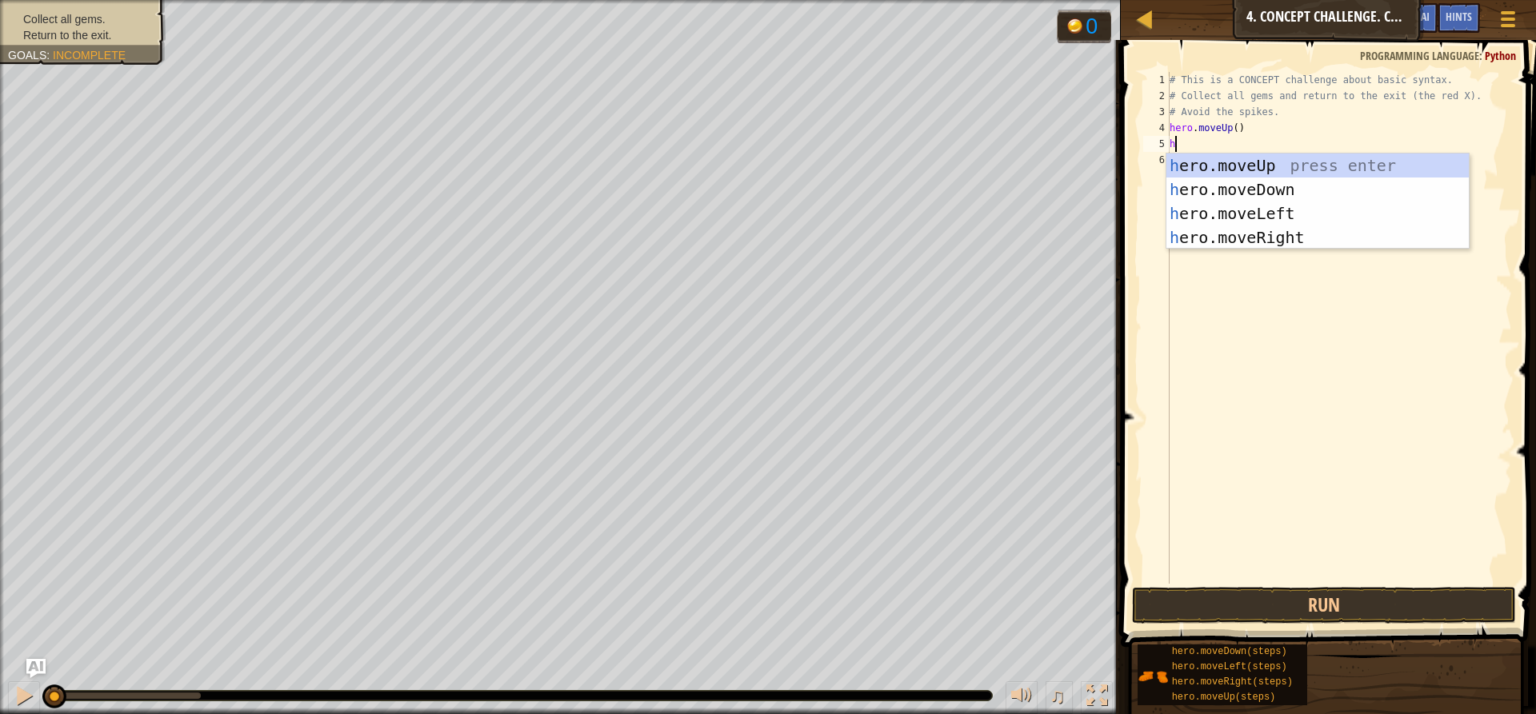
scroll to position [7, 0]
type textarea "hero"
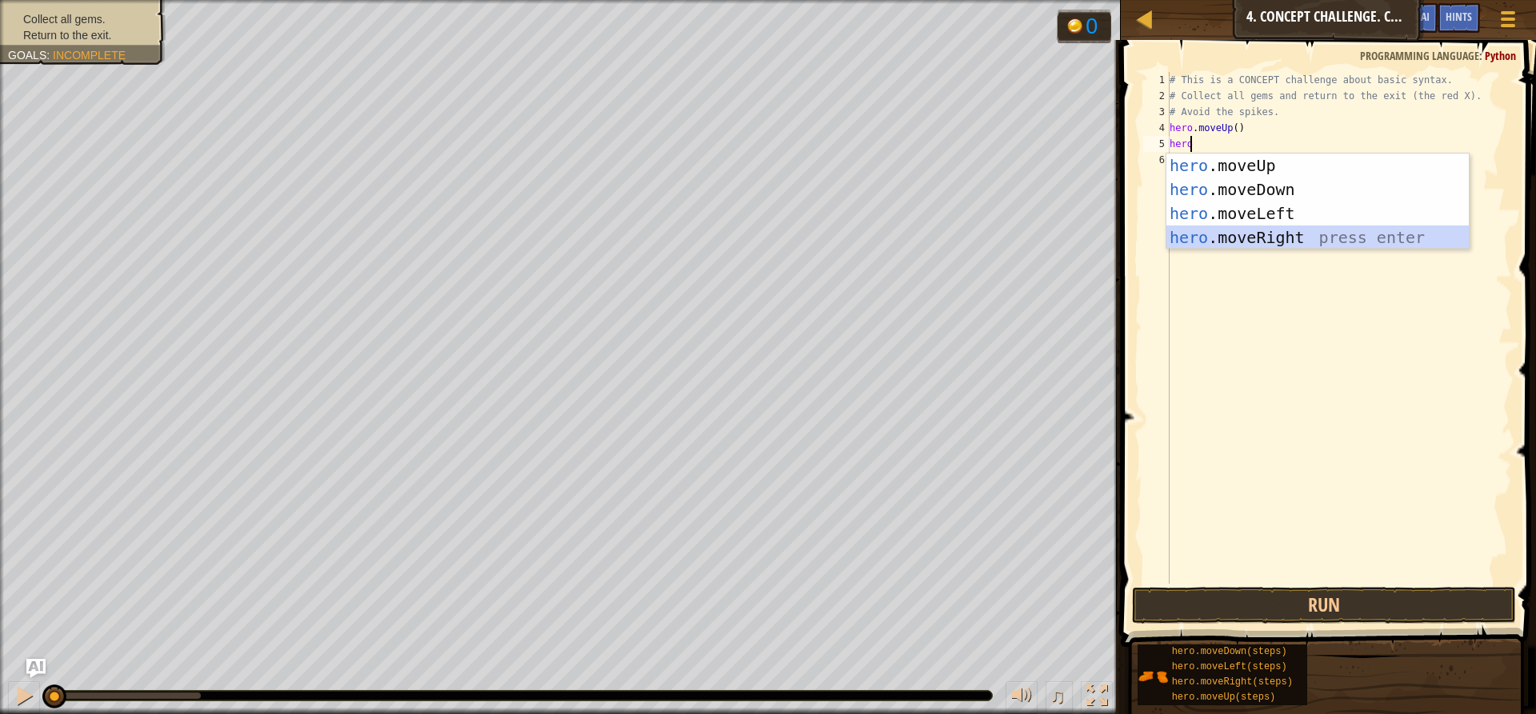
click at [1246, 241] on div "hero .moveUp press enter hero .moveDown press enter hero .moveLeft press enter …" at bounding box center [1317, 226] width 302 height 144
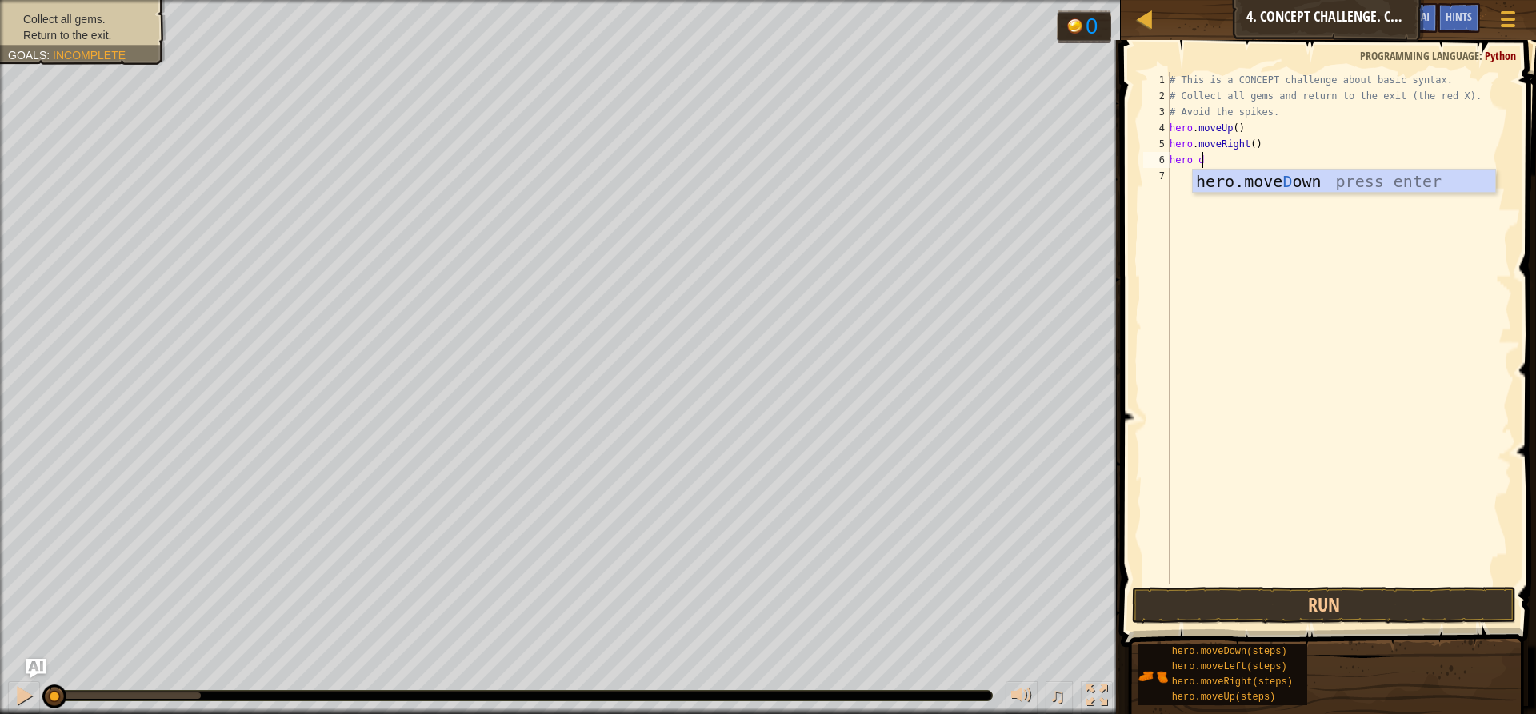
scroll to position [7, 2]
click at [1193, 162] on div "# This is a CONCEPT challenge about basic syntax. # Collect all gems and return…" at bounding box center [1339, 344] width 346 height 544
type textarea "hero"
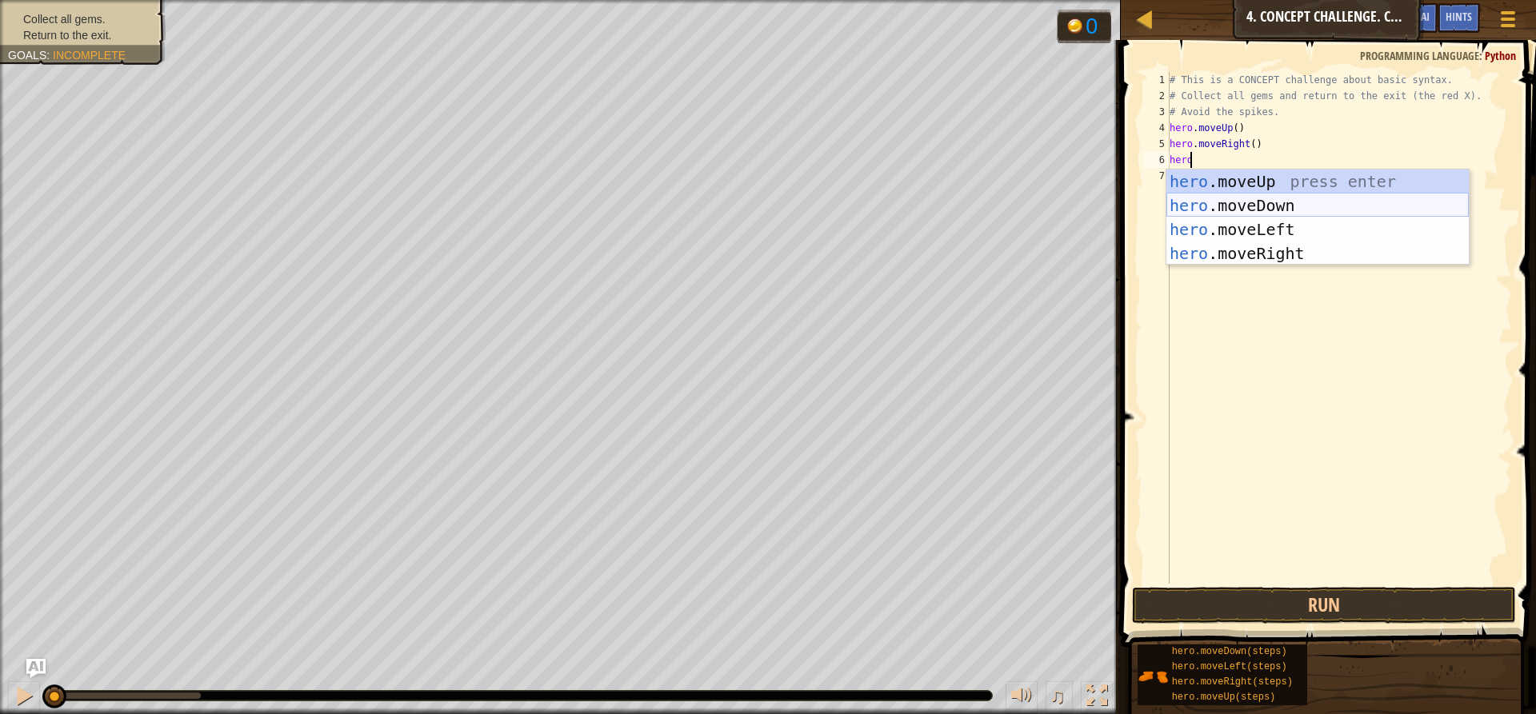
click at [1243, 209] on div "hero .moveUp press enter hero .moveDown press enter hero .moveLeft press enter …" at bounding box center [1317, 242] width 302 height 144
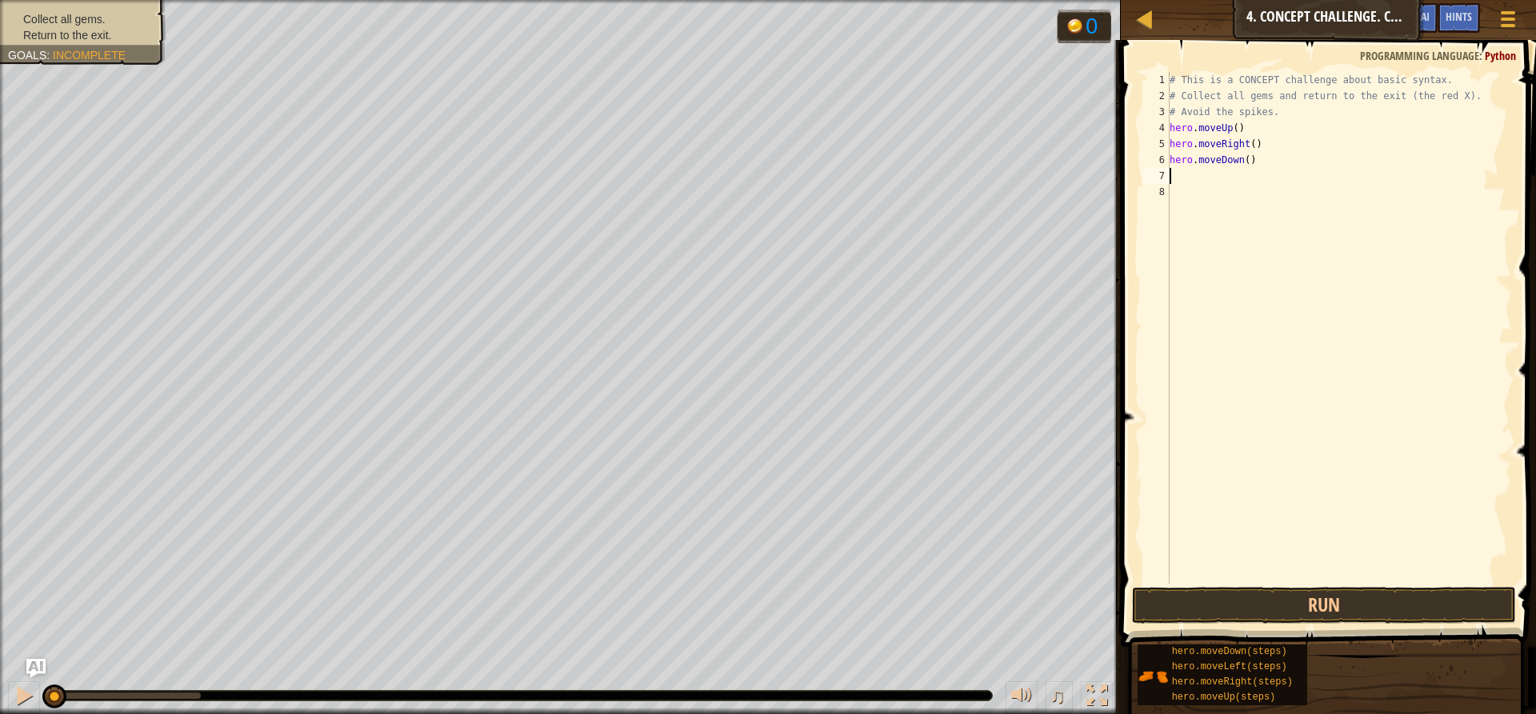
scroll to position [7, 0]
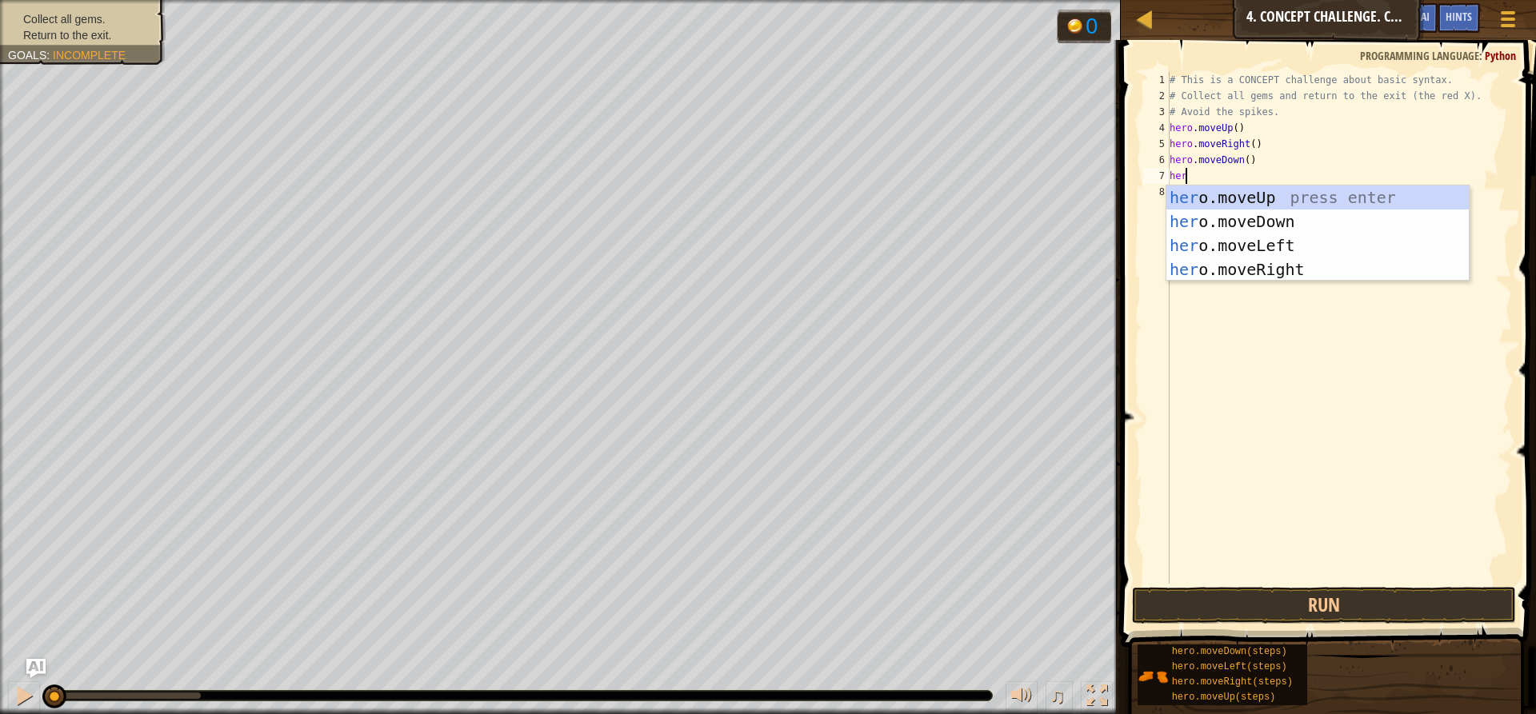
type textarea "hero"
click at [1282, 200] on div "hero .moveUp press enter hero .moveDown press enter hero .moveLeft press enter …" at bounding box center [1317, 258] width 302 height 144
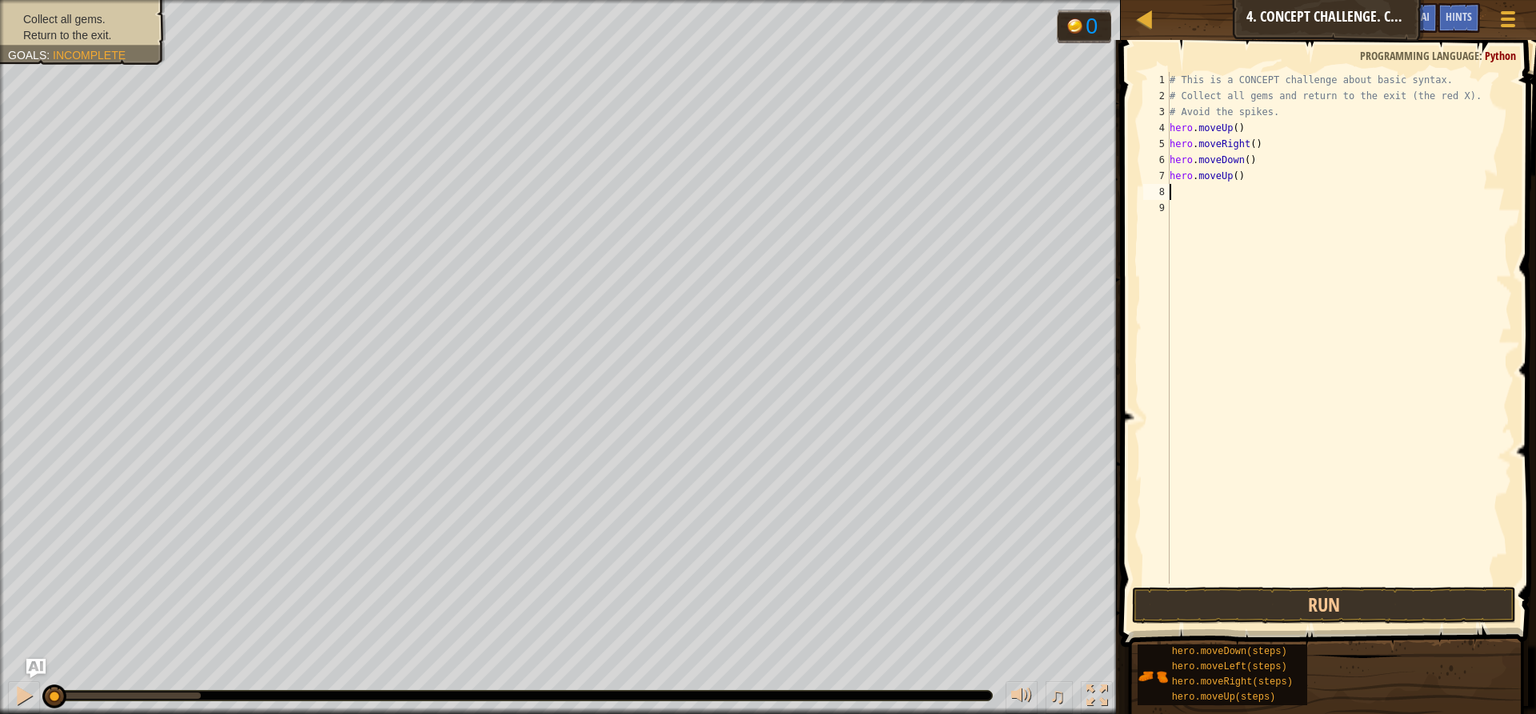
click at [1240, 162] on div "# This is a CONCEPT challenge about basic syntax. # Collect all gems and return…" at bounding box center [1339, 344] width 346 height 544
click at [1242, 161] on div "# This is a CONCEPT challenge about basic syntax. # Collect all gems and return…" at bounding box center [1339, 344] width 346 height 544
type textarea "hero.moveDown(2)"
click at [1172, 190] on div "# This is a CONCEPT challenge about basic syntax. # Collect all gems and return…" at bounding box center [1339, 344] width 346 height 544
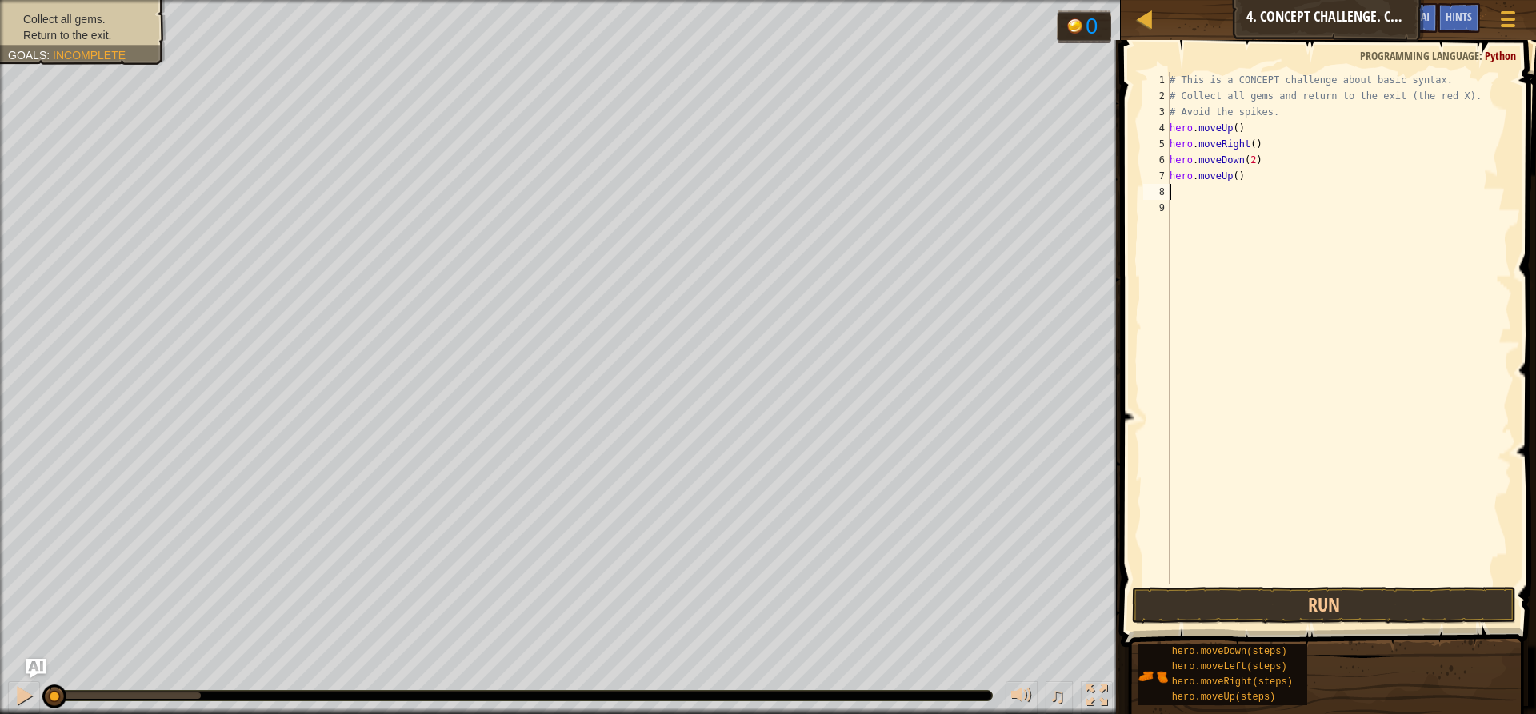
scroll to position [7, 0]
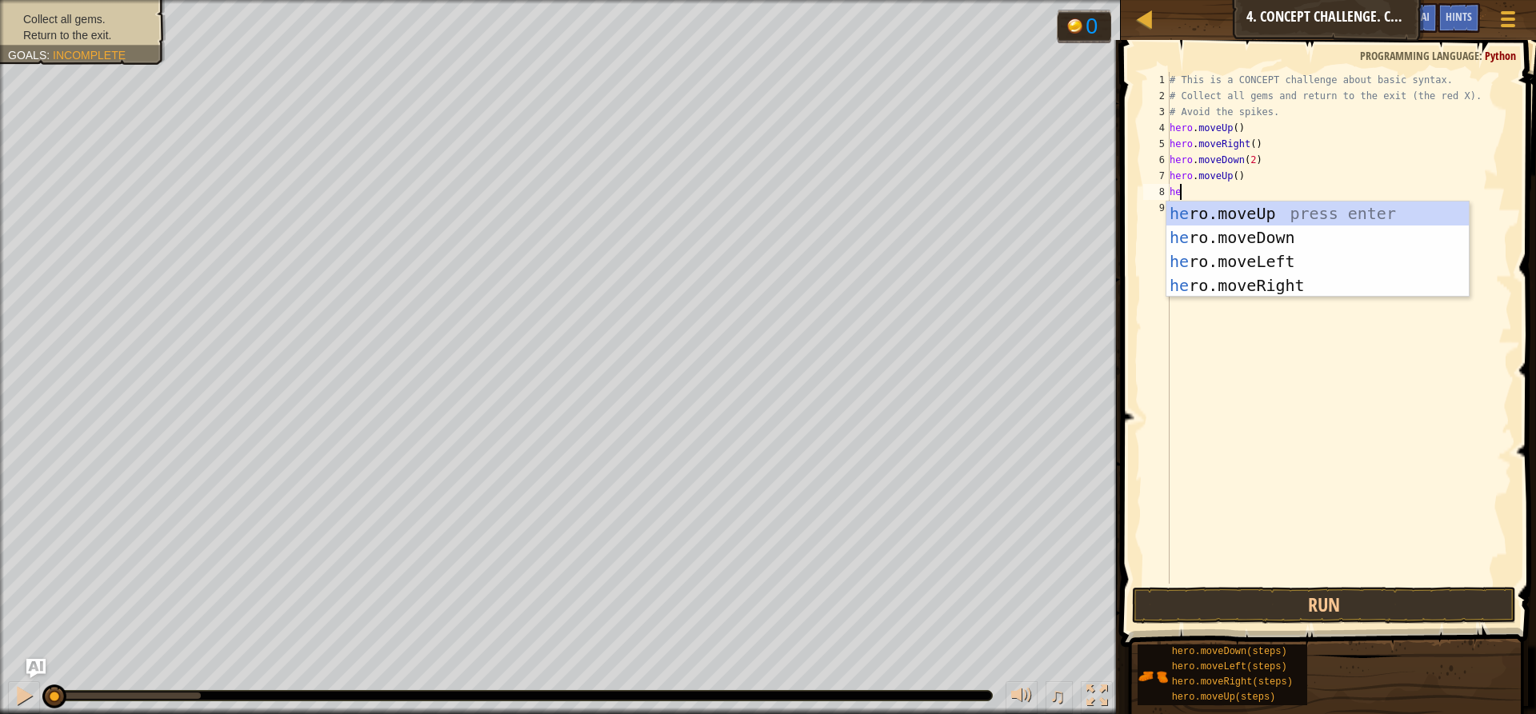
type textarea "hero"
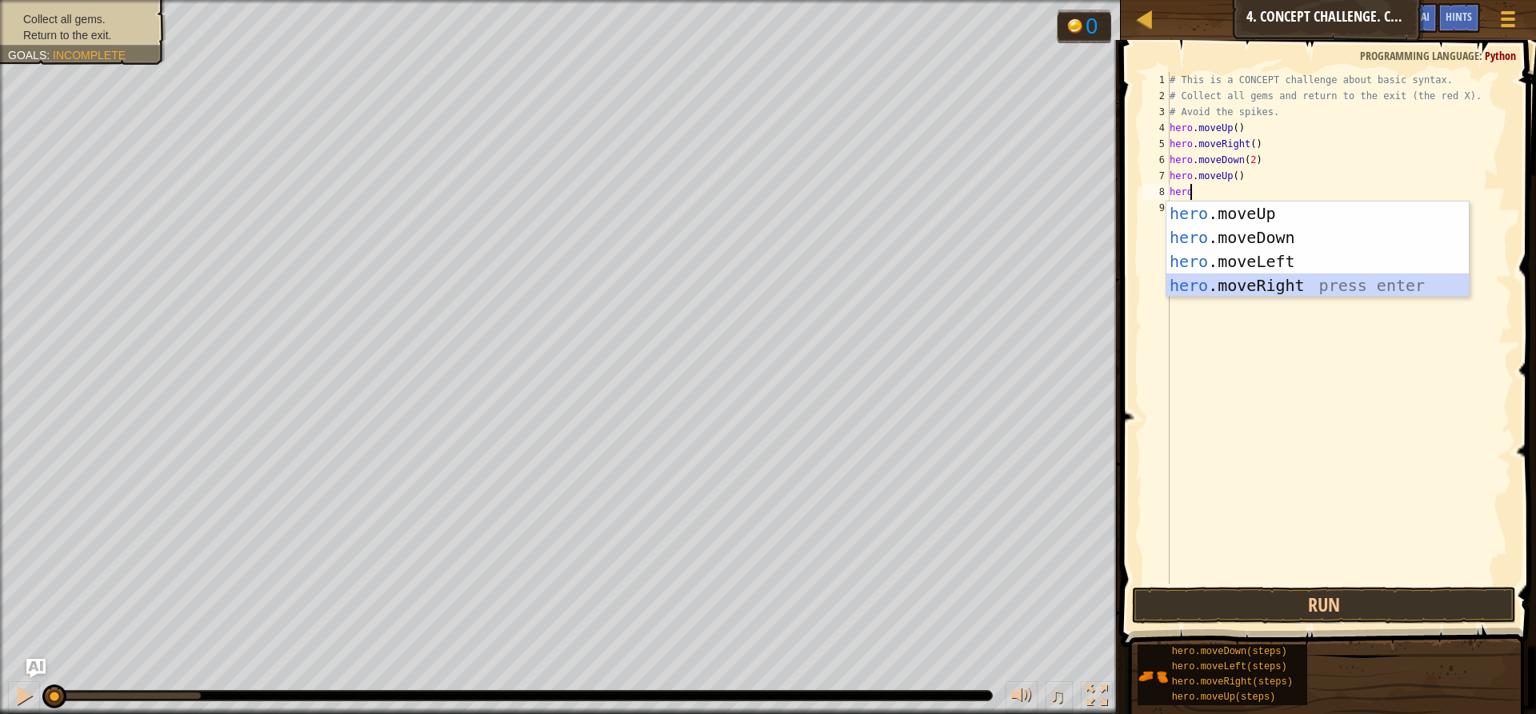
click at [1224, 286] on div "hero .moveUp press enter hero .moveDown press enter hero .moveLeft press enter …" at bounding box center [1317, 274] width 302 height 144
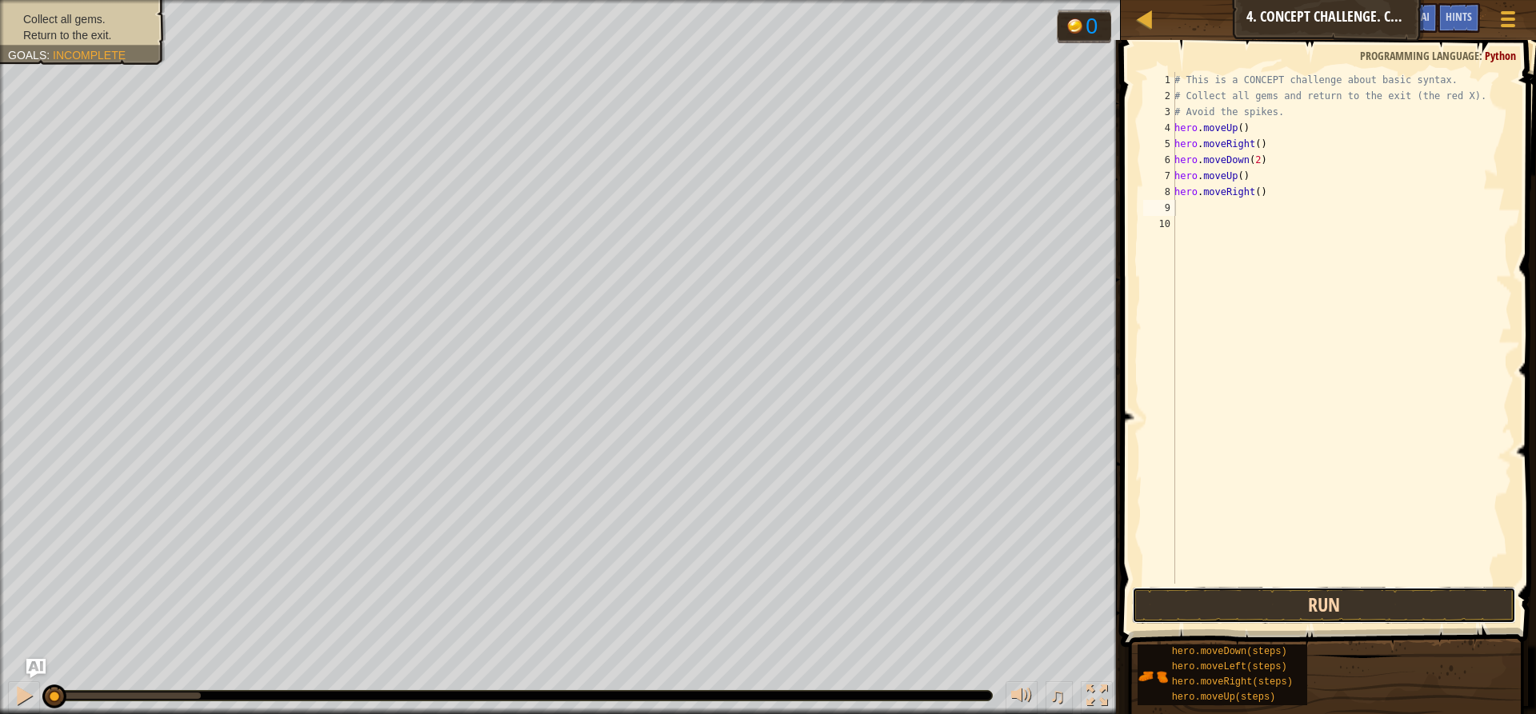
click at [1225, 597] on button "Run" at bounding box center [1324, 605] width 384 height 37
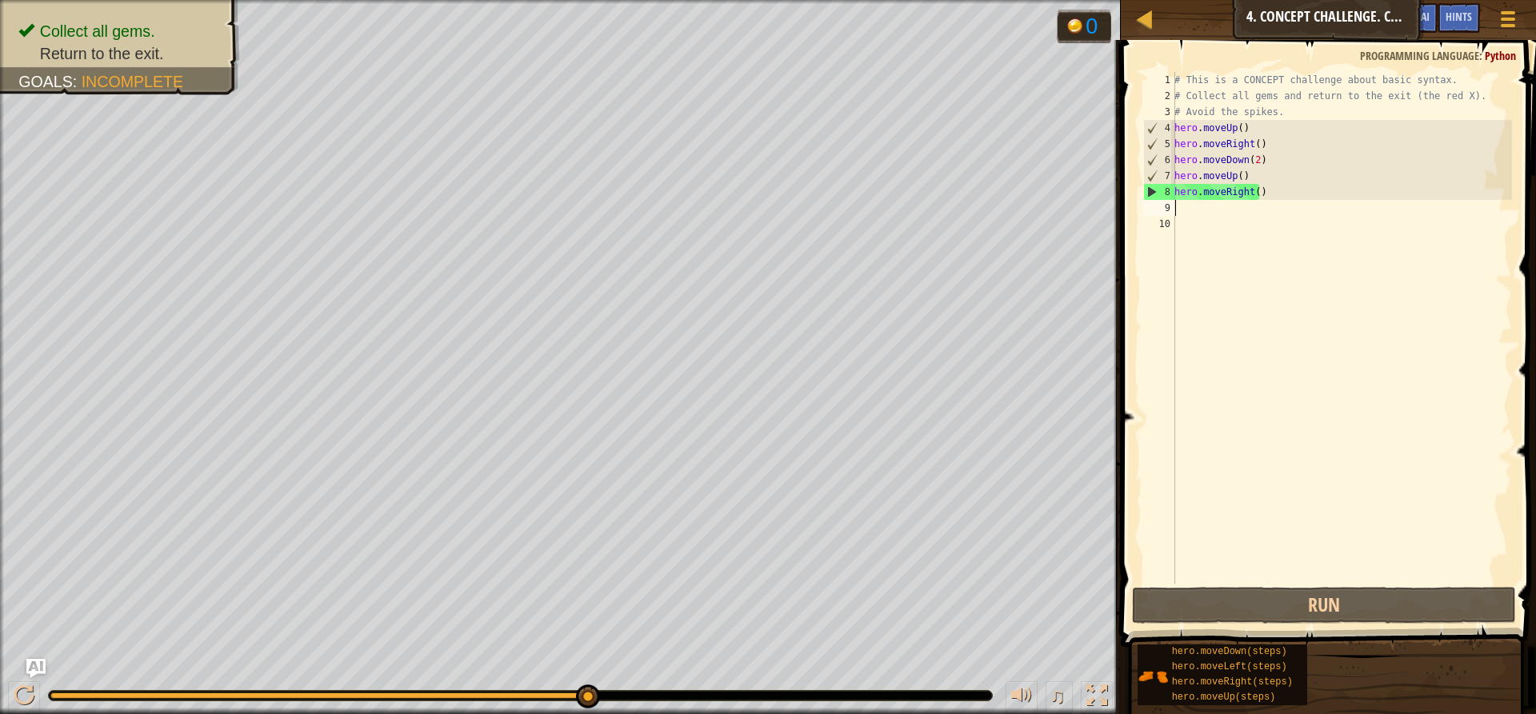
click at [1195, 208] on div "# This is a CONCEPT challenge about basic syntax. # Collect all gems and return…" at bounding box center [1341, 344] width 341 height 544
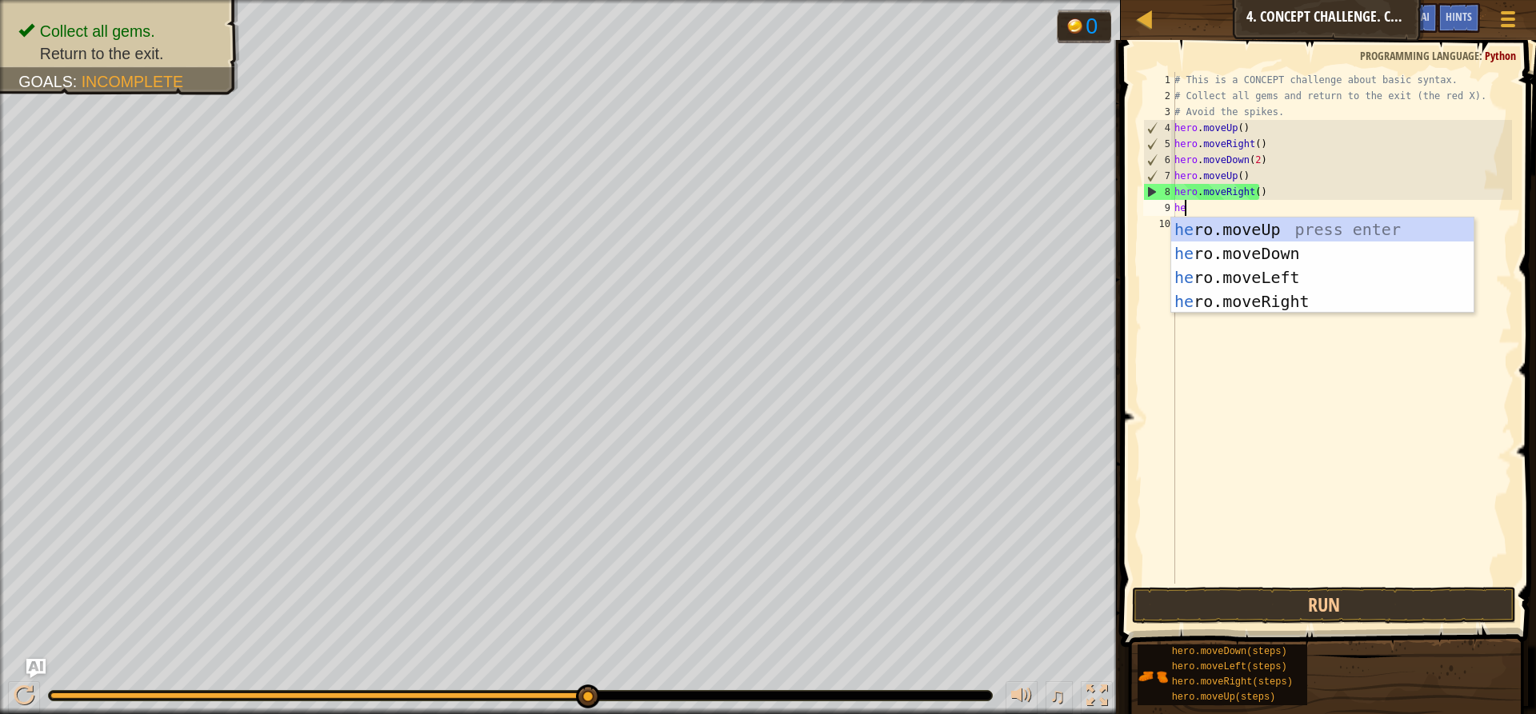
type textarea "hero"
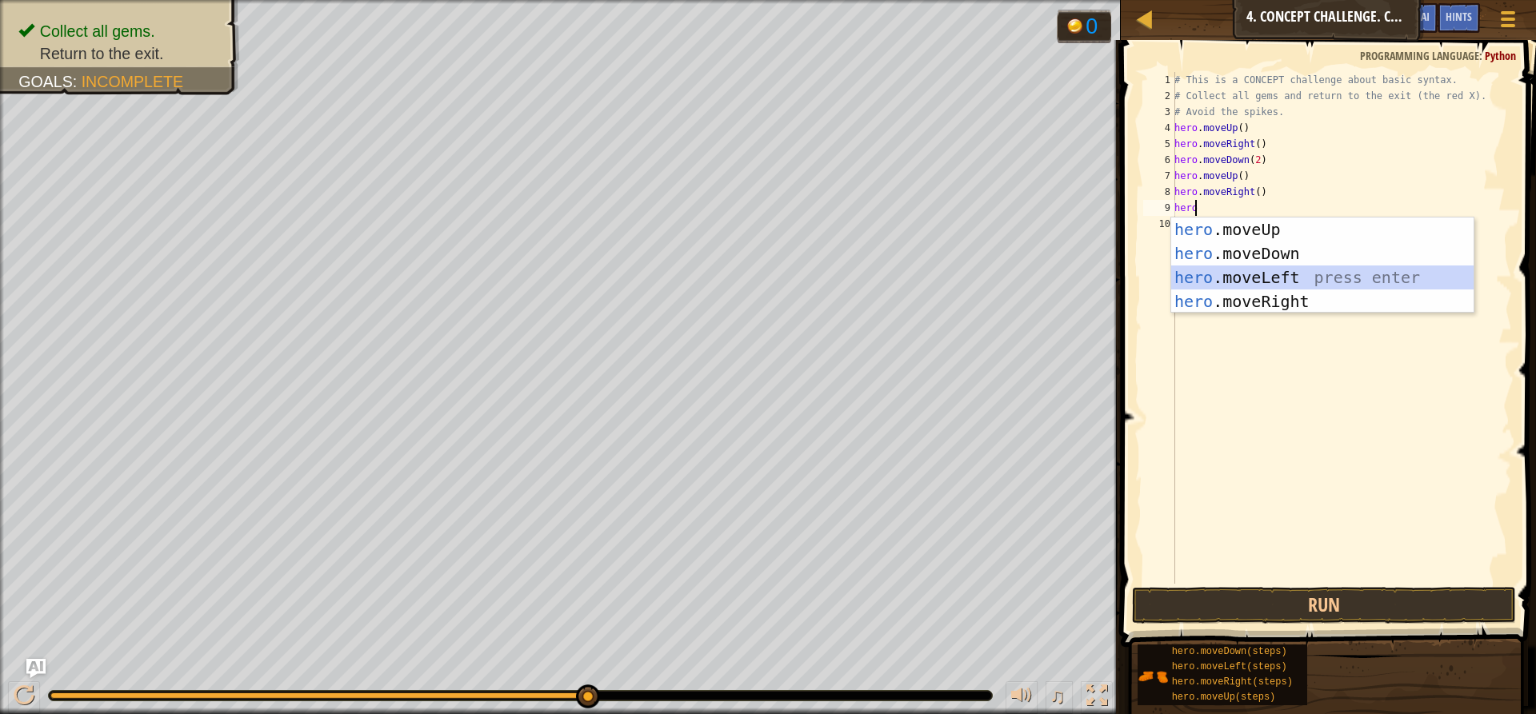
click at [1265, 288] on div "hero .moveUp press enter hero .moveDown press enter hero .moveLeft press enter …" at bounding box center [1322, 290] width 302 height 144
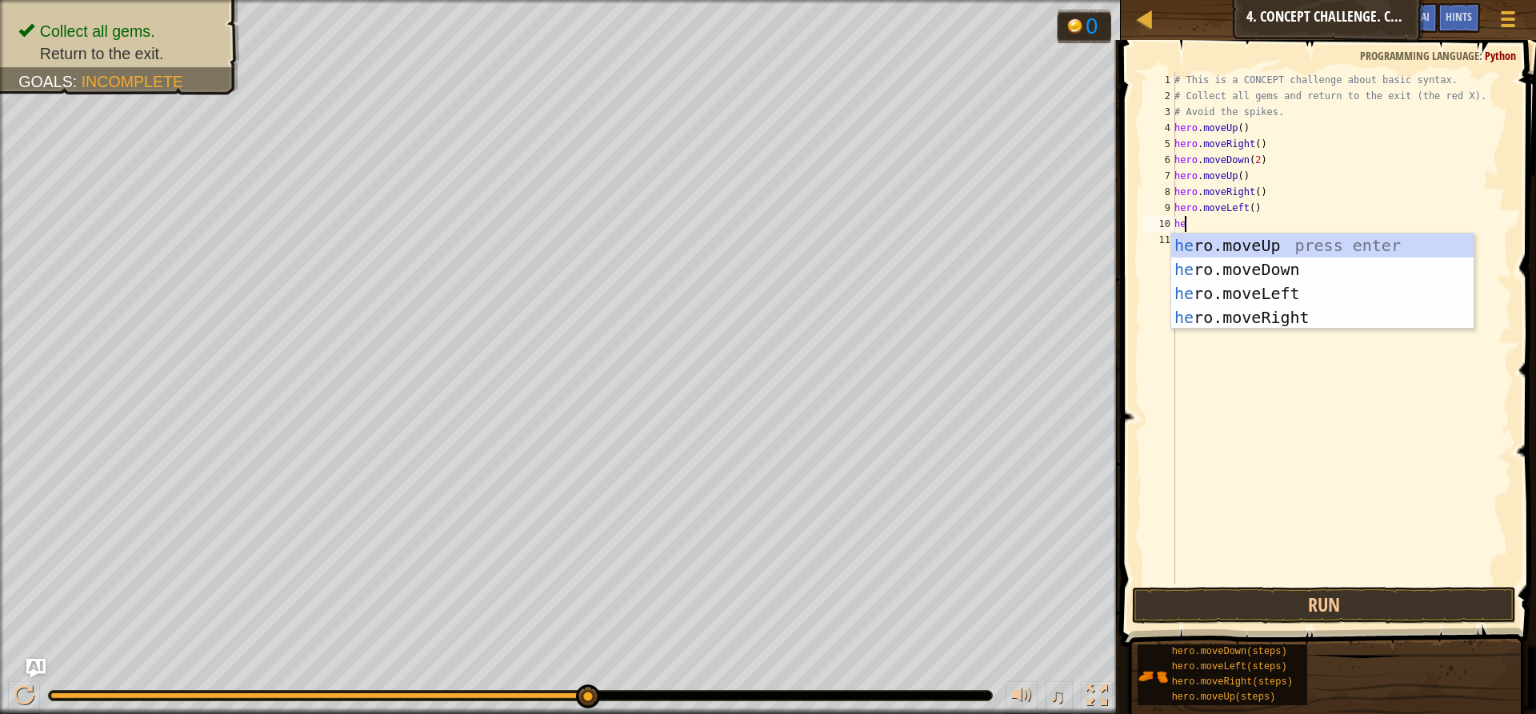
type textarea "her"
click at [1205, 236] on div "her o.moveUp press enter her o.moveDown press enter her o.moveLeft press enter …" at bounding box center [1322, 306] width 302 height 144
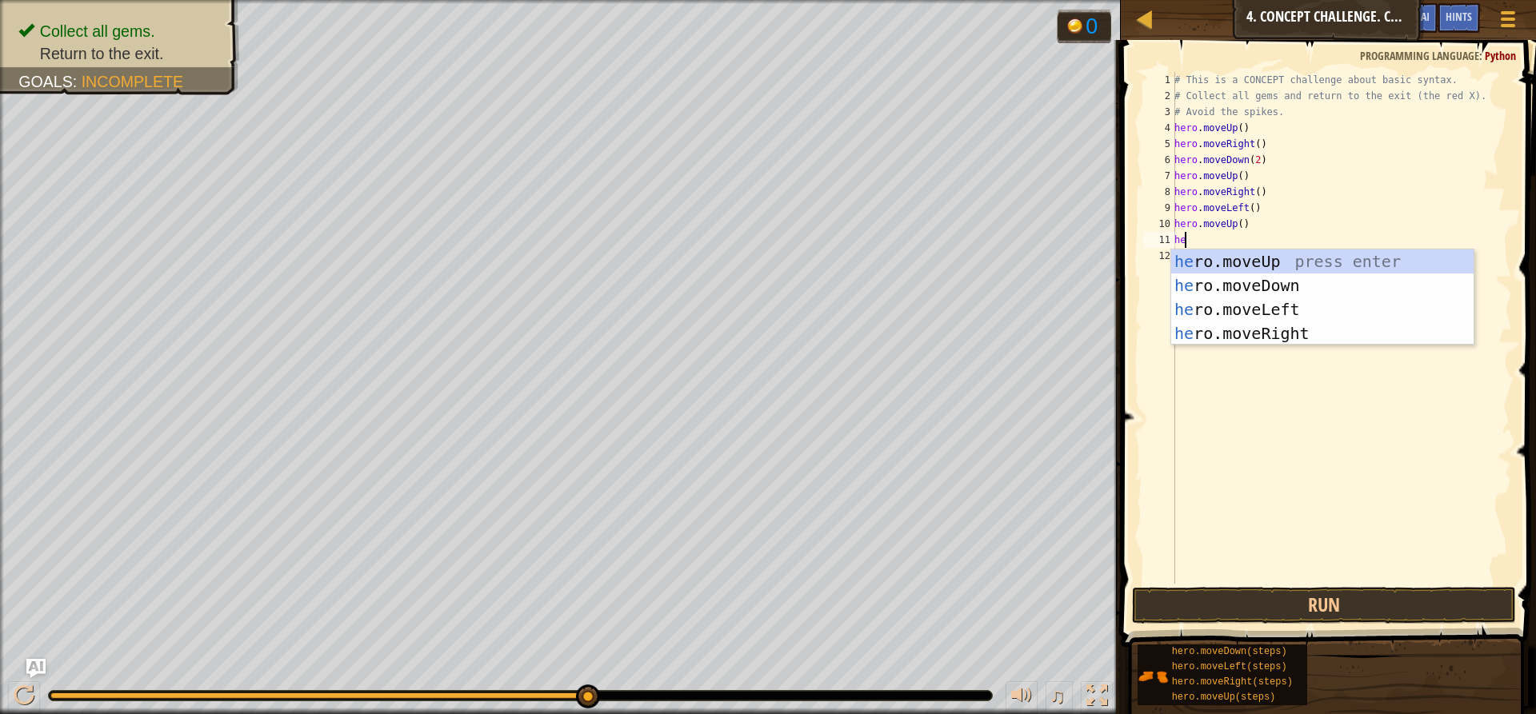
type textarea "her"
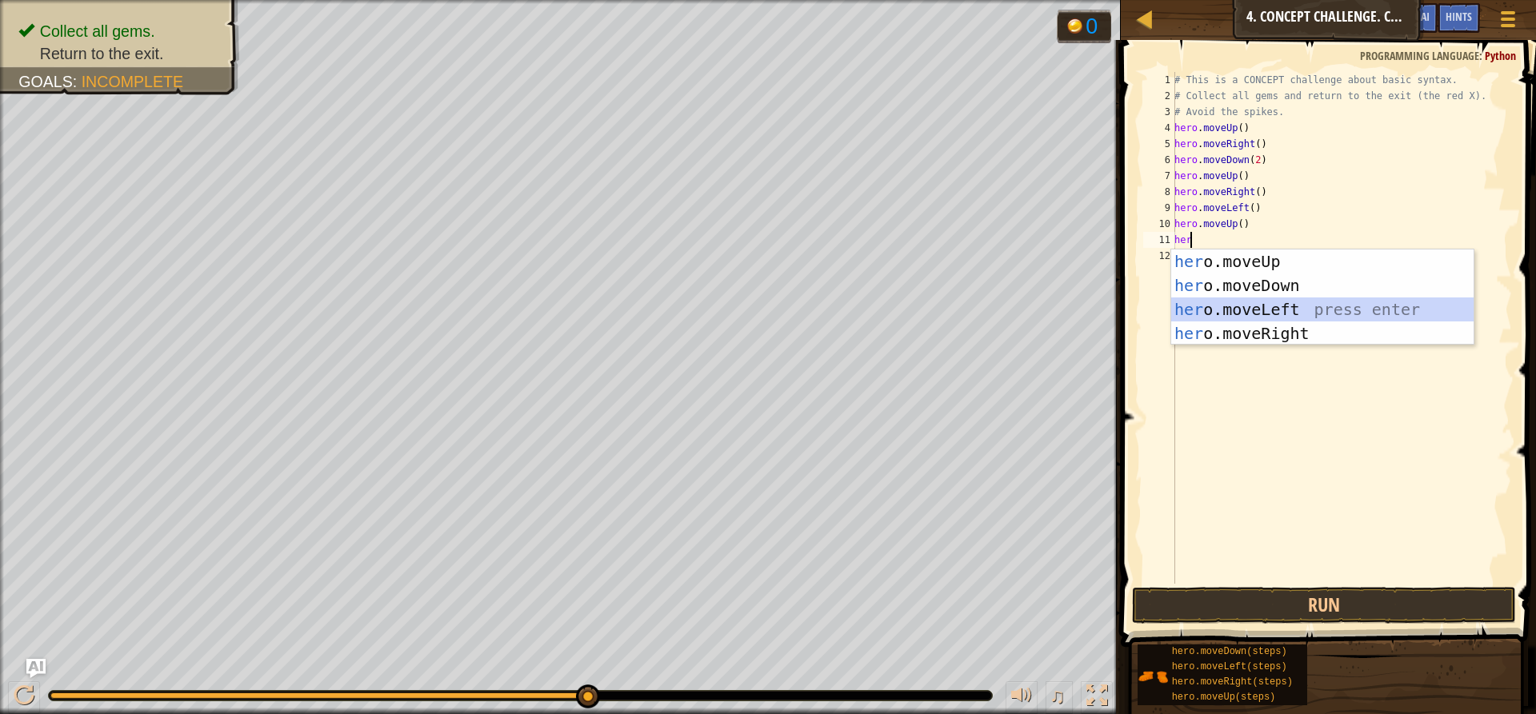
click at [1274, 298] on div "her o.moveUp press enter her o.moveDown press enter her o.moveLeft press enter …" at bounding box center [1322, 322] width 302 height 144
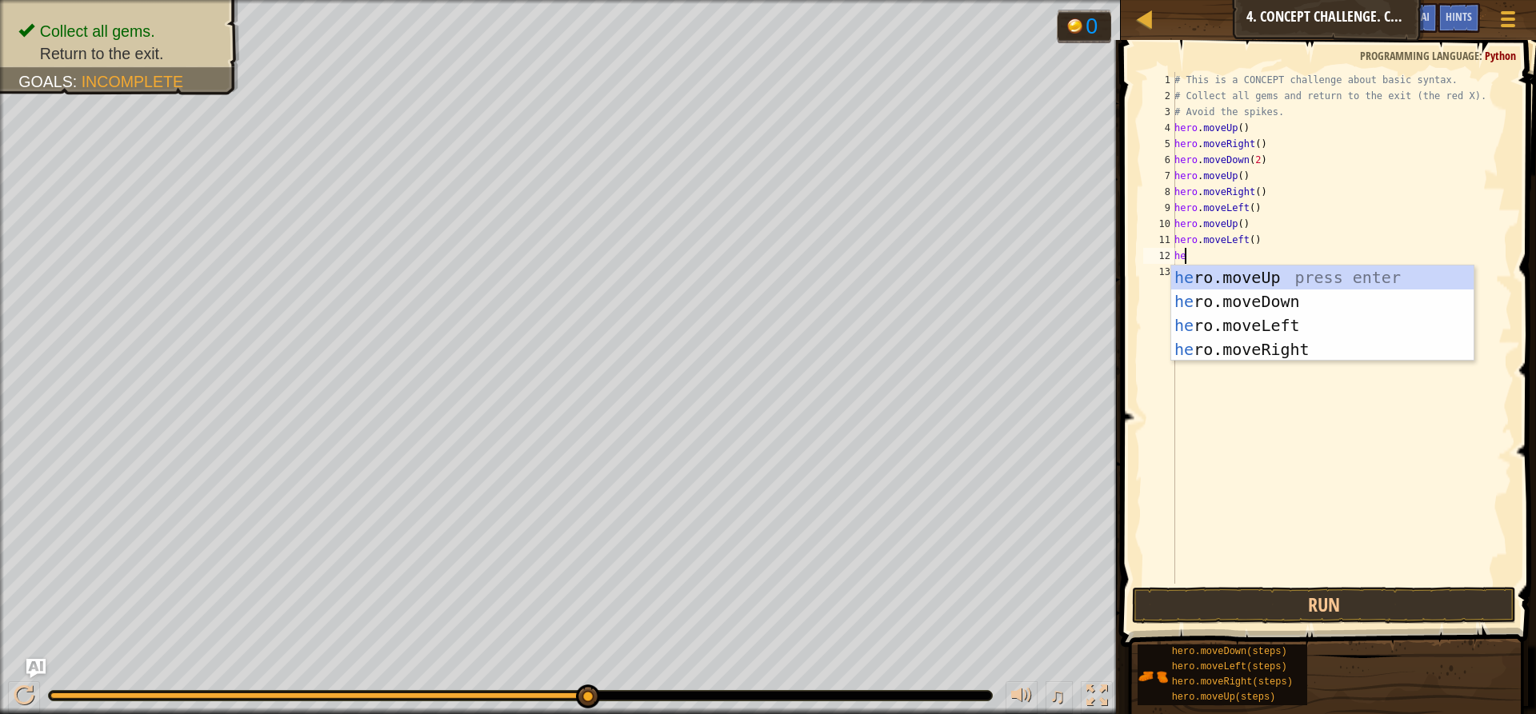
type textarea "her"
click at [1258, 306] on div "her o.moveUp press enter her o.moveDown press enter her o.moveLeft press enter …" at bounding box center [1322, 338] width 302 height 144
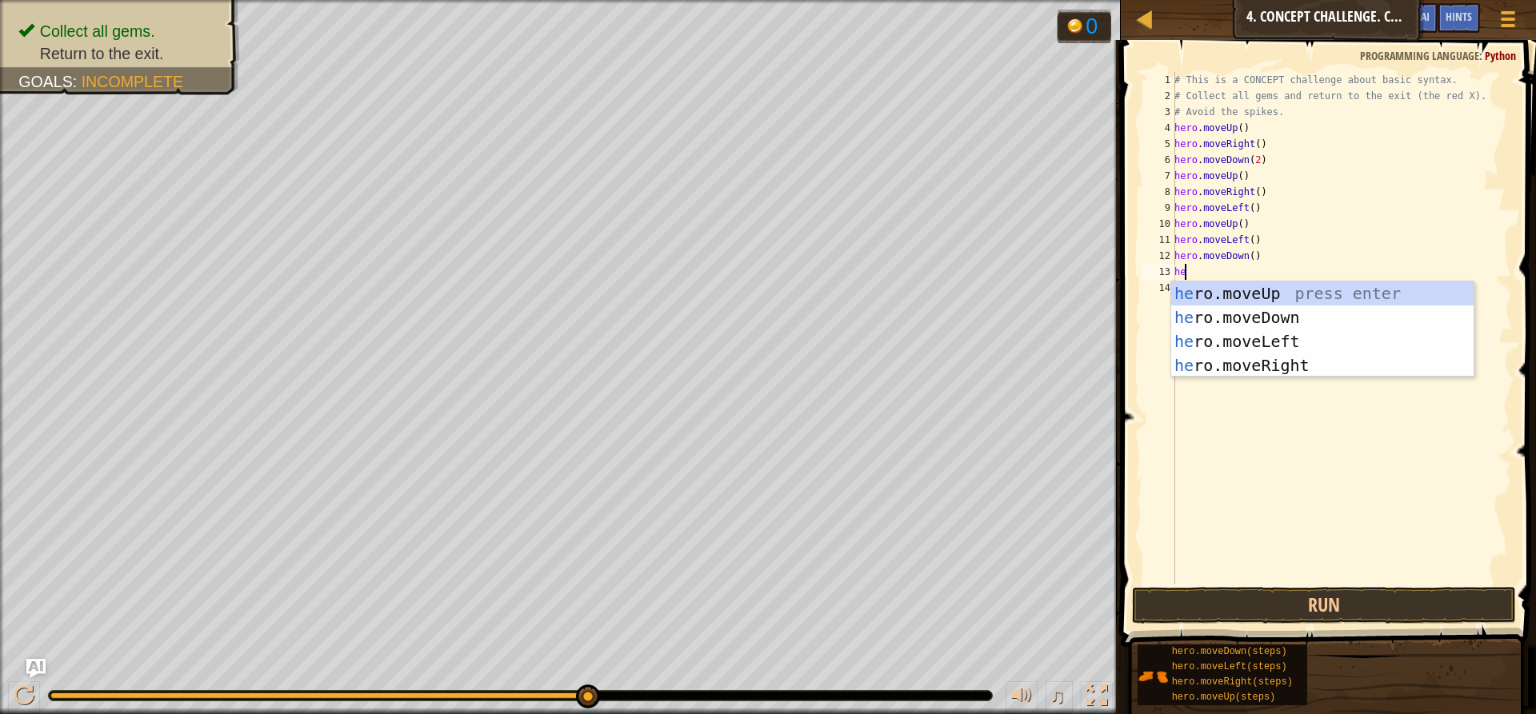
type textarea "her"
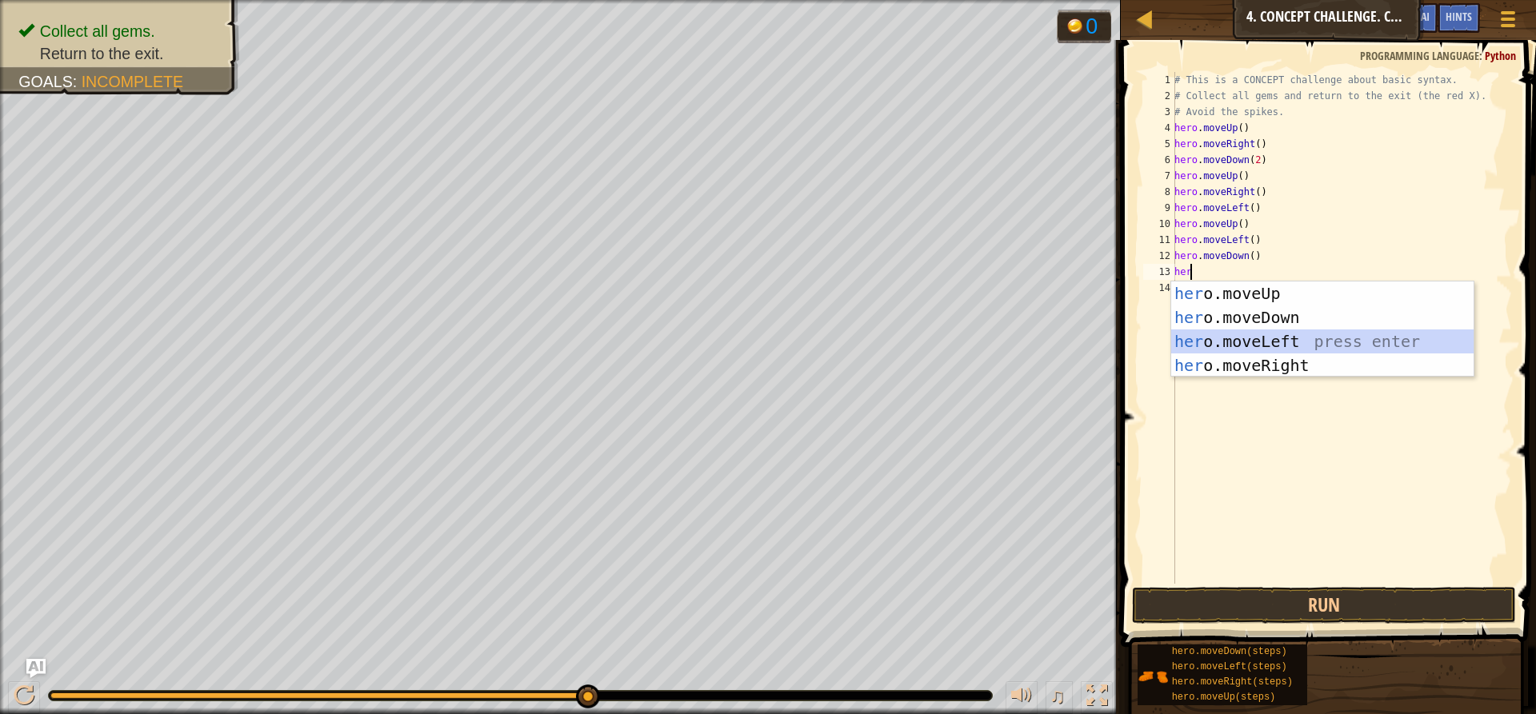
click at [1283, 332] on div "her o.moveUp press enter her o.moveDown press enter her o.moveLeft press enter …" at bounding box center [1322, 354] width 302 height 144
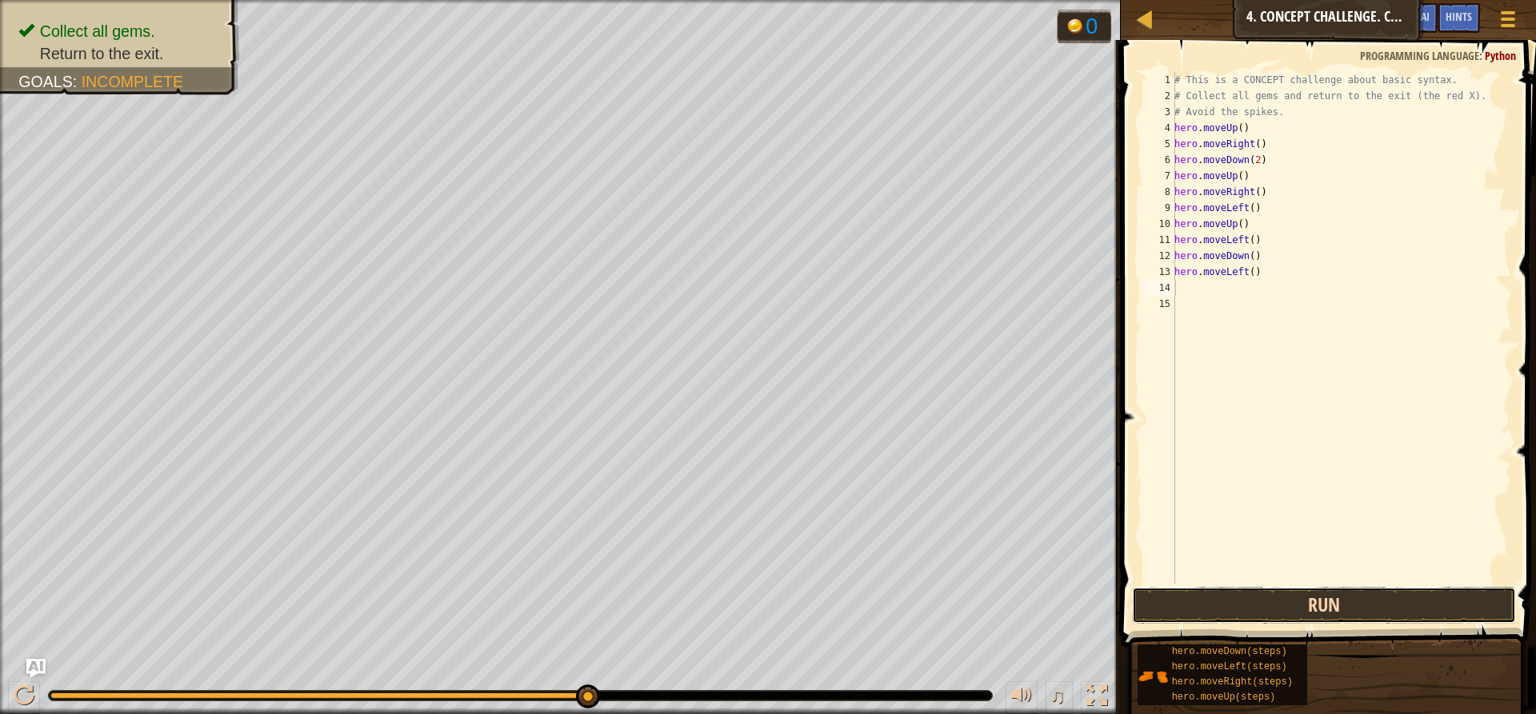
click at [1243, 608] on button "Run" at bounding box center [1324, 605] width 384 height 37
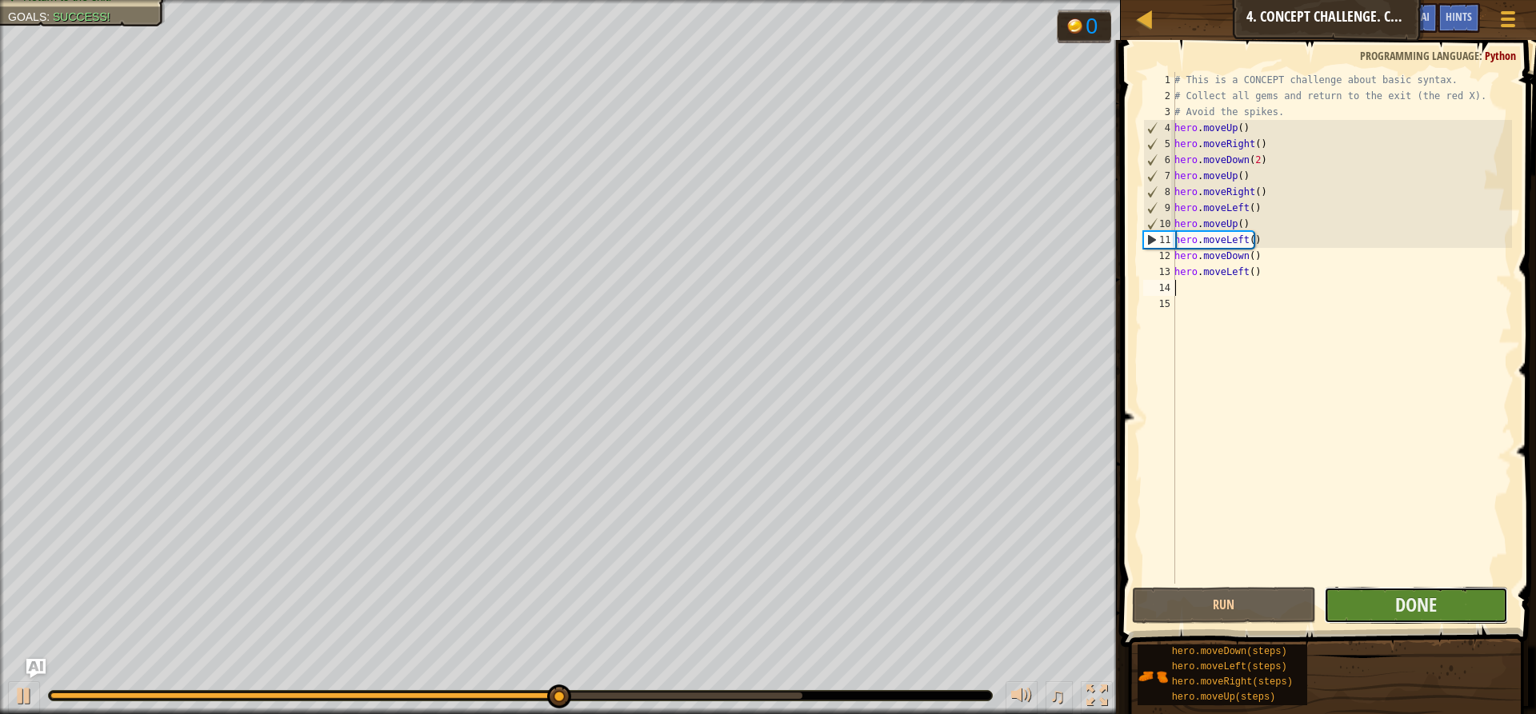
click at [1401, 619] on button "Done" at bounding box center [1416, 605] width 184 height 37
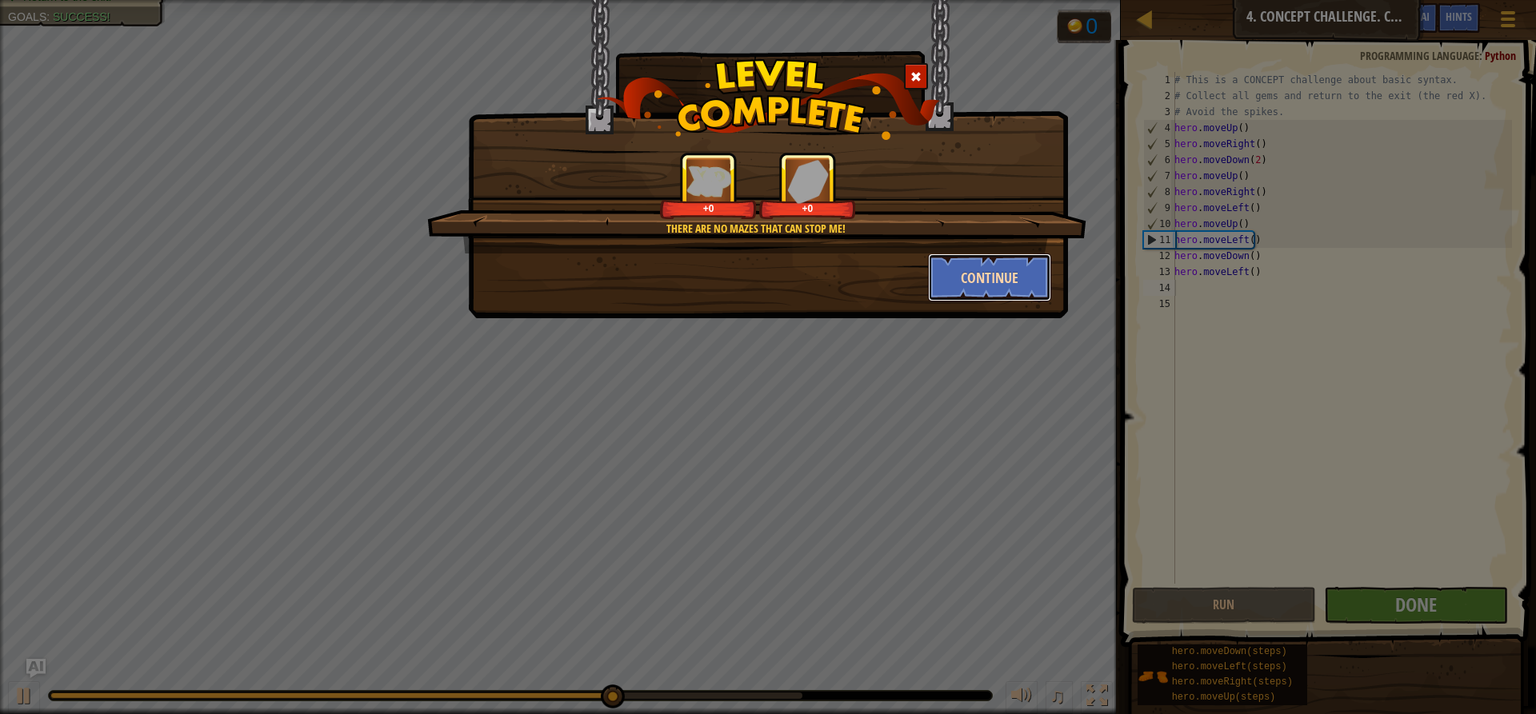
click at [975, 272] on button "Continue" at bounding box center [990, 278] width 124 height 48
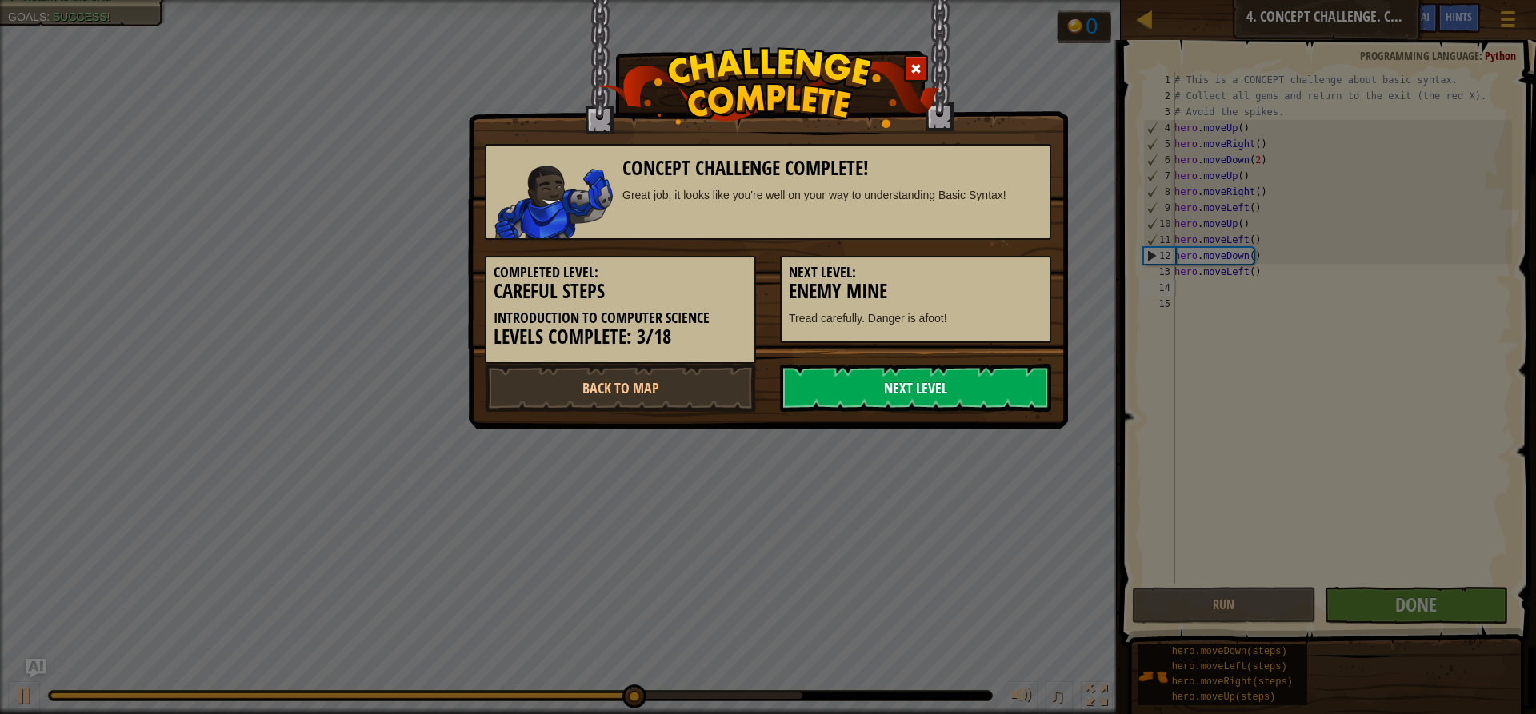
click at [913, 376] on link "Next Level" at bounding box center [915, 388] width 271 height 48
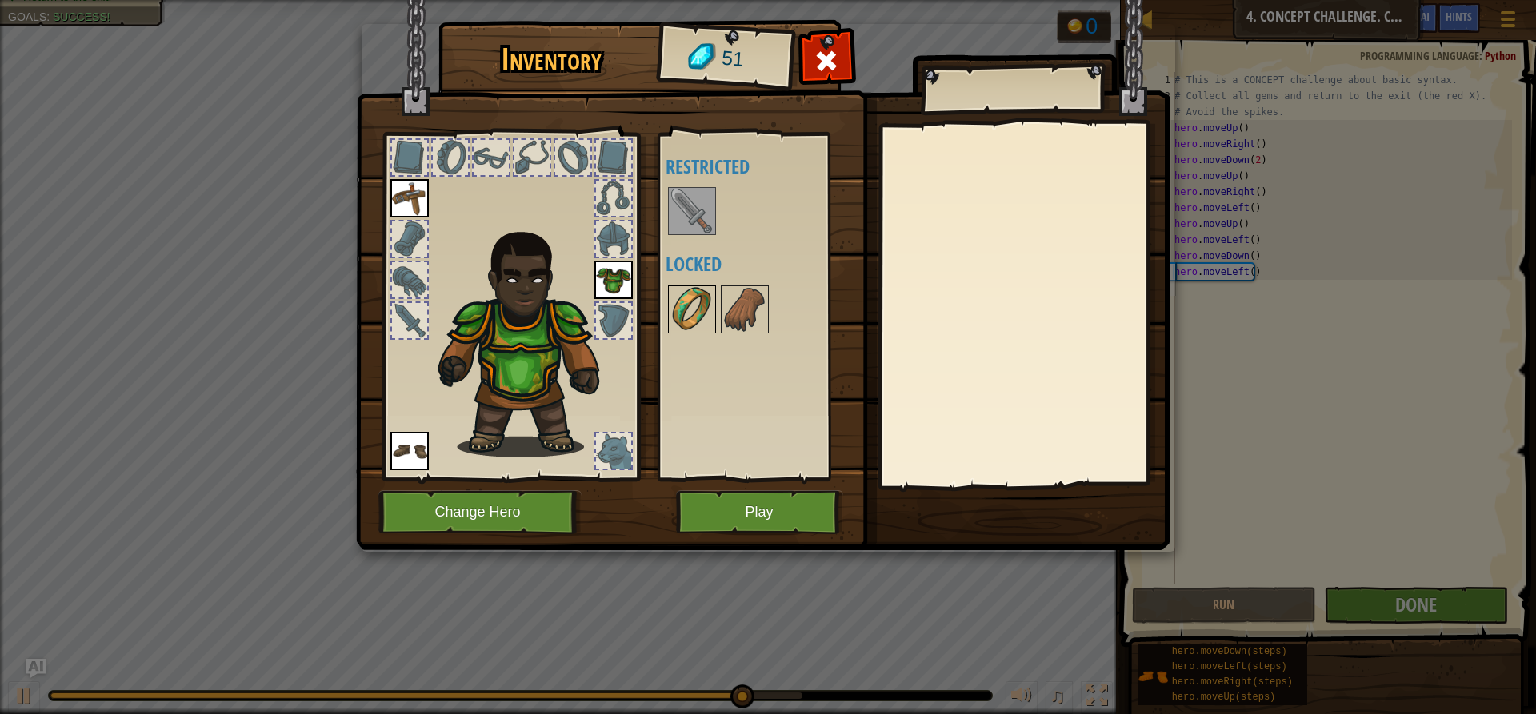
click at [692, 301] on img at bounding box center [691, 309] width 45 height 45
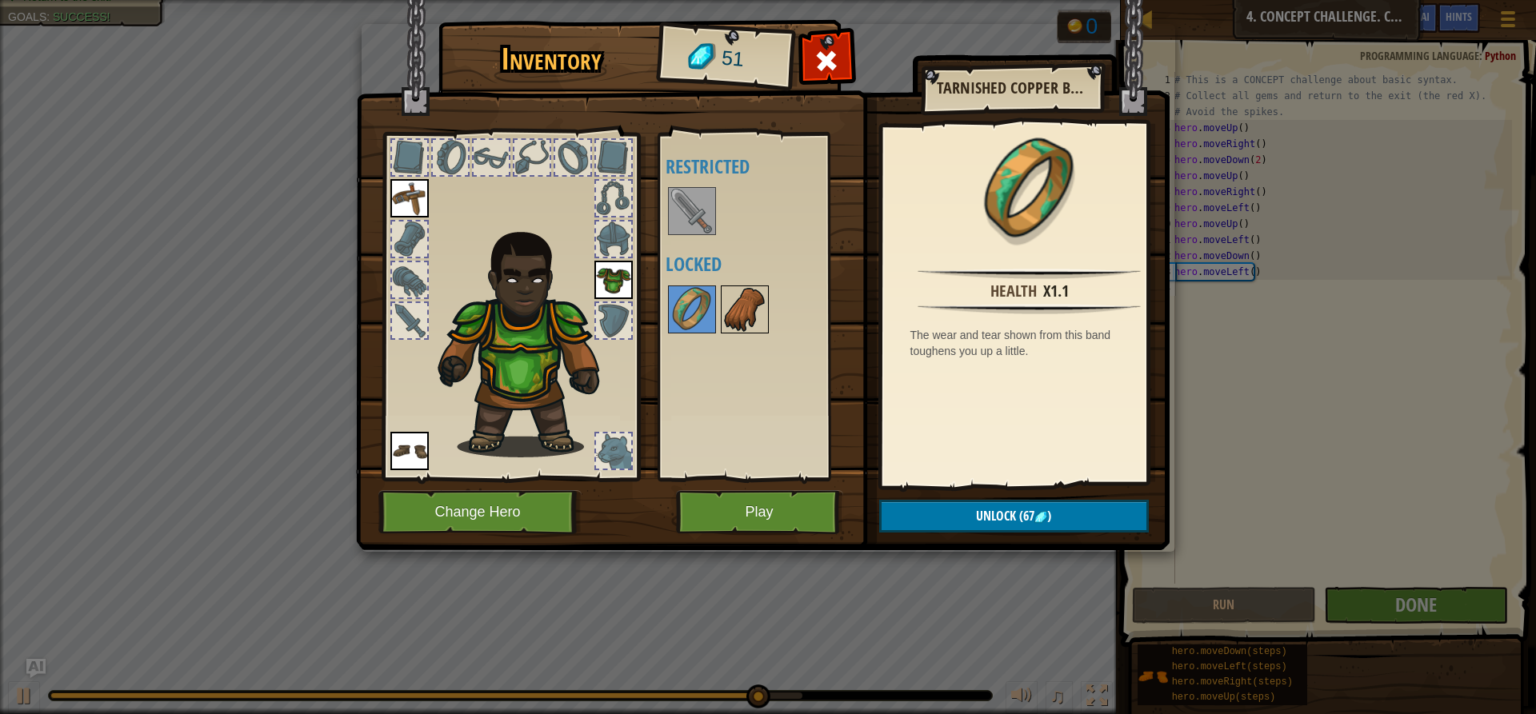
click at [765, 301] on img at bounding box center [744, 309] width 45 height 45
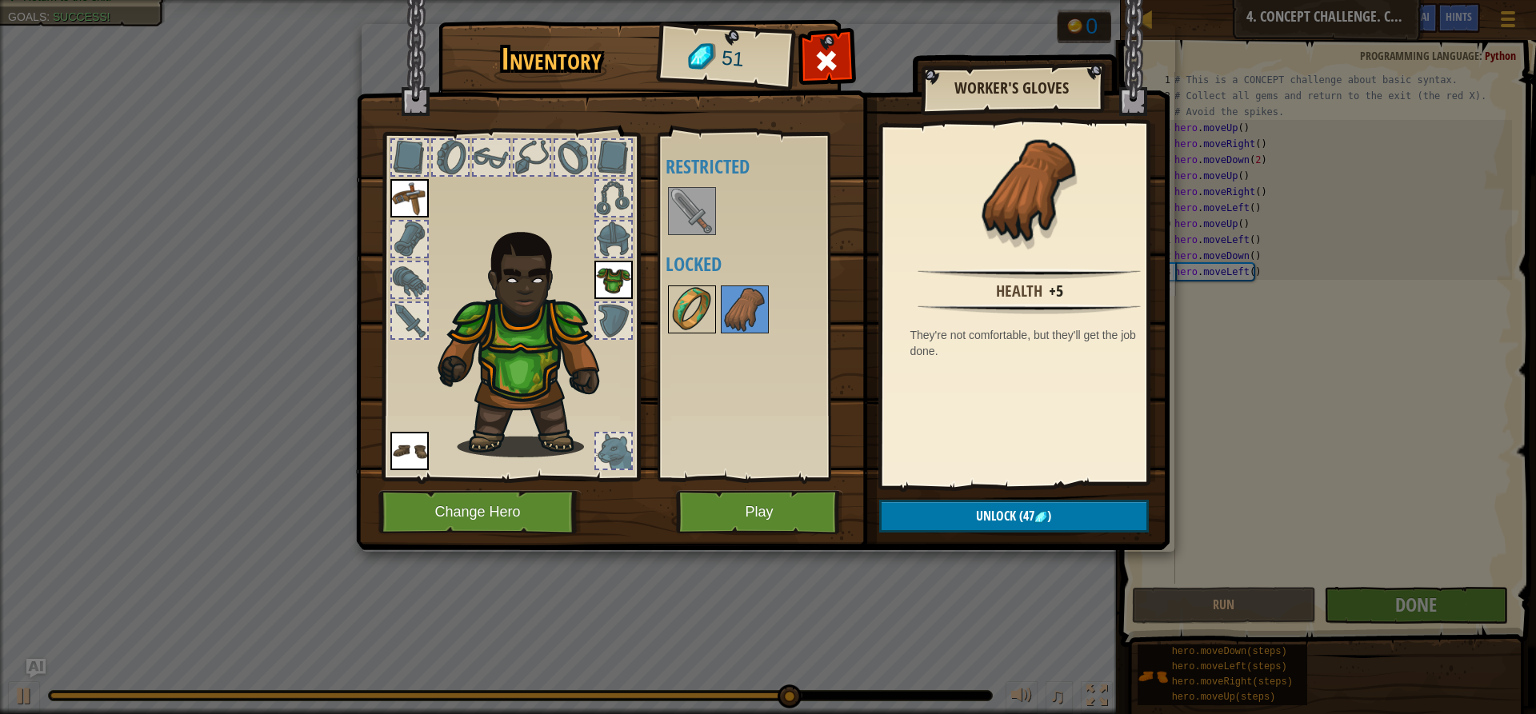
click at [694, 296] on img at bounding box center [691, 309] width 45 height 45
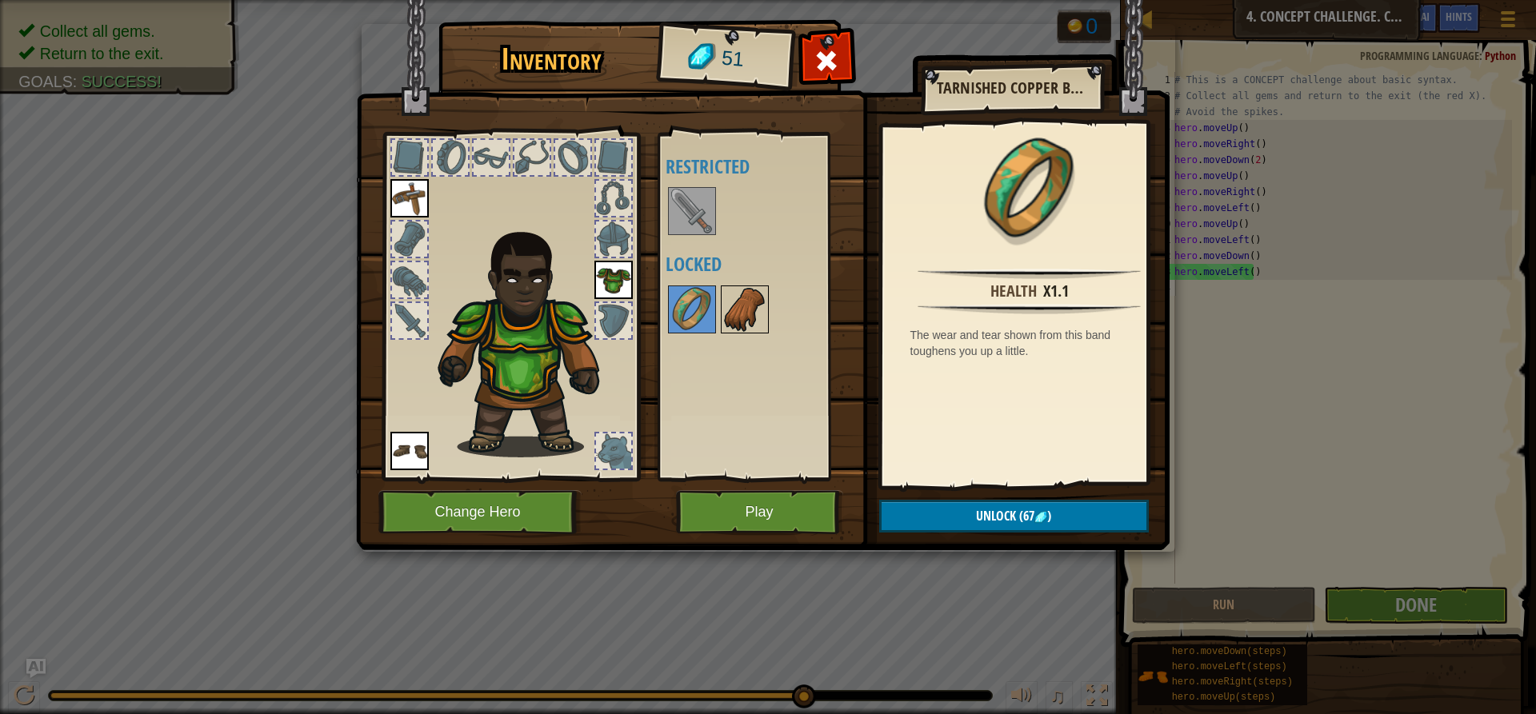
click at [745, 314] on img at bounding box center [744, 309] width 45 height 45
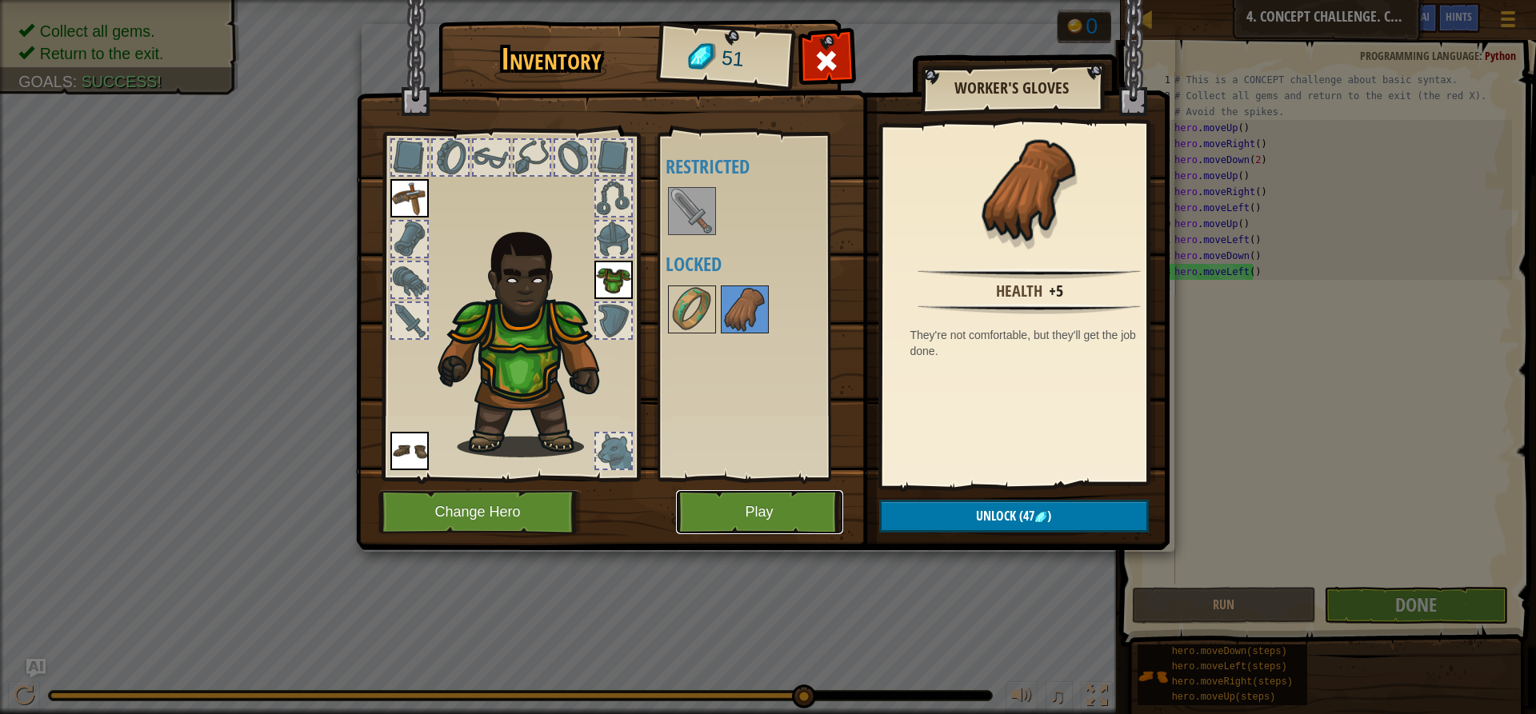
click at [719, 519] on button "Play" at bounding box center [759, 512] width 167 height 44
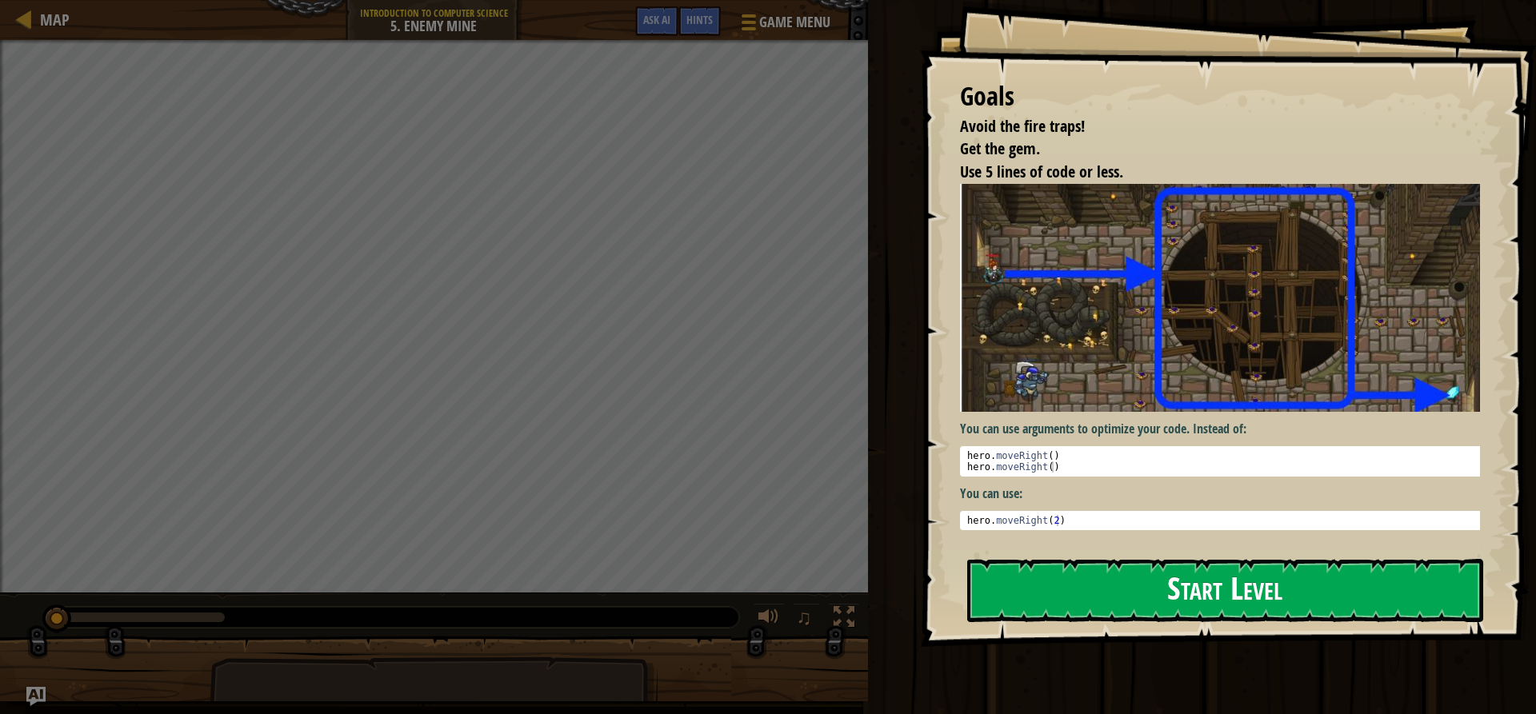
click at [1111, 552] on div "Goals Avoid the fire traps! Get the gem. Use 5 lines of code or less. You can u…" at bounding box center [1228, 323] width 616 height 647
click at [1053, 565] on button "Start Level" at bounding box center [1225, 590] width 516 height 63
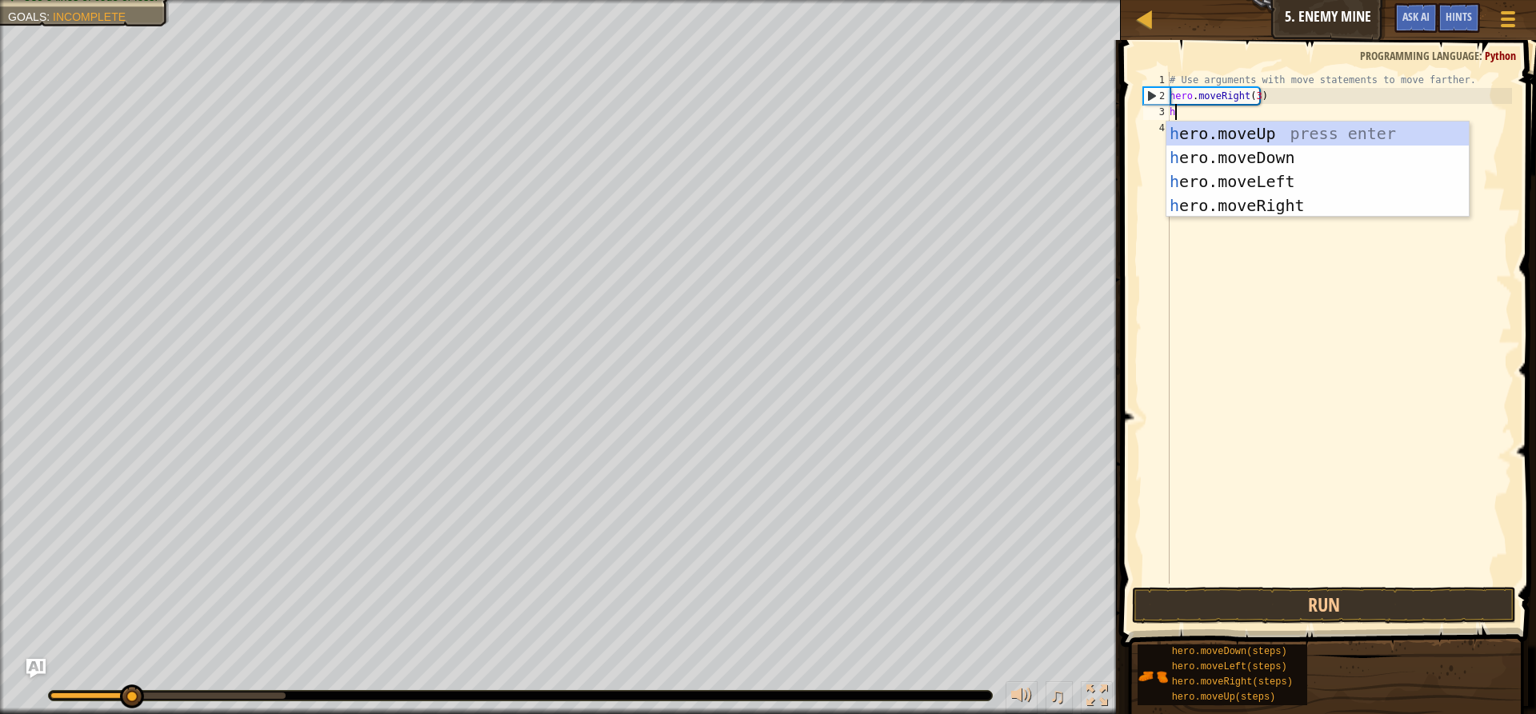
scroll to position [7, 0]
type textarea "hero"
click at [1262, 138] on div "hero .moveUp press enter hero .moveDown press enter hero .moveLeft press enter …" at bounding box center [1317, 194] width 302 height 144
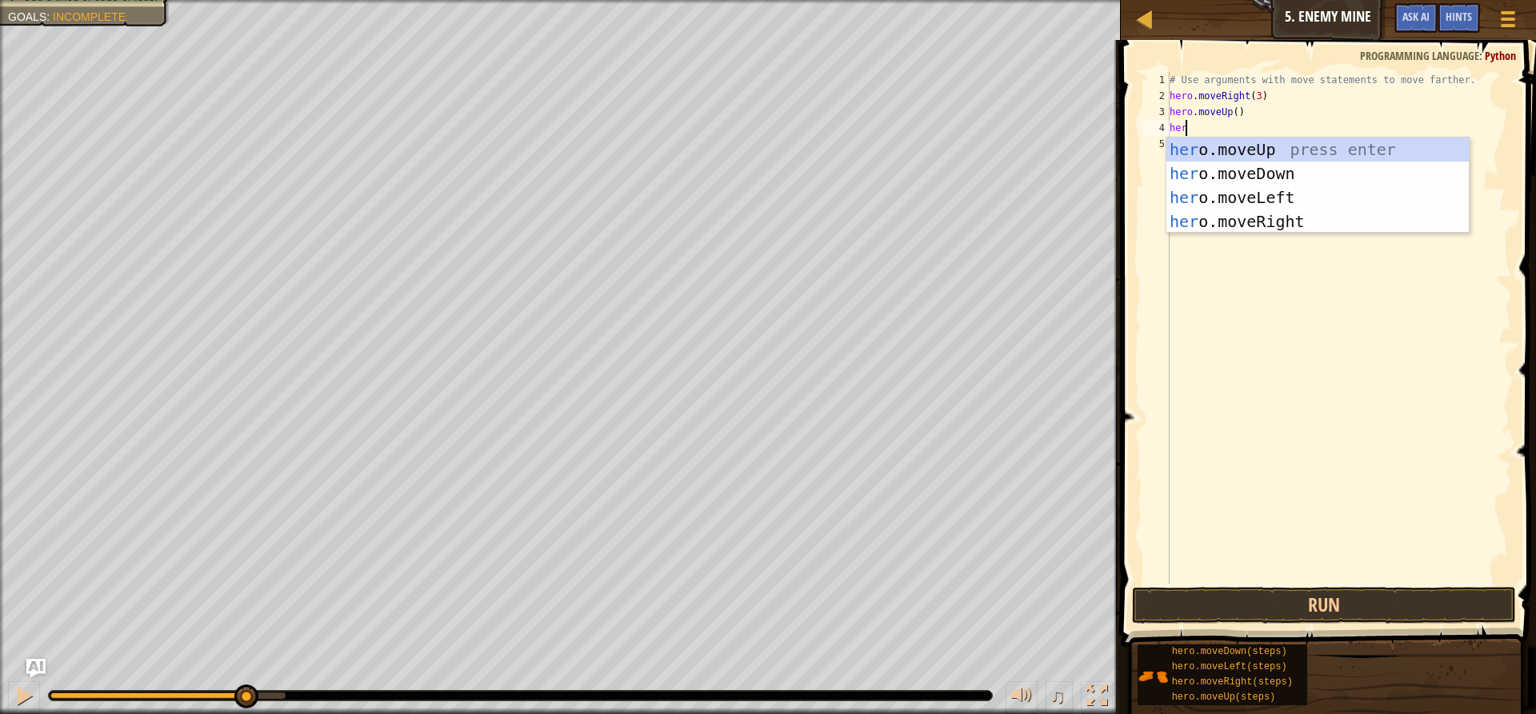
type textarea "hero"
click at [1325, 226] on div "hero .moveUp press enter hero .moveDown press enter hero .moveLeft press enter …" at bounding box center [1317, 210] width 302 height 144
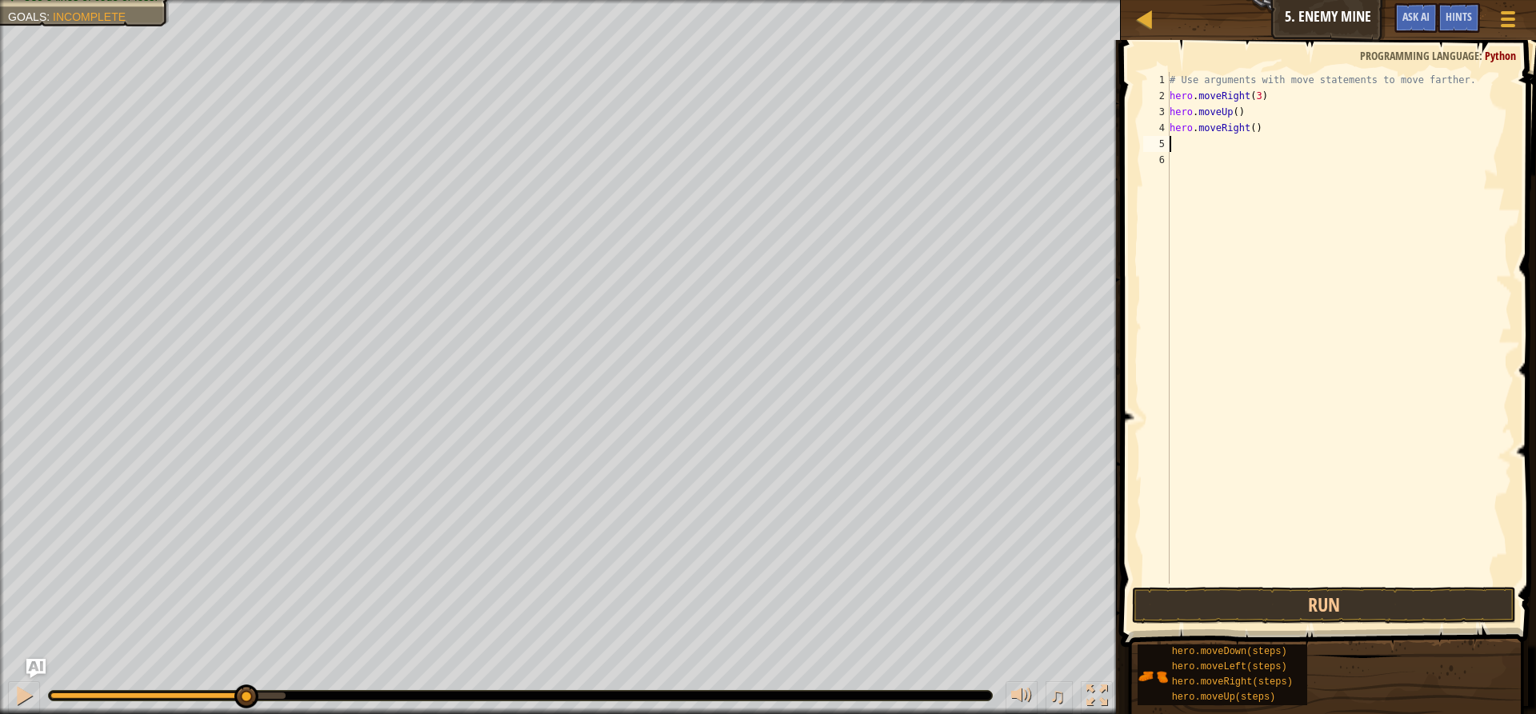
scroll to position [7, 0]
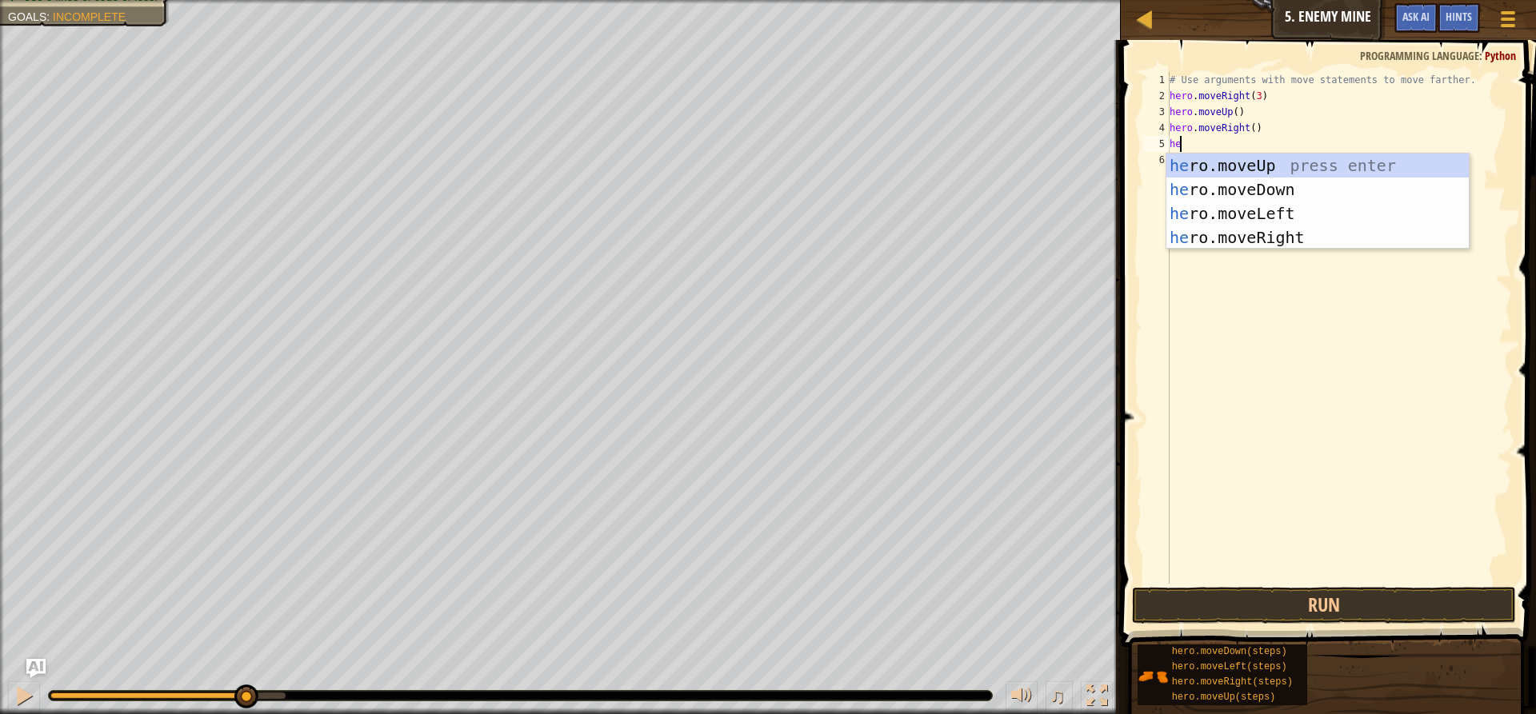
type textarea "hero"
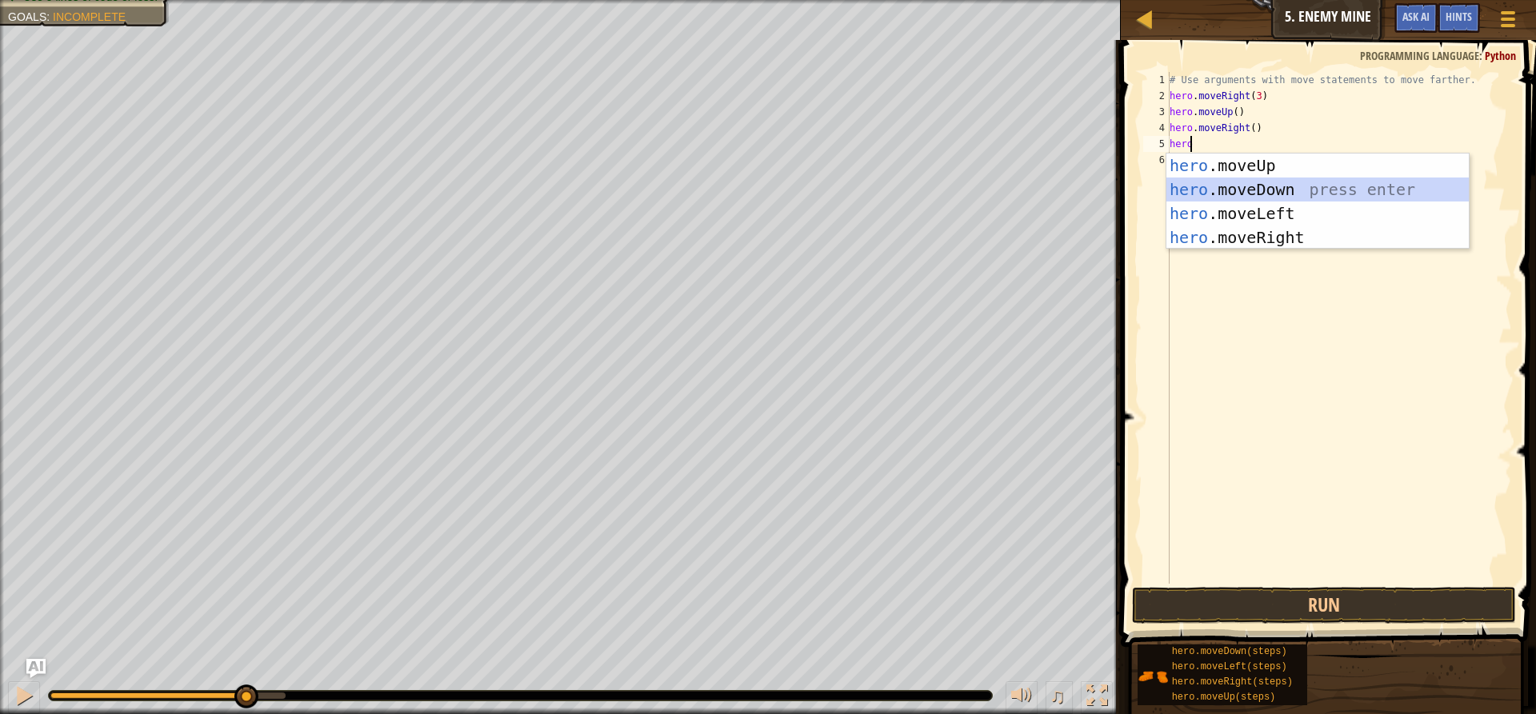
click at [1269, 190] on div "hero .moveUp press enter hero .moveDown press enter hero .moveLeft press enter …" at bounding box center [1317, 226] width 302 height 144
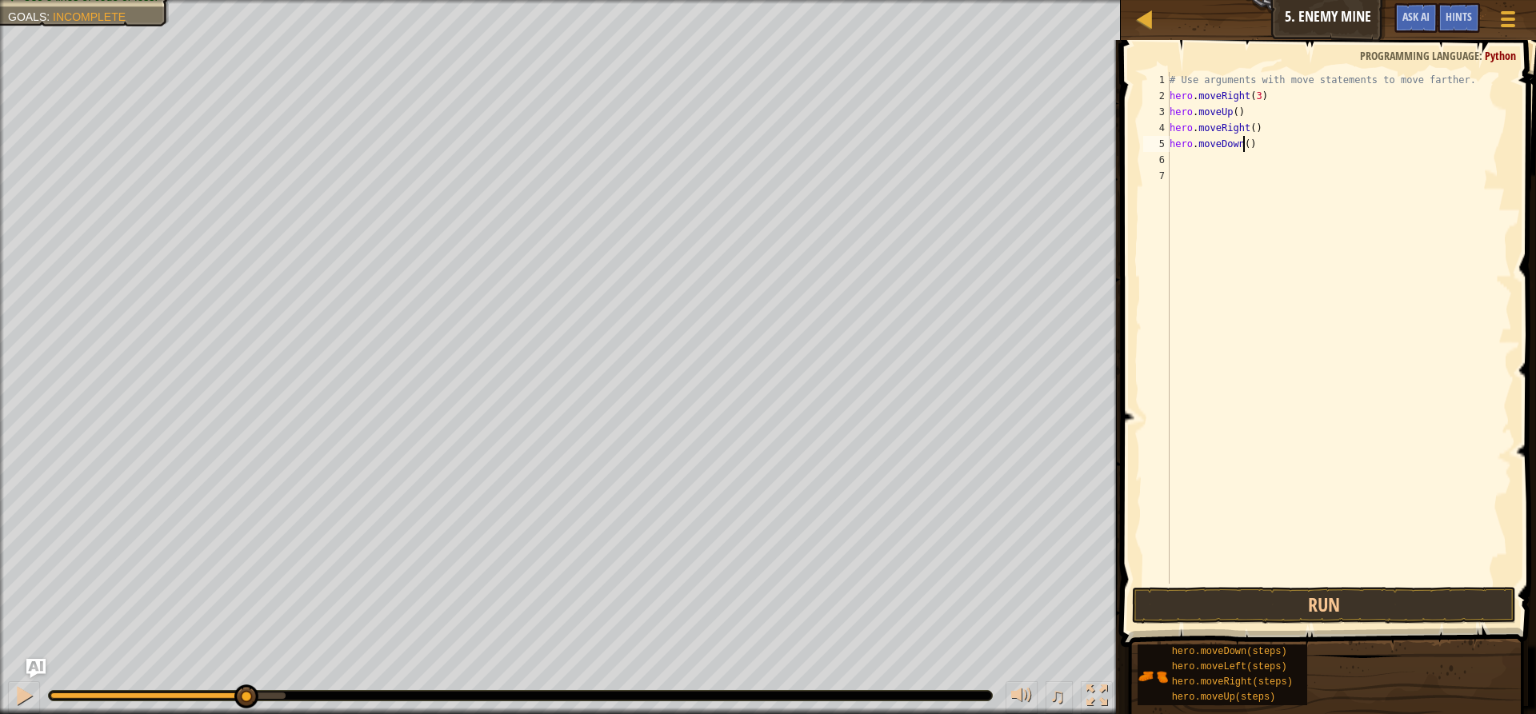
click at [1241, 143] on div "# Use arguments with move statements to move farther. hero . moveRight ( 3 ) he…" at bounding box center [1339, 344] width 346 height 544
type textarea "hero.moveDown(3)"
click at [1185, 166] on div "# Use arguments with move statements to move farther. hero . moveRight ( 3 ) he…" at bounding box center [1339, 344] width 346 height 544
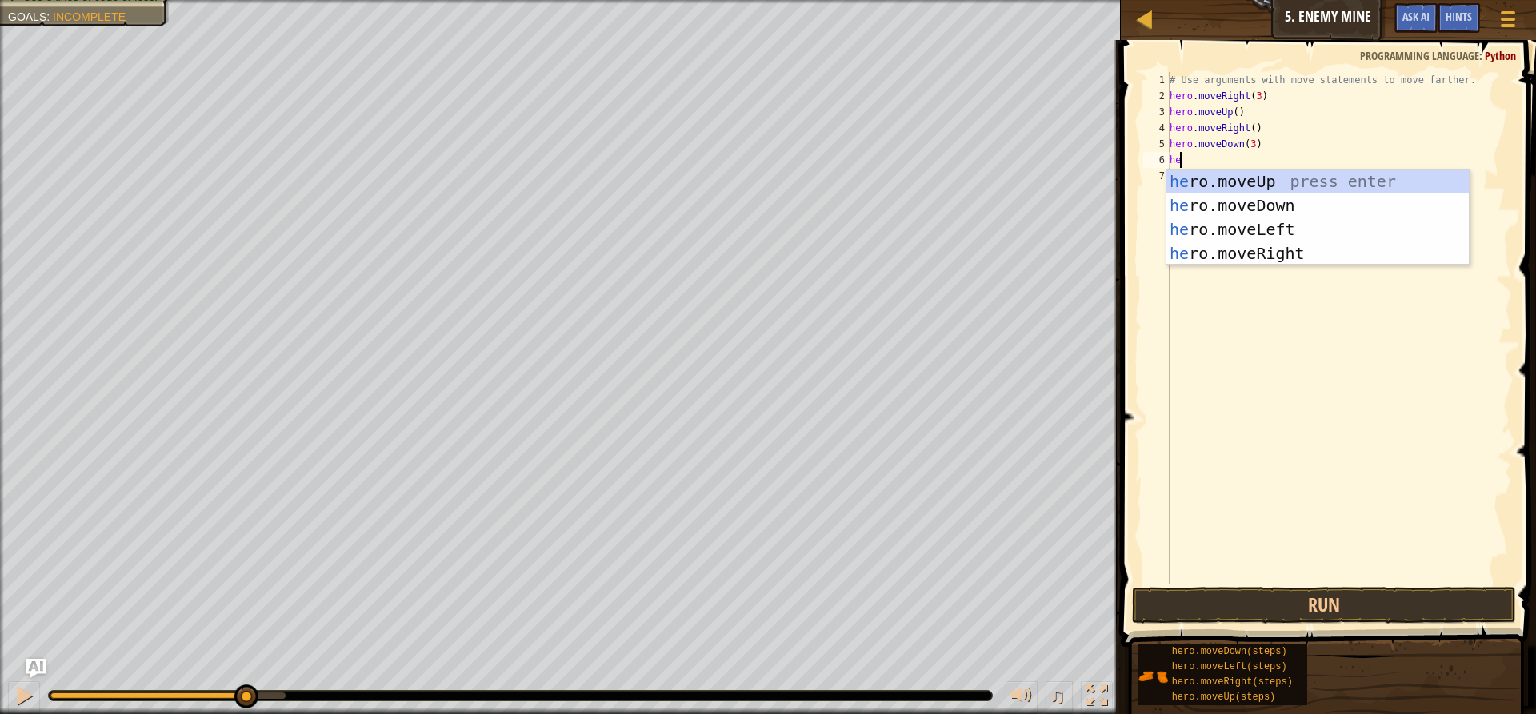
type textarea "hero"
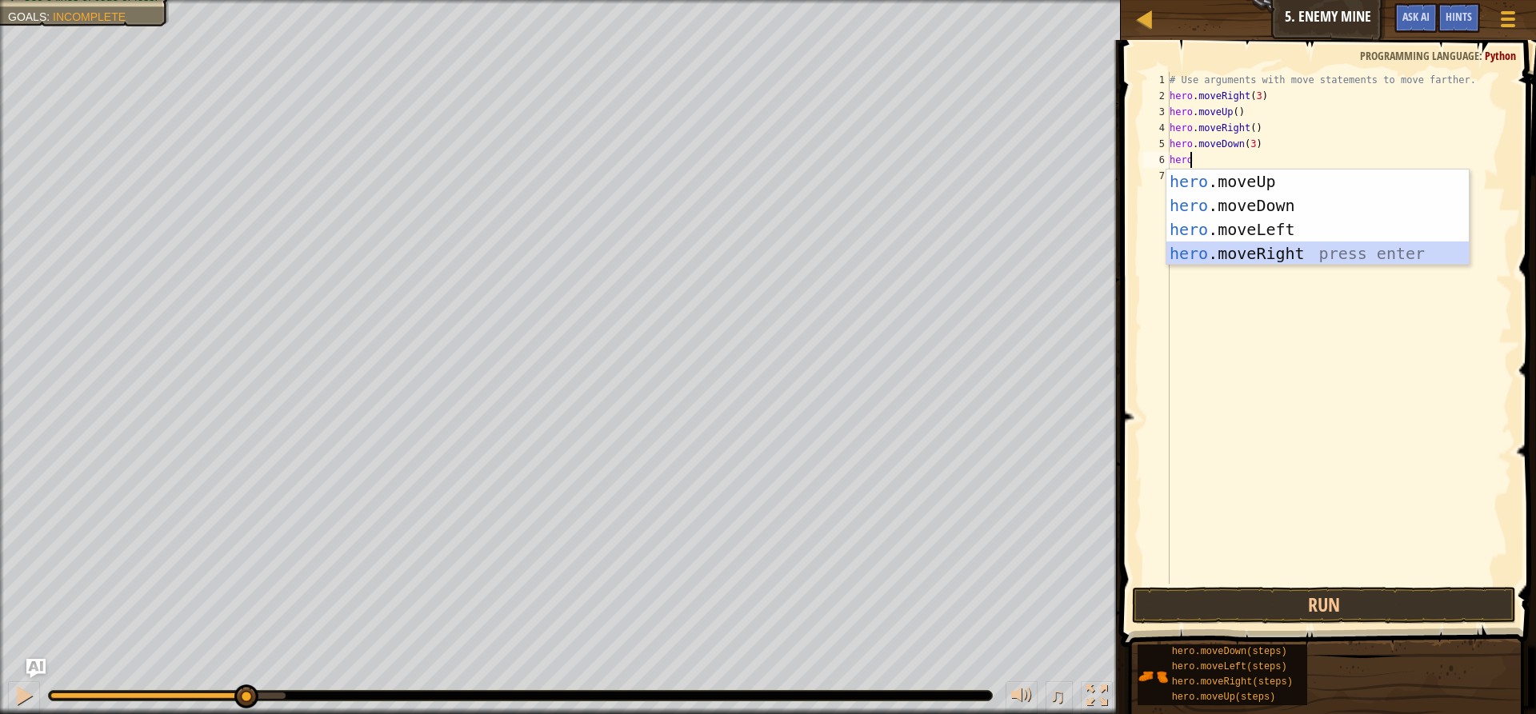
drag, startPoint x: 1261, startPoint y: 254, endPoint x: 1253, endPoint y: 251, distance: 9.4
click at [1261, 254] on div "hero .moveUp press enter hero .moveDown press enter hero .moveLeft press enter …" at bounding box center [1317, 242] width 302 height 144
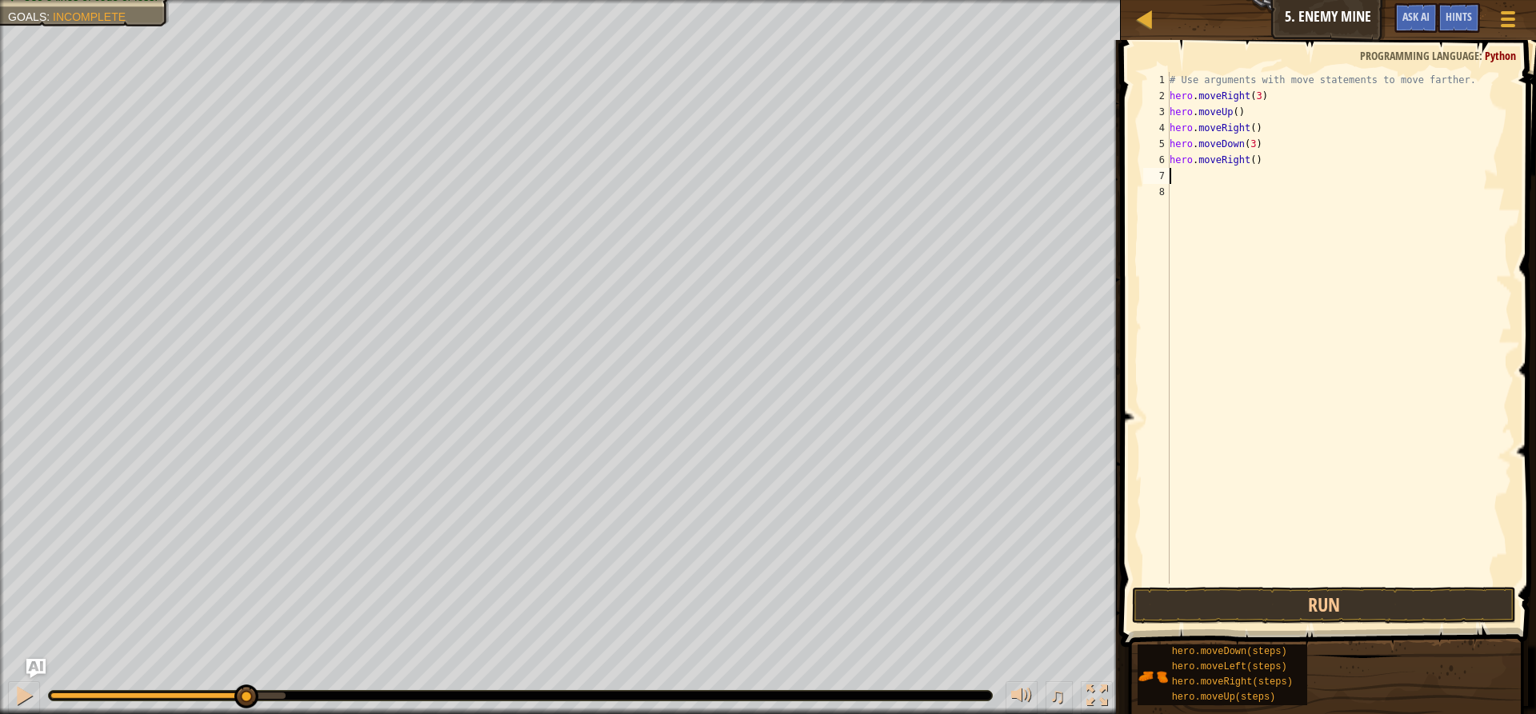
click at [1248, 158] on div "# Use arguments with move statements to move farther. hero . moveRight ( 3 ) he…" at bounding box center [1339, 344] width 346 height 544
type textarea "hero.moveRight(3)"
click at [1421, 605] on button "Run" at bounding box center [1324, 605] width 384 height 37
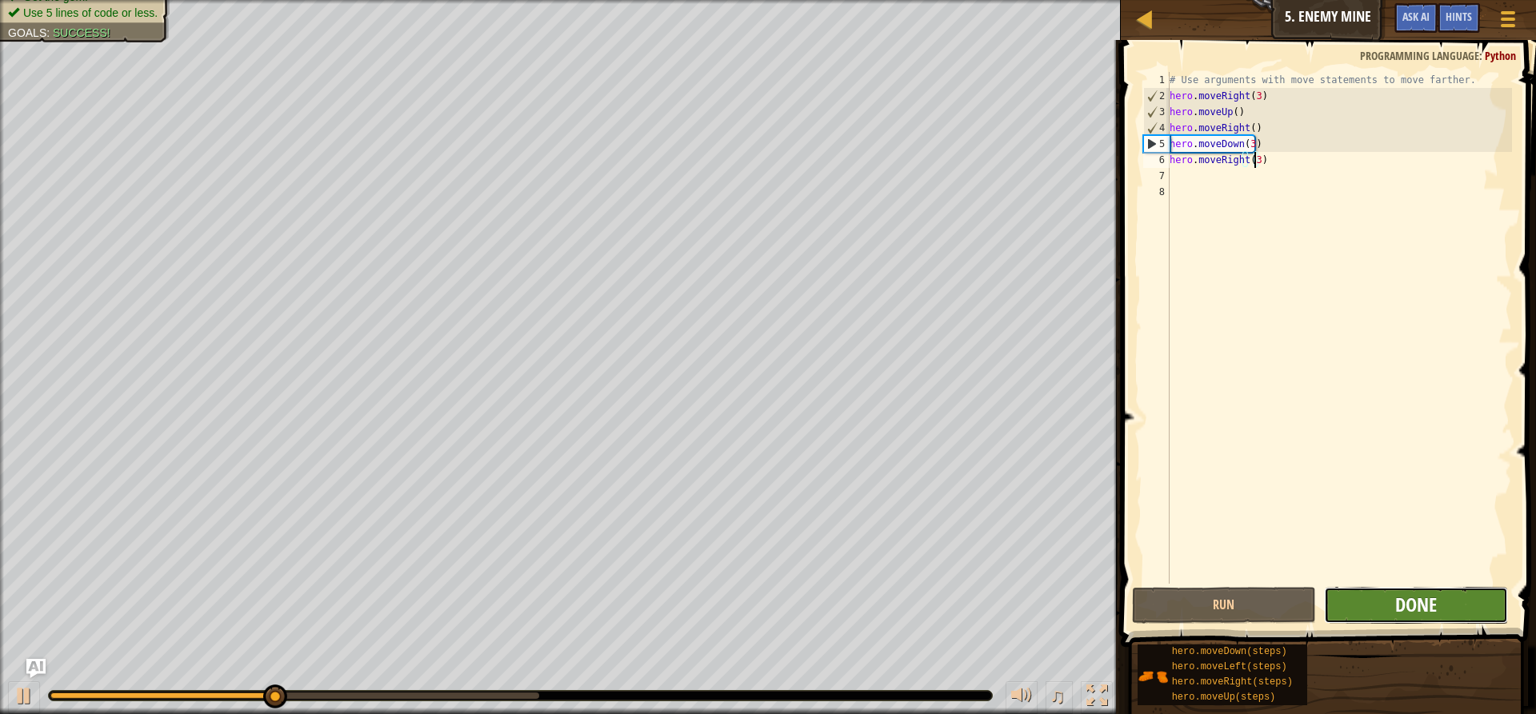
click at [1414, 602] on span "Done" at bounding box center [1416, 605] width 42 height 26
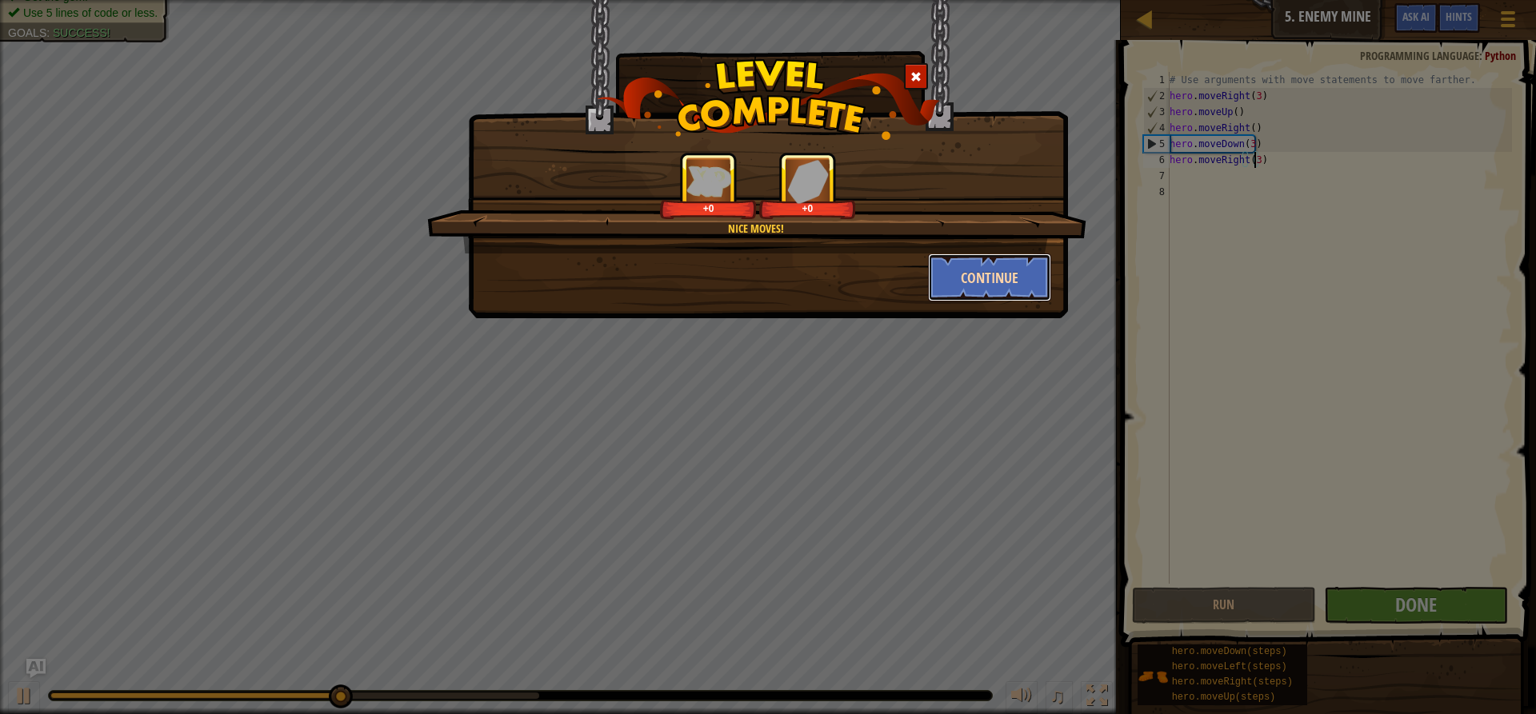
click at [985, 259] on button "Continue" at bounding box center [990, 278] width 124 height 48
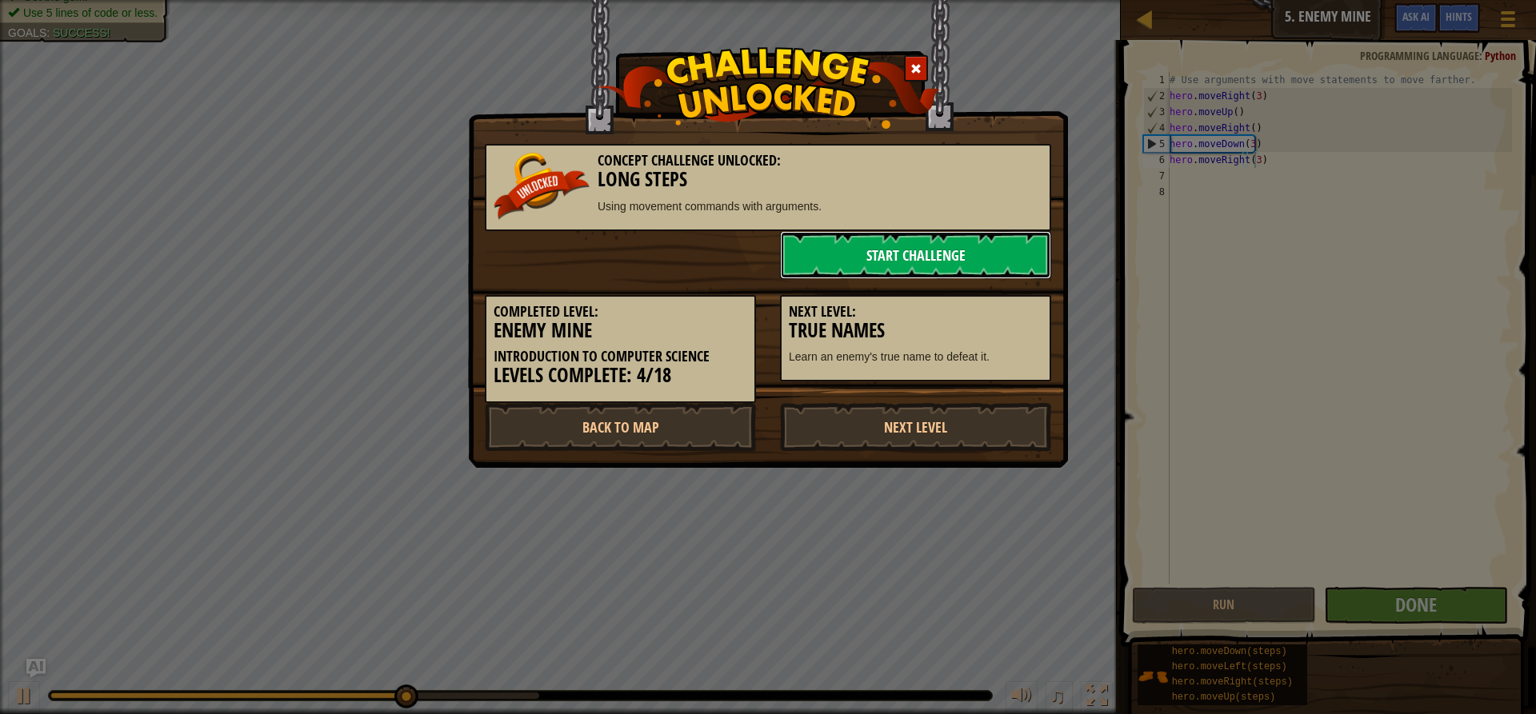
click at [921, 264] on link "Start Challenge" at bounding box center [915, 255] width 271 height 48
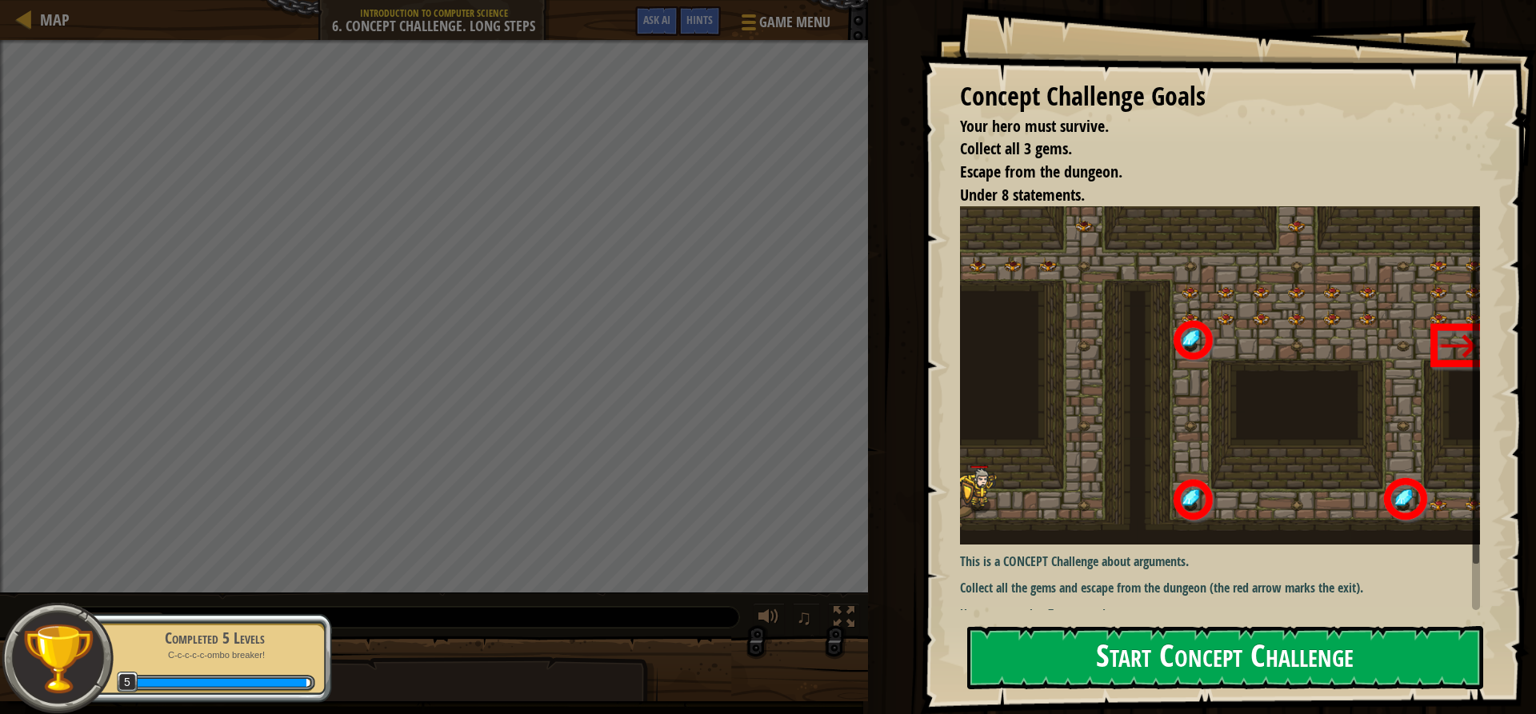
click at [1175, 358] on div "Concept Challenge Goals Your hero must survive. Collect all 3 gems. Escape from…" at bounding box center [1228, 357] width 616 height 714
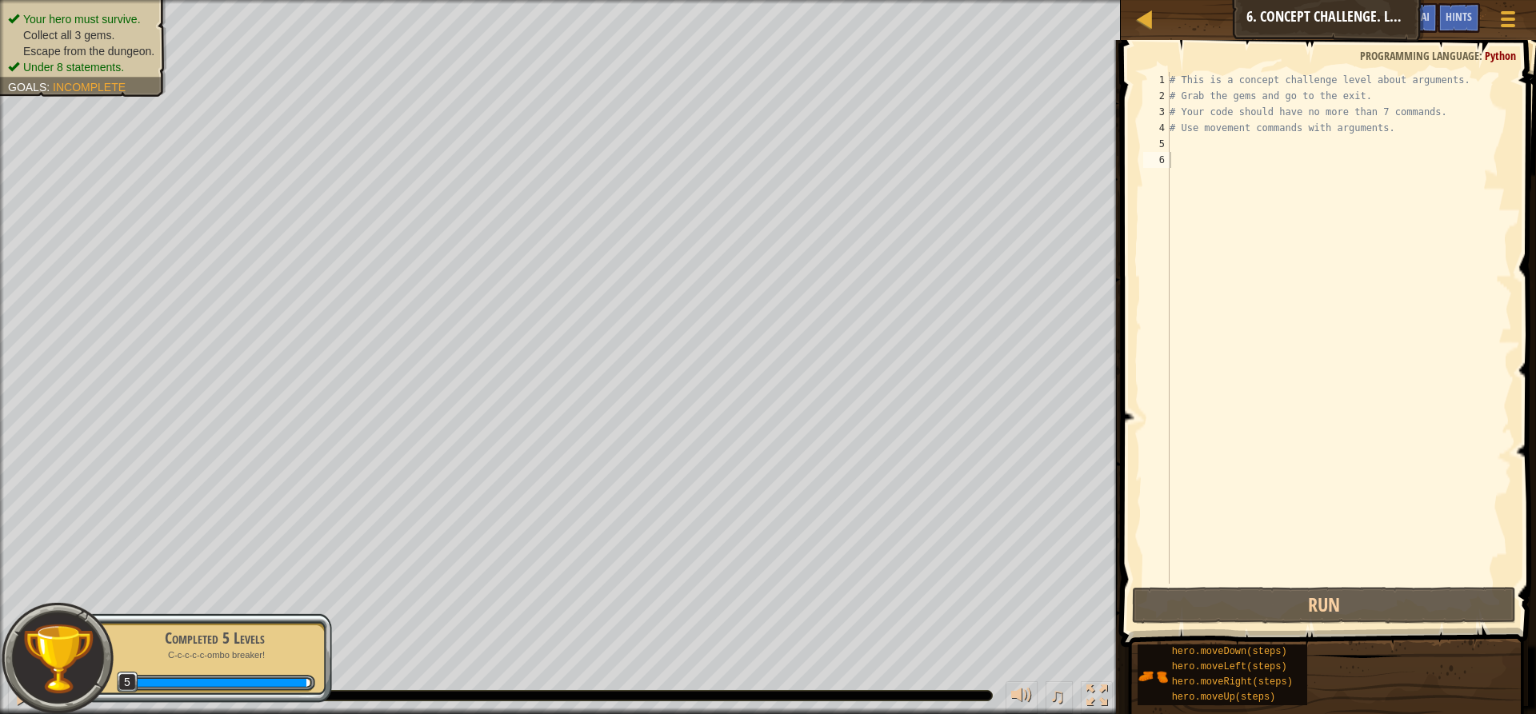
click at [1183, 141] on div "# This is a concept challenge level about arguments. # Grab the gems and go to …" at bounding box center [1339, 344] width 346 height 544
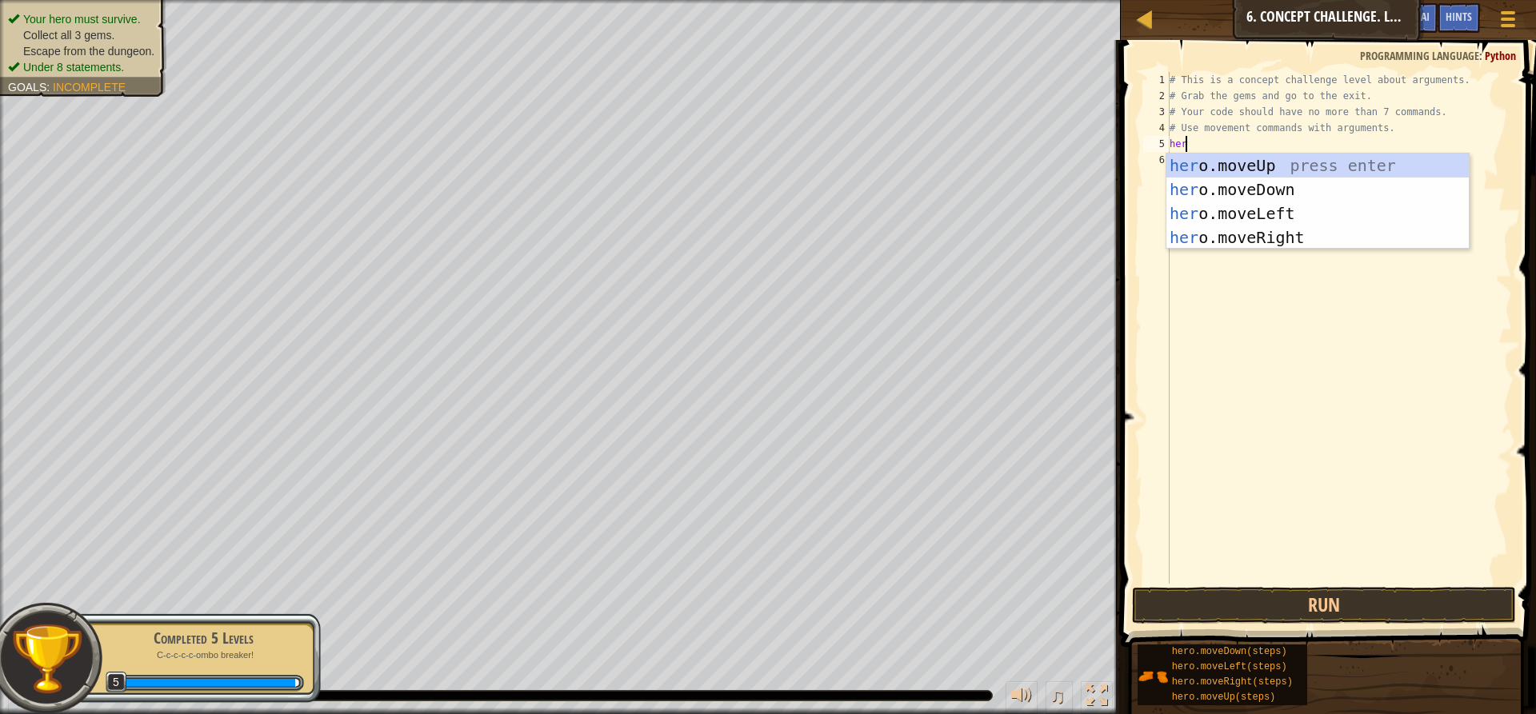
type textarea "hero"
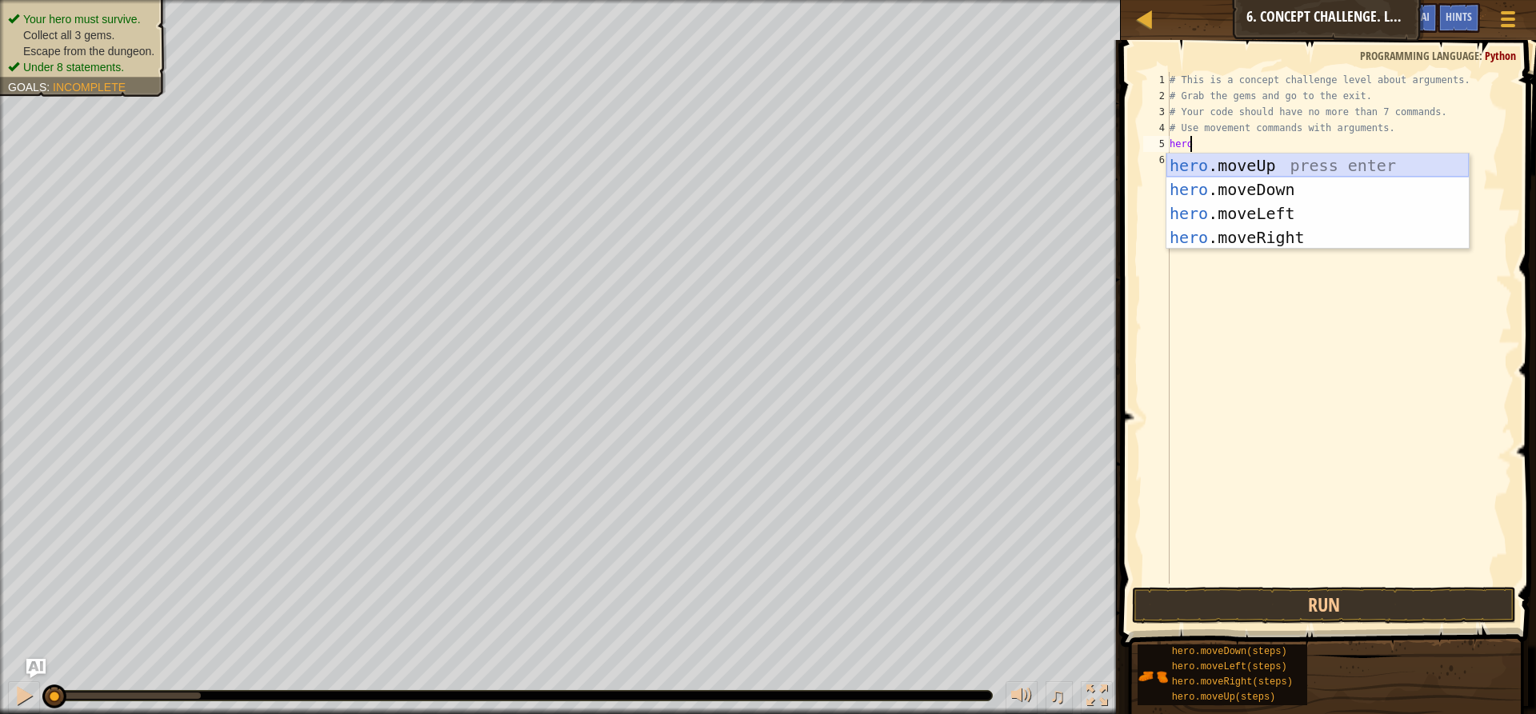
click at [1287, 167] on div "hero .moveUp press enter hero .moveDown press enter hero .moveLeft press enter …" at bounding box center [1317, 226] width 302 height 144
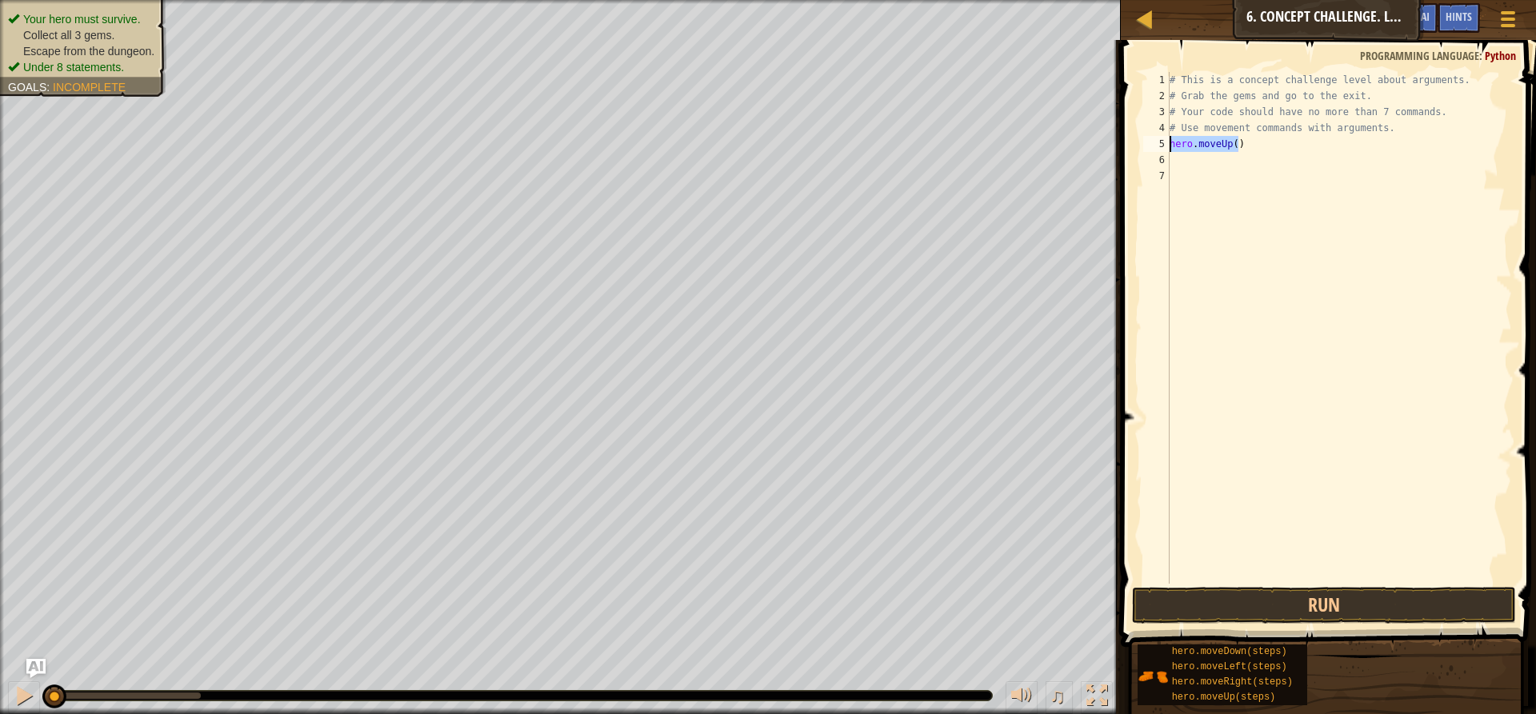
drag, startPoint x: 1236, startPoint y: 148, endPoint x: 1167, endPoint y: 143, distance: 69.0
click at [1167, 143] on div "1 2 3 4 5 6 7 # This is a concept challenge level about arguments. # Grab the g…" at bounding box center [1326, 328] width 372 height 512
type textarea "hero.moveUp()"
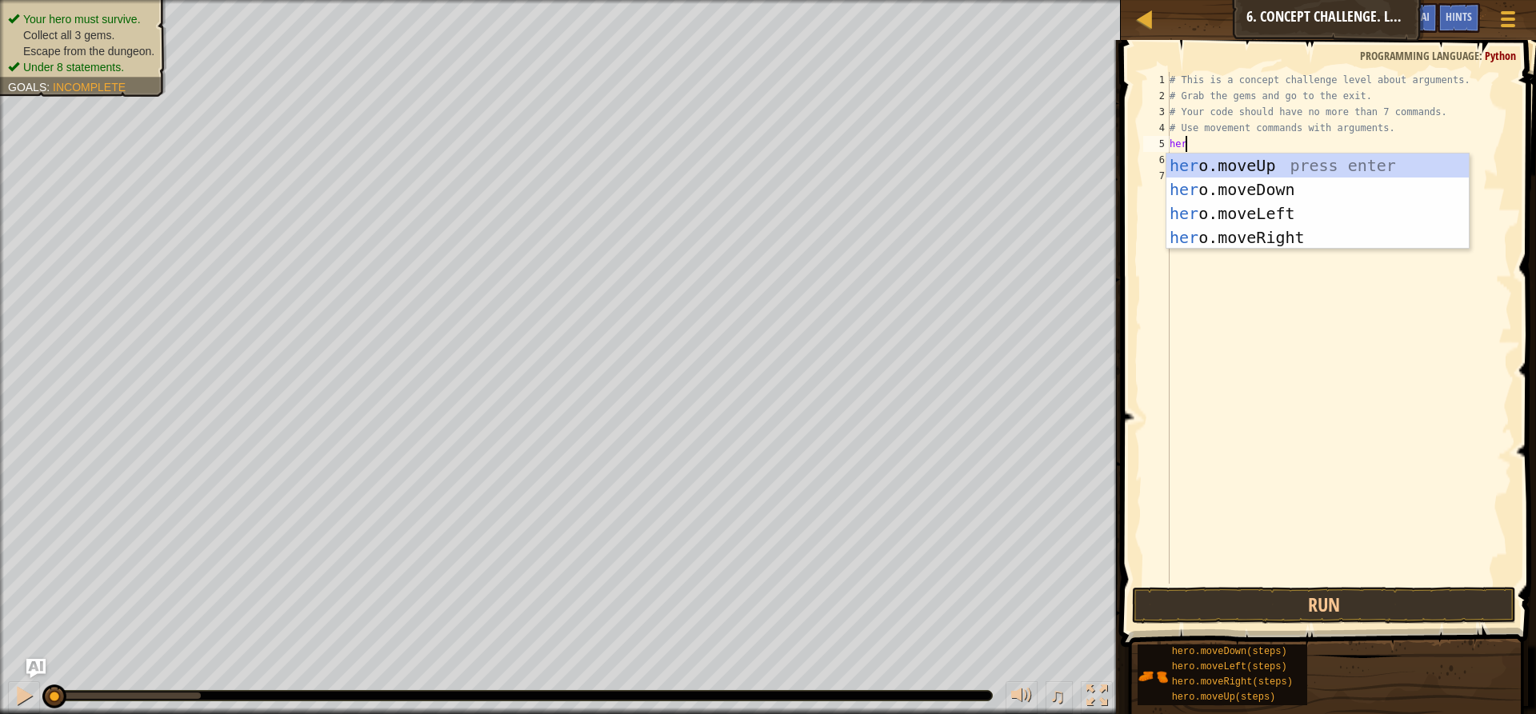
type textarea "hero"
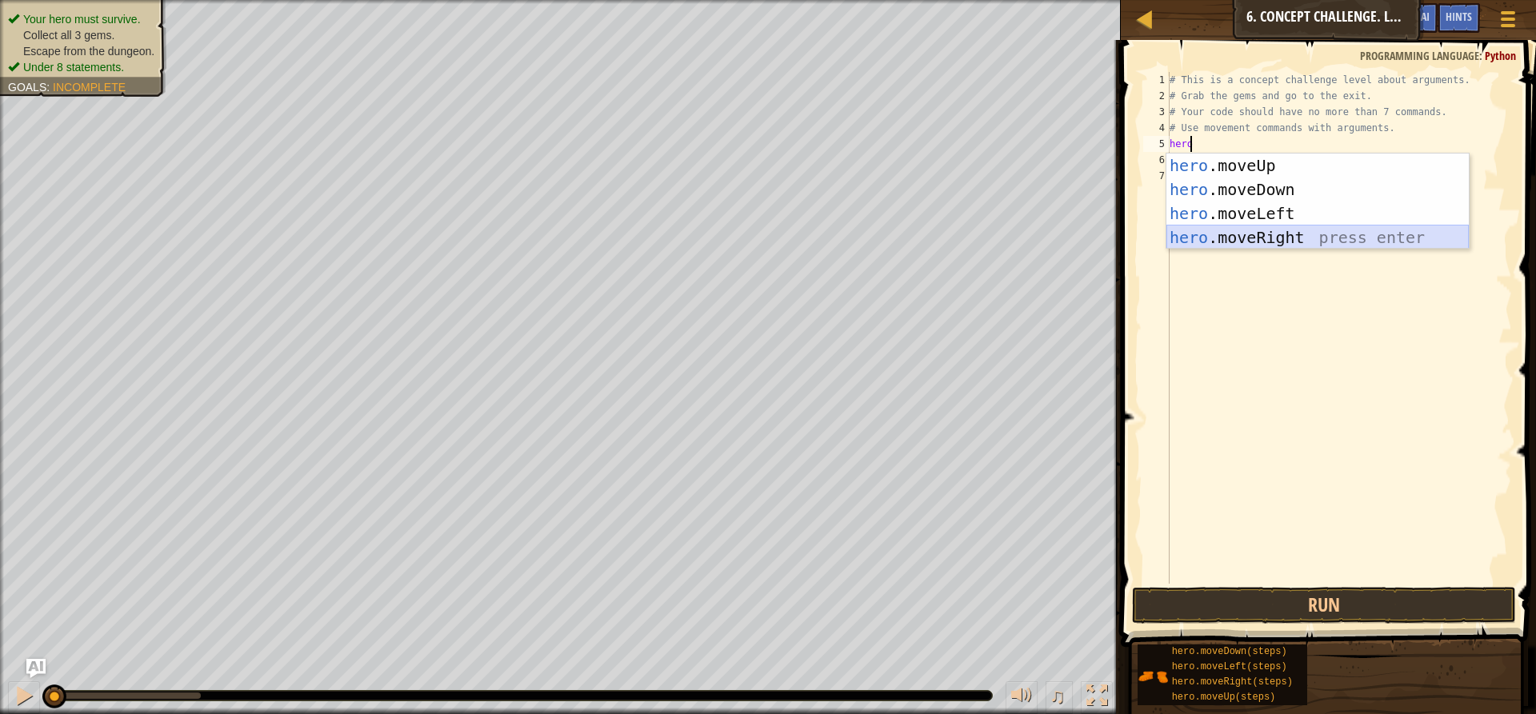
drag, startPoint x: 1257, startPoint y: 243, endPoint x: 1242, endPoint y: 236, distance: 16.8
click at [1249, 243] on div "hero .moveUp press enter hero .moveDown press enter hero .moveLeft press enter …" at bounding box center [1317, 226] width 302 height 144
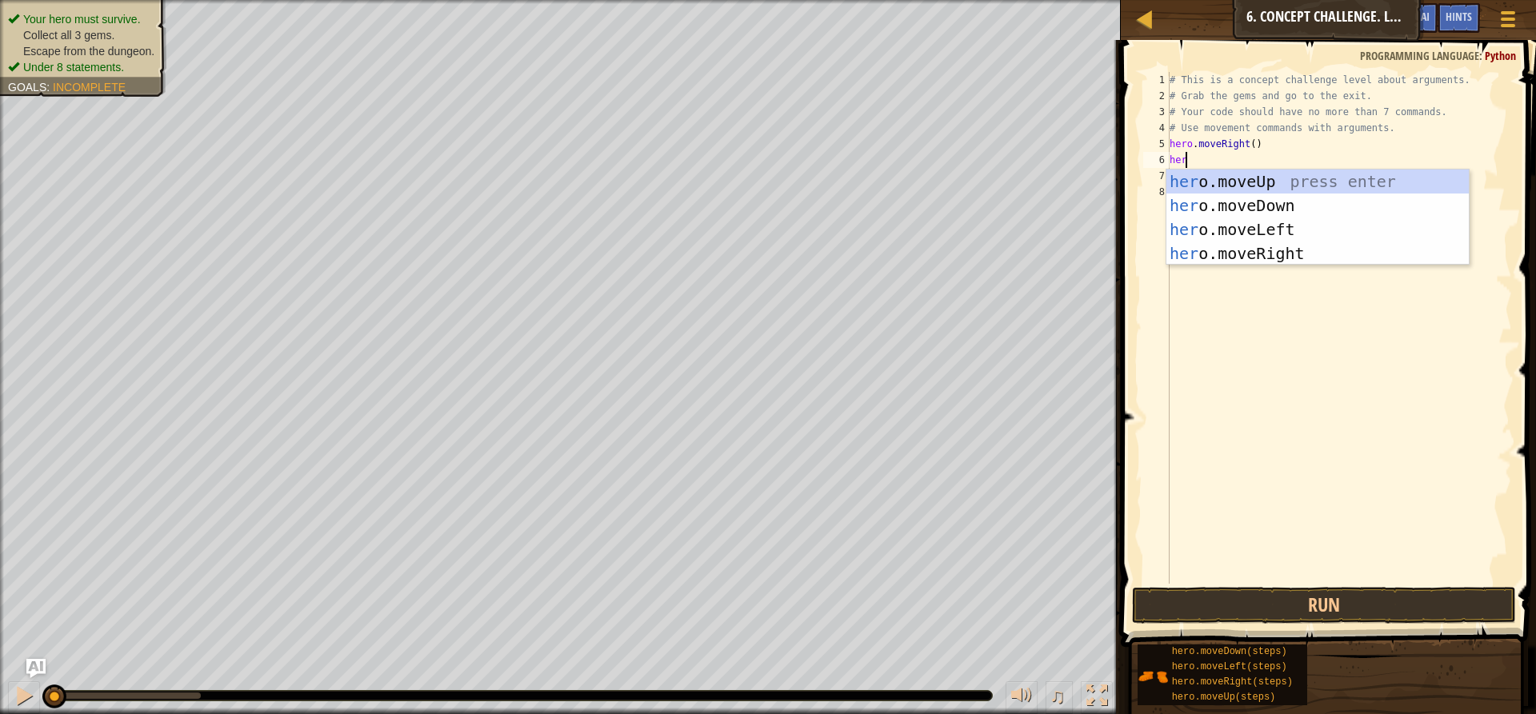
type textarea "hero"
click at [1207, 186] on div "hero .moveUp press enter hero .moveDown press enter hero .moveLeft press enter …" at bounding box center [1317, 242] width 302 height 144
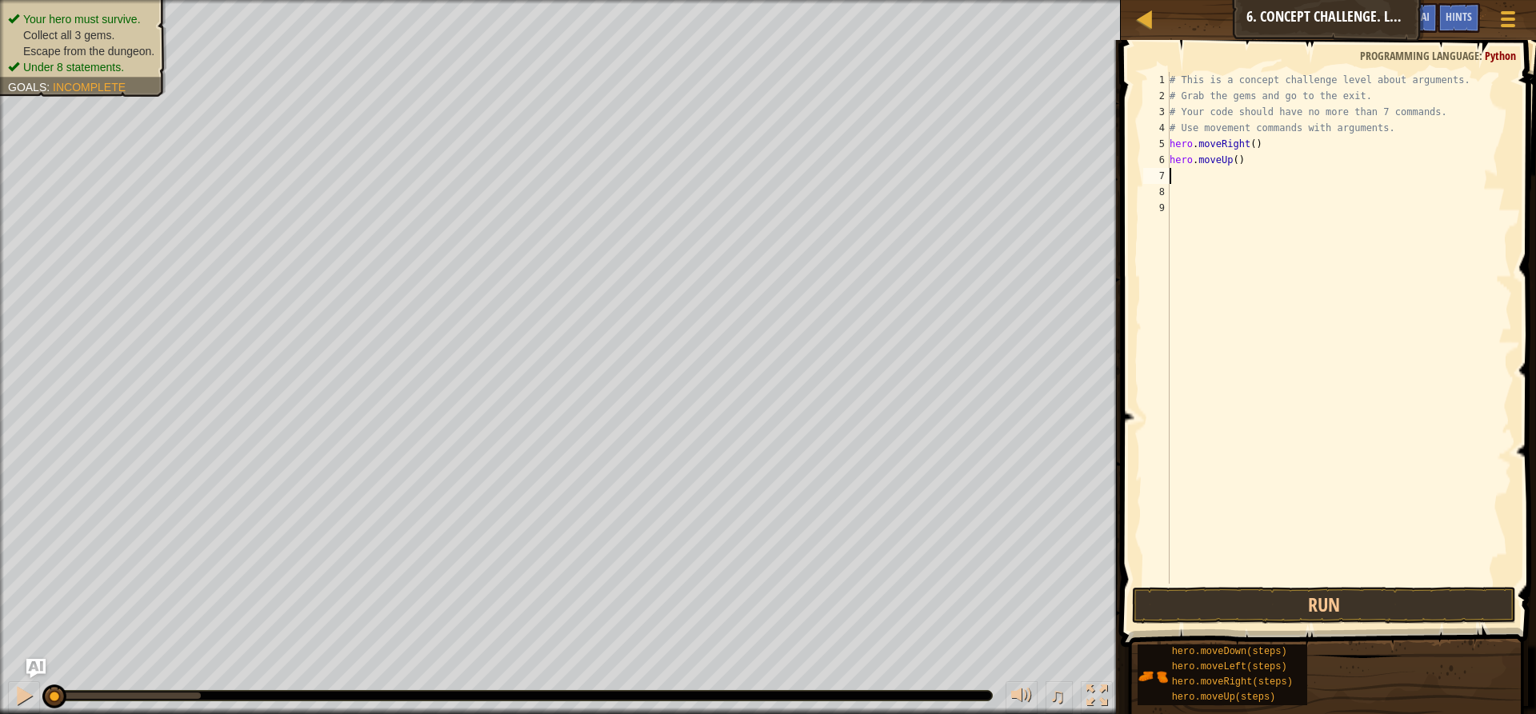
scroll to position [7, 0]
click at [1231, 162] on div "# This is a concept challenge level about arguments. # Grab the gems and go to …" at bounding box center [1339, 344] width 346 height 544
type textarea "hero.moveUp(3)"
click at [1180, 173] on div "# This is a concept challenge level about arguments. # Grab the gems and go to …" at bounding box center [1339, 344] width 346 height 544
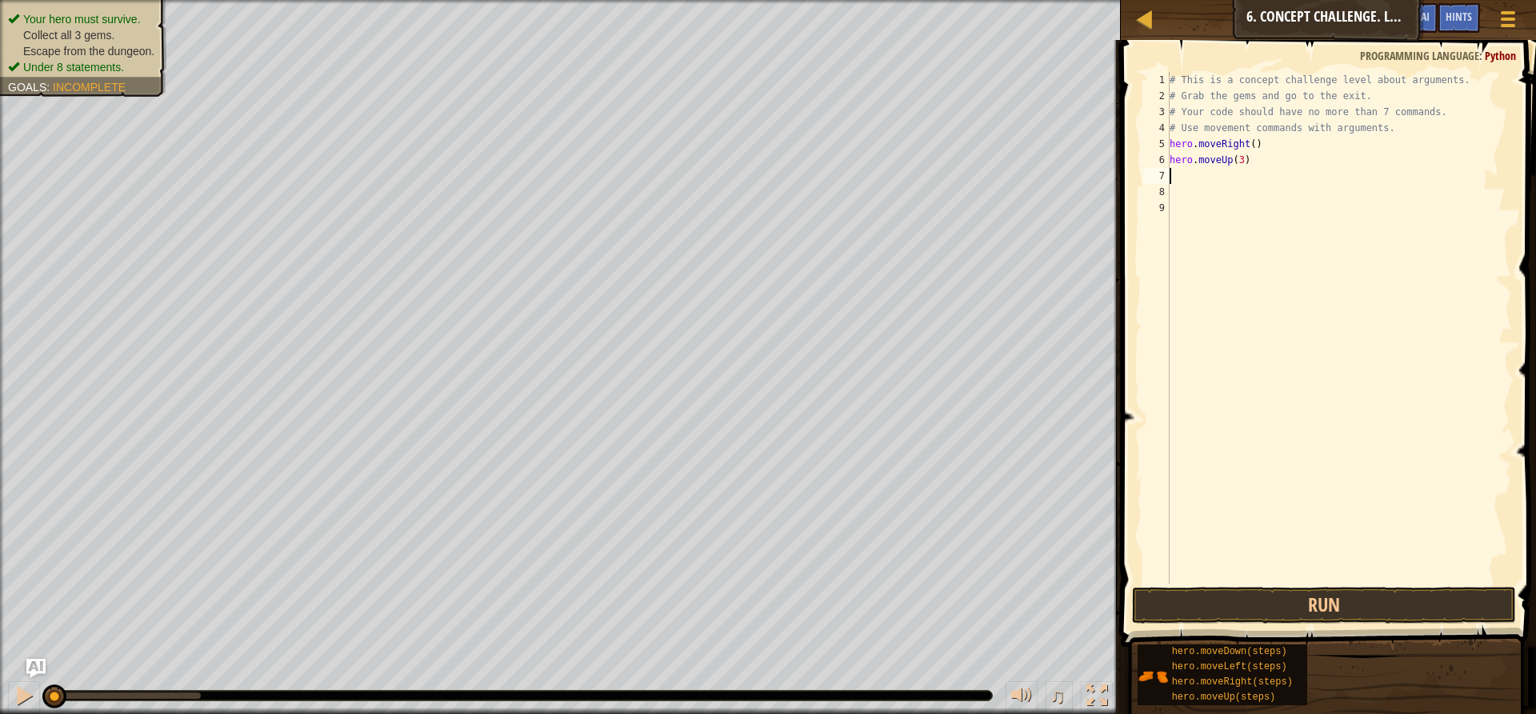
scroll to position [7, 0]
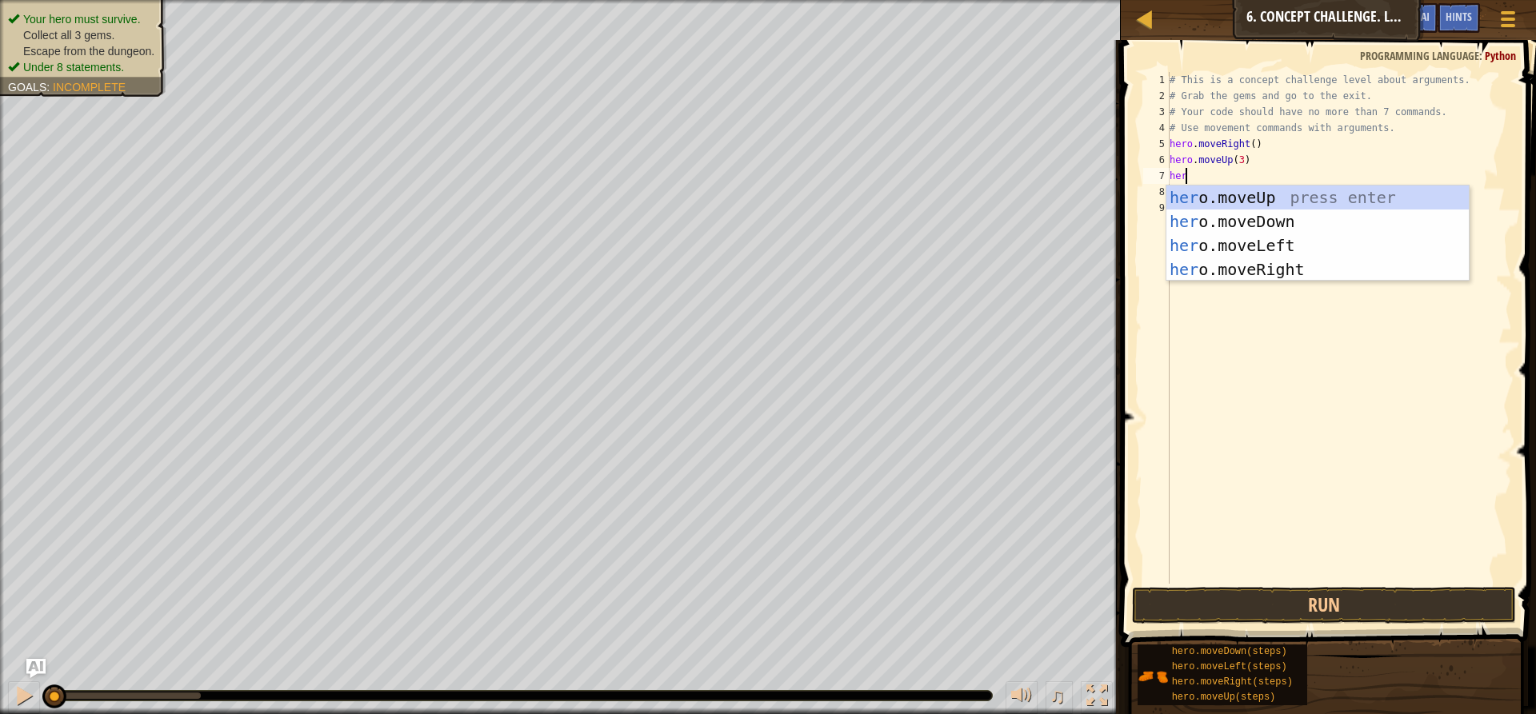
type textarea "hero"
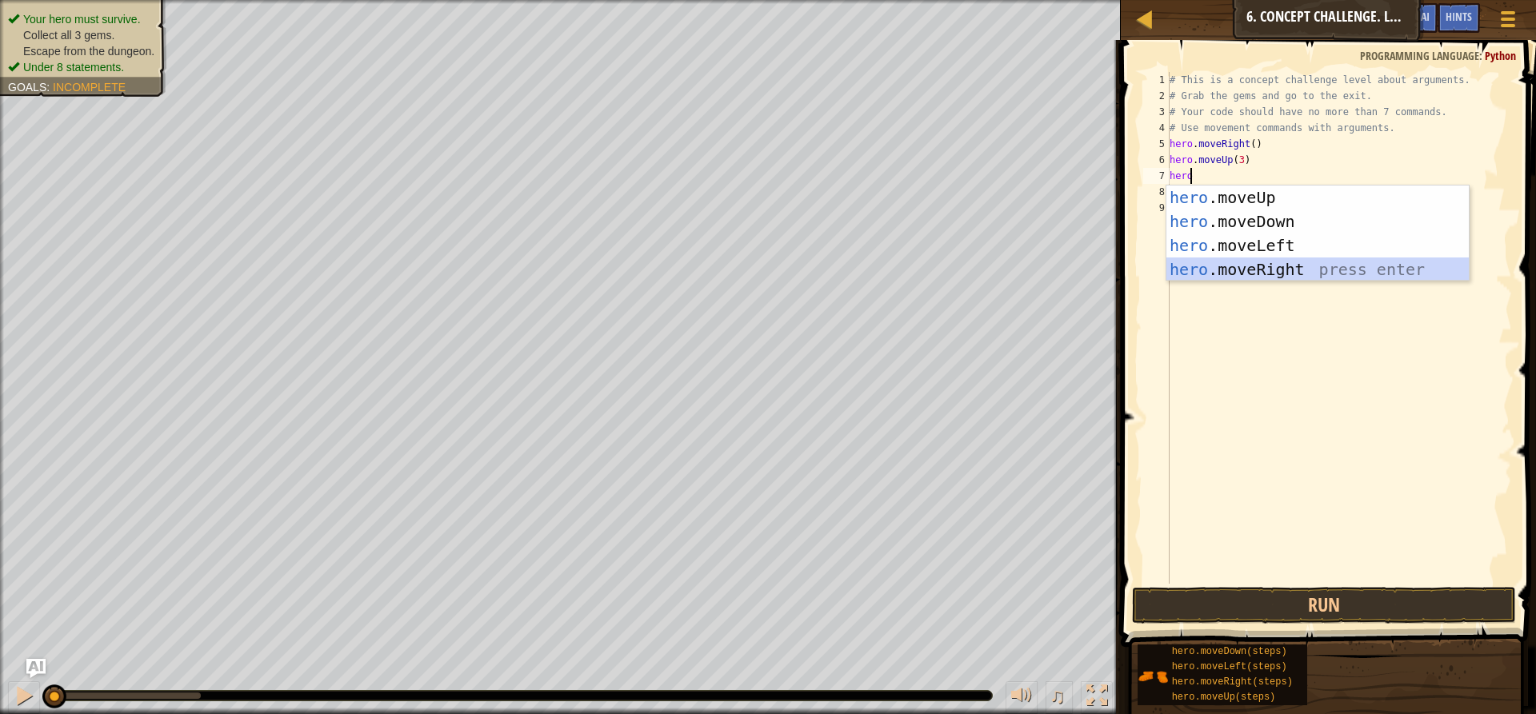
click at [1235, 262] on div "hero .moveUp press enter hero .moveDown press enter hero .moveLeft press enter …" at bounding box center [1317, 258] width 302 height 144
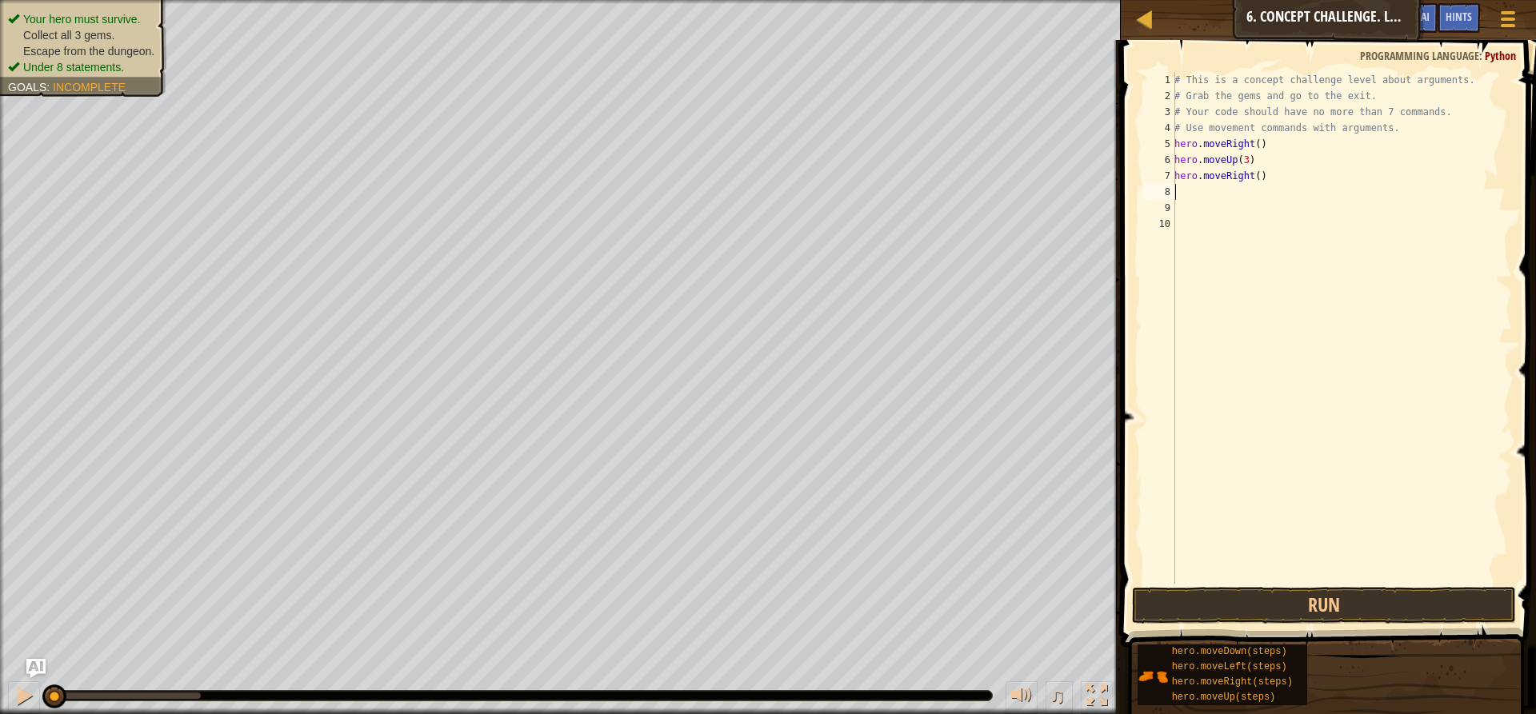
click at [1252, 177] on div "# This is a concept challenge level about arguments. # Grab the gems and go to …" at bounding box center [1341, 344] width 341 height 544
type textarea "hero.moveRight(2)"
click at [1180, 198] on div "# This is a concept challenge level about arguments. # Grab the gems and go to …" at bounding box center [1341, 344] width 341 height 544
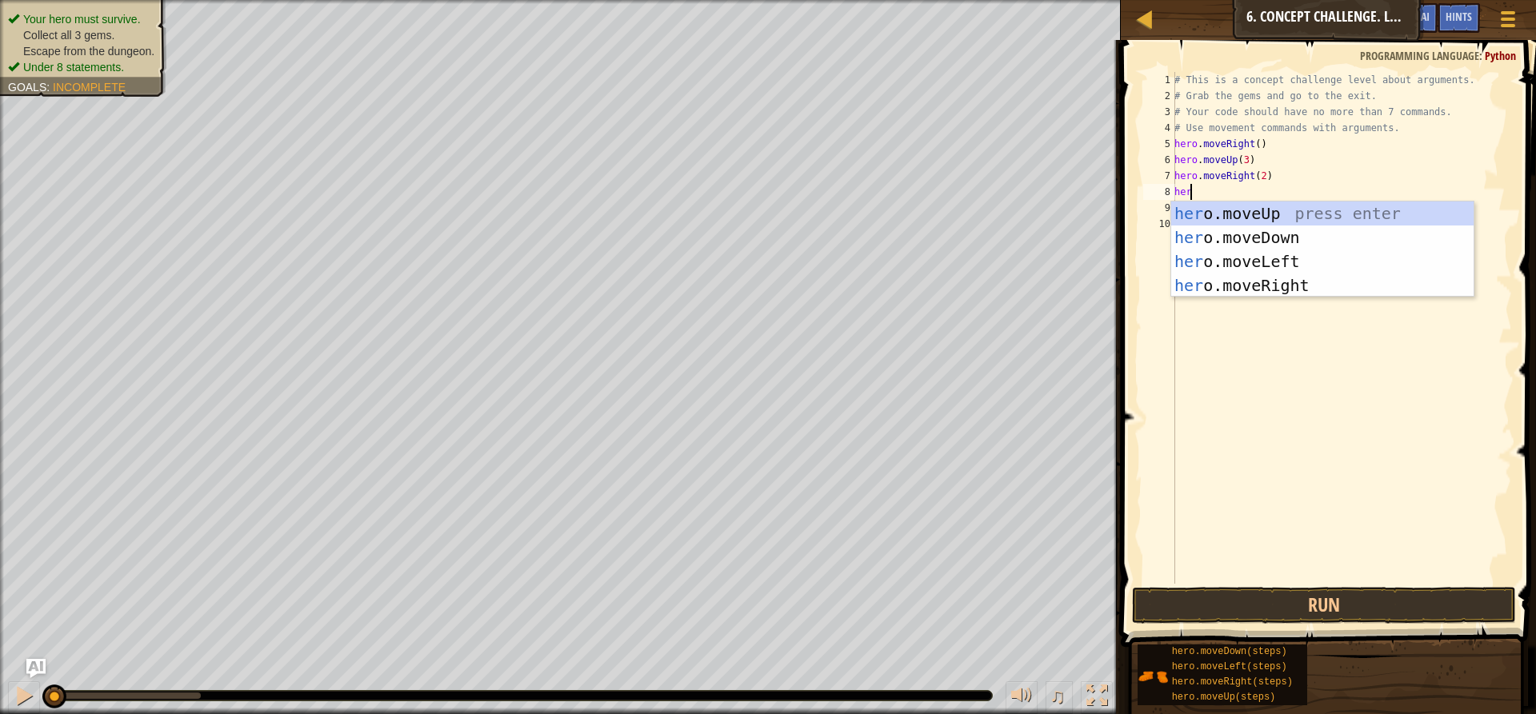
type textarea "hero"
click at [1250, 242] on div "hero .moveUp press enter hero .moveDown press enter hero .moveLeft press enter …" at bounding box center [1322, 274] width 302 height 144
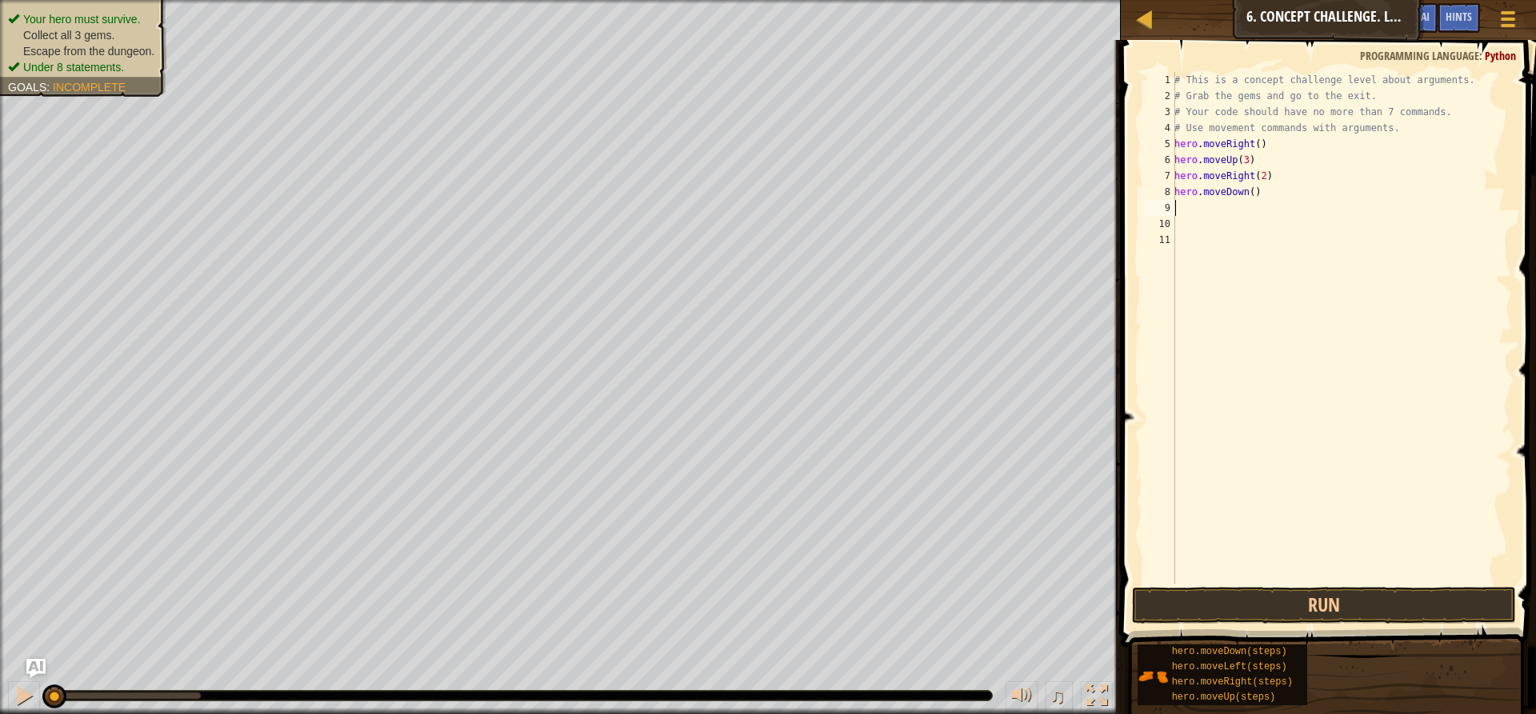
scroll to position [7, 0]
click at [1248, 198] on div "# This is a concept challenge level about arguments. # Grab the gems and go to …" at bounding box center [1341, 344] width 341 height 544
type textarea "hero.moveDown(3)"
click at [1184, 205] on div "# This is a concept challenge level about arguments. # Grab the gems and go to …" at bounding box center [1341, 344] width 341 height 544
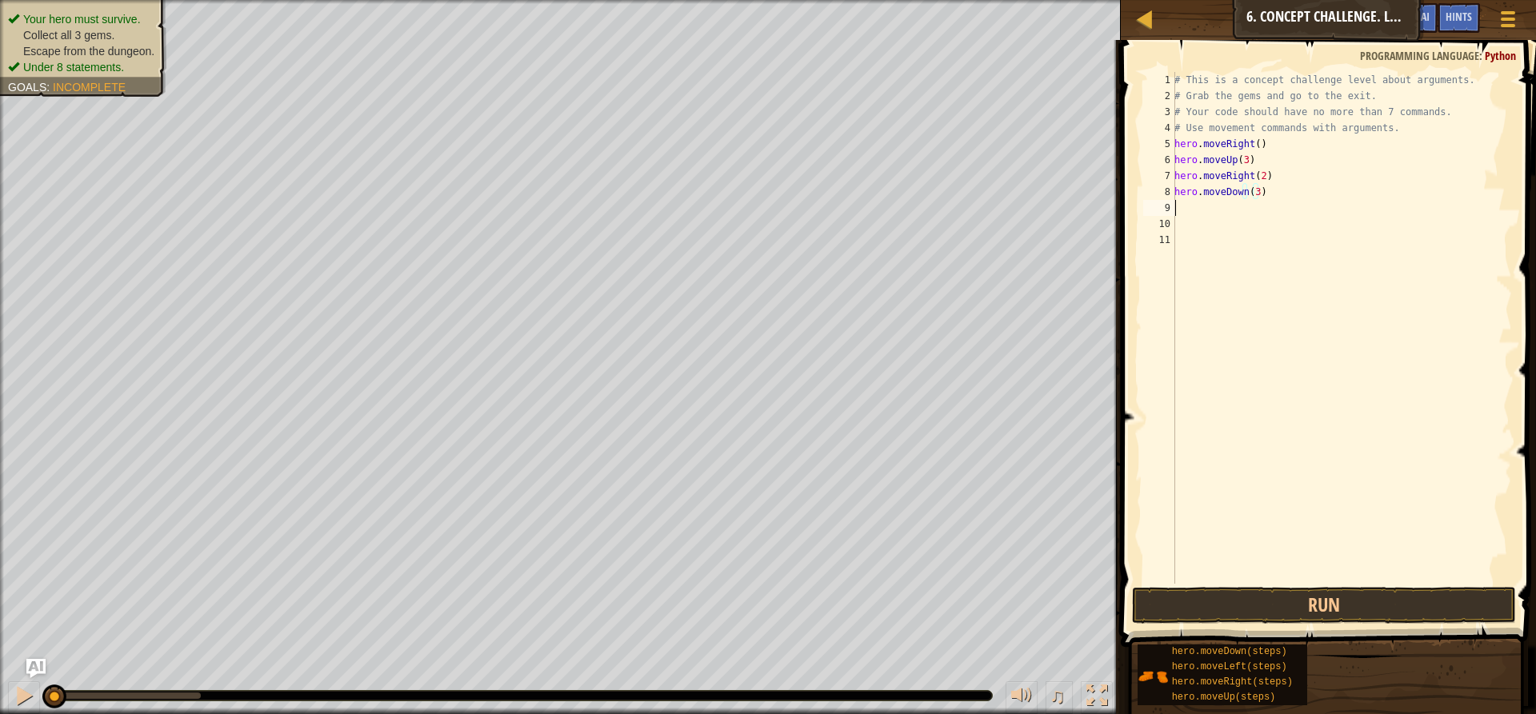
scroll to position [7, 0]
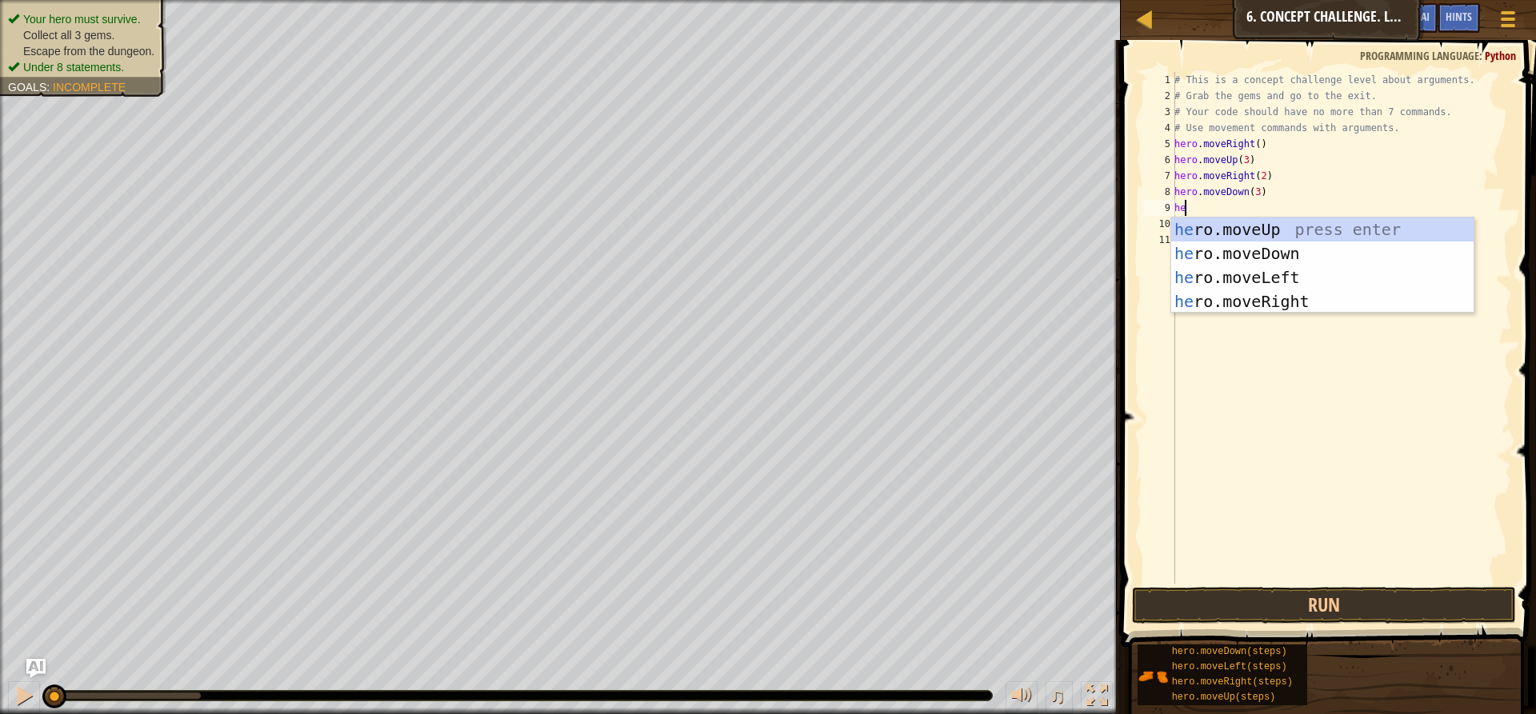
type textarea "hero"
click at [1301, 303] on div "hero .moveUp press enter hero .moveDown press enter hero .moveLeft press enter …" at bounding box center [1322, 290] width 302 height 144
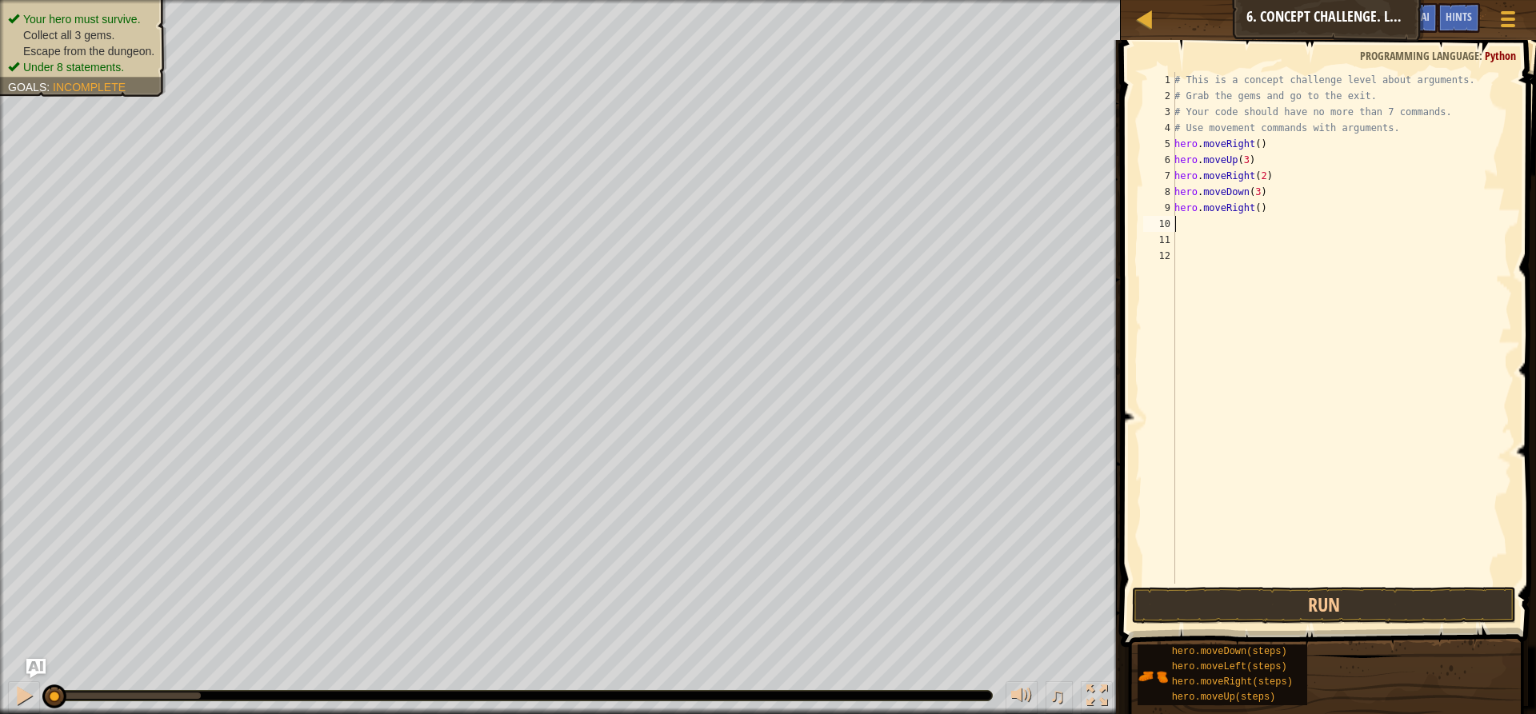
scroll to position [7, 0]
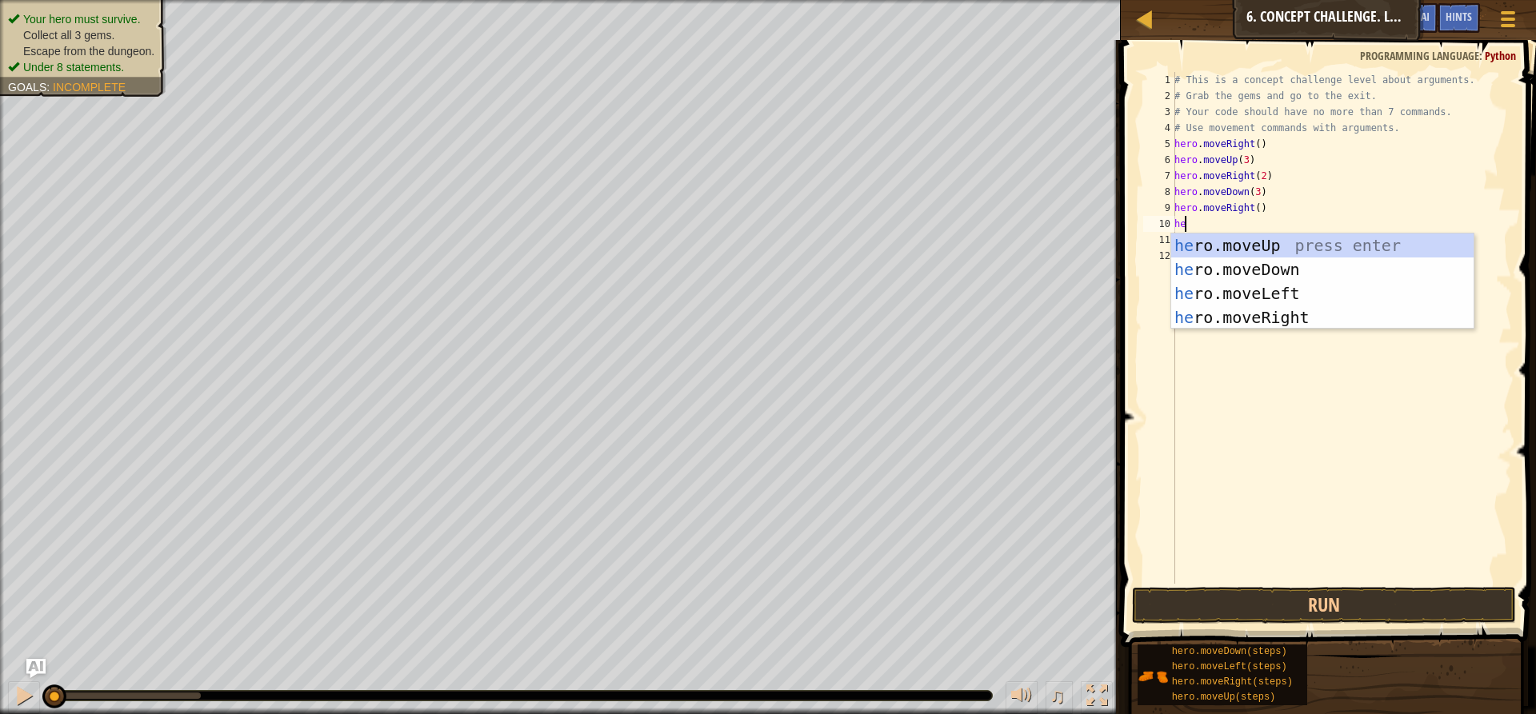
type textarea "hero"
click at [1279, 243] on div "hero .moveUp press enter hero .moveDown press enter hero .moveLeft press enter …" at bounding box center [1322, 306] width 302 height 144
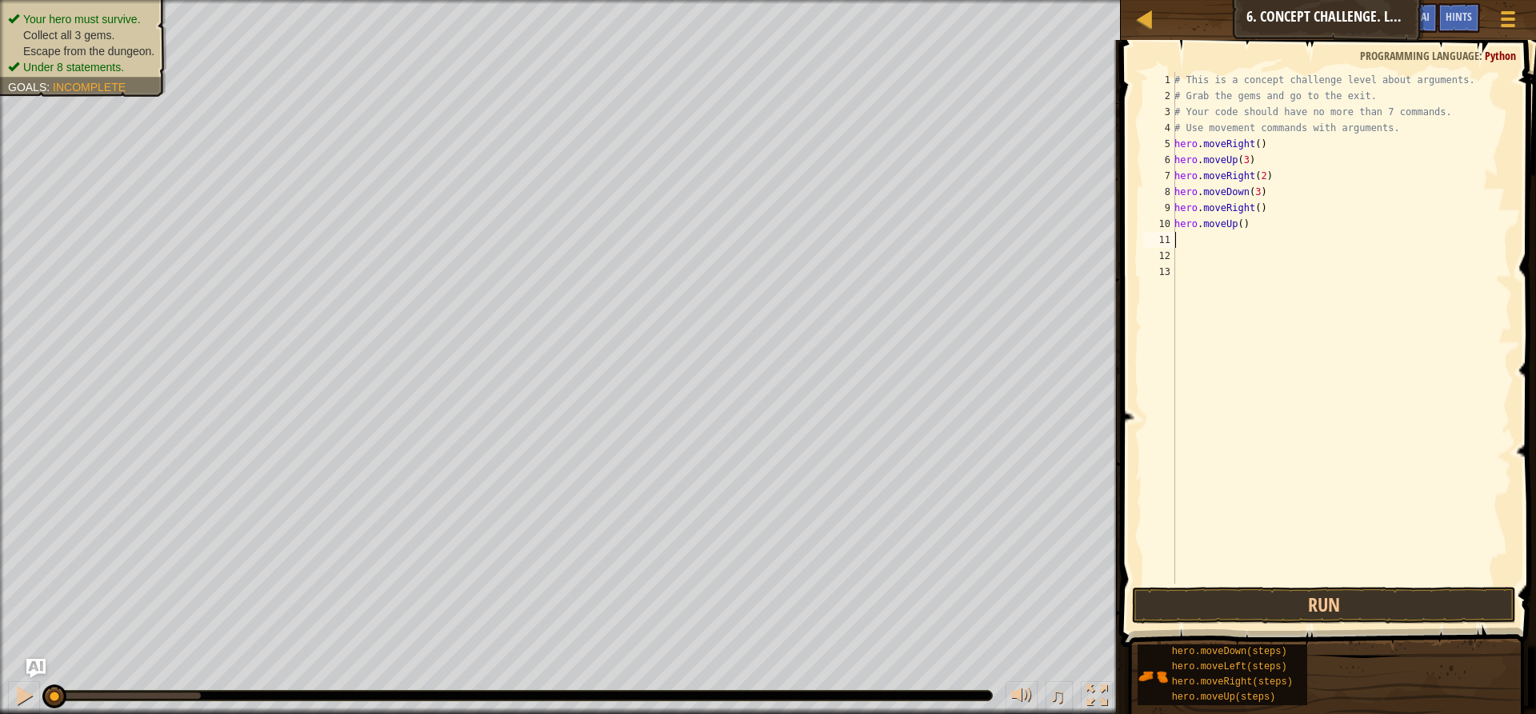
scroll to position [7, 0]
click at [1237, 222] on div "# This is a concept challenge level about arguments. # Grab the gems and go to …" at bounding box center [1341, 344] width 341 height 544
drag, startPoint x: 1259, startPoint y: 206, endPoint x: 1173, endPoint y: 208, distance: 85.6
click at [1173, 208] on div "hero.moveUp() 1 2 3 4 5 6 7 8 9 10 11 12 13 # This is a concept challenge level…" at bounding box center [1326, 328] width 372 height 512
type textarea "hero.moveRight()"
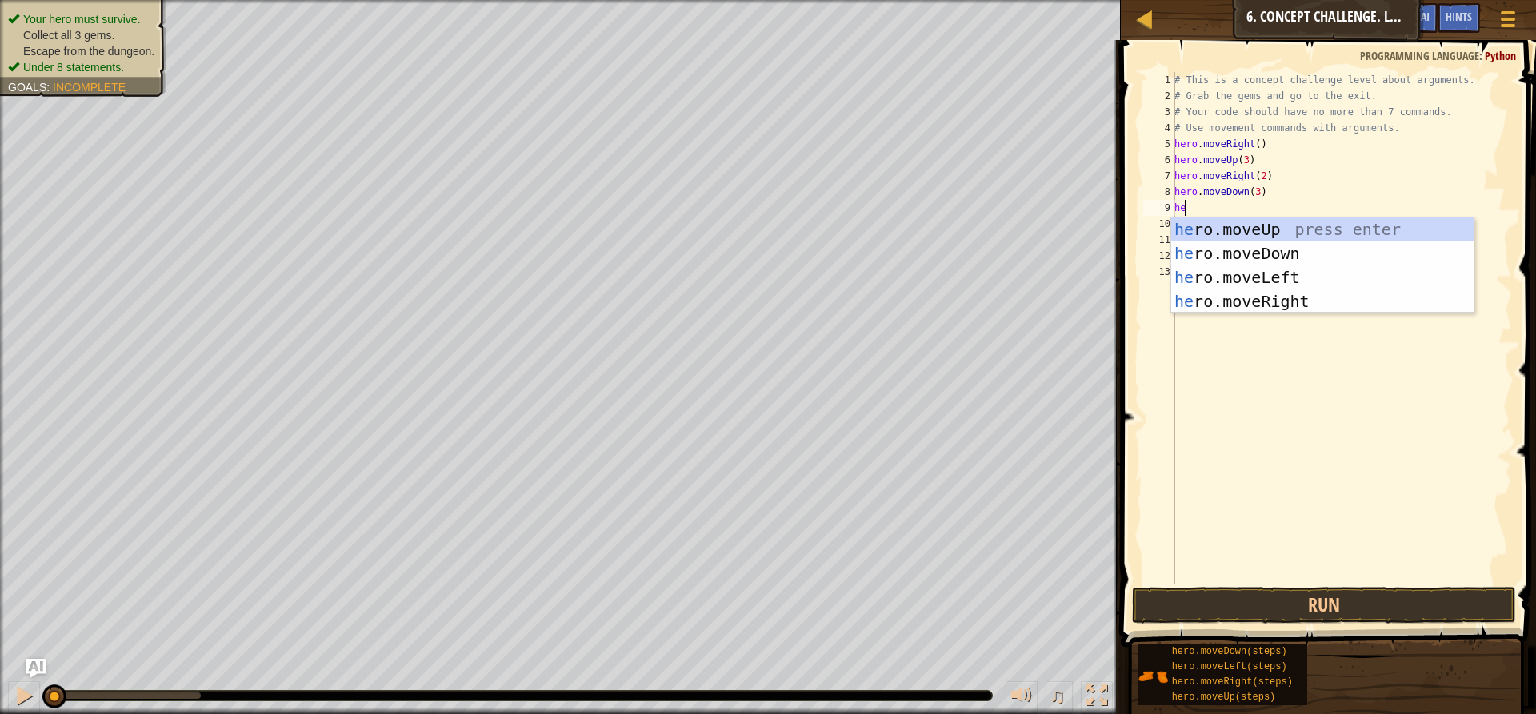
type textarea "hero"
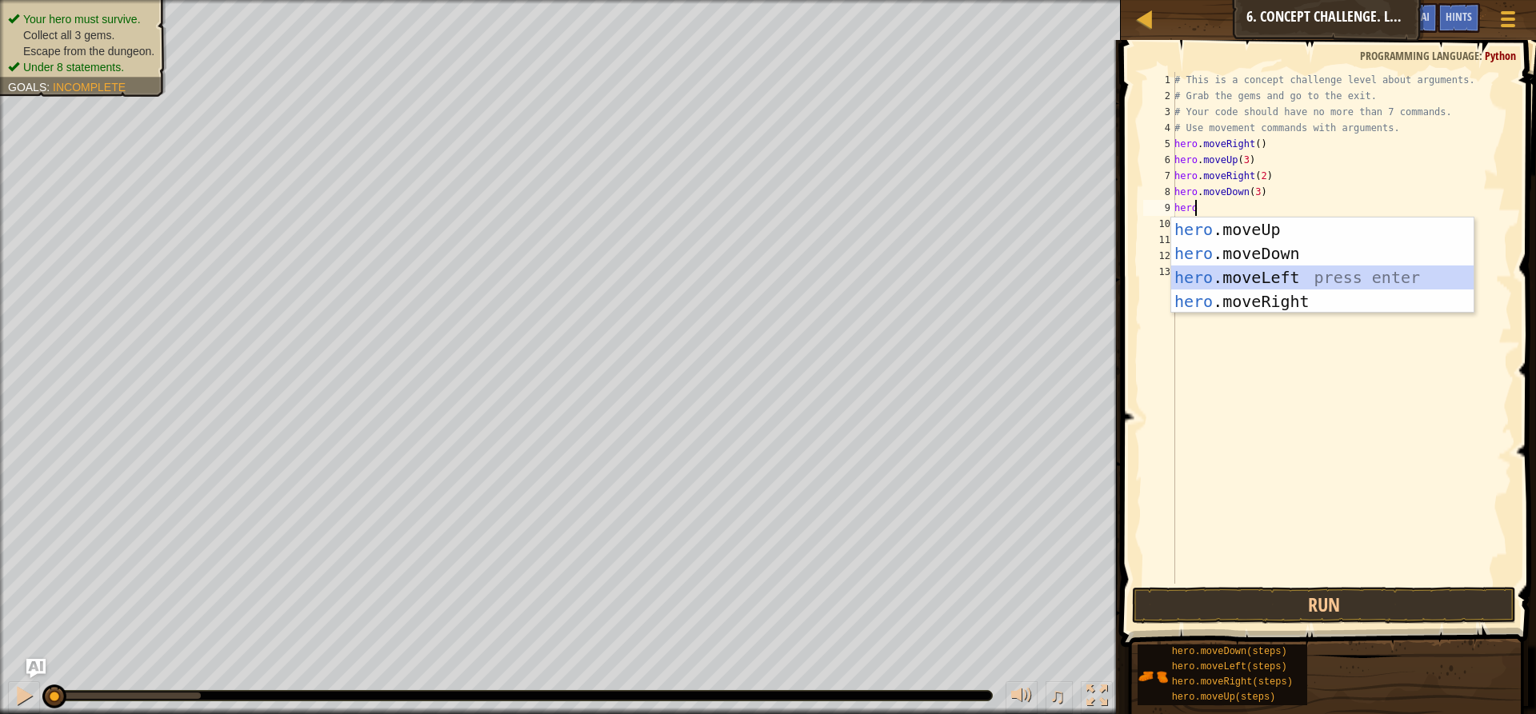
click at [1243, 276] on div "hero .moveUp press enter hero .moveDown press enter hero .moveLeft press enter …" at bounding box center [1322, 290] width 302 height 144
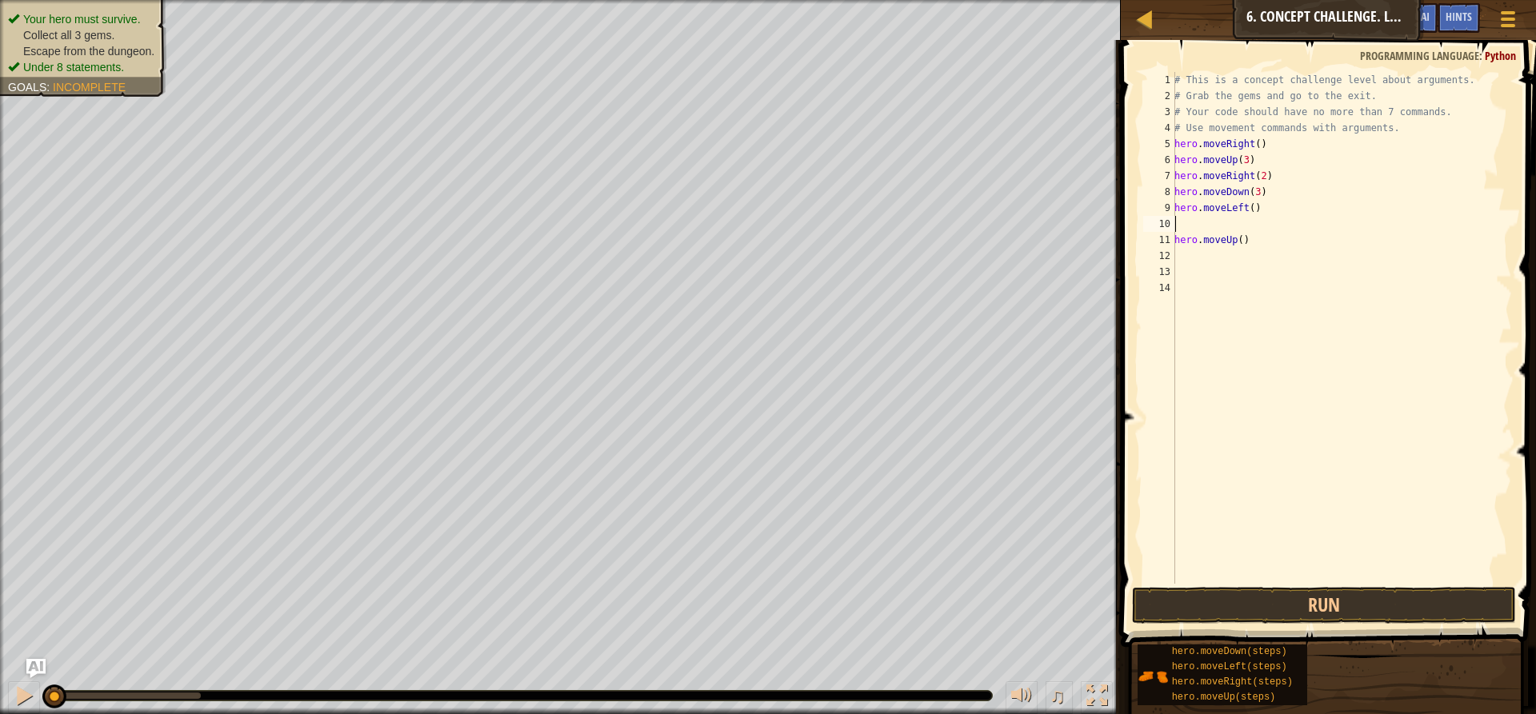
click at [1175, 224] on div "# This is a concept challenge level about arguments. # Grab the gems and go to …" at bounding box center [1341, 344] width 341 height 544
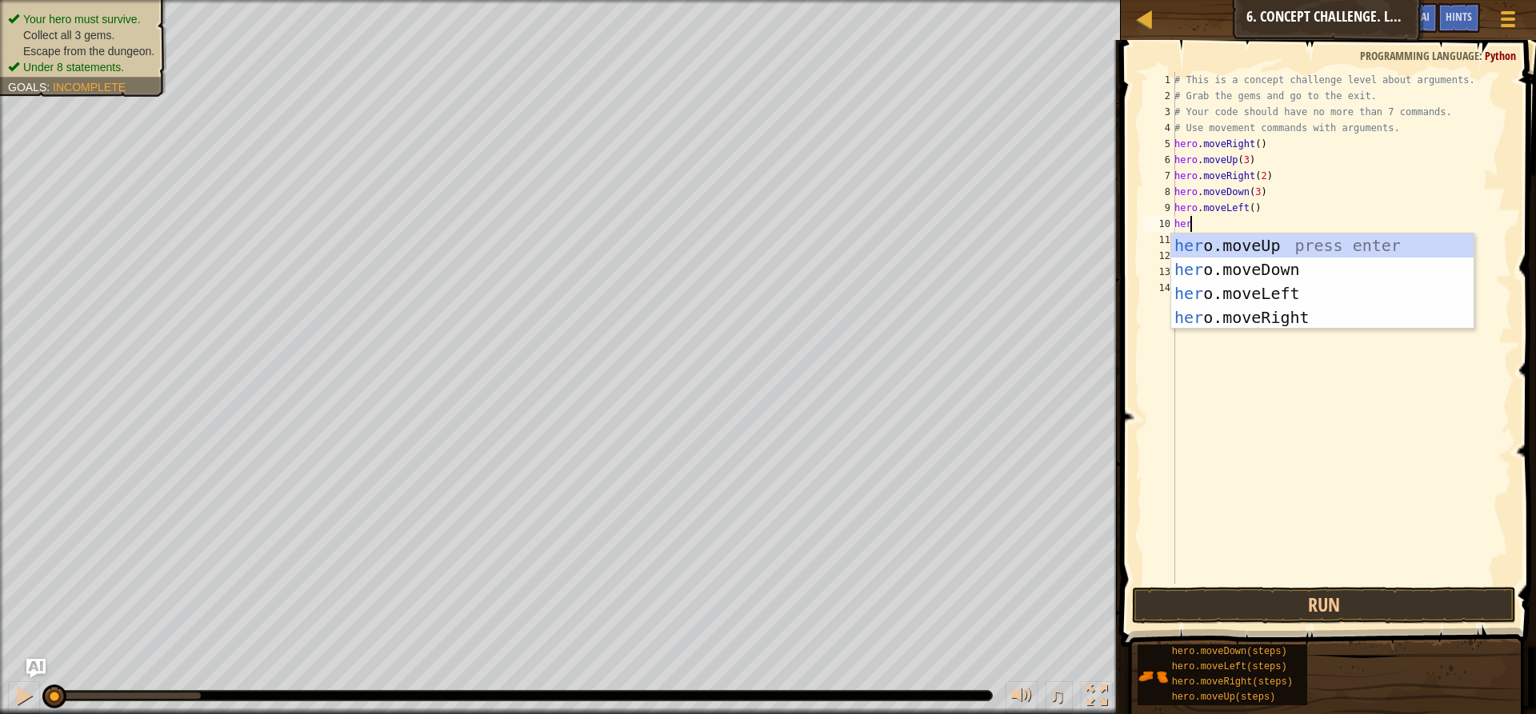
type textarea "hero"
click at [1253, 251] on div "hero .moveUp press enter hero .moveDown press enter hero .moveLeft press enter …" at bounding box center [1322, 306] width 302 height 144
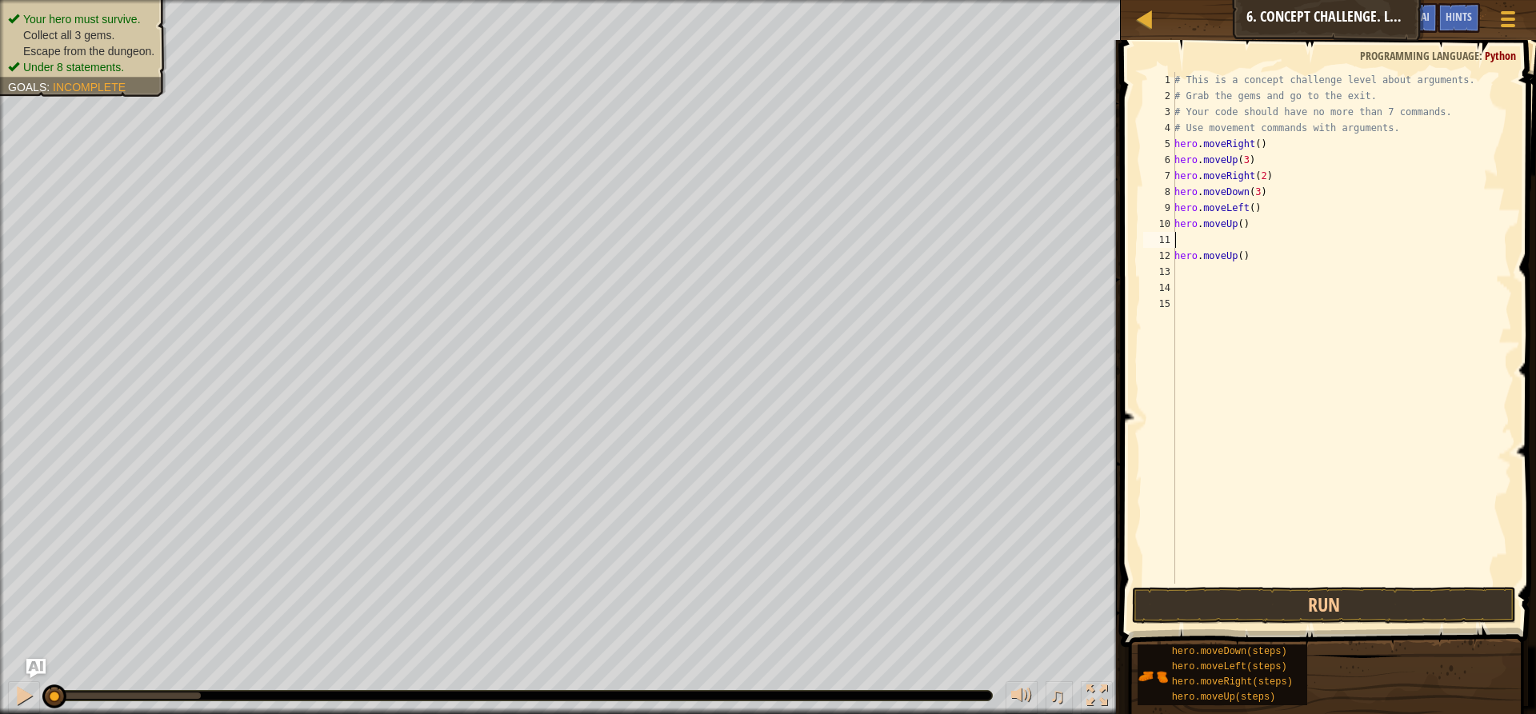
scroll to position [7, 0]
click at [1224, 227] on div "# This is a concept challenge level about arguments. # Grab the gems and go to …" at bounding box center [1341, 328] width 341 height 512
type textarea "h"
click at [1234, 223] on div "# This is a concept challenge level about arguments. # Grab the gems and go to …" at bounding box center [1341, 344] width 341 height 544
click at [1236, 225] on div "# This is a concept challenge level about arguments. # Grab the gems and go to …" at bounding box center [1341, 344] width 341 height 544
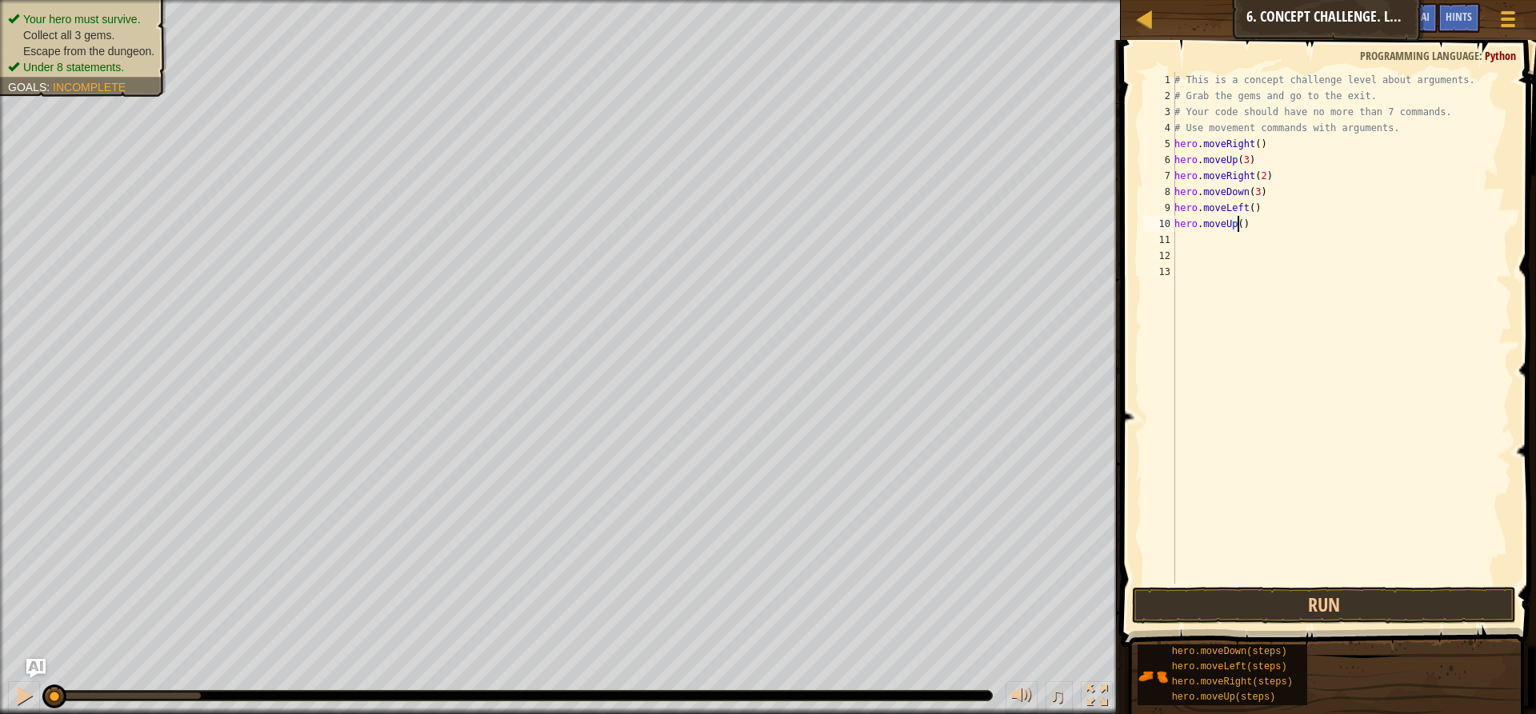
type textarea "hero.moveUp(2)"
click at [1189, 242] on div "# This is a concept challenge level about arguments. # Grab the gems and go to …" at bounding box center [1341, 344] width 341 height 544
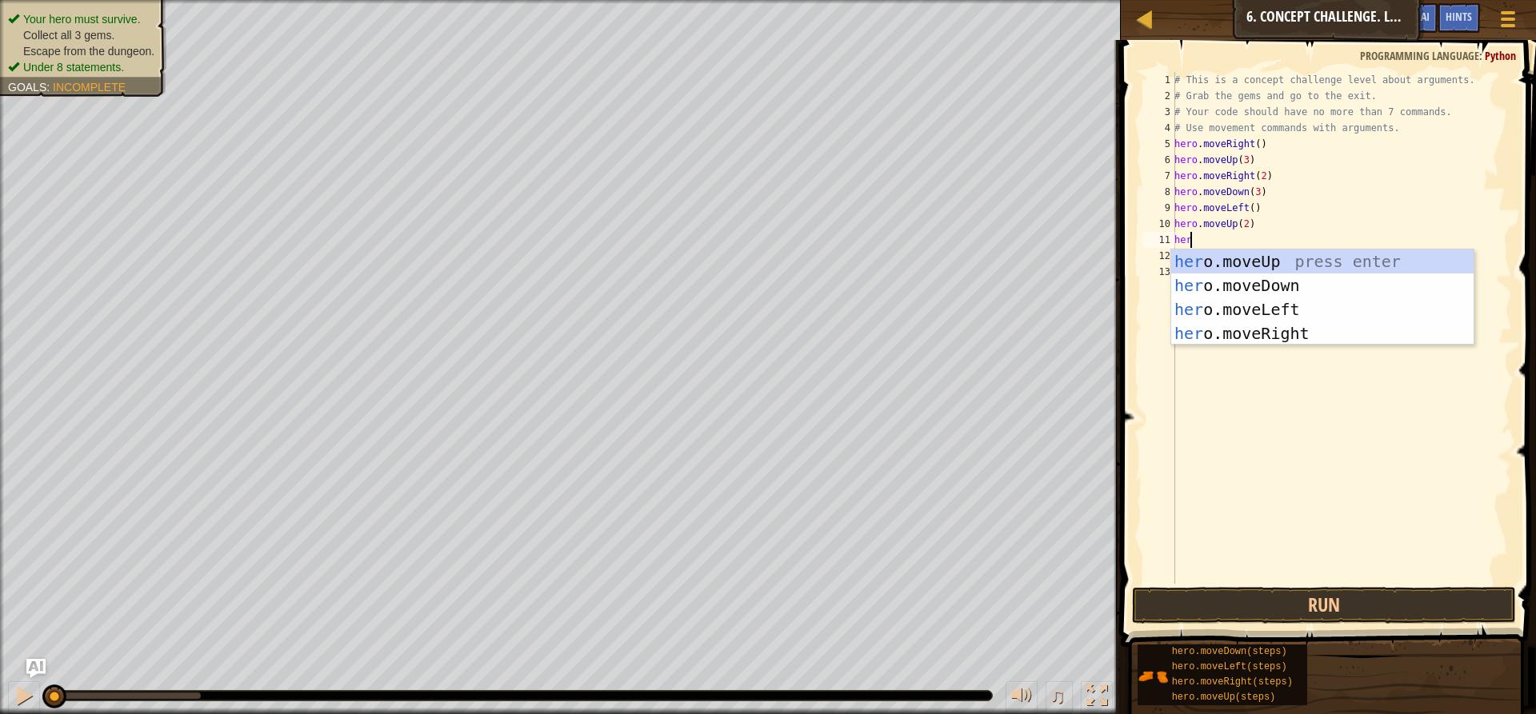
type textarea "hero"
click at [1217, 338] on div "hero .moveUp press enter hero .moveDown press enter hero .moveLeft press enter …" at bounding box center [1322, 322] width 302 height 144
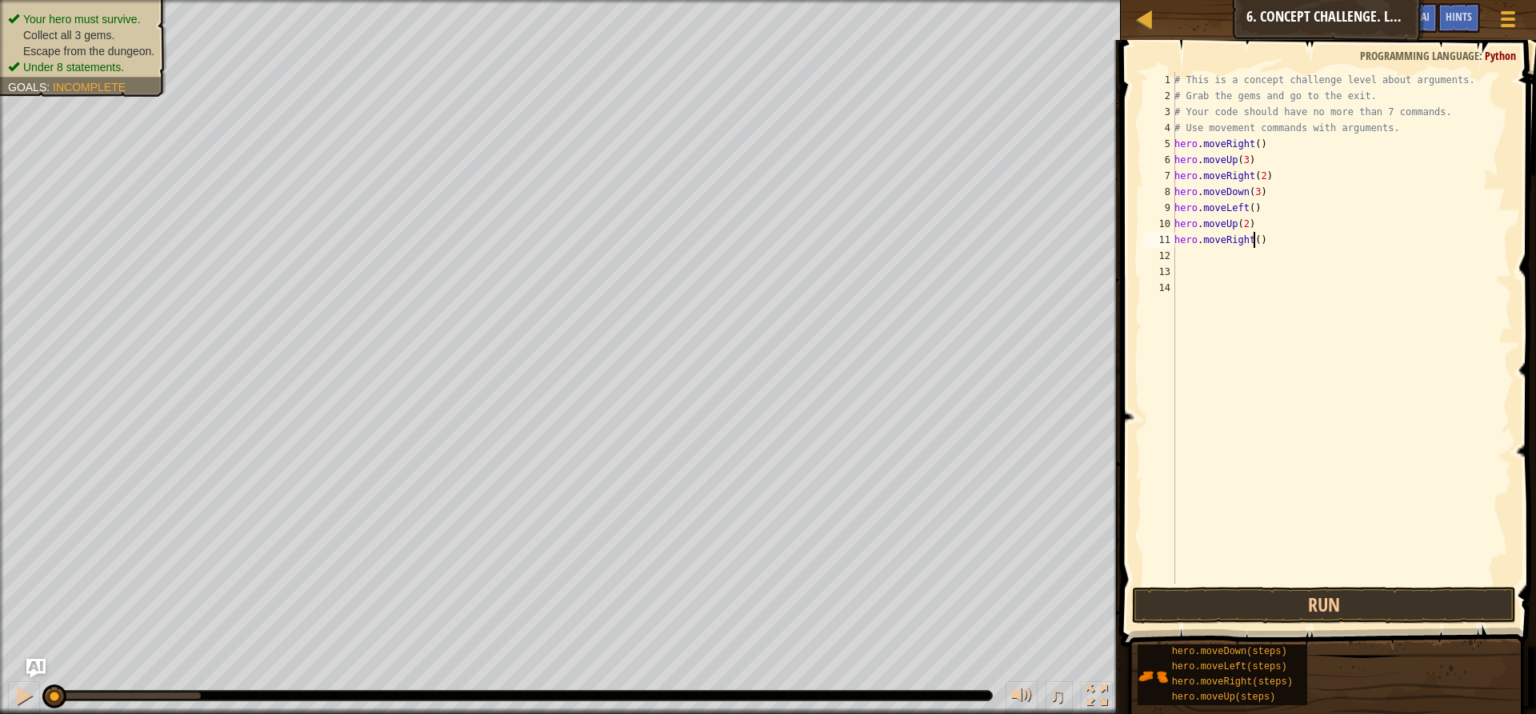
click at [1254, 242] on div "# This is a concept challenge level about arguments. # Grab the gems and go to …" at bounding box center [1341, 344] width 341 height 544
type textarea "hero.moveRight(3)"
click at [1221, 617] on button "Run" at bounding box center [1324, 605] width 384 height 37
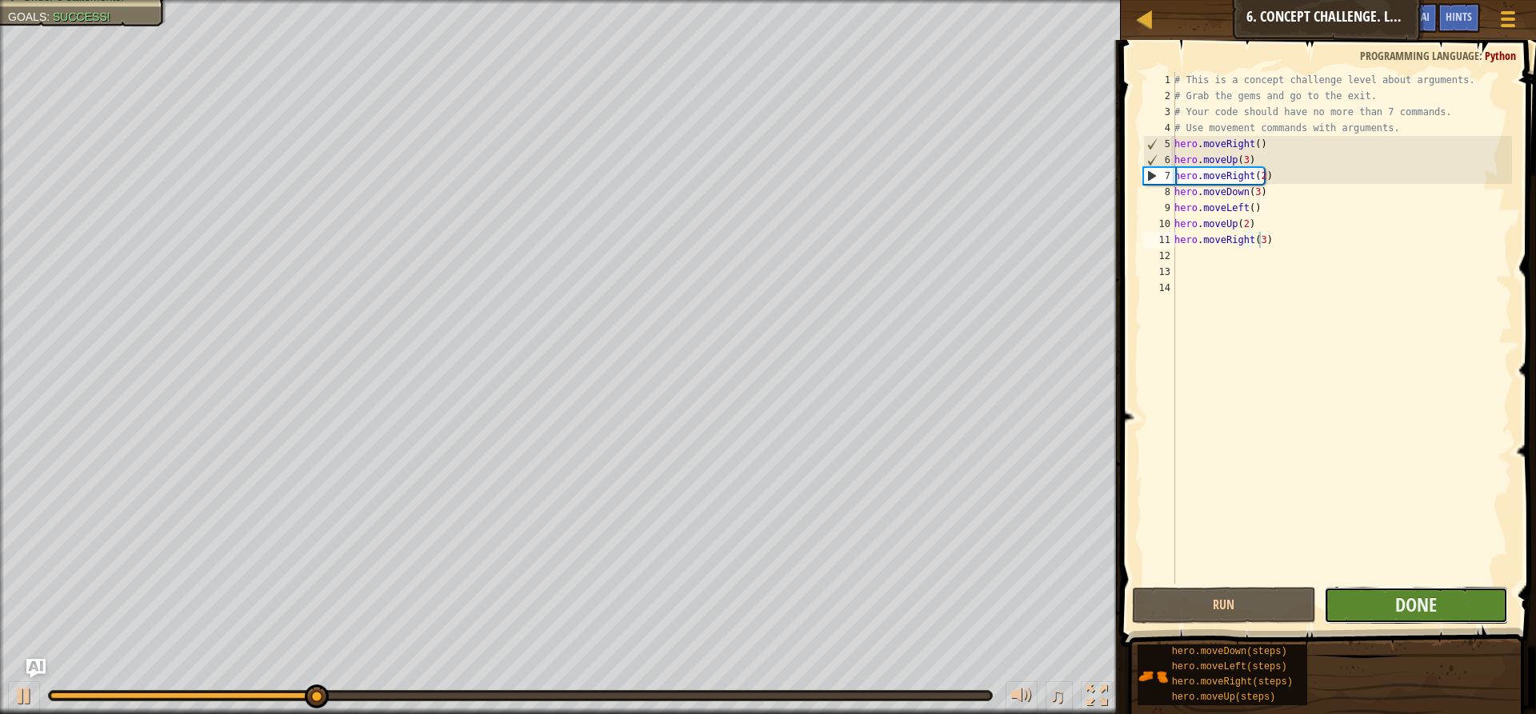
click at [1364, 613] on button "Done" at bounding box center [1416, 605] width 184 height 37
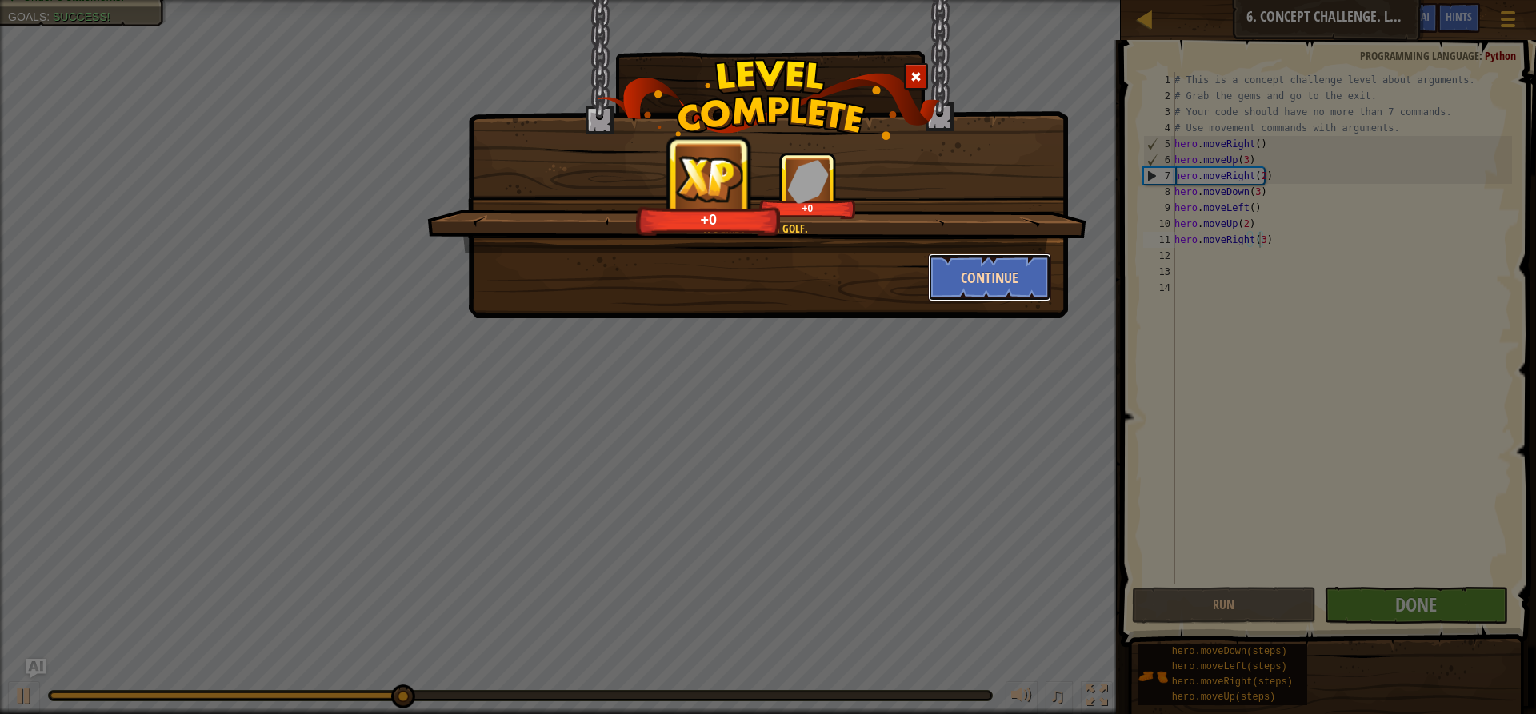
click at [992, 260] on button "Continue" at bounding box center [990, 278] width 124 height 48
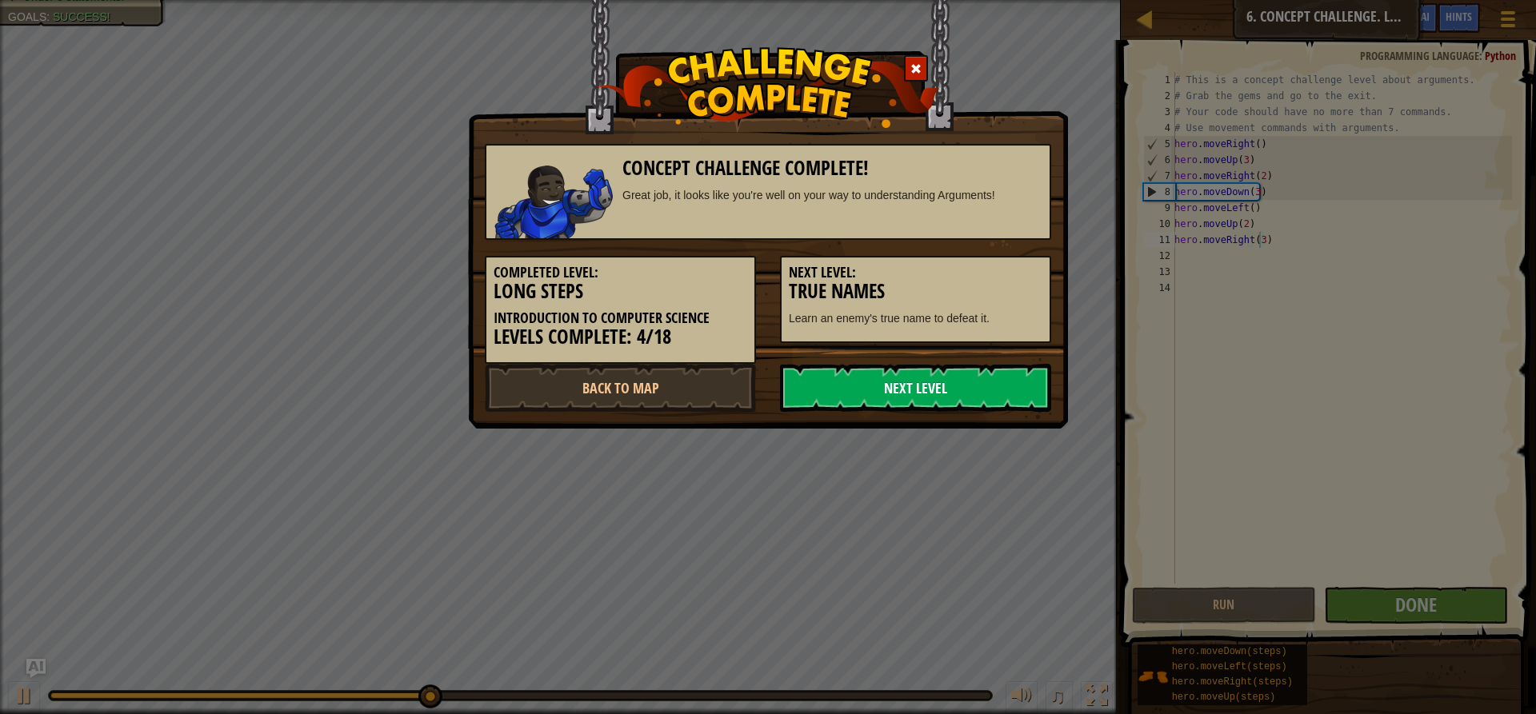
click at [921, 386] on link "Next Level" at bounding box center [915, 388] width 271 height 48
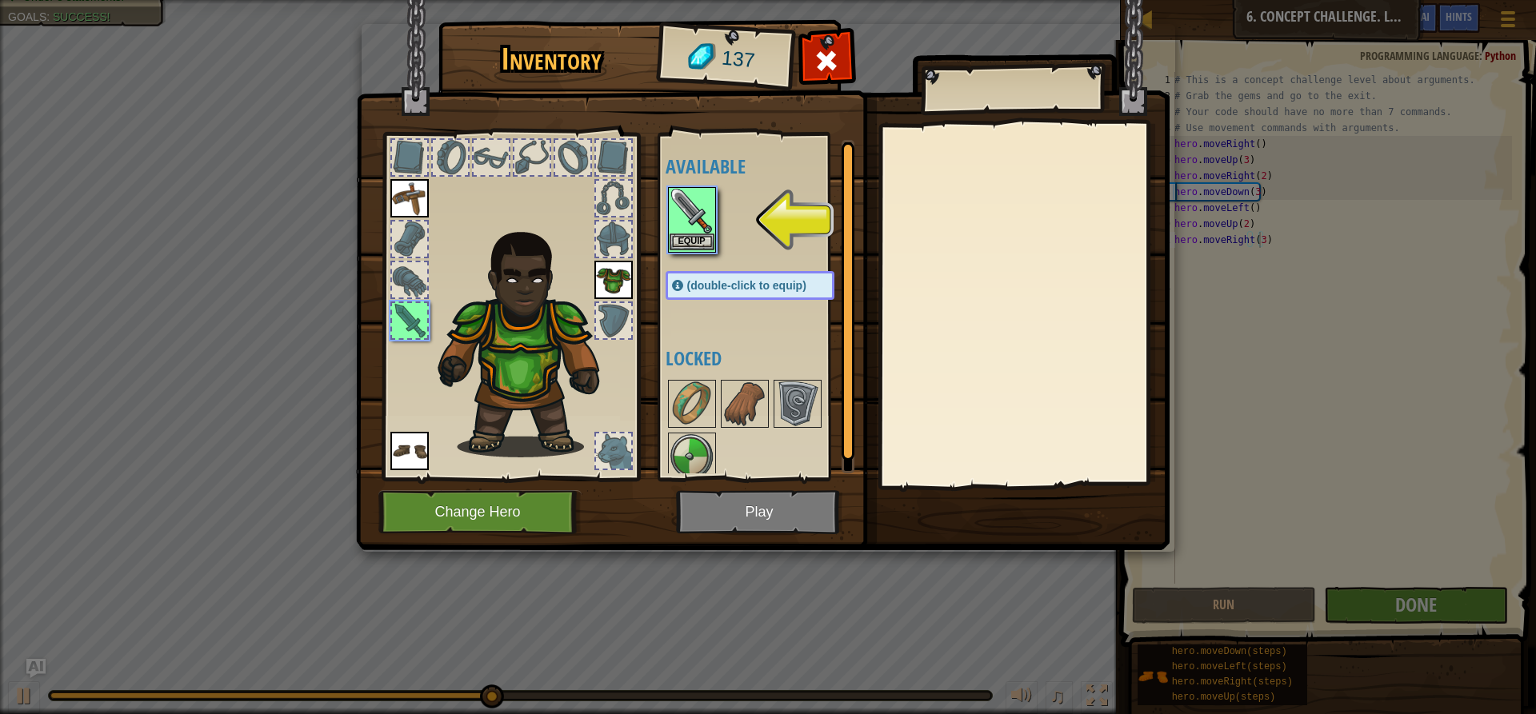
click at [693, 233] on img at bounding box center [691, 211] width 45 height 45
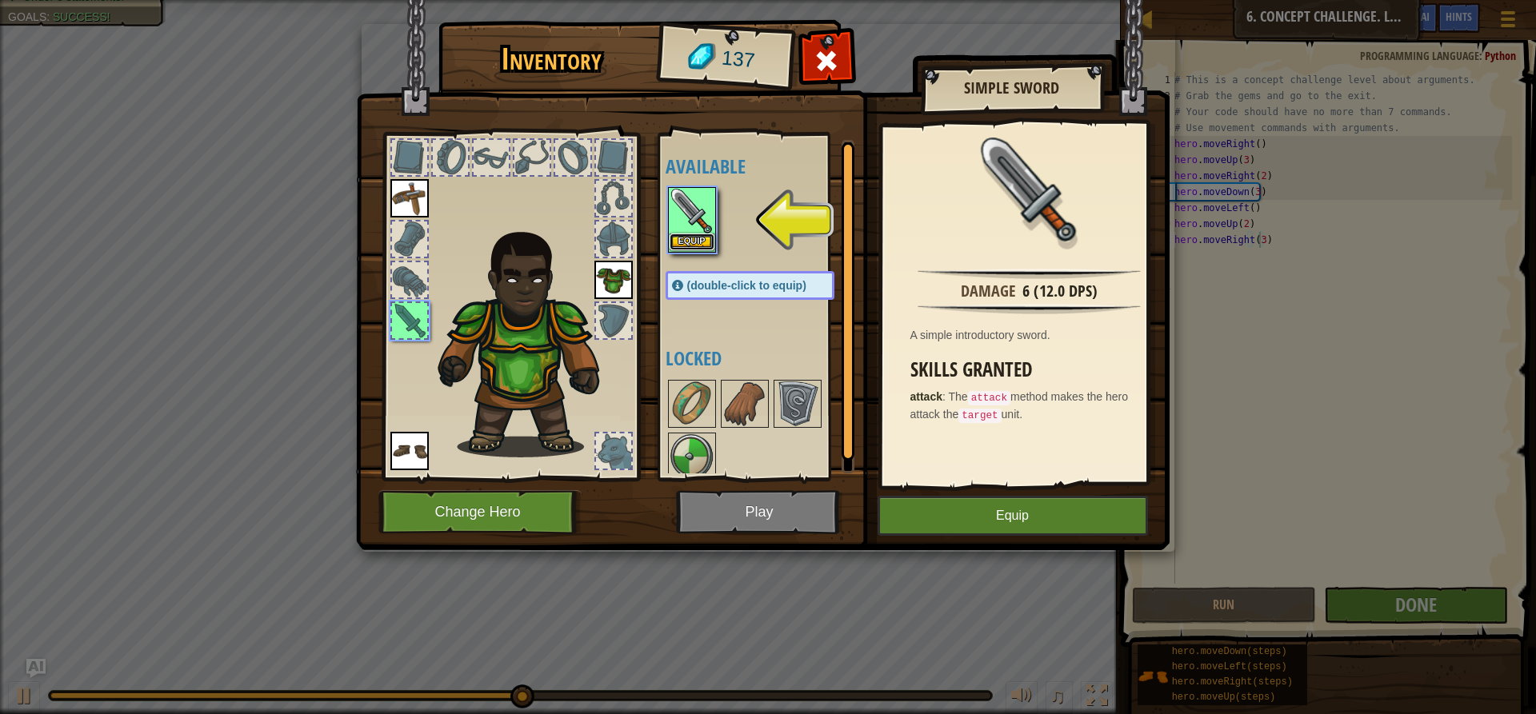
click at [697, 234] on button "Equip" at bounding box center [691, 242] width 45 height 17
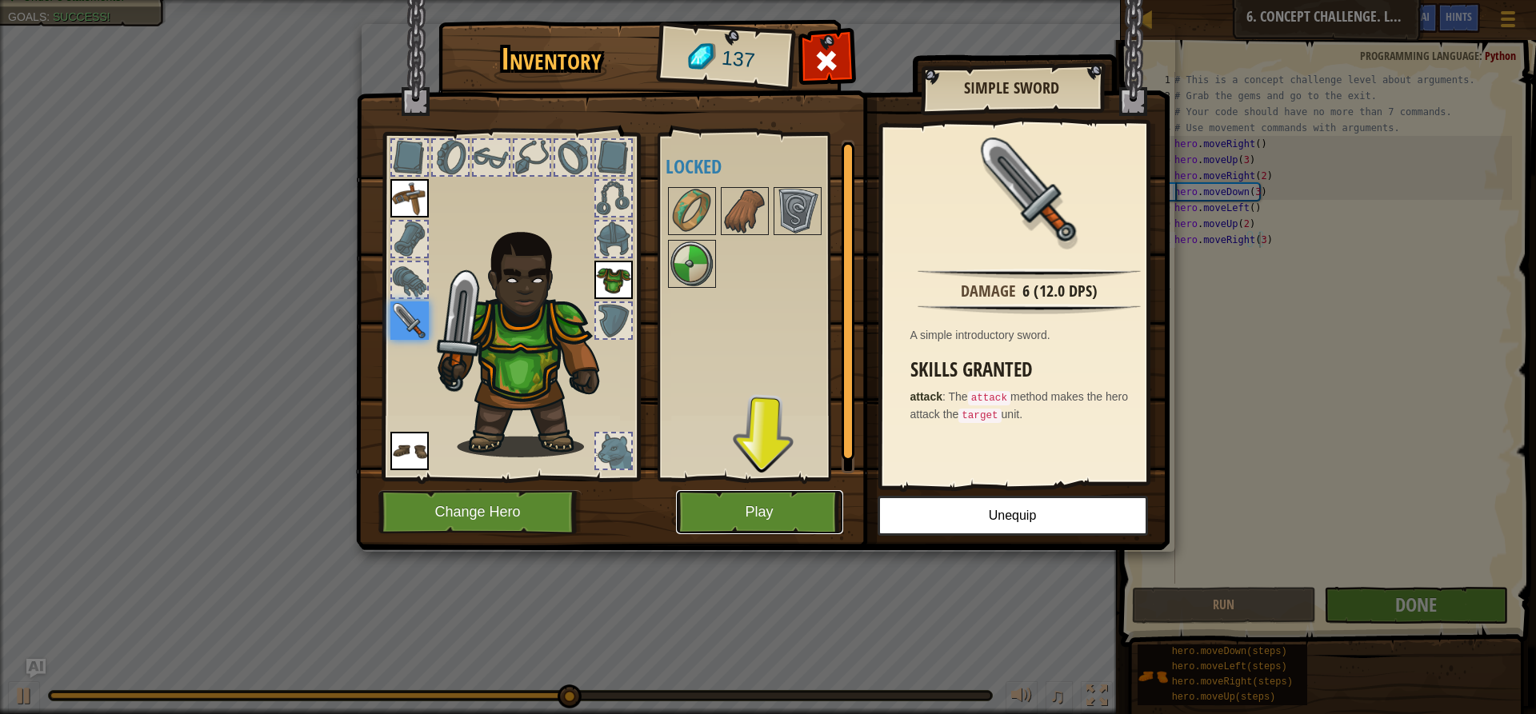
click at [805, 511] on button "Play" at bounding box center [759, 512] width 167 height 44
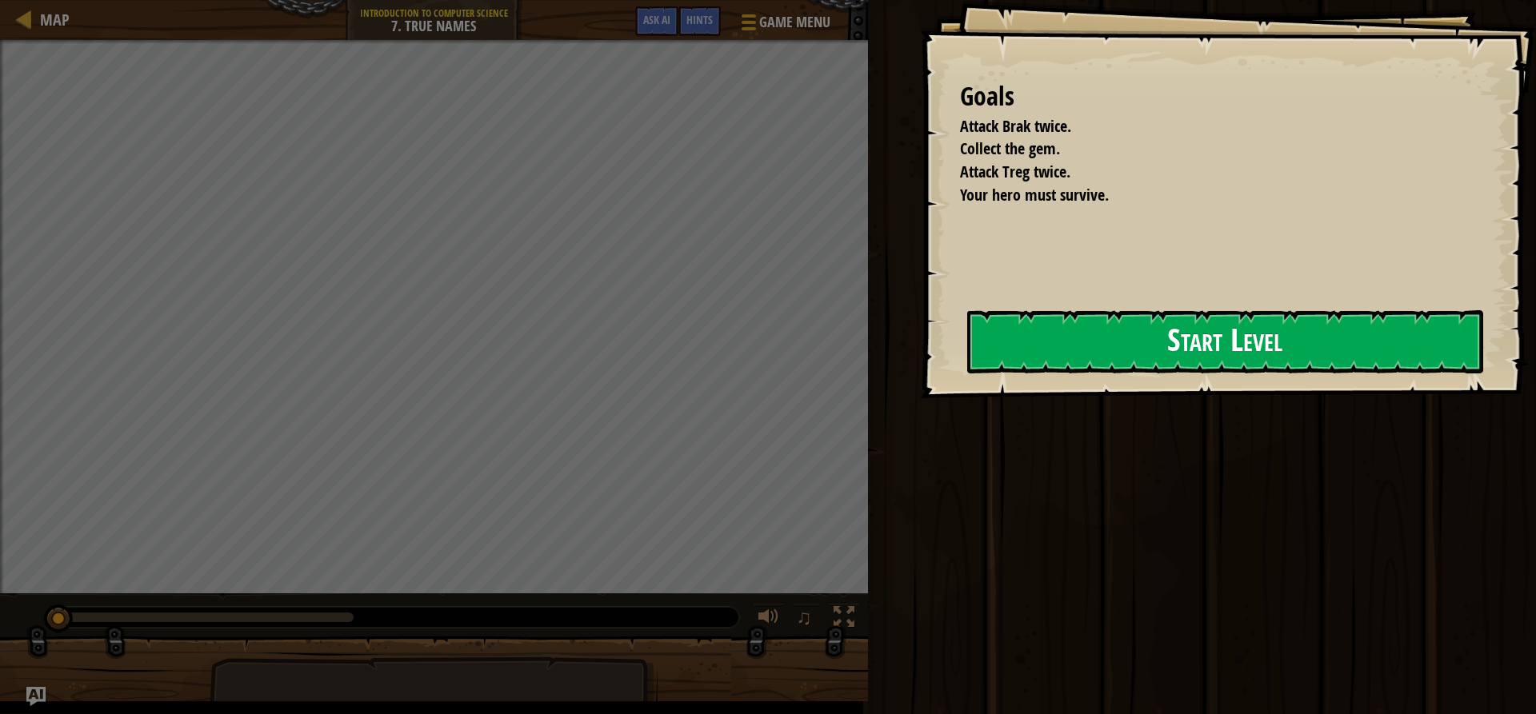
click at [967, 338] on button "Start Level" at bounding box center [1225, 341] width 516 height 63
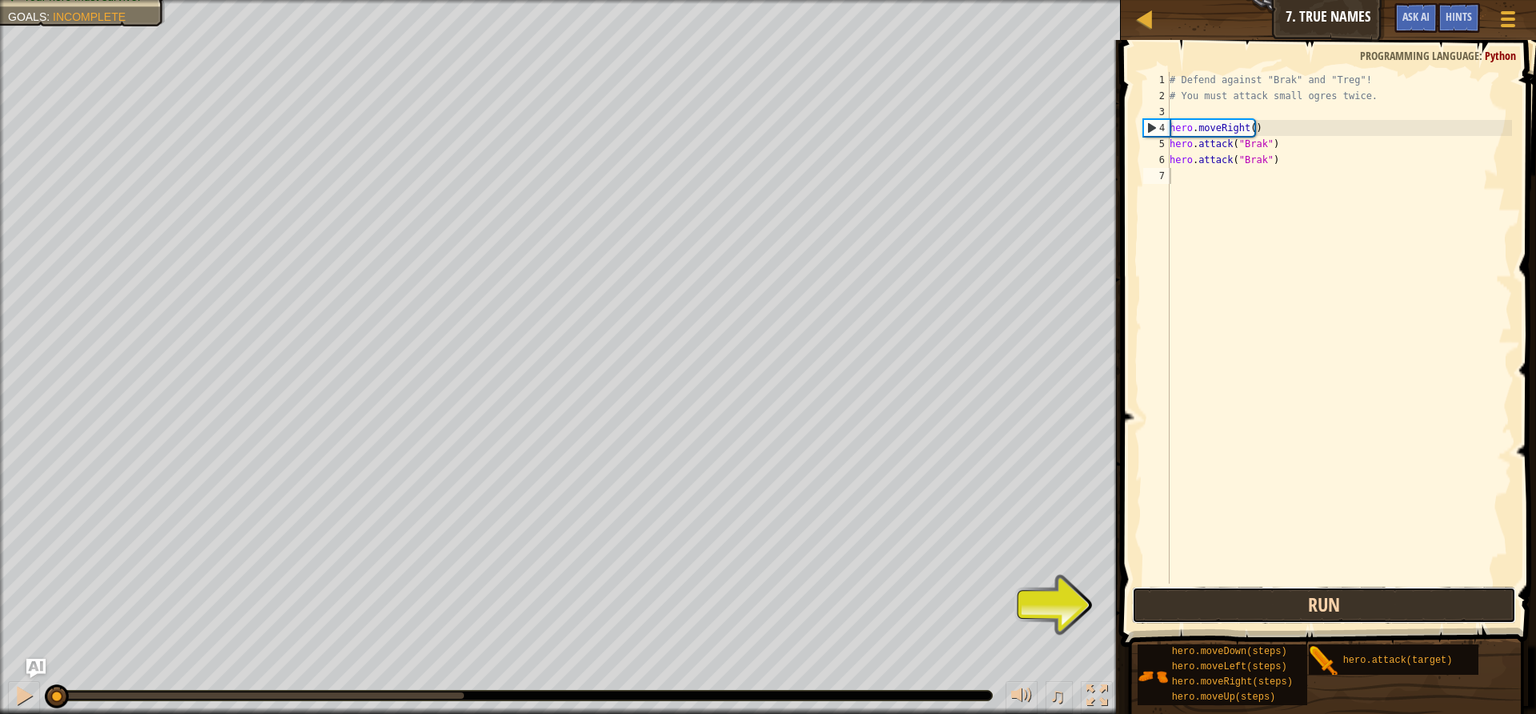
click at [1273, 606] on button "Run" at bounding box center [1324, 605] width 384 height 37
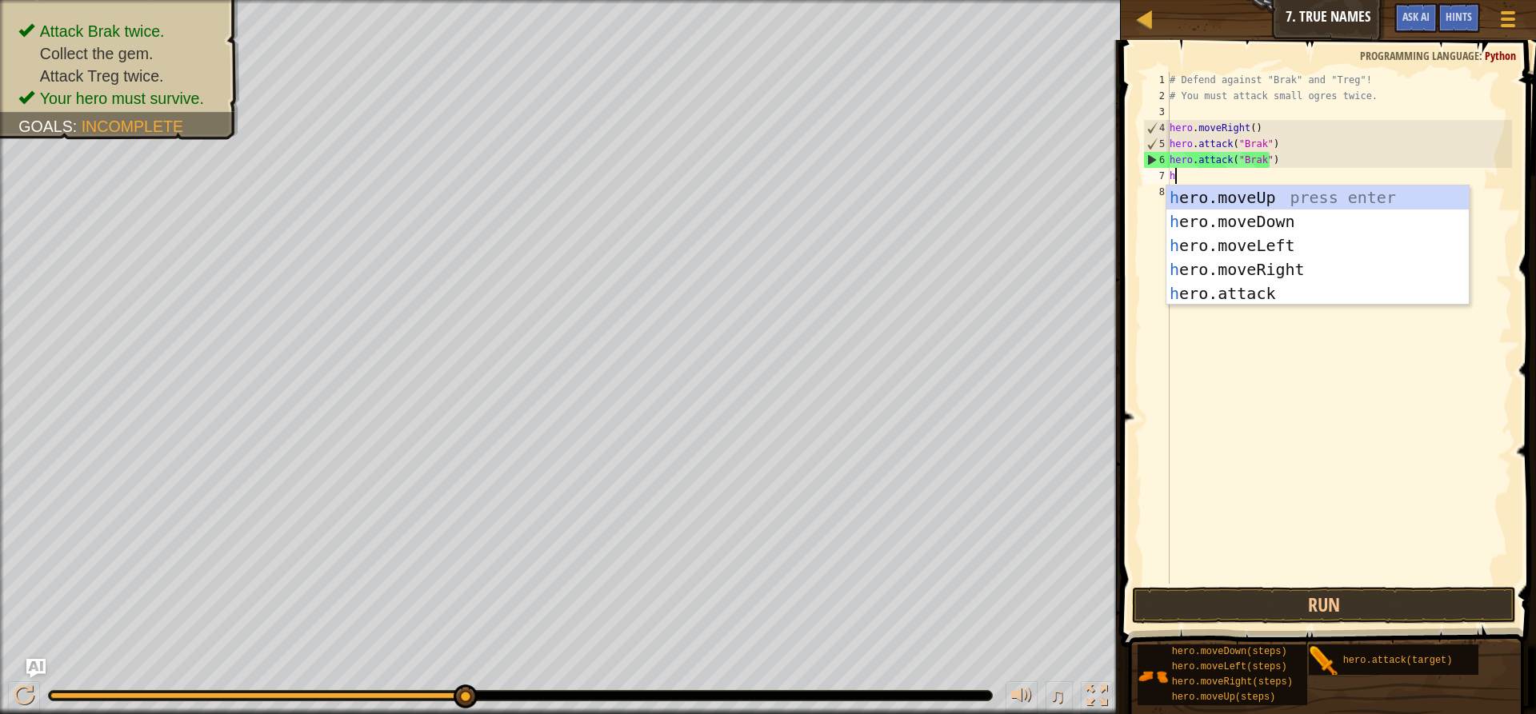
scroll to position [7, 0]
type textarea "hero"
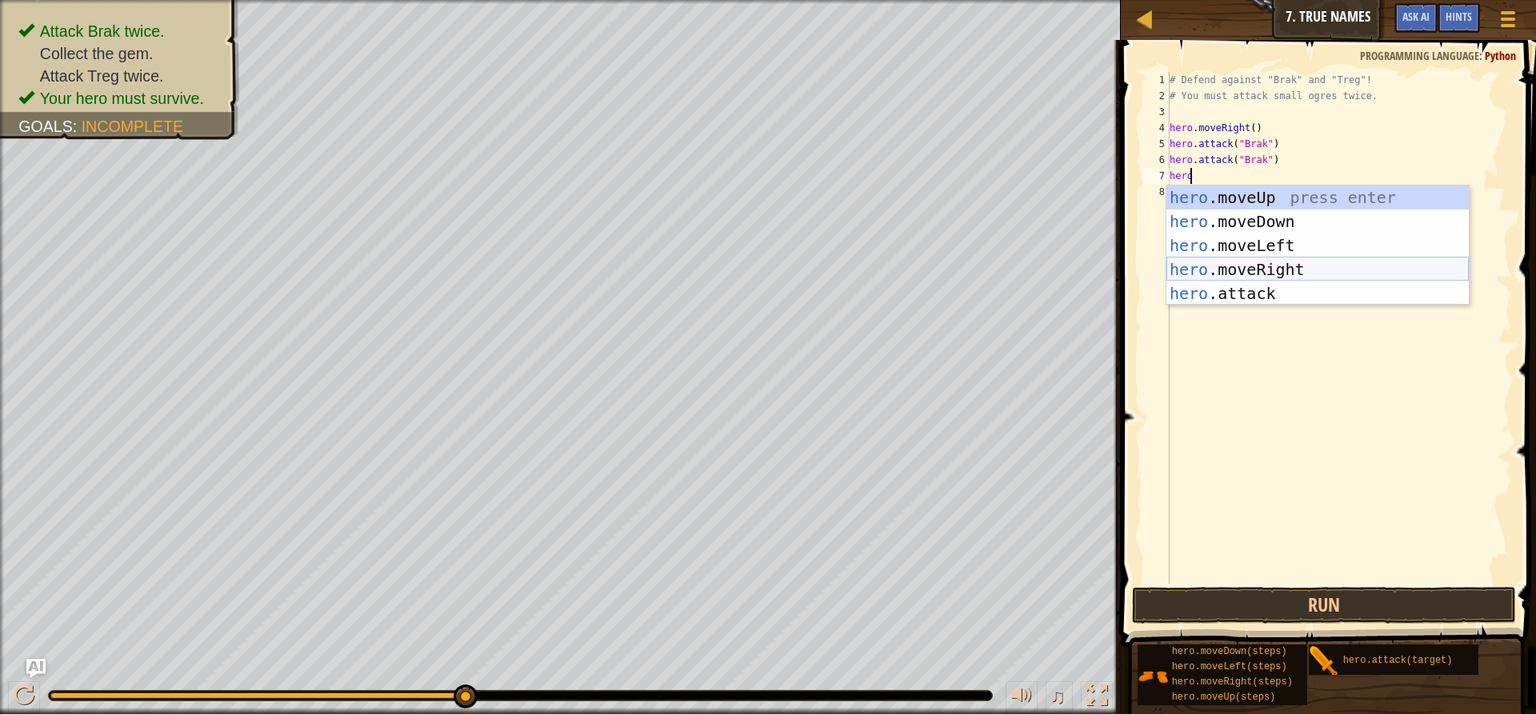
click at [1260, 267] on div "hero .moveUp press enter hero .moveDown press enter hero .moveLeft press enter …" at bounding box center [1317, 270] width 302 height 168
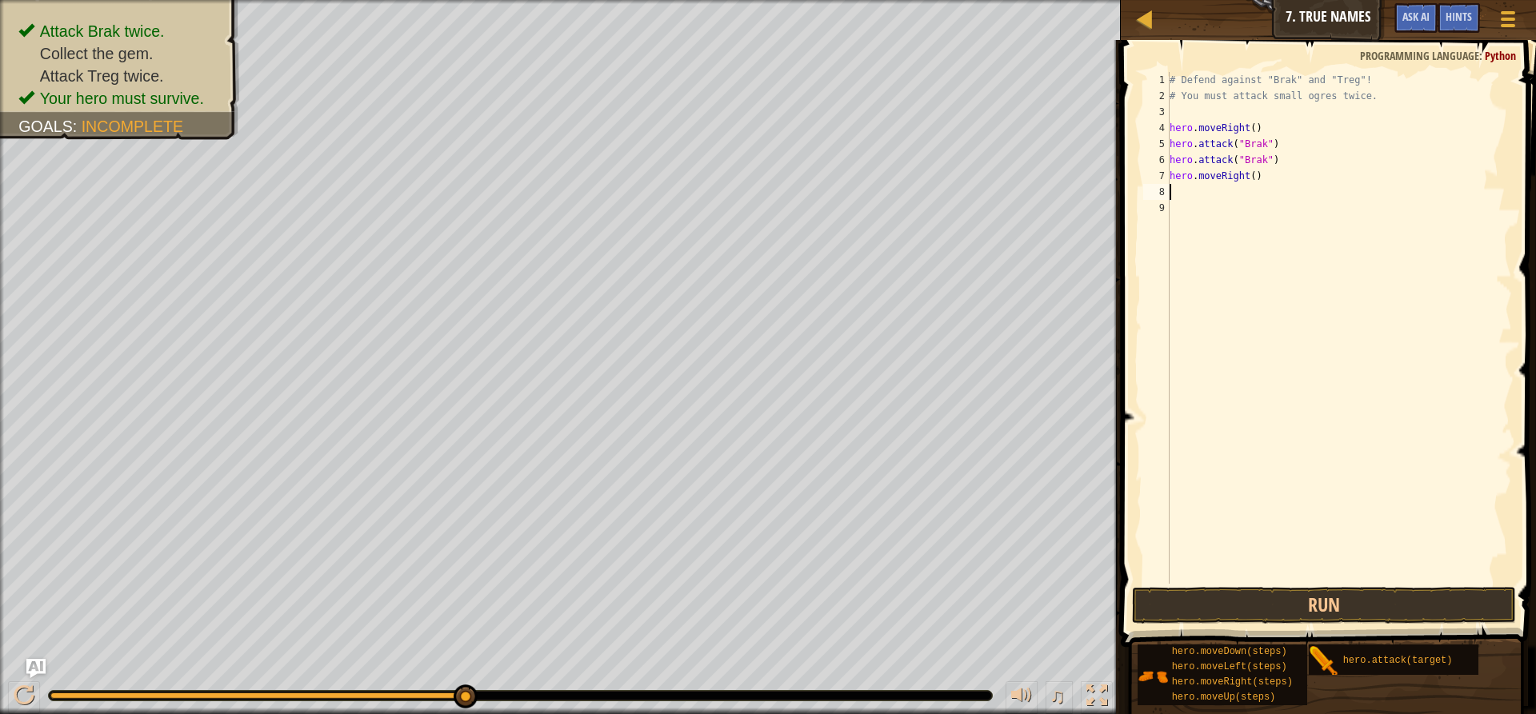
scroll to position [7, 0]
click at [1247, 179] on div "# Defend against "Brak" and "Treg"! # You must attack small ogres twice. hero .…" at bounding box center [1339, 344] width 346 height 544
type textarea "hero.moveRight(2)"
click at [1190, 197] on div "# Defend against "Brak" and "Treg"! # You must attack small ogres twice. hero .…" at bounding box center [1339, 344] width 346 height 544
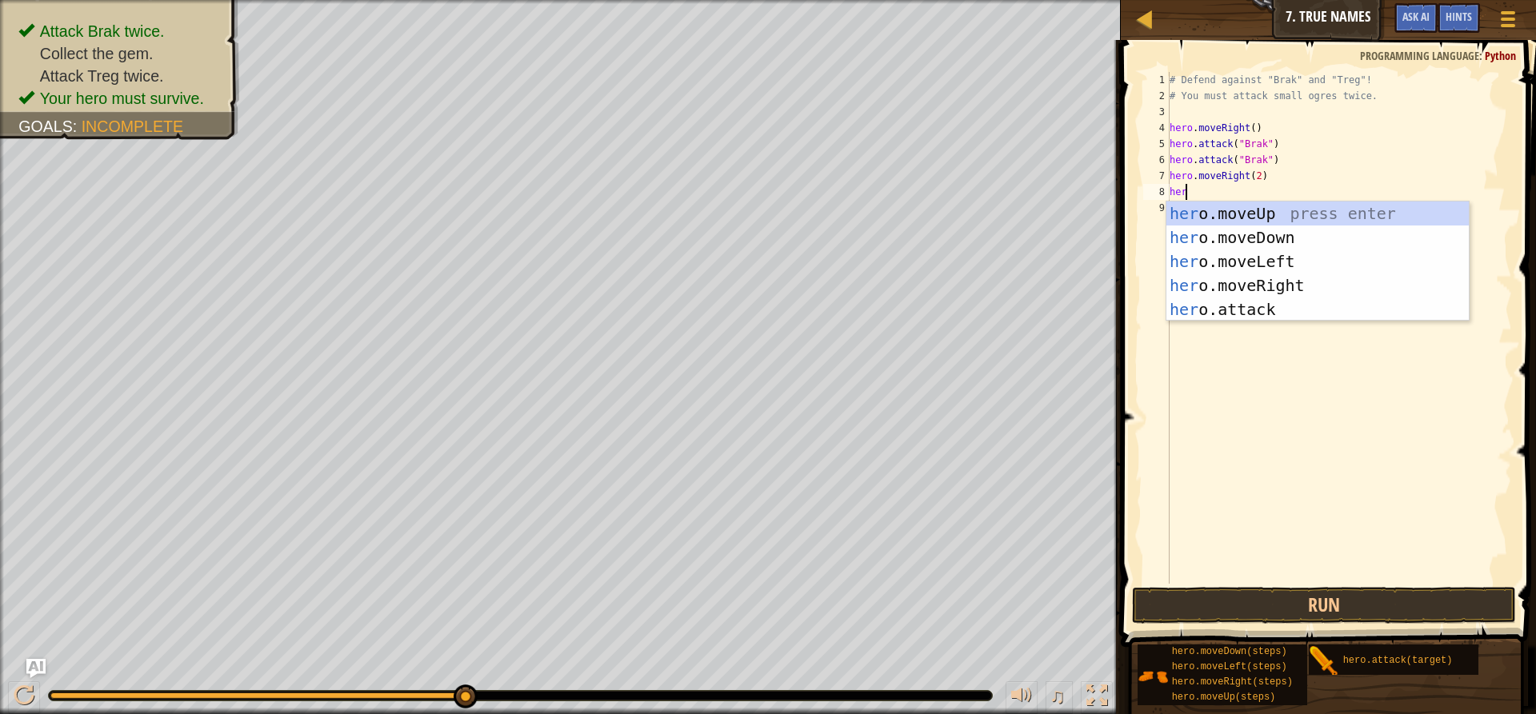
scroll to position [7, 1]
click at [1237, 311] on div "hero .moveUp press enter hero .moveDown press enter hero .moveLeft press enter …" at bounding box center [1317, 286] width 302 height 168
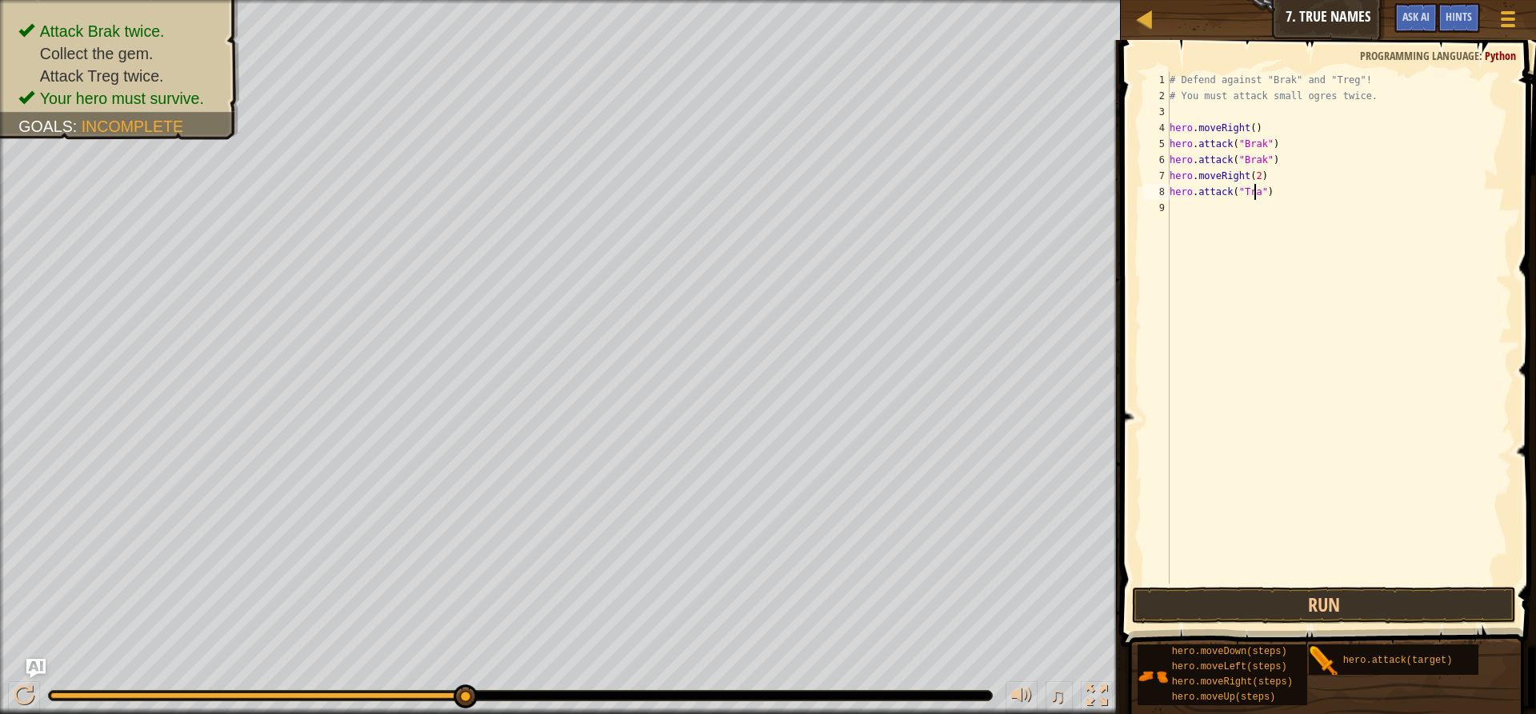
scroll to position [7, 7]
click at [1253, 193] on div "# Defend against "Brak" and "Treg"! # You must attack small ogres twice. hero .…" at bounding box center [1339, 344] width 346 height 544
type textarea "hero.attack("Treg")"
click at [1249, 600] on button "Run" at bounding box center [1324, 605] width 384 height 37
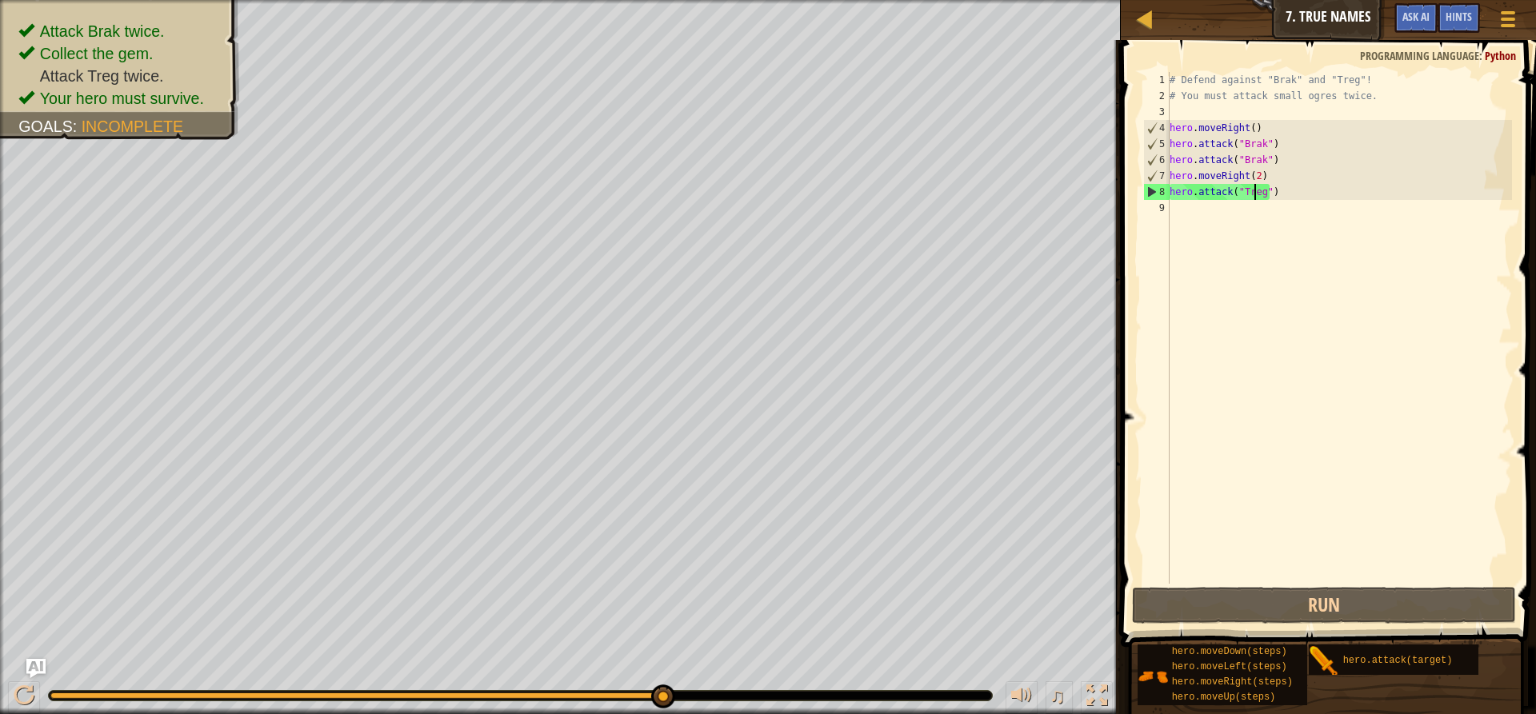
click at [1208, 261] on div "# Defend against "Brak" and "Treg"! # You must attack small ogres twice. hero .…" at bounding box center [1339, 344] width 346 height 544
click at [1253, 174] on div "# Defend against "Brak" and "Treg"! # You must attack small ogres twice. hero .…" at bounding box center [1339, 344] width 346 height 544
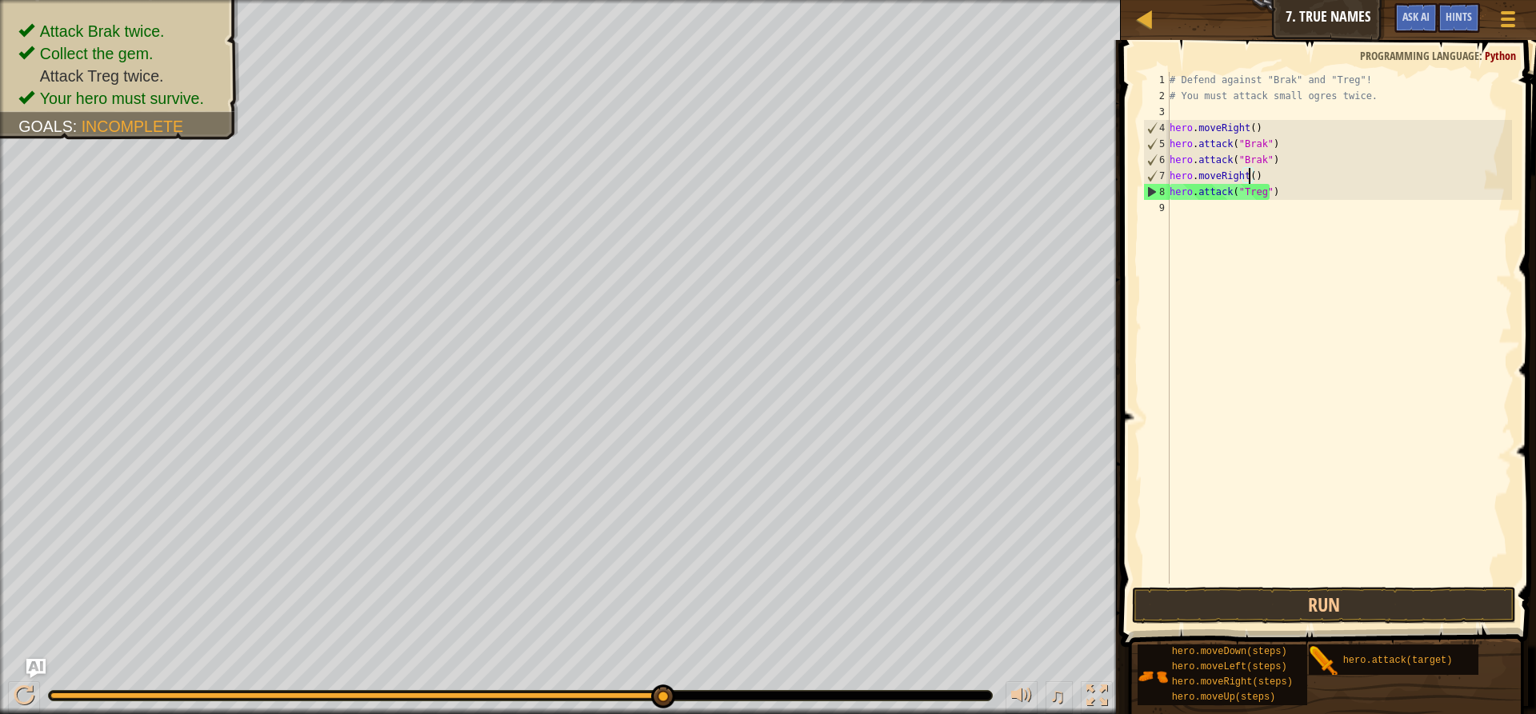
type textarea "hero.moveRight(1)"
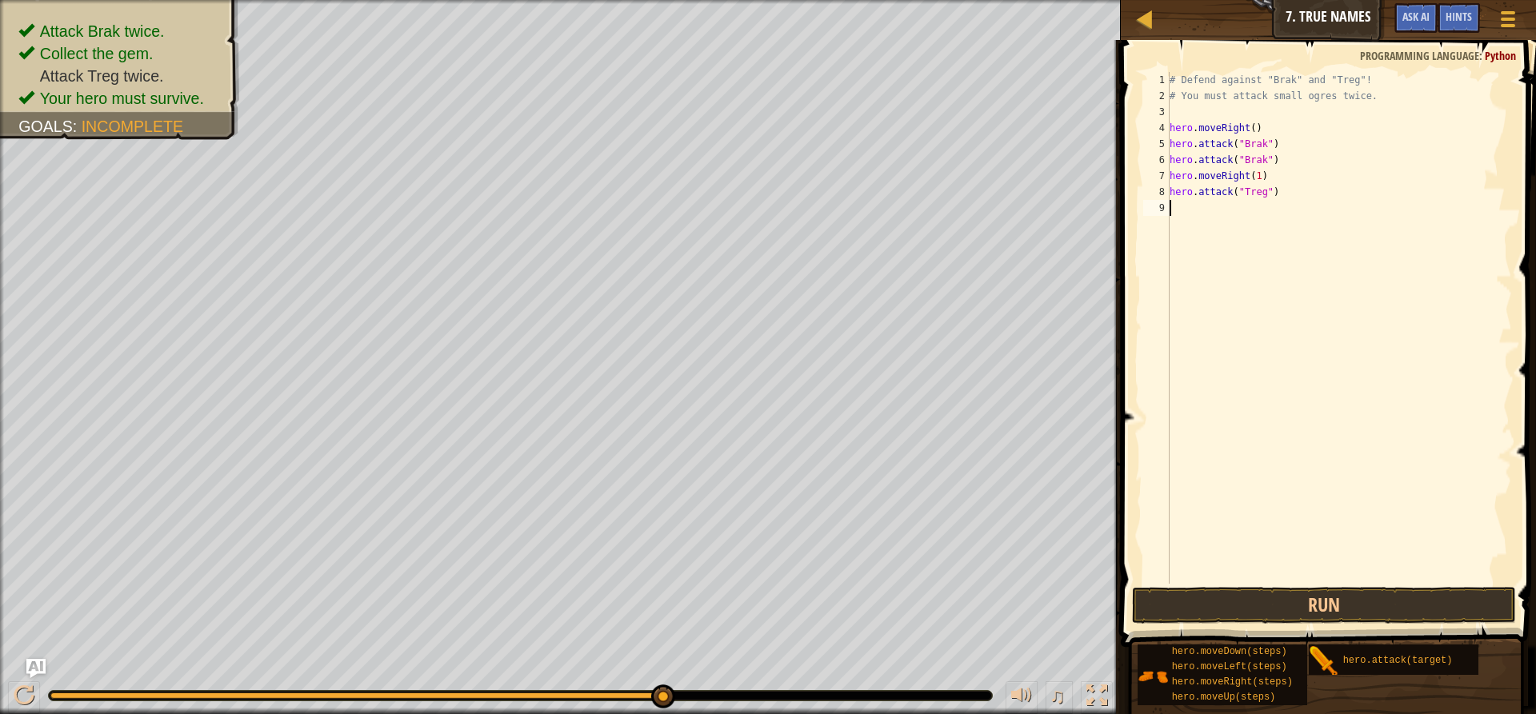
click at [1176, 210] on div "# Defend against "Brak" and "Treg"! # You must attack small ogres twice. hero .…" at bounding box center [1339, 344] width 346 height 544
click at [1252, 174] on div "# Defend against "Brak" and "Treg"! # You must attack small ogres twice. hero .…" at bounding box center [1339, 344] width 346 height 544
type textarea "hero.moveRight()"
click at [1172, 202] on div "# Defend against "Brak" and "Treg"! # You must attack small ogres twice. hero .…" at bounding box center [1339, 344] width 346 height 544
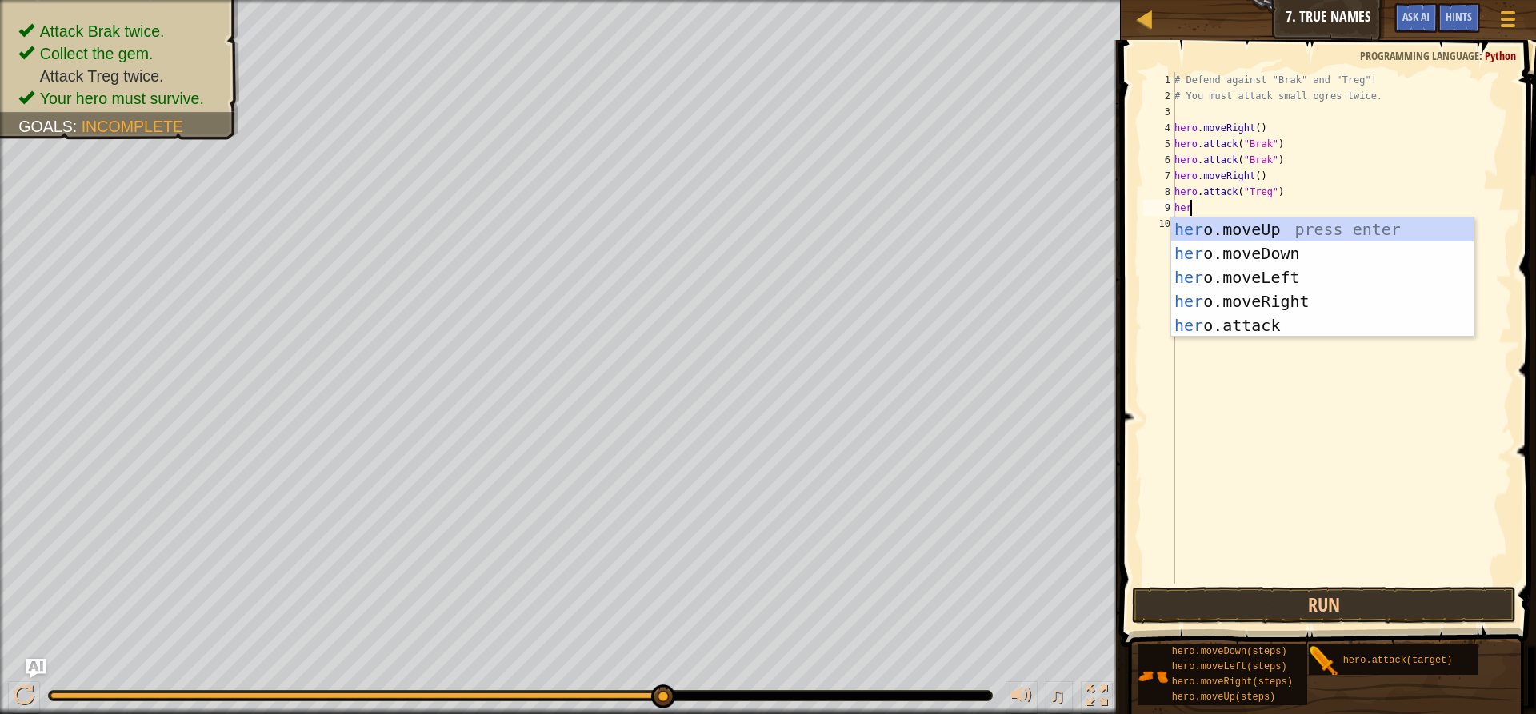
type textarea "hero"
click at [1238, 407] on div "# Defend against "Brak" and "Treg"! # You must attack small ogres twice. hero .…" at bounding box center [1341, 344] width 341 height 544
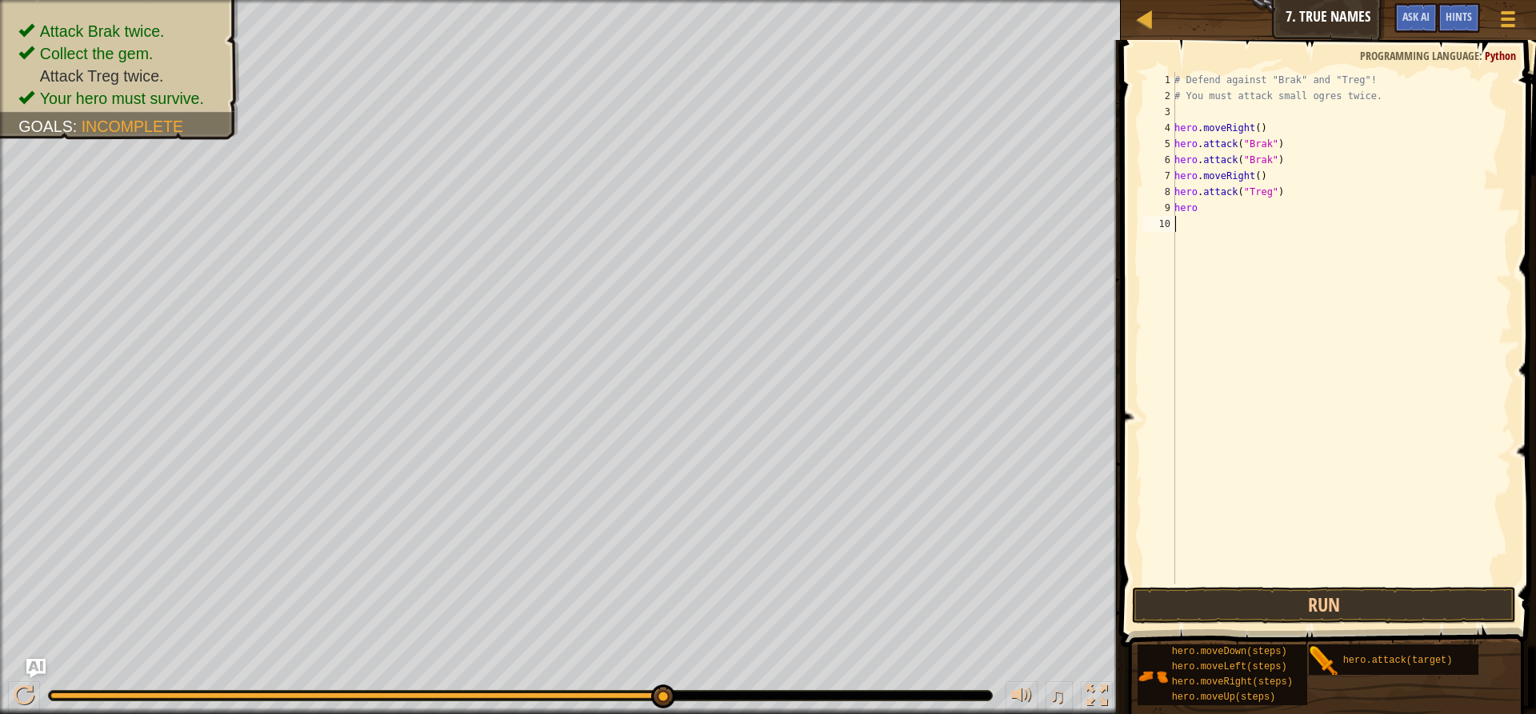
scroll to position [7, 0]
click at [1198, 221] on div "# Defend against "Brak" and "Treg"! # You must attack small ogres twice. hero .…" at bounding box center [1341, 344] width 341 height 544
click at [1245, 589] on button "Run" at bounding box center [1324, 605] width 384 height 37
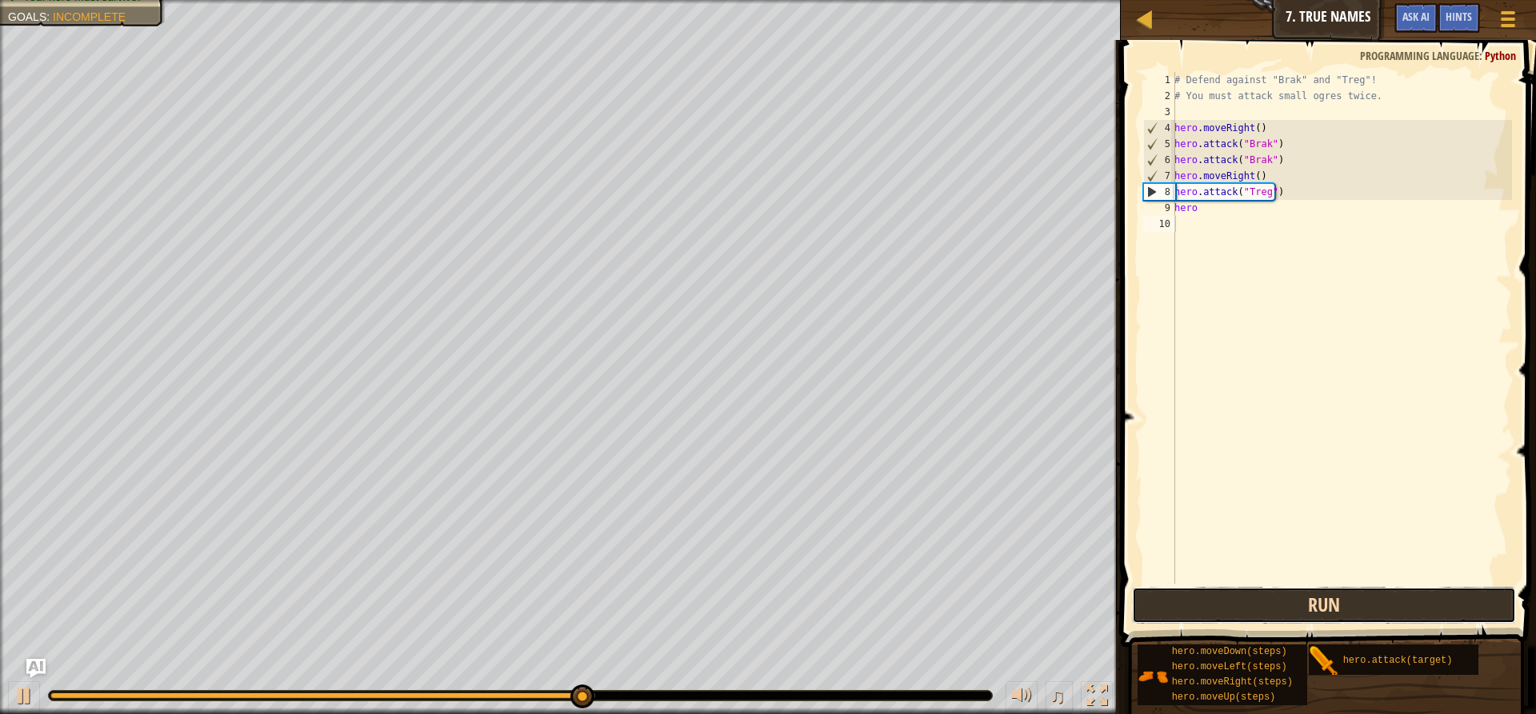
click at [1240, 613] on button "Run" at bounding box center [1324, 605] width 384 height 37
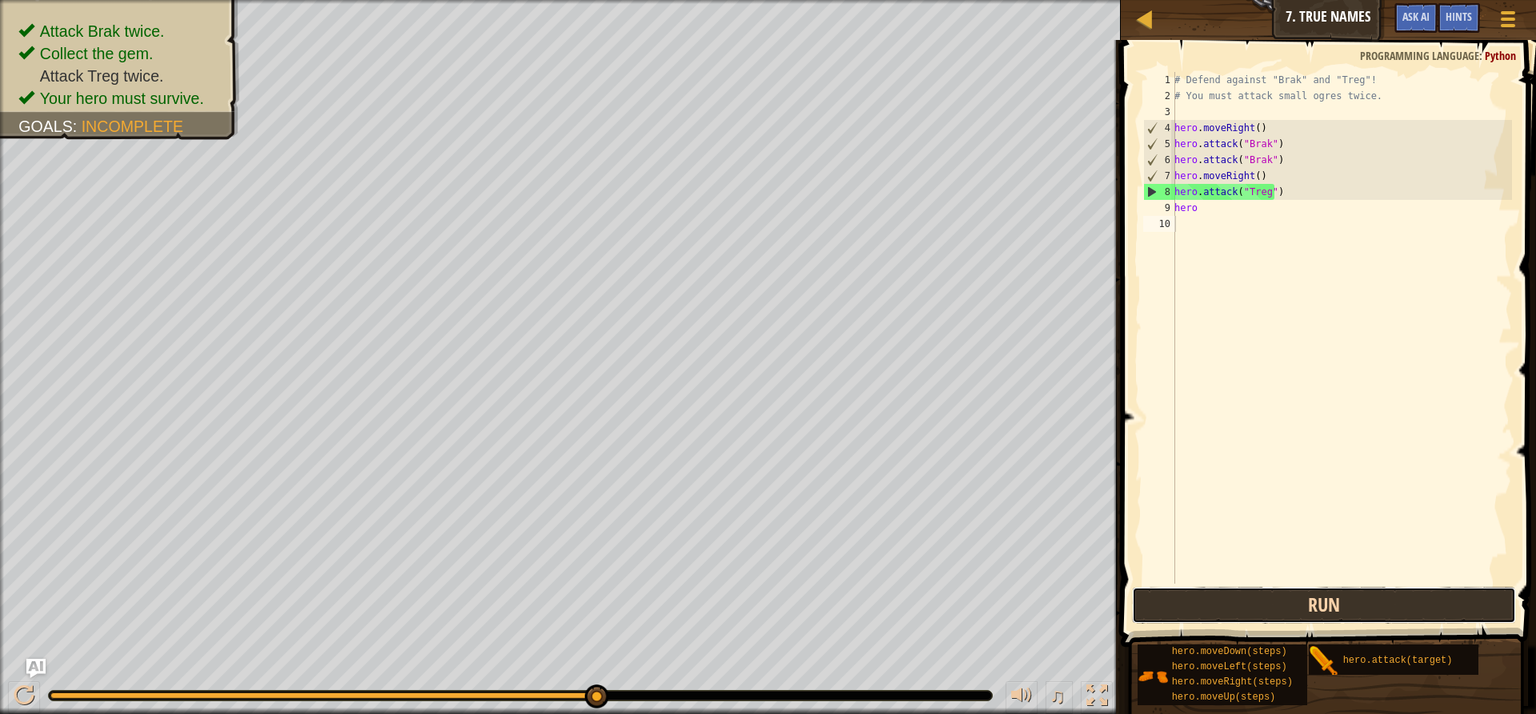
click at [1262, 620] on button "Run" at bounding box center [1324, 605] width 384 height 37
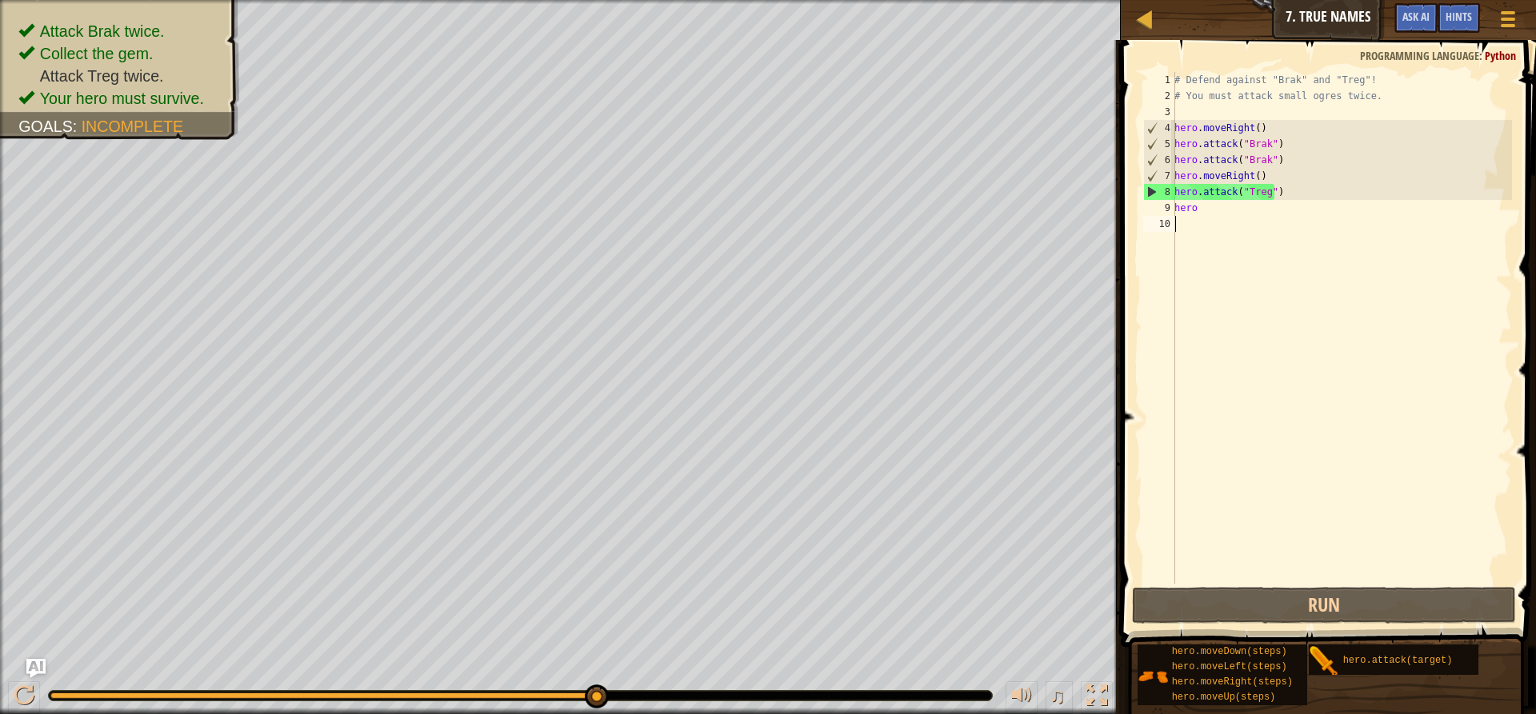
click at [1199, 211] on div "# Defend against "Brak" and "Treg"! # You must attack small ogres twice. hero .…" at bounding box center [1341, 344] width 341 height 544
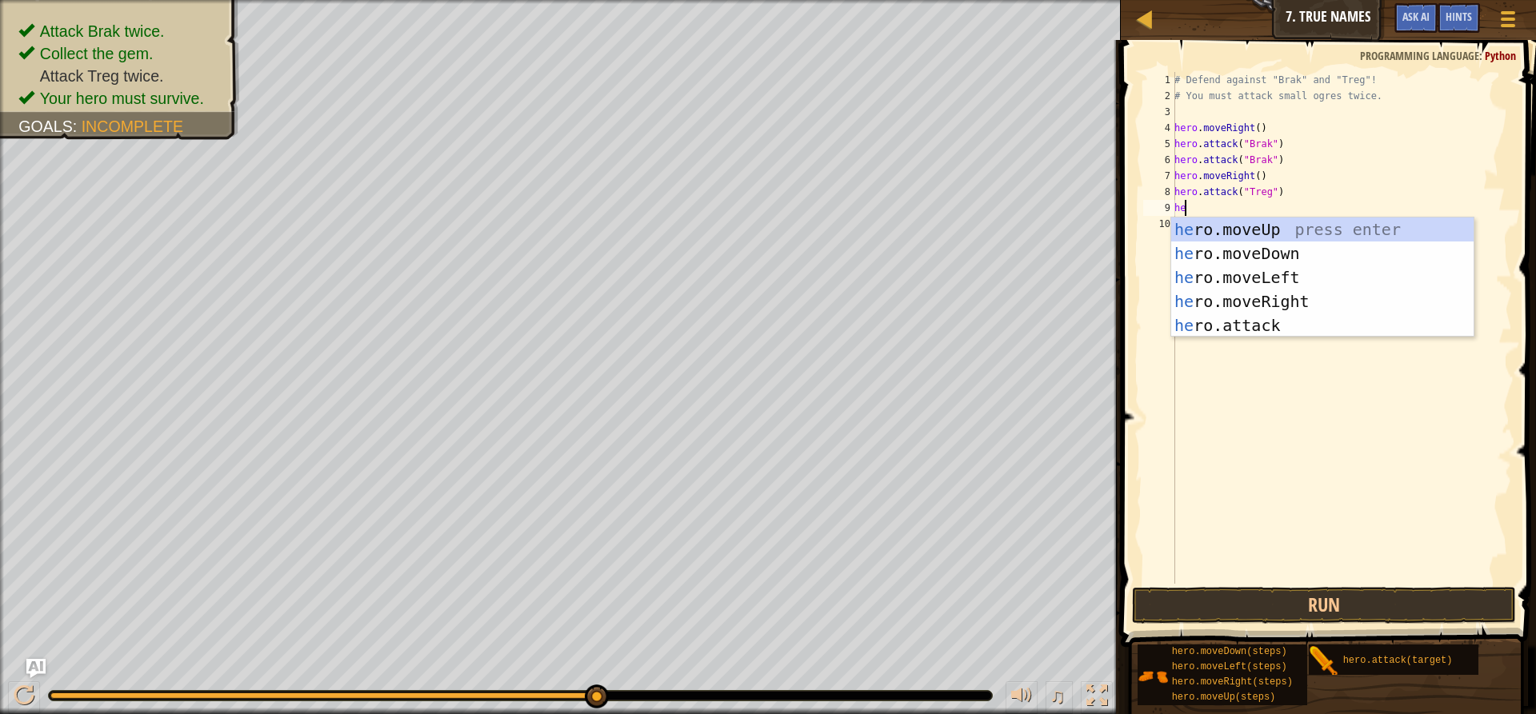
type textarea "h"
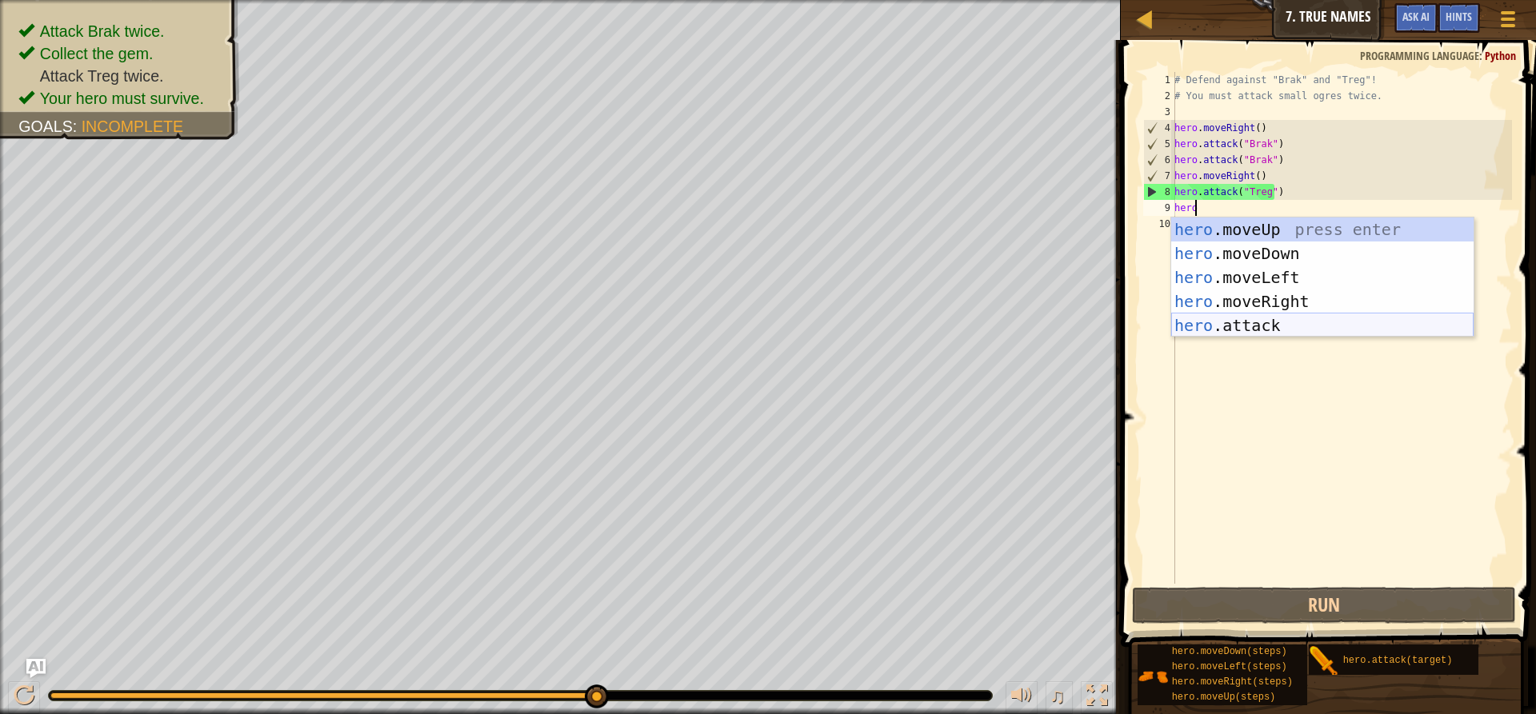
click at [1276, 321] on div "hero .moveUp press enter hero .moveDown press enter hero .moveLeft press enter …" at bounding box center [1322, 302] width 302 height 168
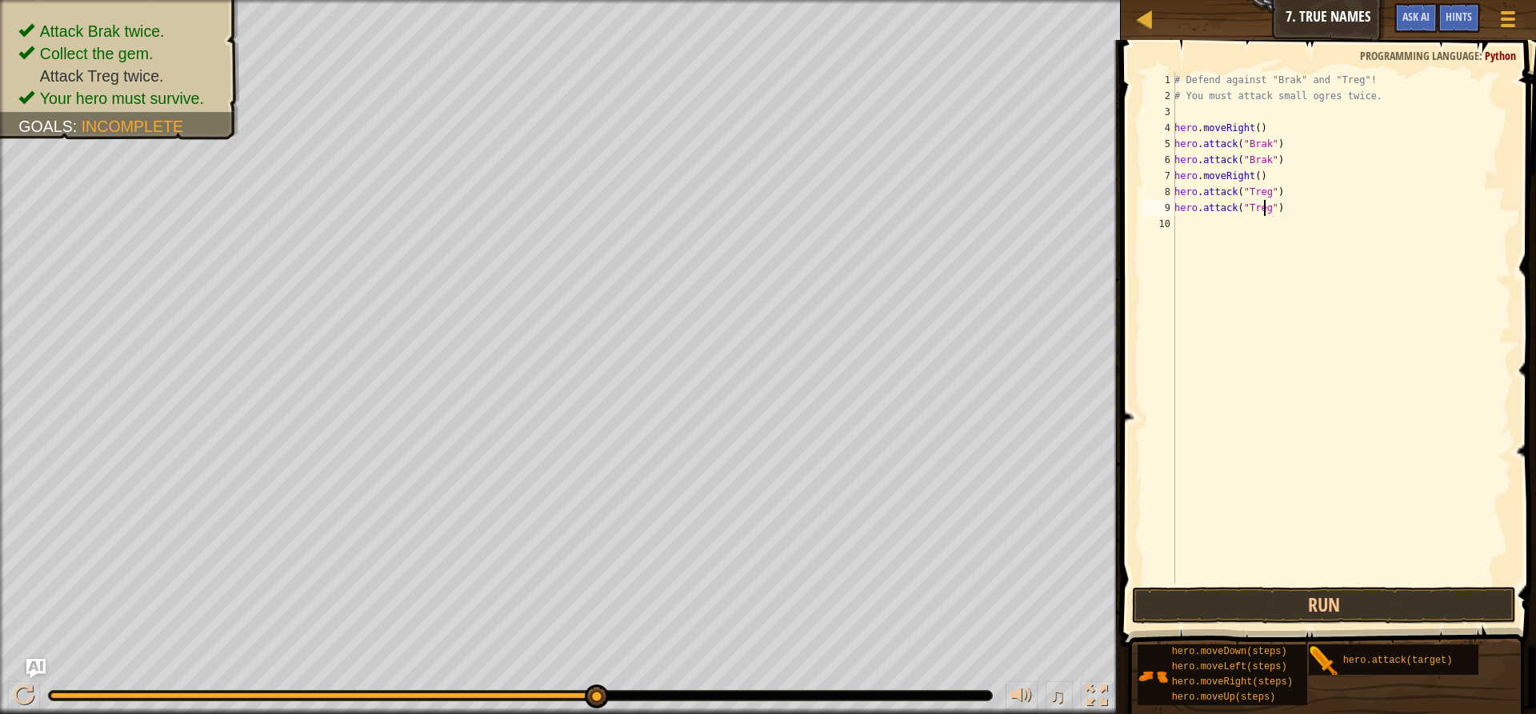
scroll to position [7, 7]
type textarea "hero.attack("Treg")"
click at [1235, 600] on button "Run" at bounding box center [1324, 605] width 384 height 37
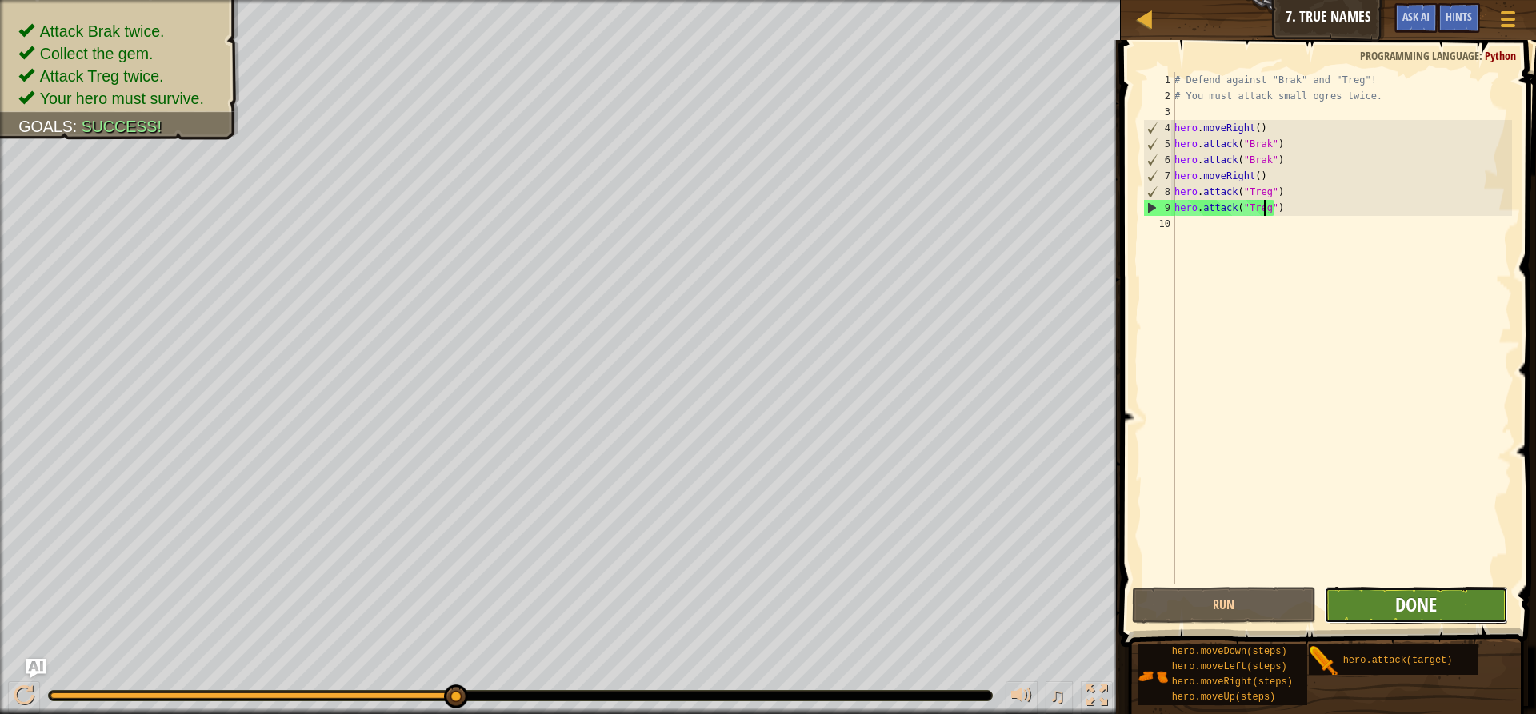
click at [1418, 600] on span "Done" at bounding box center [1416, 605] width 42 height 26
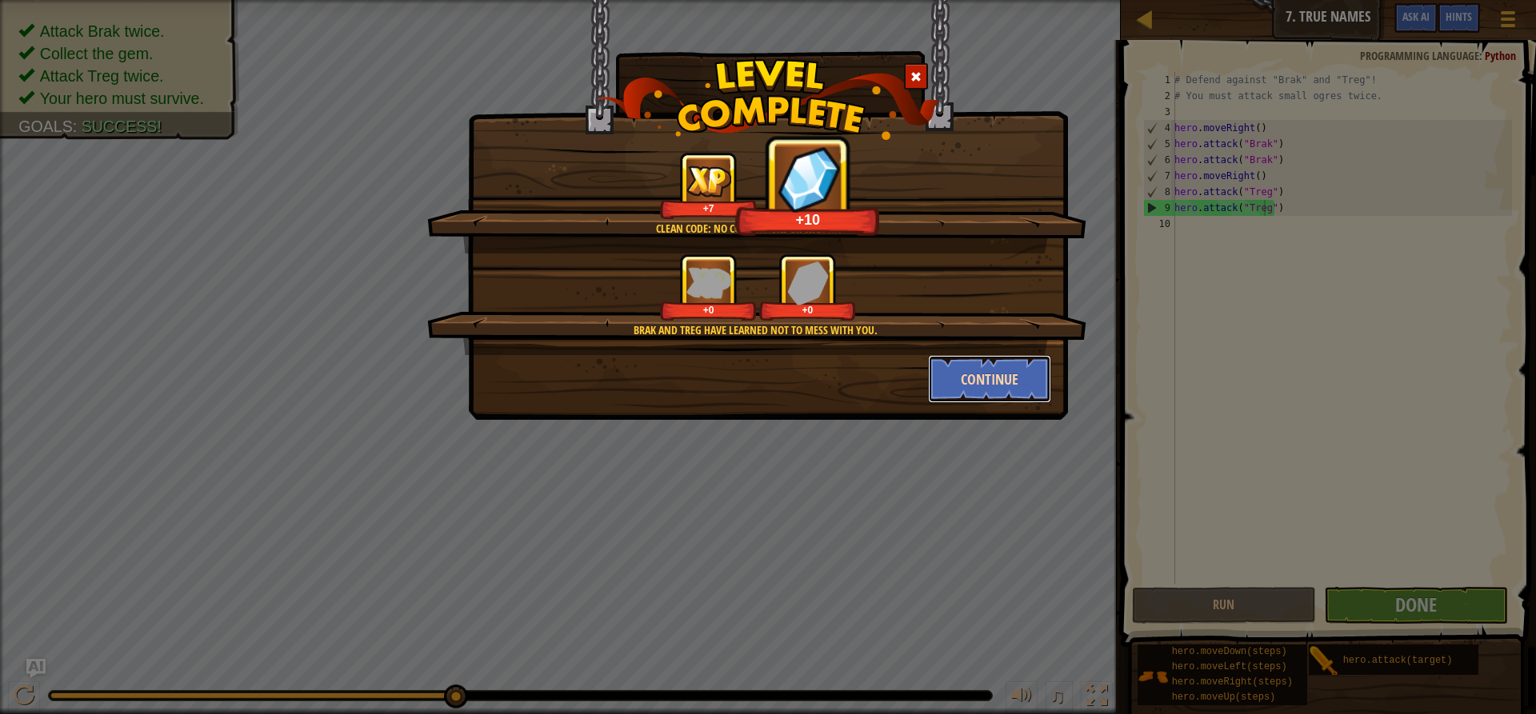
click at [1000, 371] on button "Continue" at bounding box center [990, 379] width 124 height 48
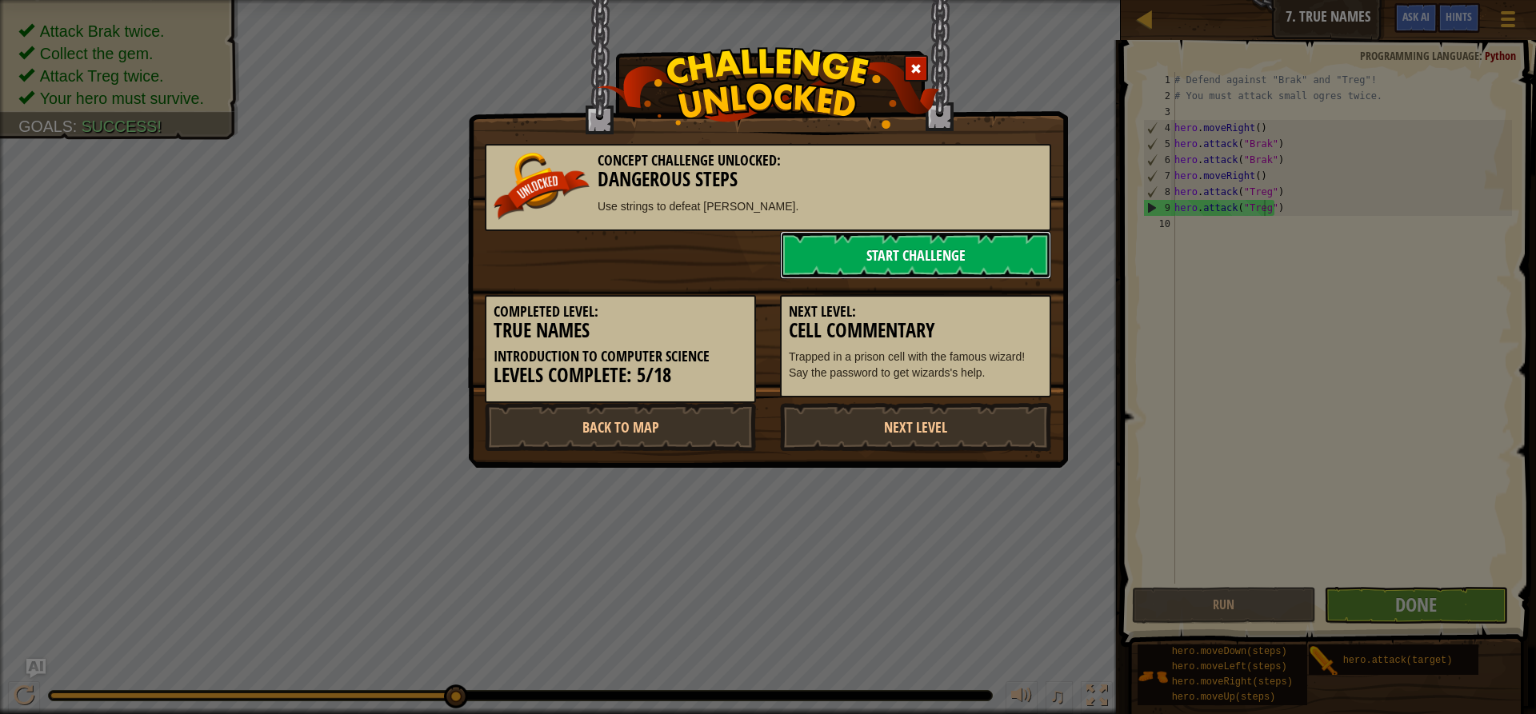
click at [836, 234] on link "Start Challenge" at bounding box center [915, 255] width 271 height 48
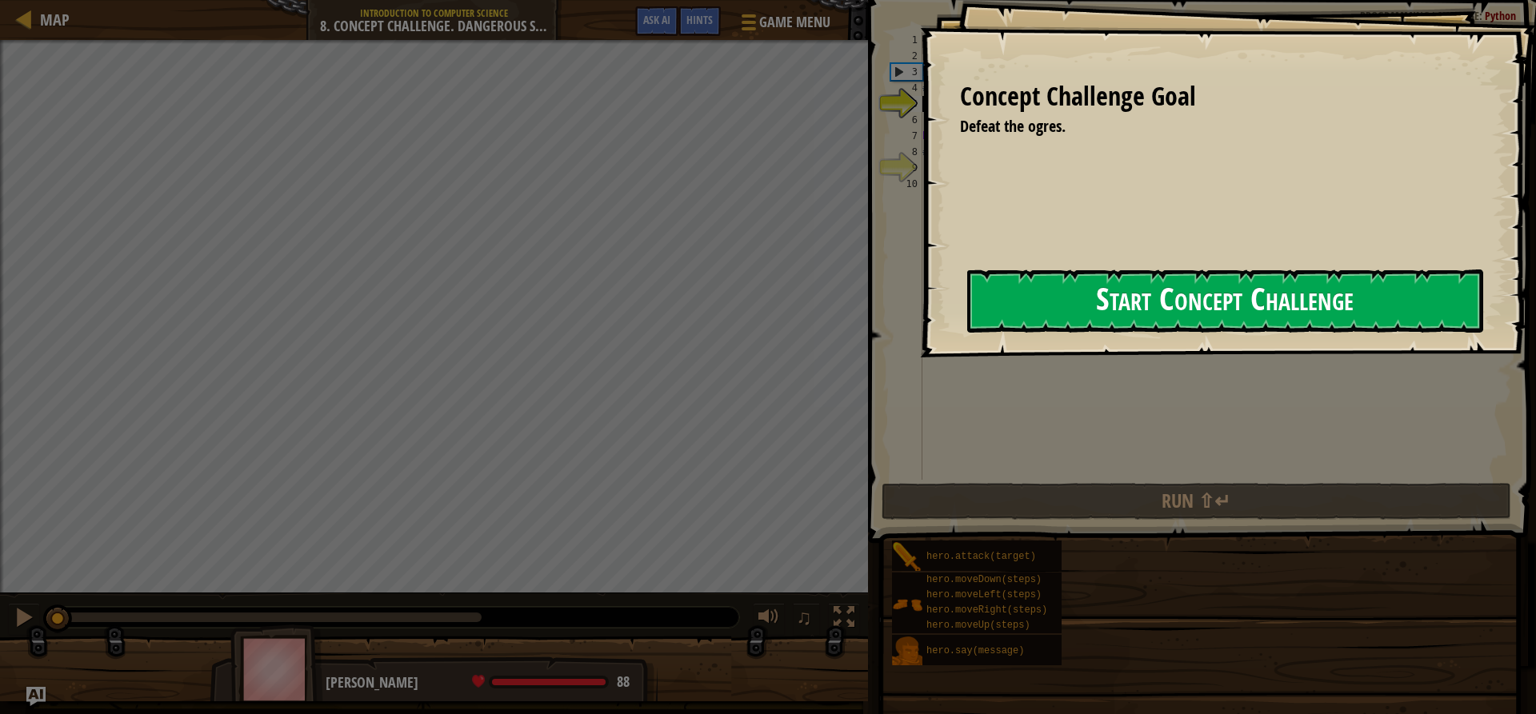
click at [1033, 316] on button "Start Concept Challenge" at bounding box center [1225, 301] width 516 height 63
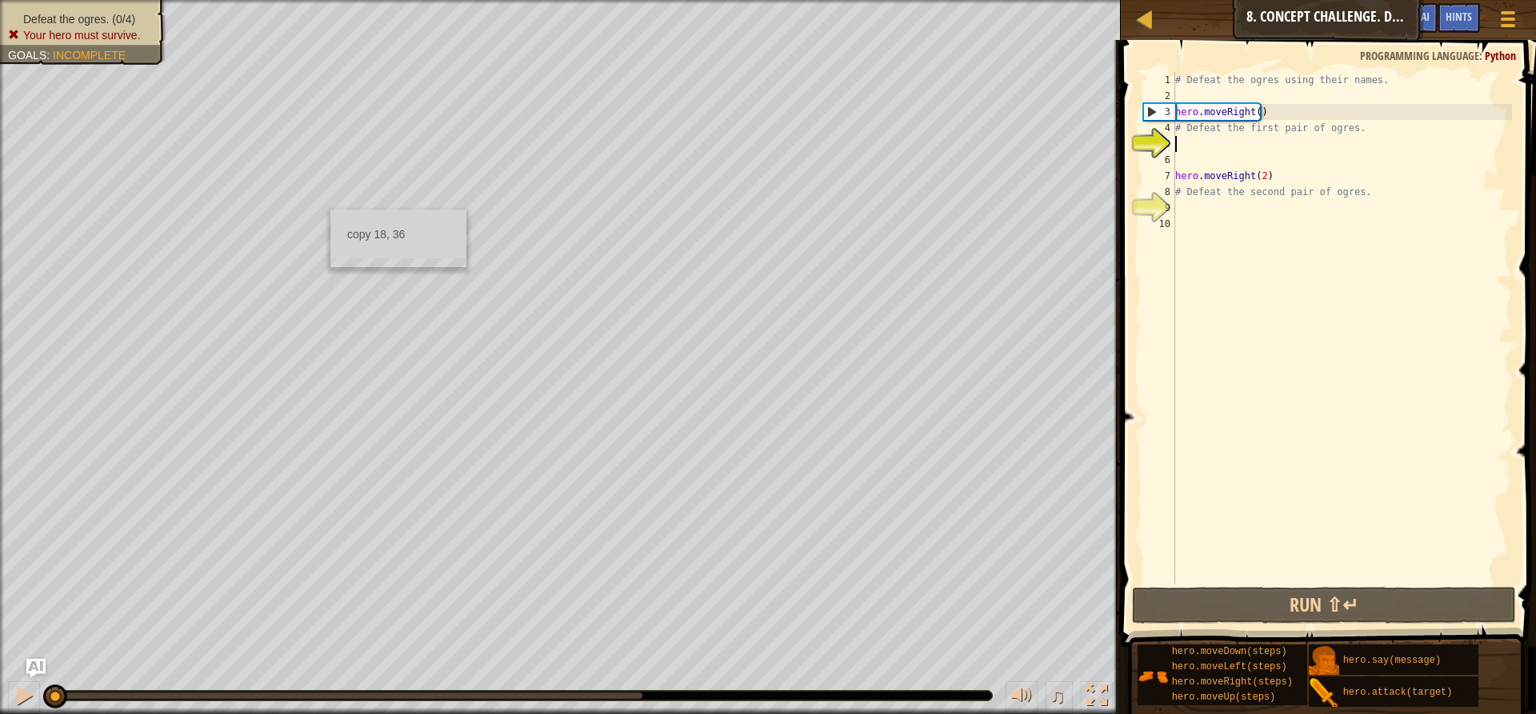
click at [1173, 149] on div "5" at bounding box center [1159, 144] width 32 height 16
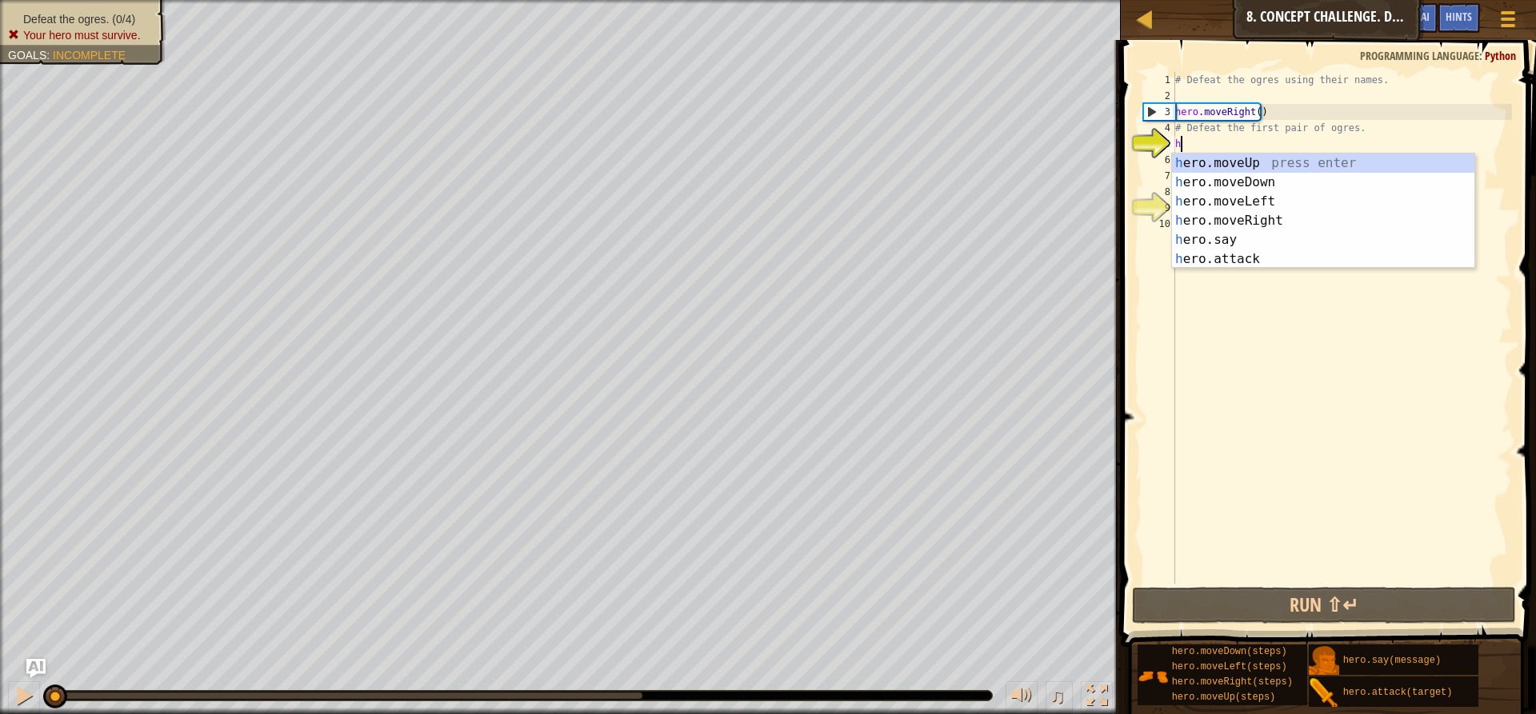
scroll to position [7, 0]
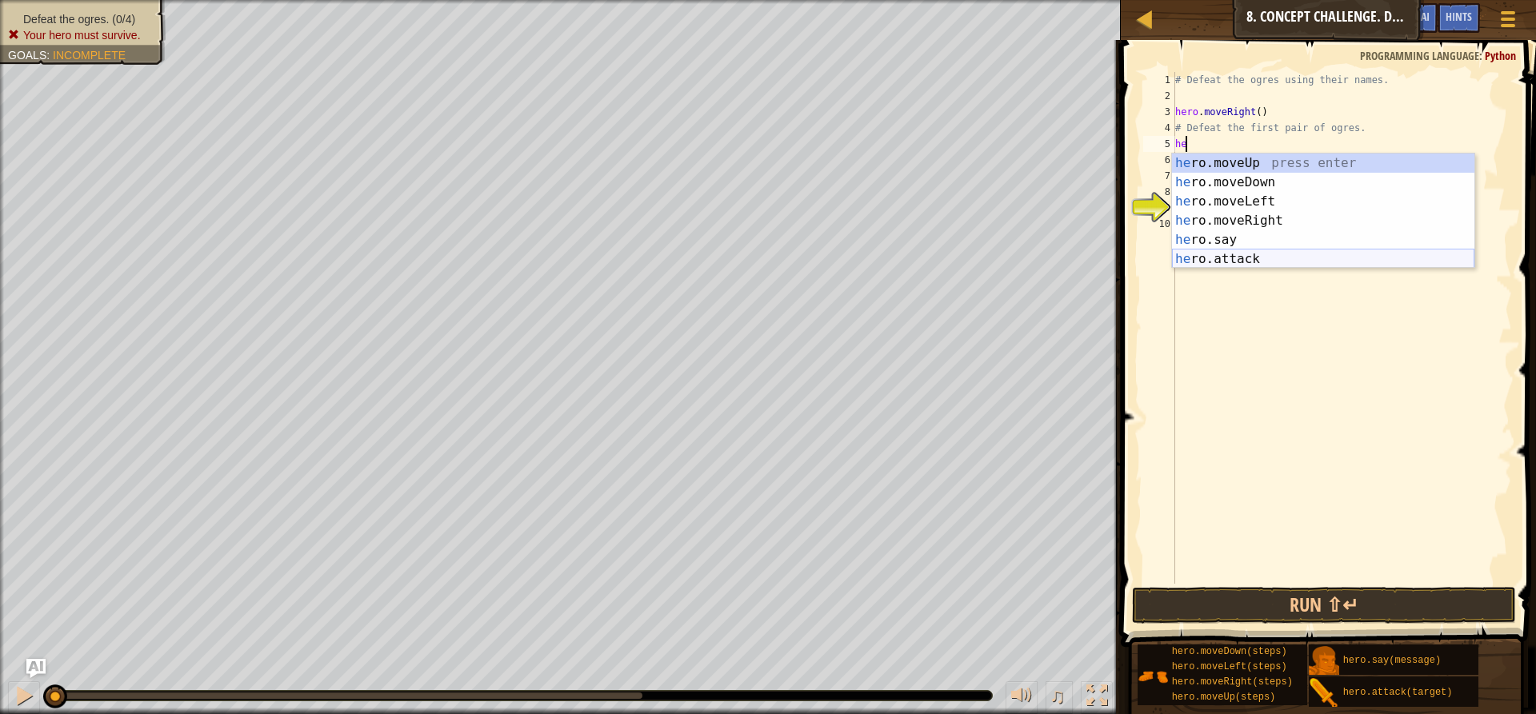
click at [1237, 258] on div "he ro.moveUp press enter he ro.moveDown press enter he ro.moveLeft press enter …" at bounding box center [1323, 231] width 302 height 154
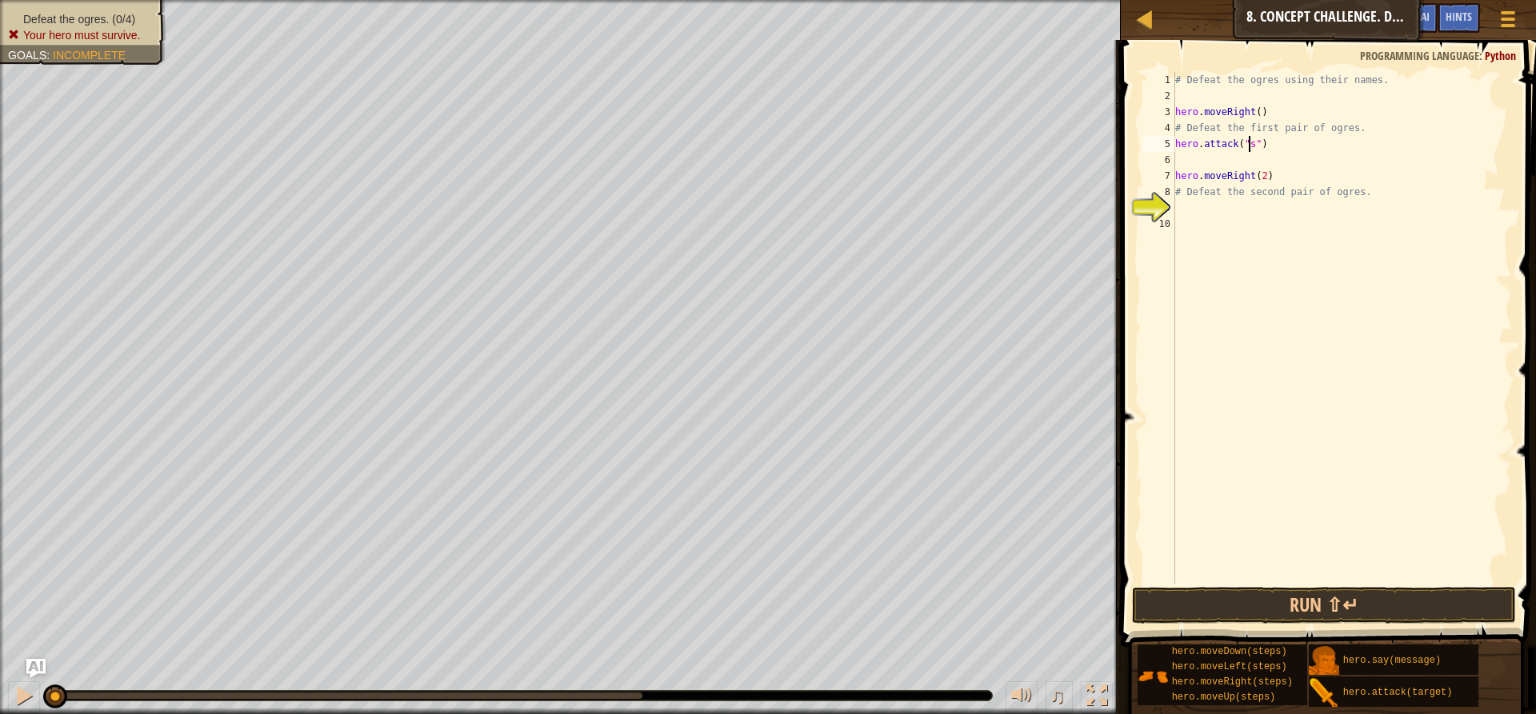
scroll to position [7, 6]
type textarea "hero.attack("sog")"
drag, startPoint x: 1280, startPoint y: 150, endPoint x: 1169, endPoint y: 144, distance: 110.5
click at [1169, 144] on div "hero.attack("sog") 1 2 3 4 5 6 7 8 9 10 # Defeat the ogres using their names. h…" at bounding box center [1326, 328] width 372 height 512
click at [1183, 160] on div "# Defeat the ogres using their names. hero . moveRight ( ) # Defeat the first p…" at bounding box center [1342, 344] width 340 height 544
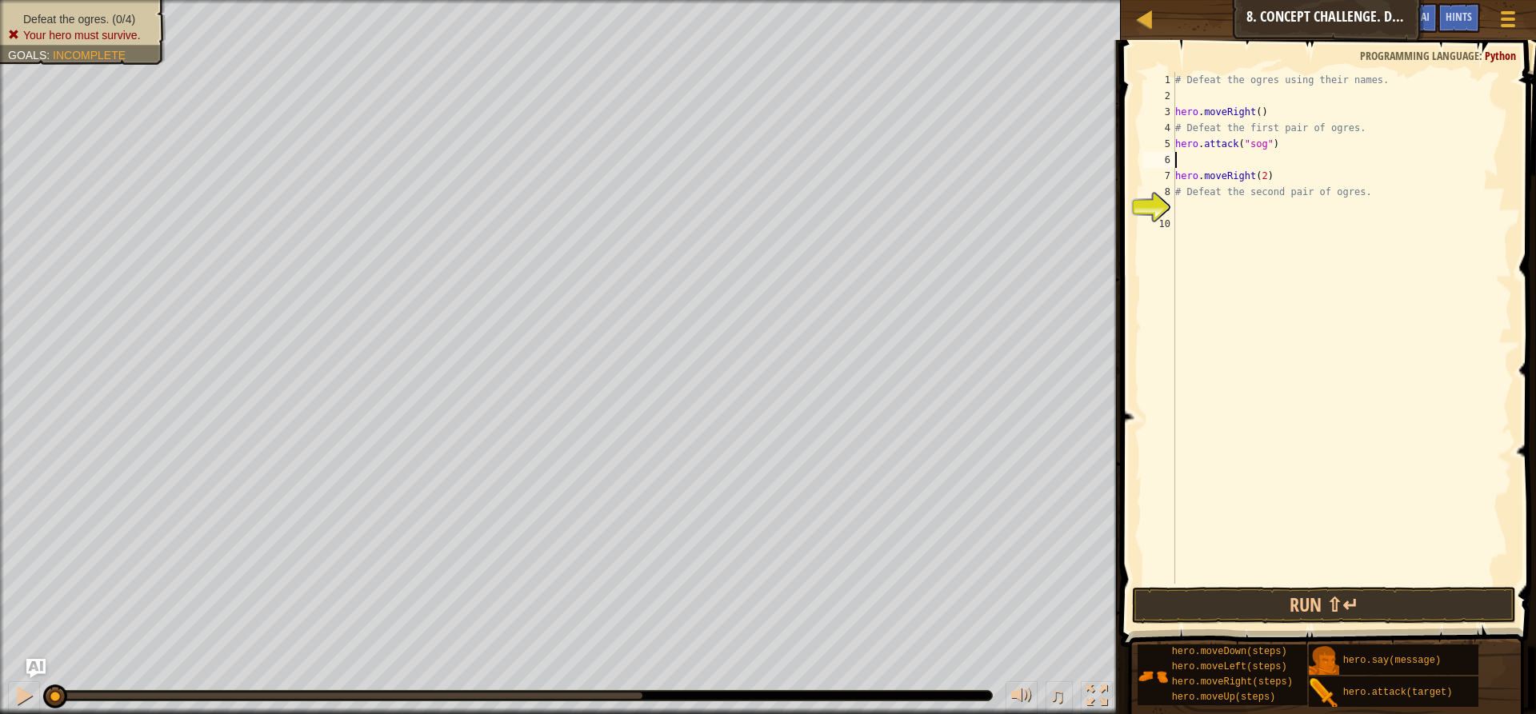
scroll to position [7, 0]
click at [1209, 615] on button "Run ⇧↵" at bounding box center [1324, 605] width 384 height 37
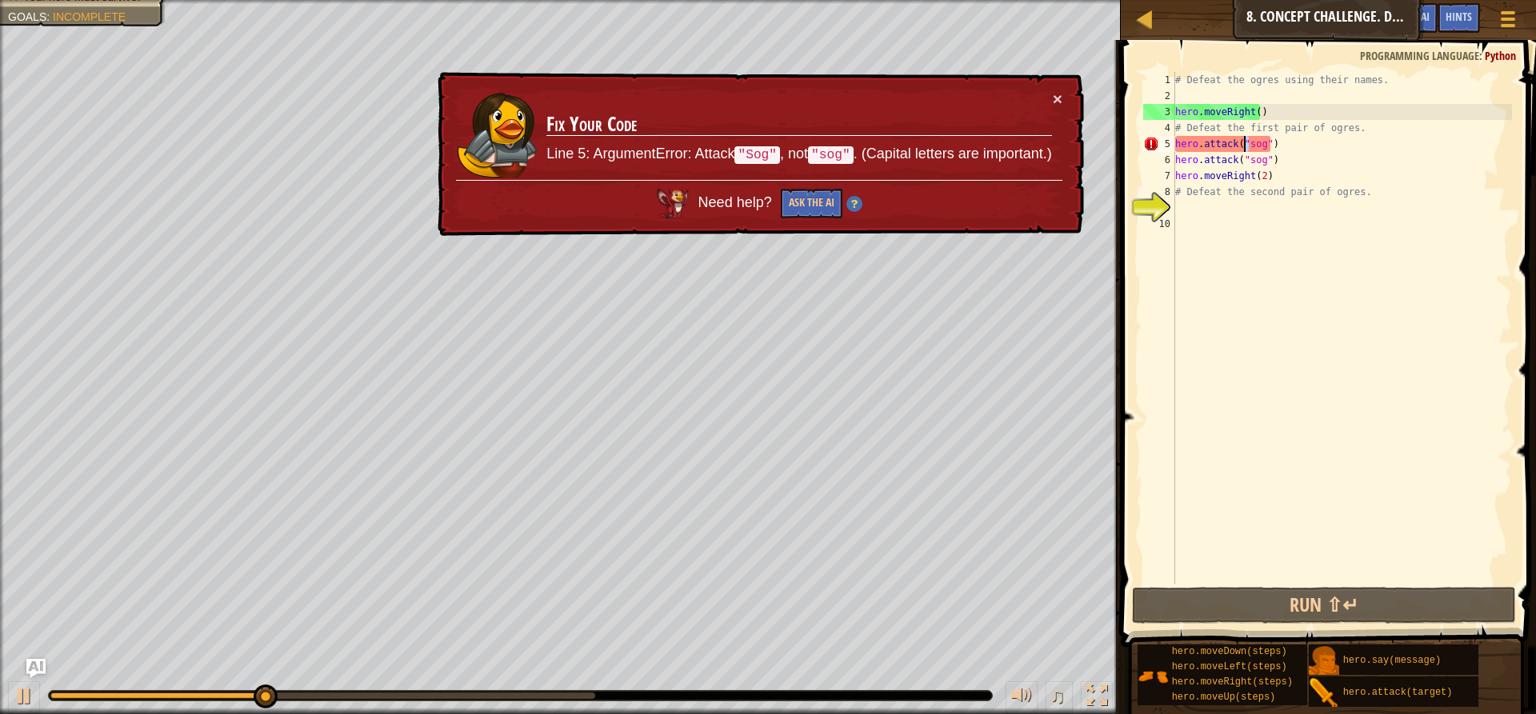
click at [1245, 146] on div "# Defeat the ogres using their names. hero . moveRight ( ) # Defeat the first p…" at bounding box center [1342, 344] width 340 height 544
click at [1248, 148] on div "# Defeat the ogres using their names. hero . moveRight ( ) # Defeat the first p…" at bounding box center [1342, 328] width 340 height 512
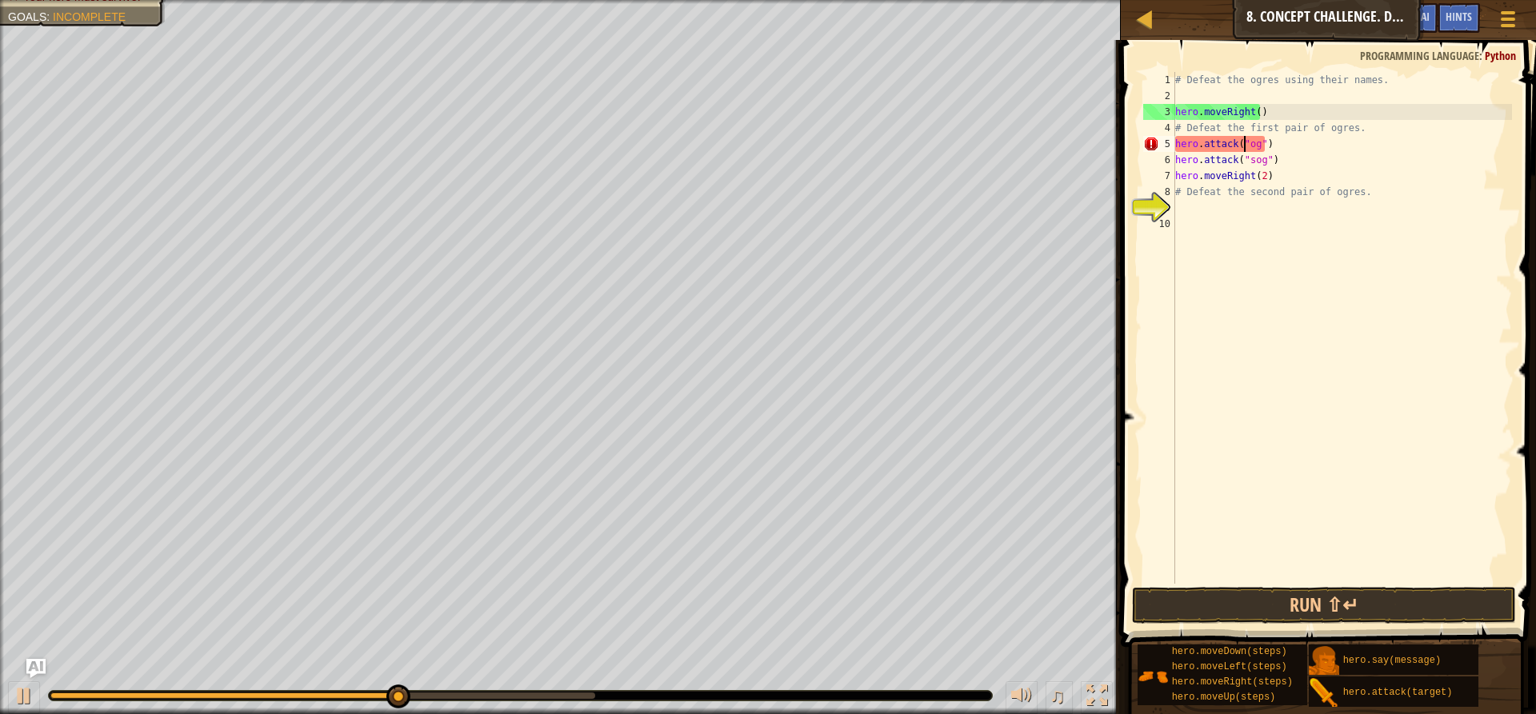
scroll to position [7, 6]
click at [1249, 160] on div "# Defeat the ogres using their names. hero . moveRight ( ) # Defeat the first p…" at bounding box center [1342, 344] width 340 height 544
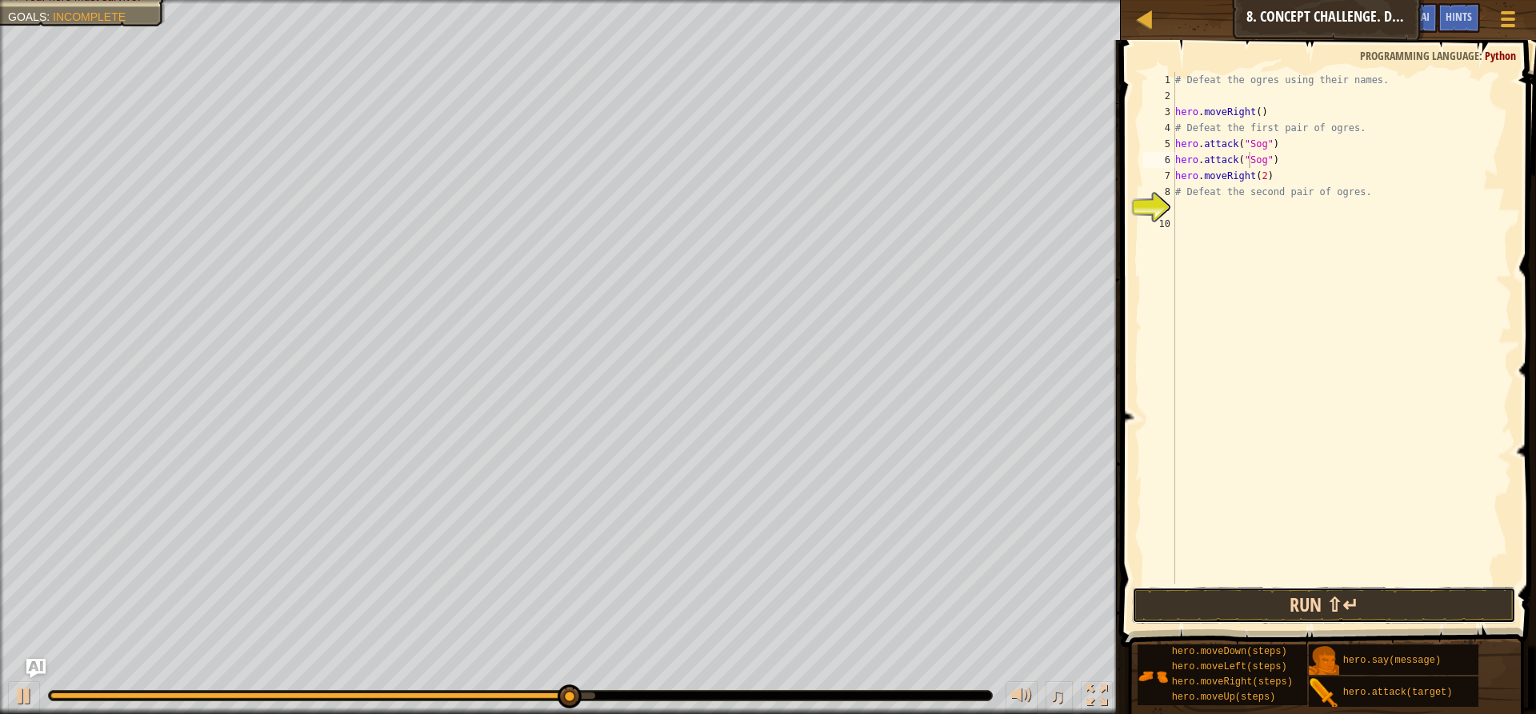
click at [1161, 598] on button "Run ⇧↵" at bounding box center [1324, 605] width 384 height 37
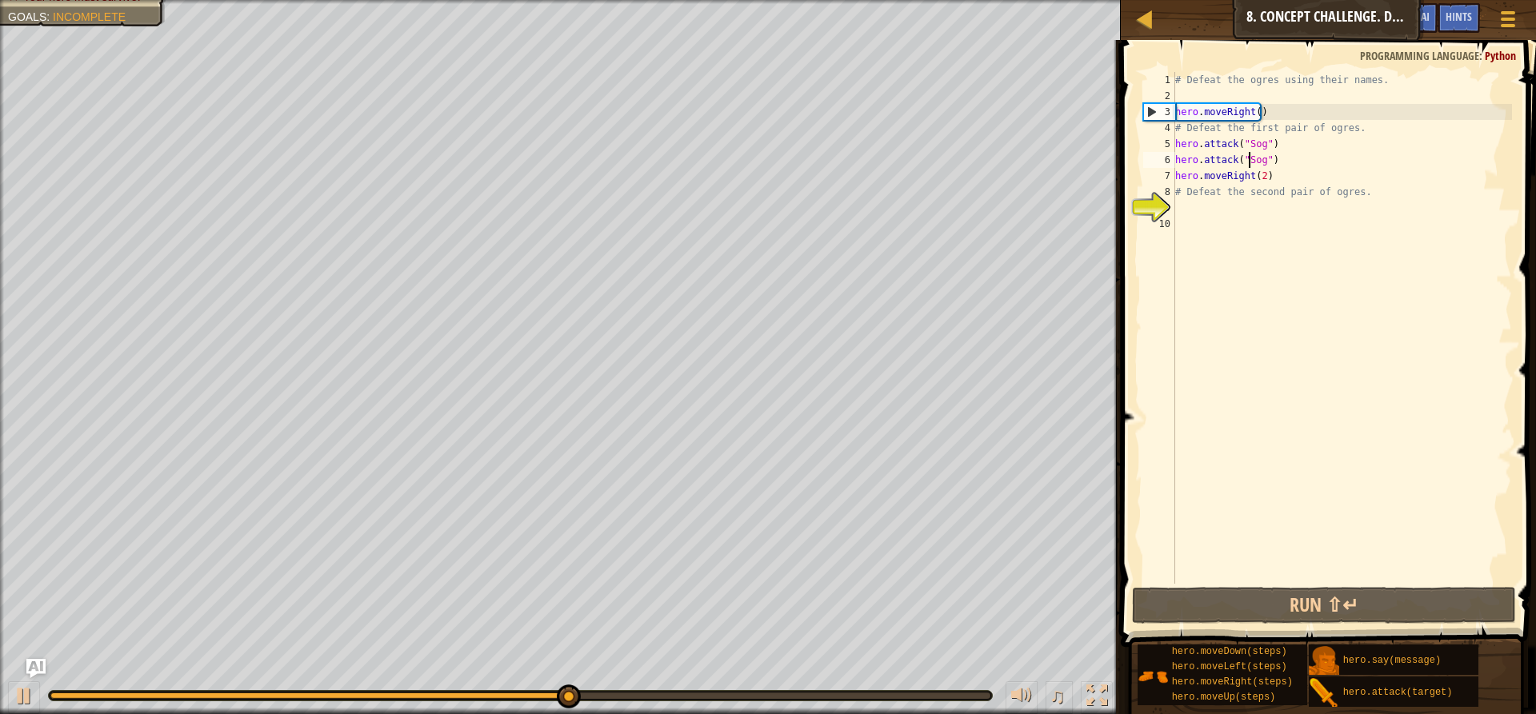
click at [1181, 191] on div "# Defeat the ogres using their names. hero . moveRight ( ) # Defeat the first p…" at bounding box center [1342, 344] width 340 height 544
type textarea "# Defeat the second pair of ogres."
click at [1181, 210] on div "# Defeat the ogres using their names. hero . moveRight ( ) # Defeat the first p…" at bounding box center [1342, 344] width 340 height 544
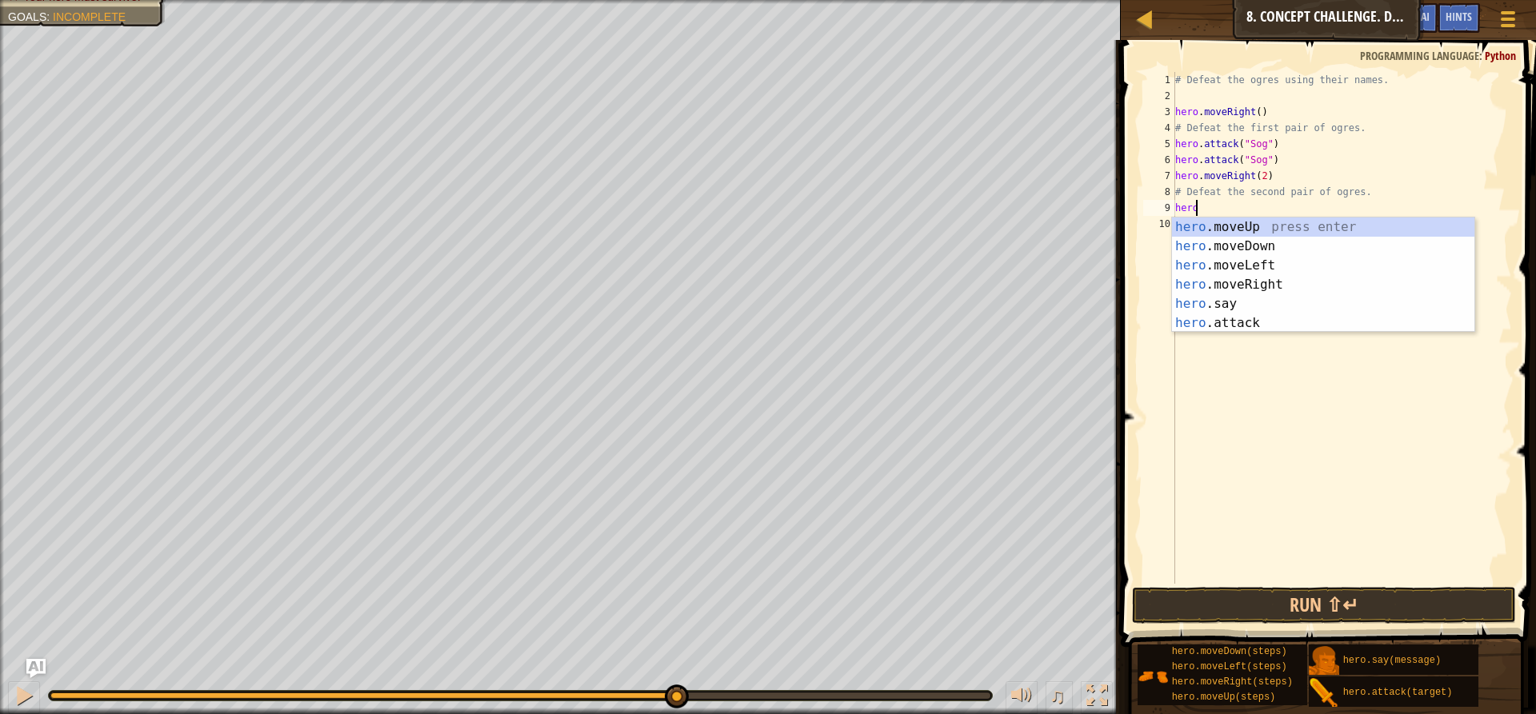
scroll to position [7, 1]
click at [1273, 326] on div "hero .moveUp press enter hero .moveDown press enter hero .moveLeft press enter …" at bounding box center [1323, 295] width 302 height 154
type textarea "hero.attack("Enemy Name")"
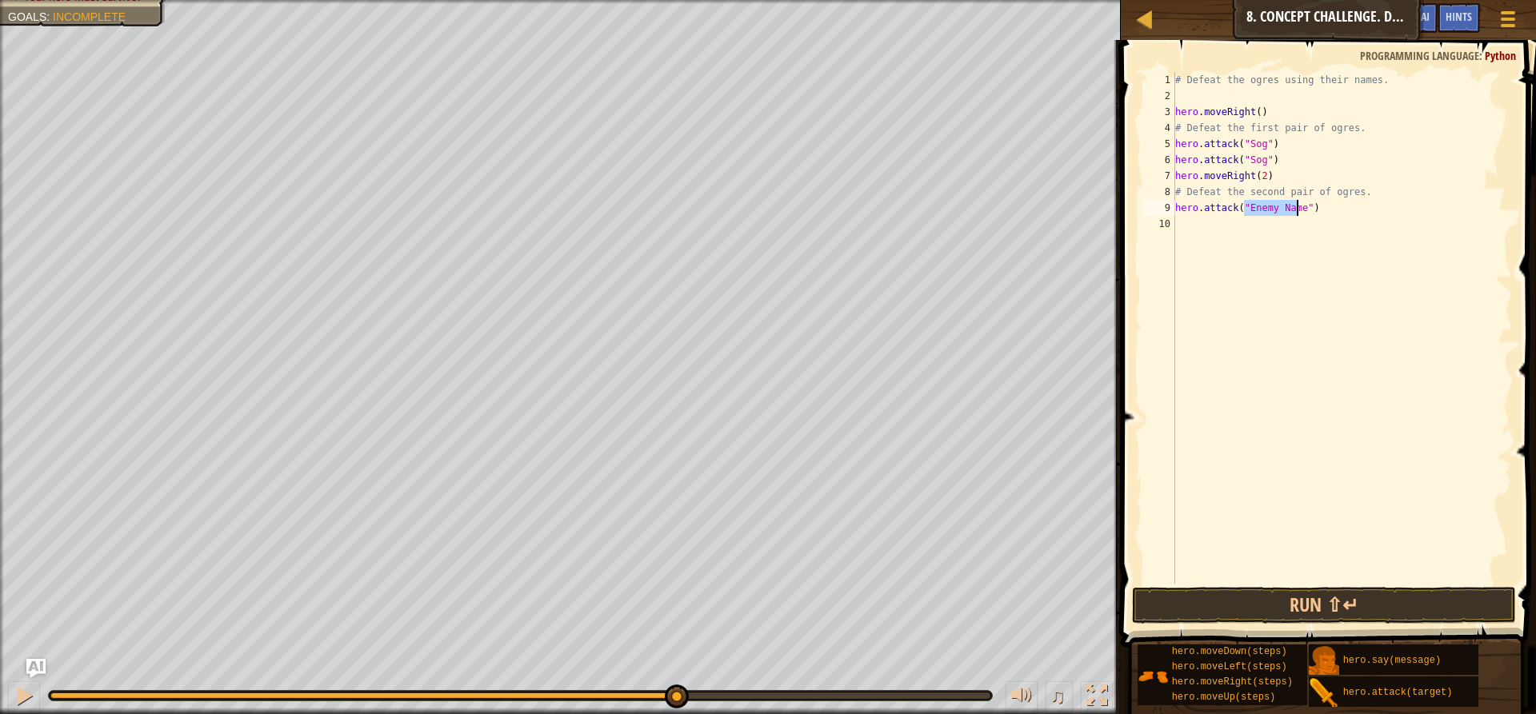
click at [1176, 222] on div "# Defeat the ogres using their names. hero . moveRight ( ) # Defeat the first p…" at bounding box center [1342, 344] width 340 height 544
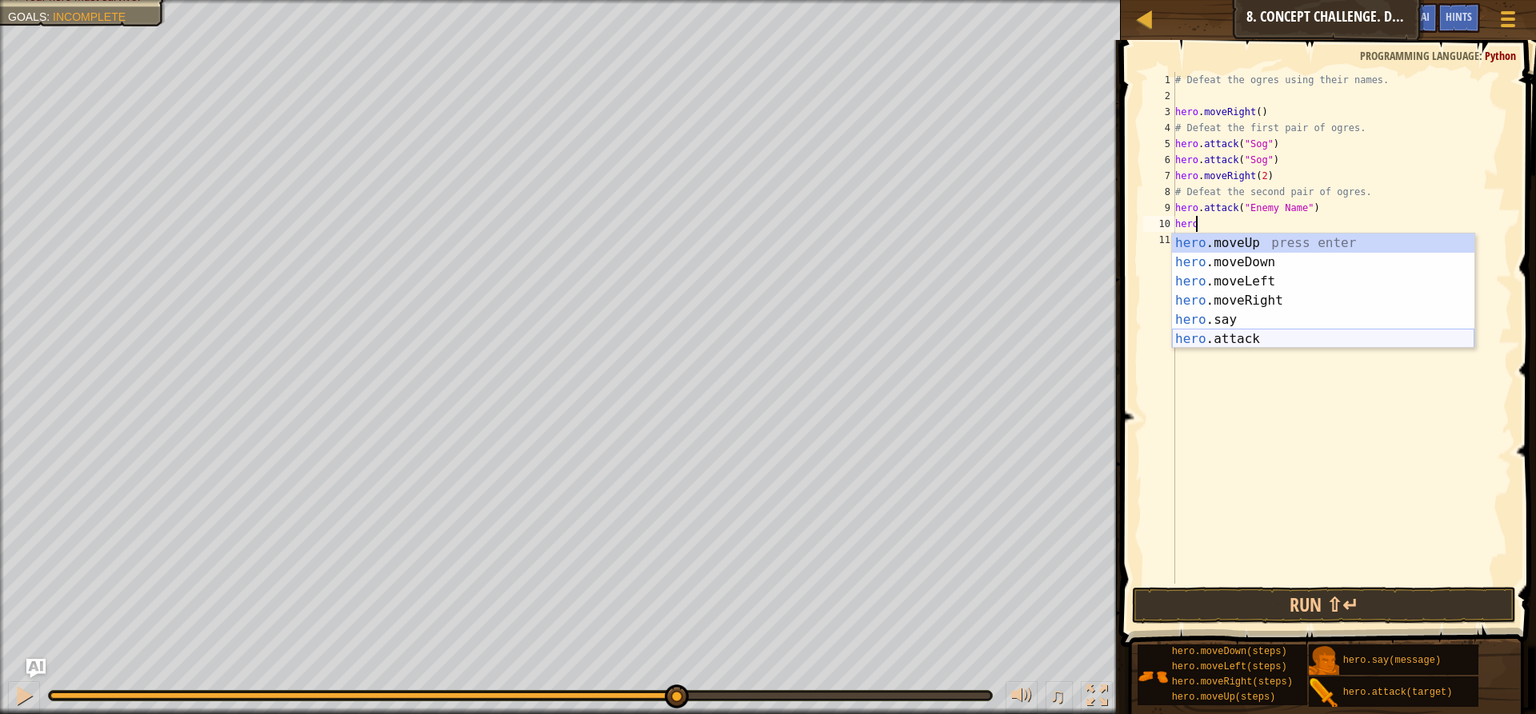
click at [1295, 333] on div "hero .moveUp press enter hero .moveDown press enter hero .moveLeft press enter …" at bounding box center [1323, 311] width 302 height 154
type textarea "hero.attack("Enemy Name")"
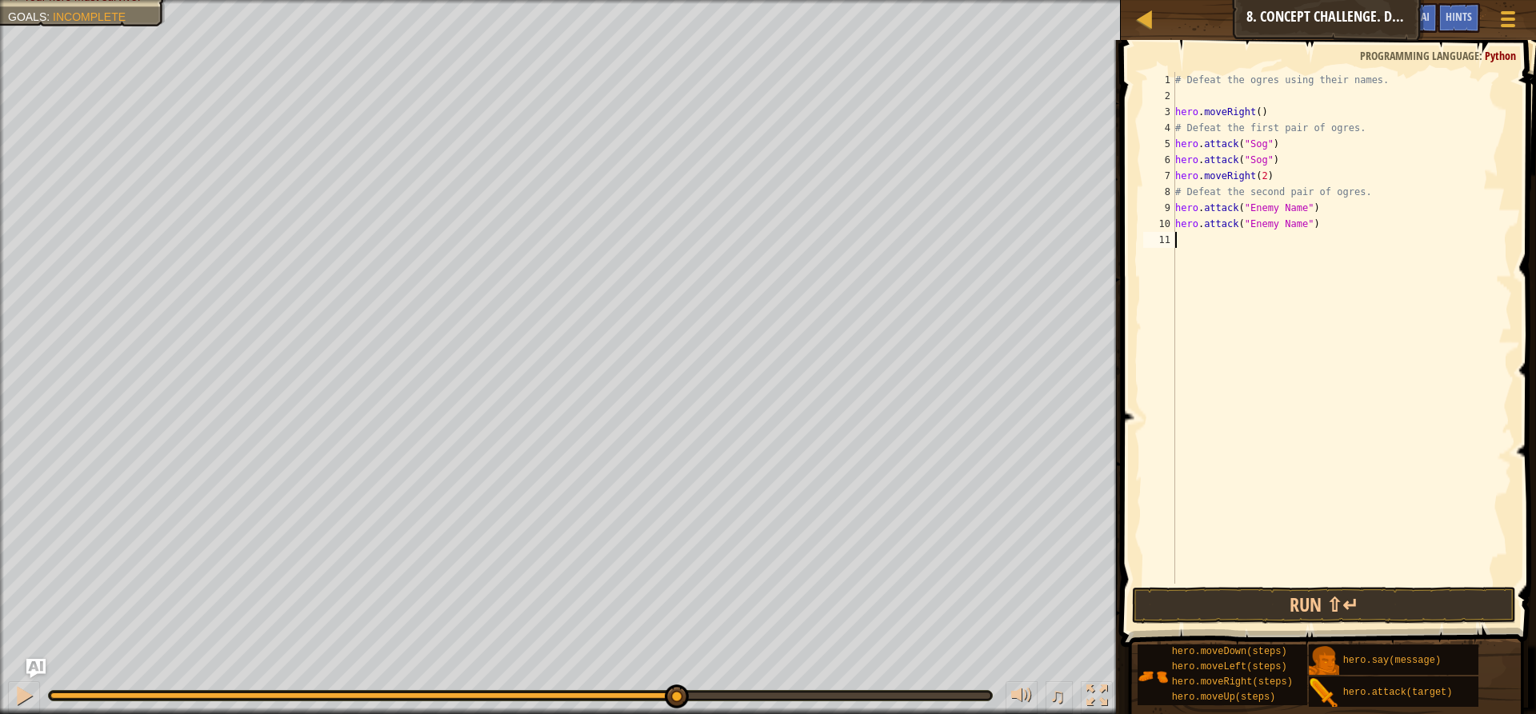
click at [1179, 233] on div "# Defeat the ogres using their names. hero . moveRight ( ) # Defeat the first p…" at bounding box center [1342, 344] width 340 height 544
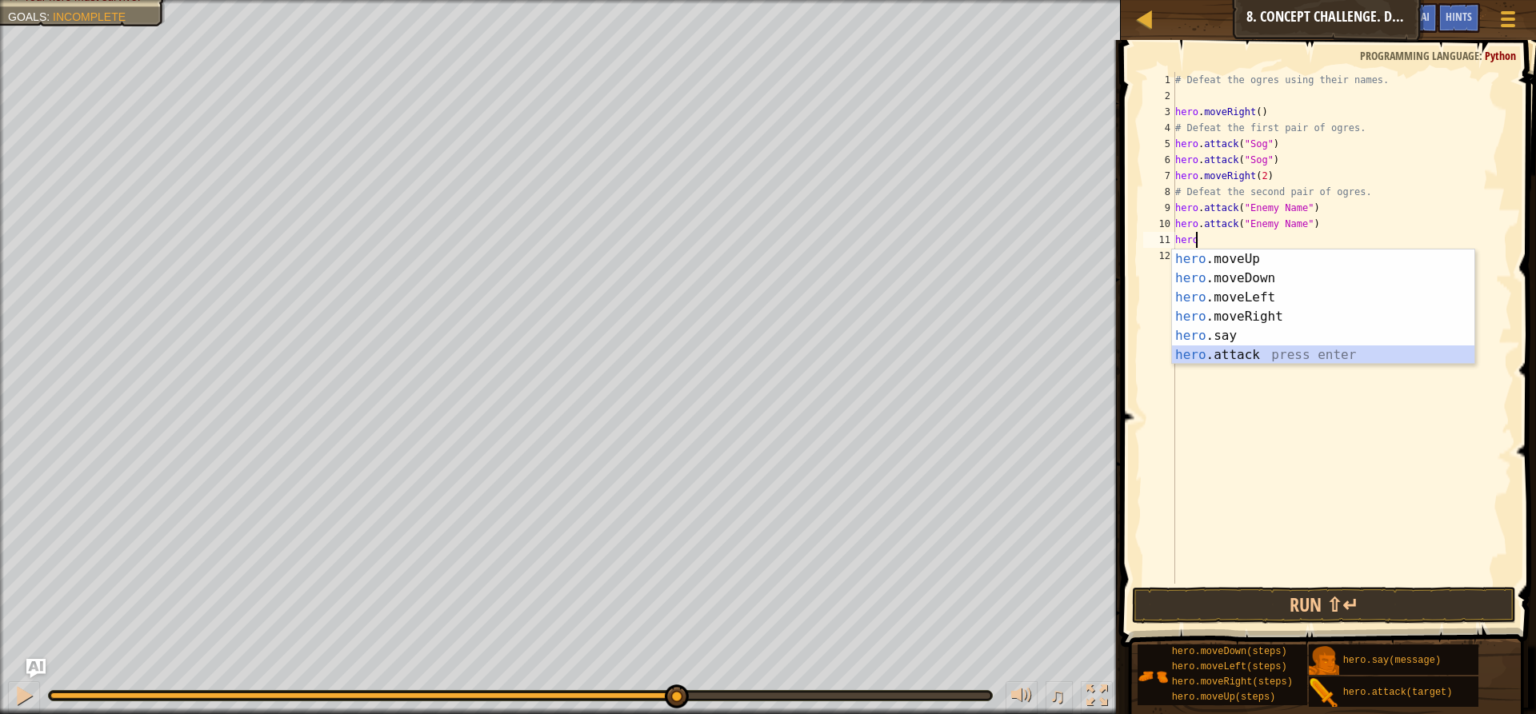
click at [1233, 352] on div "hero .moveUp press enter hero .moveDown press enter hero .moveLeft press enter …" at bounding box center [1323, 327] width 302 height 154
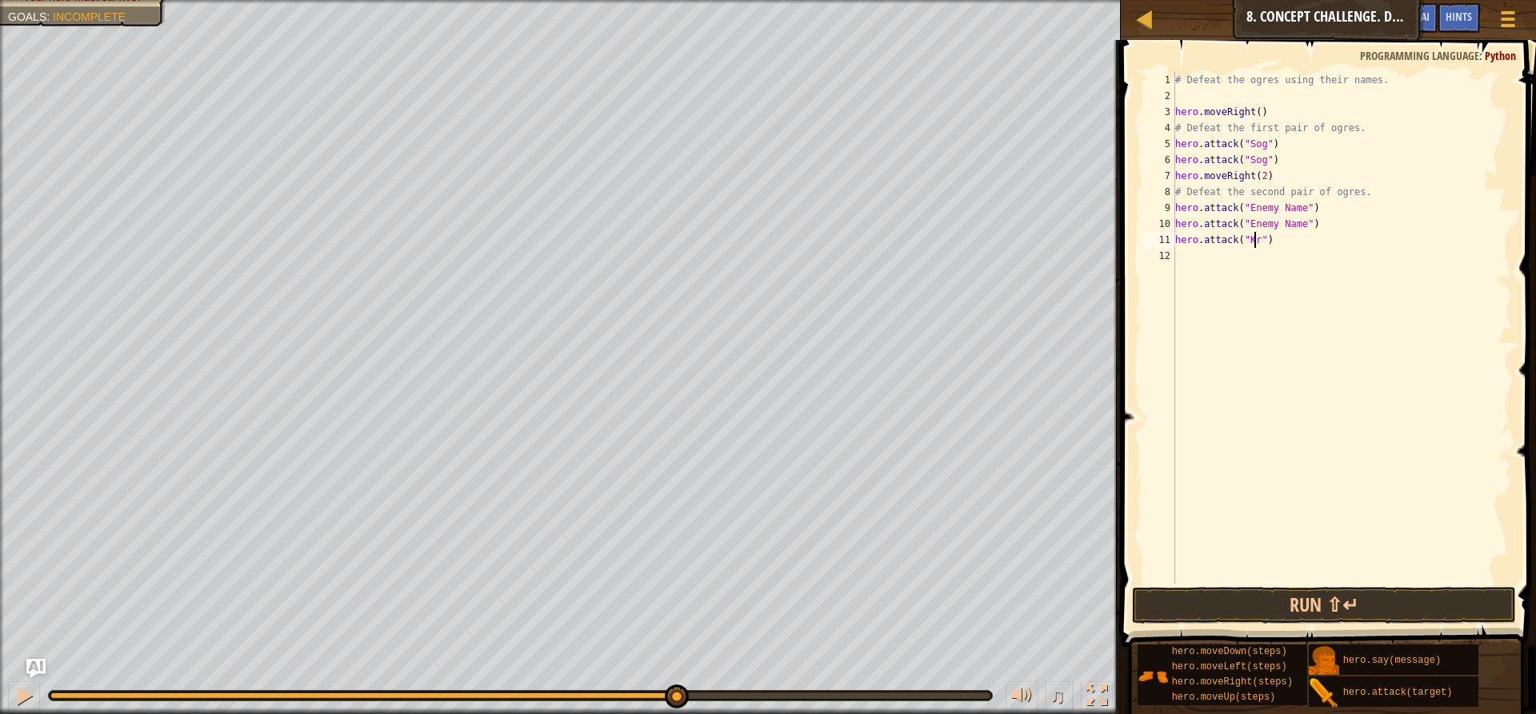
scroll to position [7, 6]
click at [1296, 226] on div "# Defeat the ogres using their names. hero . moveRight ( ) # Defeat the first p…" at bounding box center [1342, 344] width 340 height 544
click at [1295, 211] on div "# Defeat the ogres using their names. hero . moveRight ( ) # Defeat the first p…" at bounding box center [1342, 344] width 340 height 544
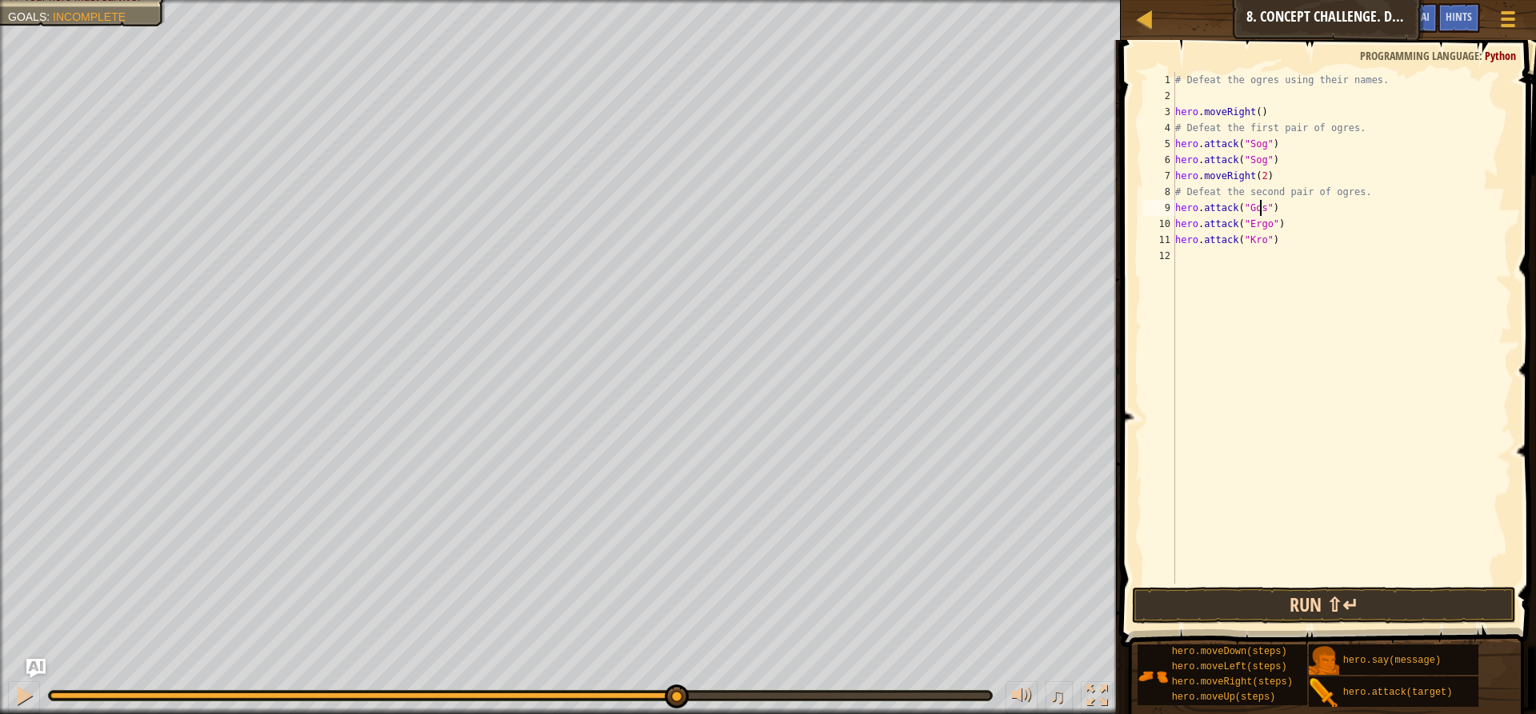
type textarea "hero.attack("Gos")"
click at [1249, 606] on button "Run ⇧↵" at bounding box center [1324, 605] width 384 height 37
